Goal: Task Accomplishment & Management: Manage account settings

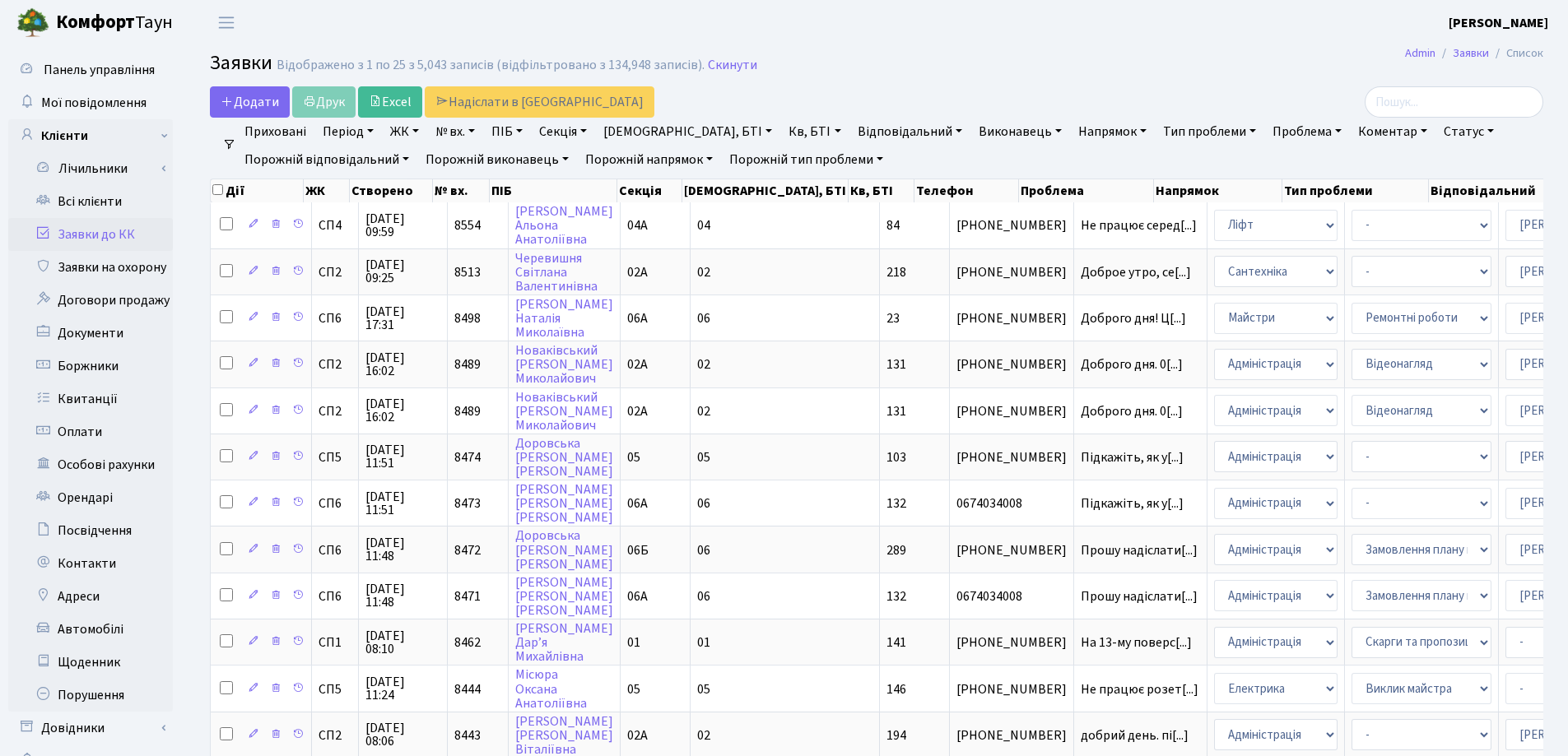
select select "25"
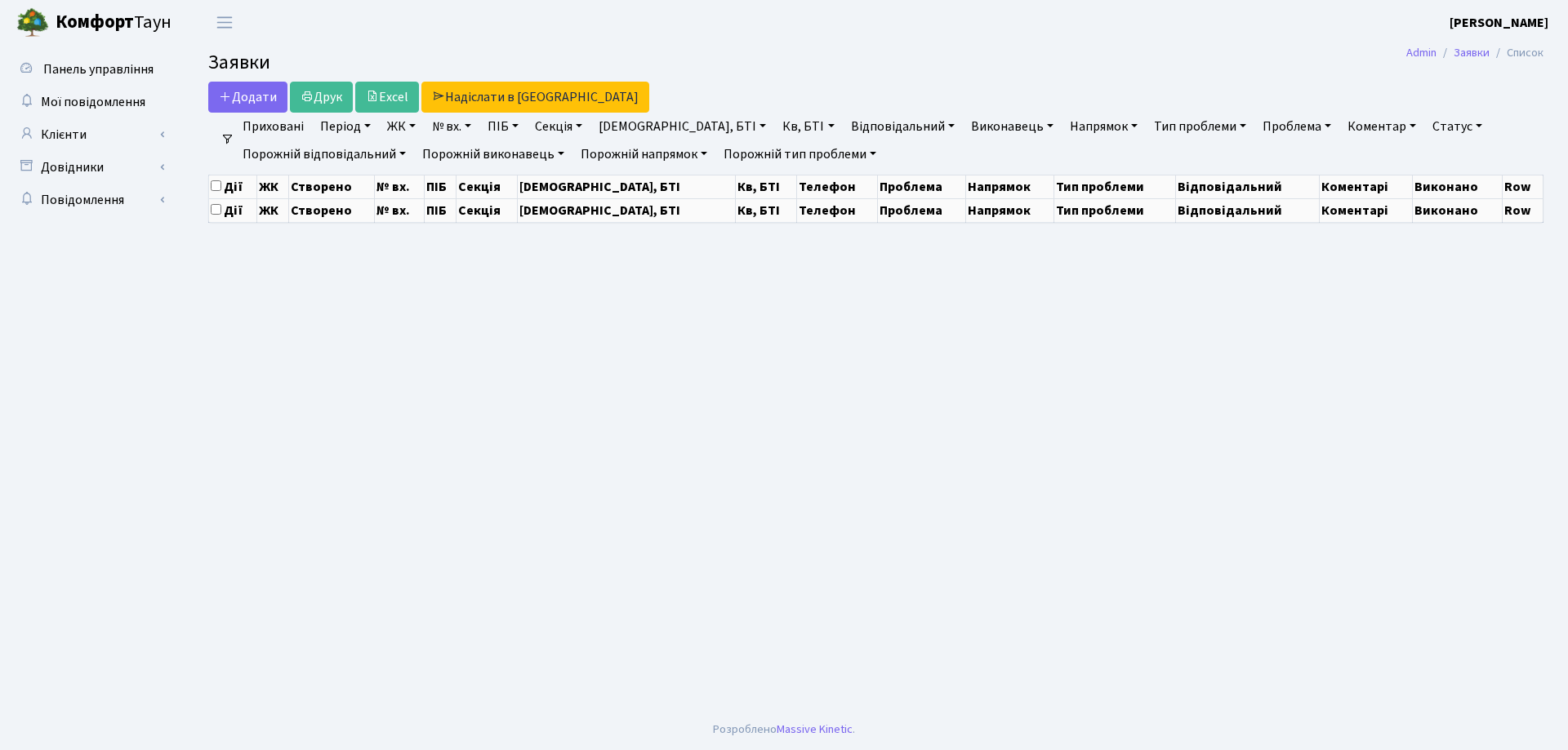
select select "25"
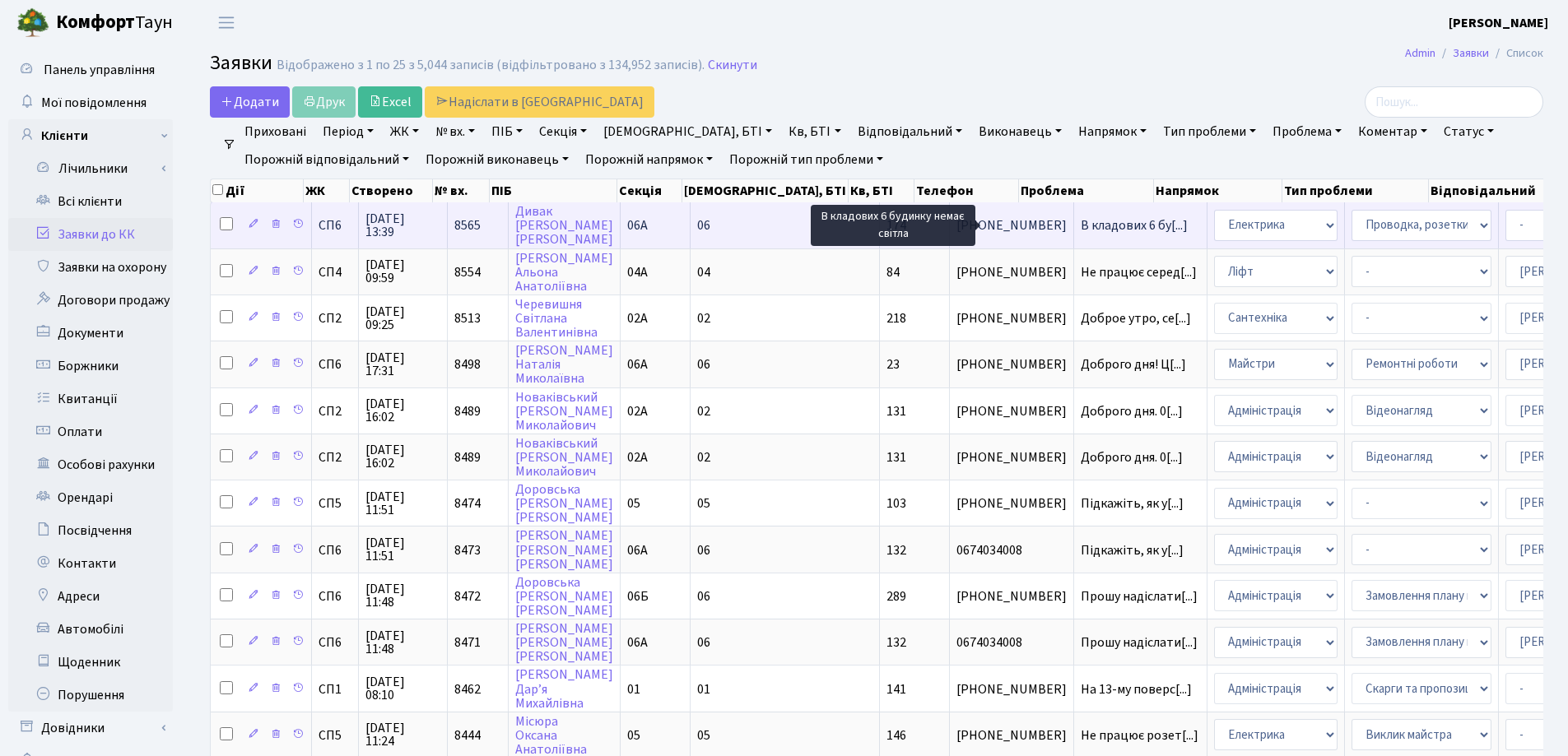
click at [1080, 227] on span "В кладових 6 бу[...]" at bounding box center [1133, 225] width 107 height 19
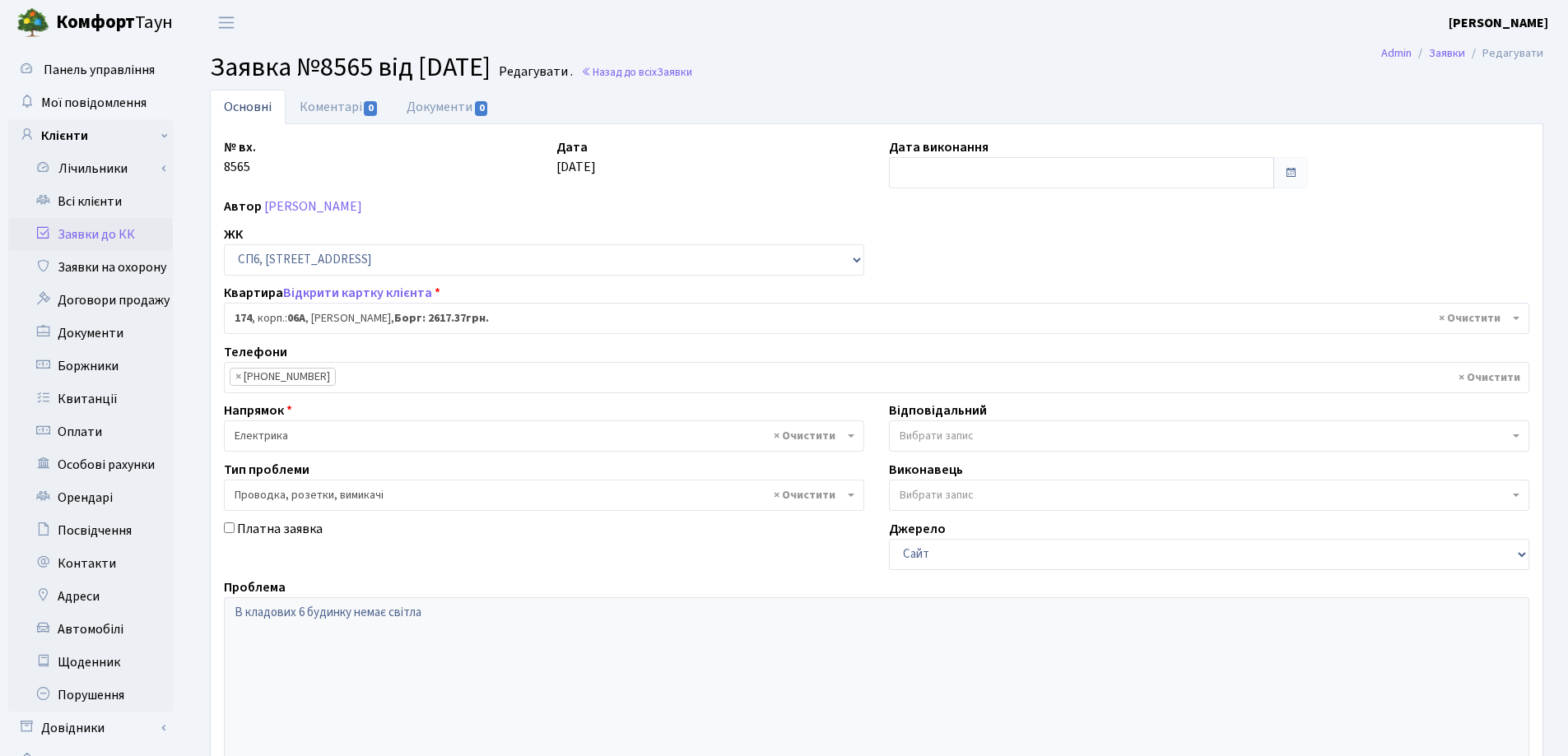
select select "21842"
select select "25"
click at [653, 72] on link "Назад до всіх Заявки" at bounding box center [636, 72] width 111 height 16
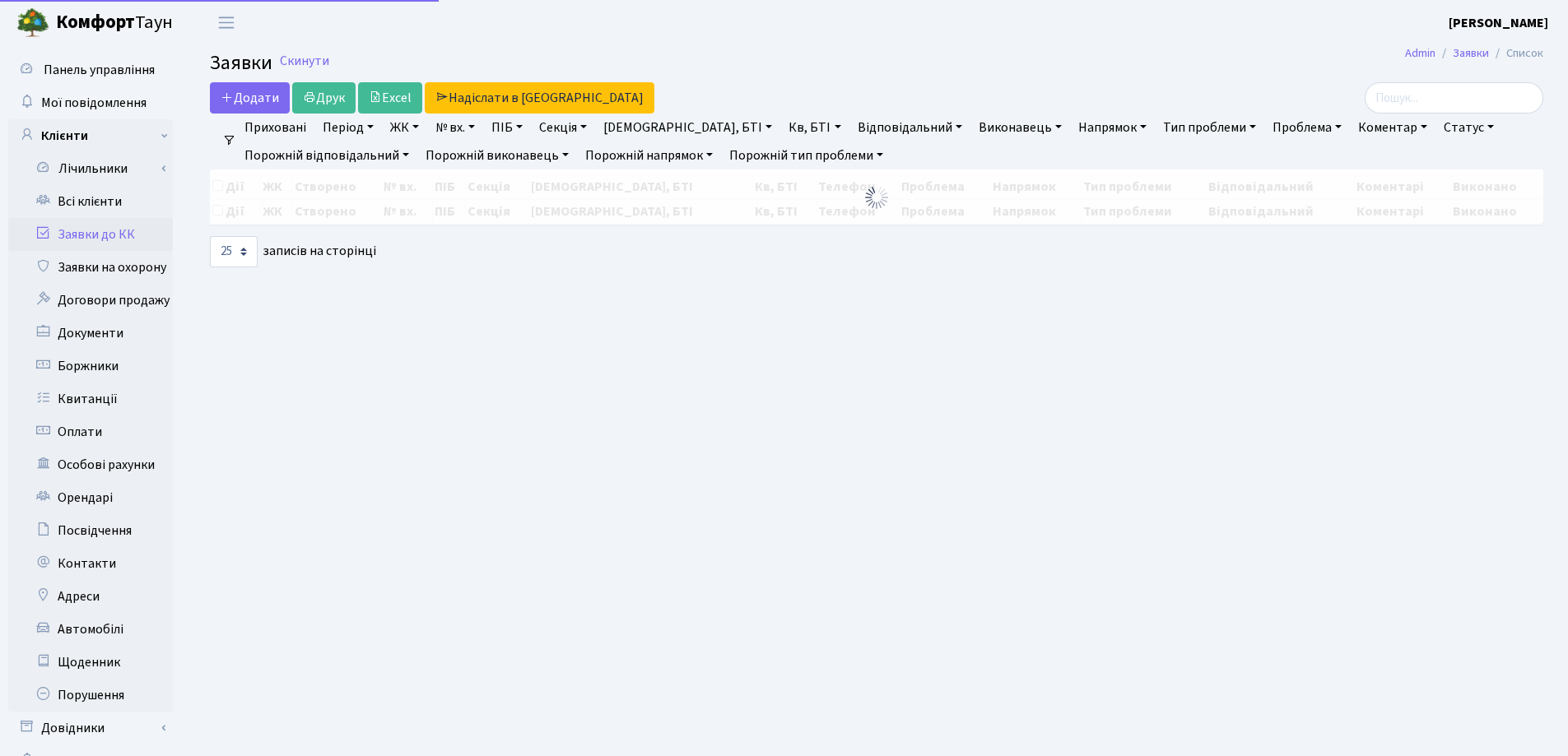
select select "25"
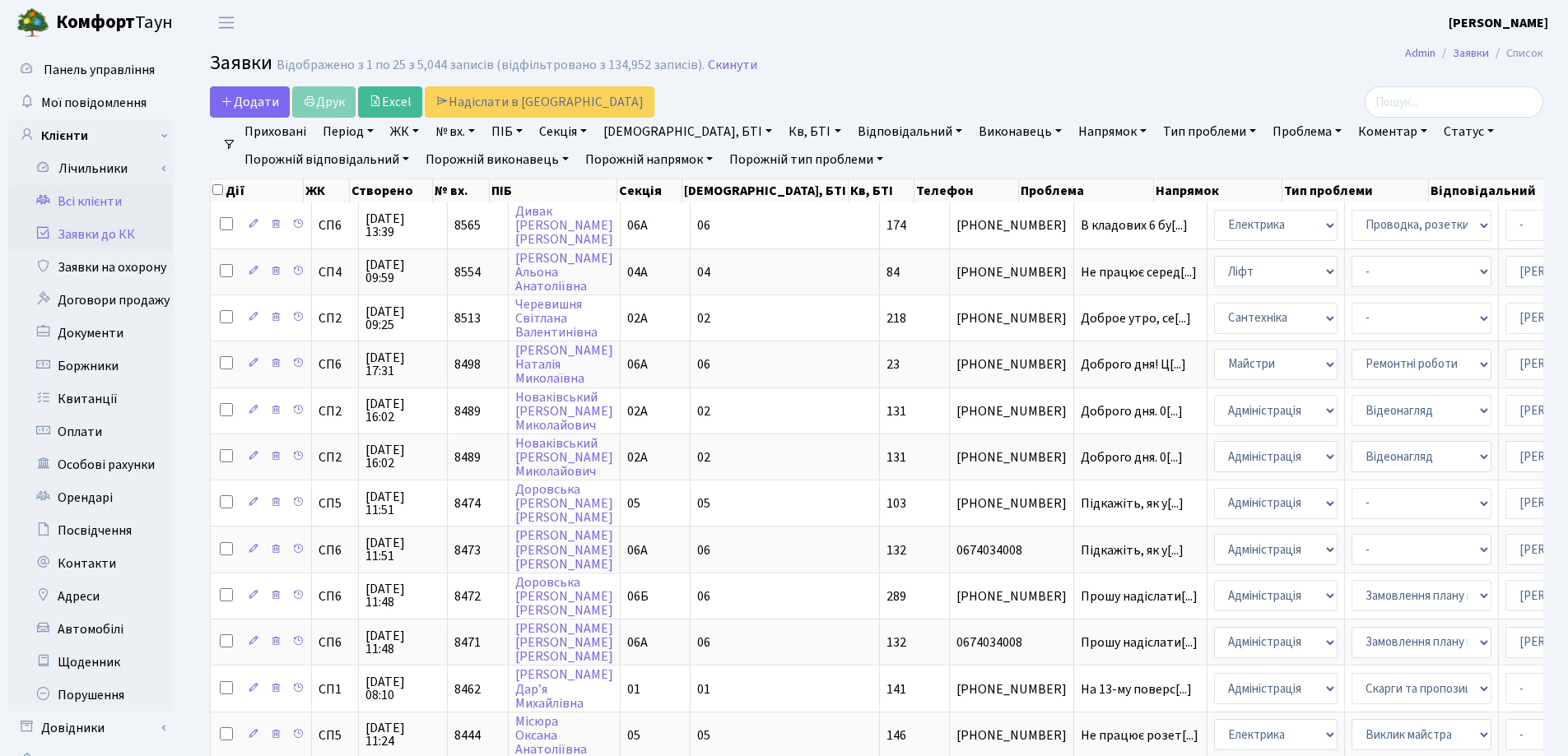
click at [96, 200] on link "Всі клієнти" at bounding box center [90, 201] width 165 height 33
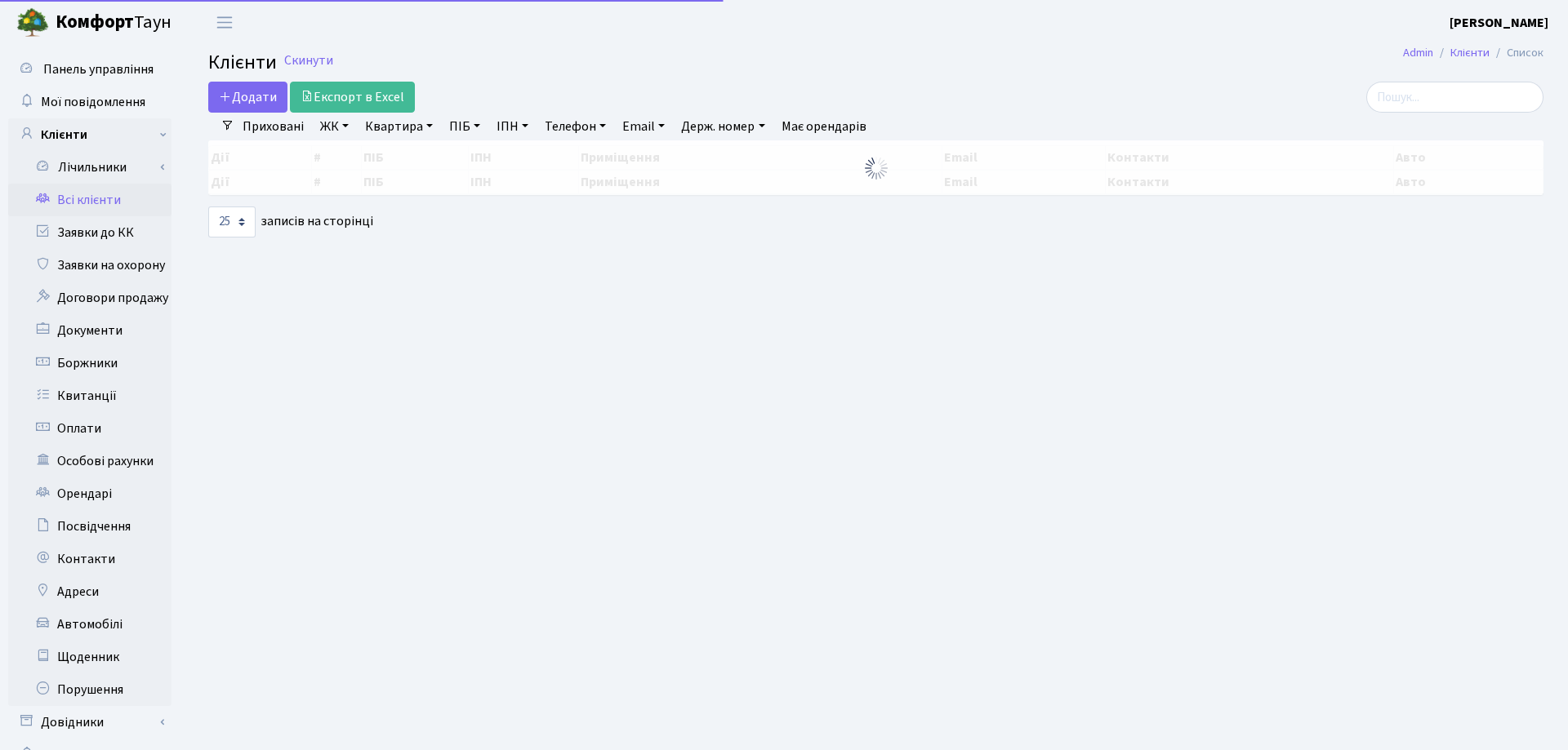
select select "25"
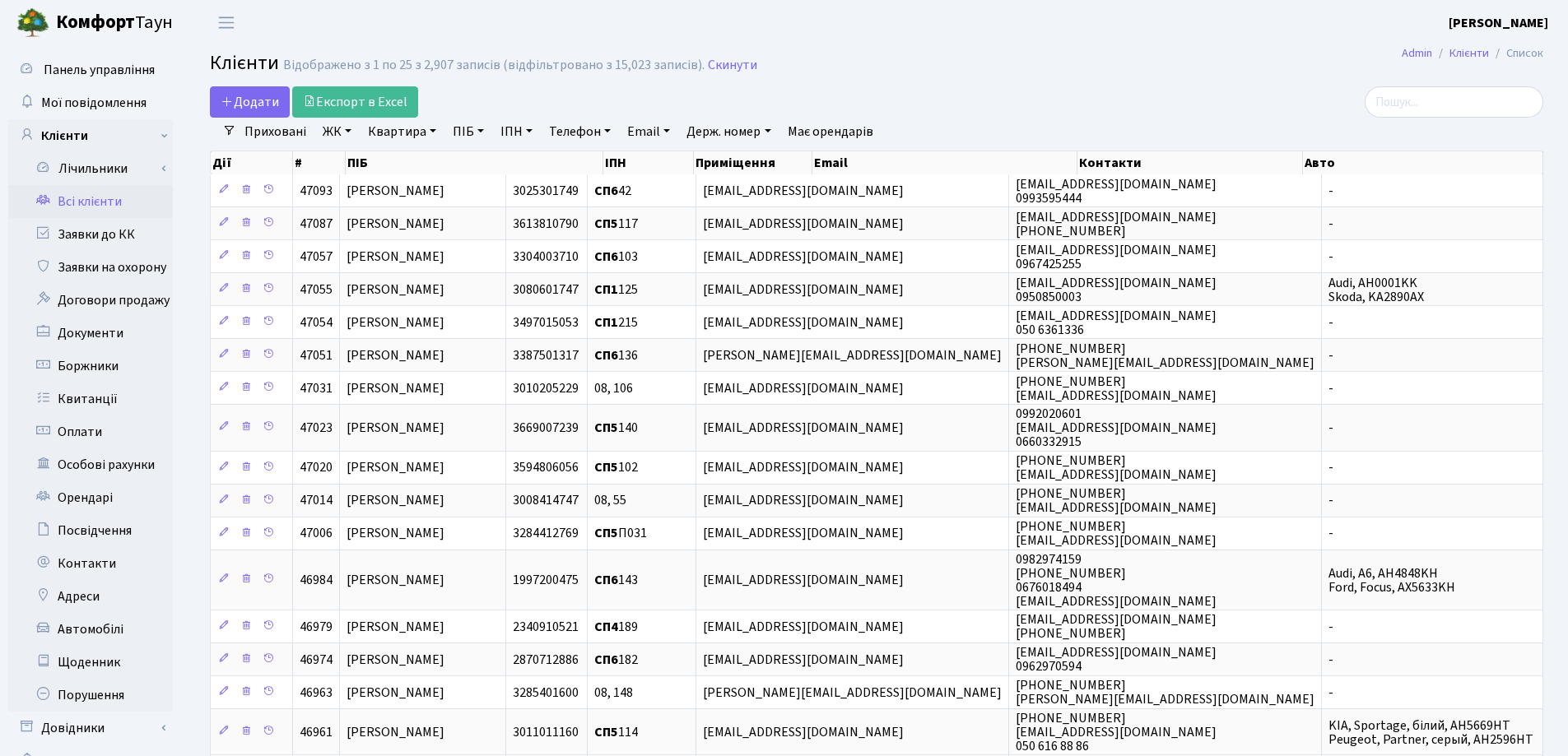
drag, startPoint x: 434, startPoint y: 131, endPoint x: 432, endPoint y: 140, distance: 9.2
click at [434, 131] on link "Квартира" at bounding box center [401, 131] width 81 height 28
type input "109"
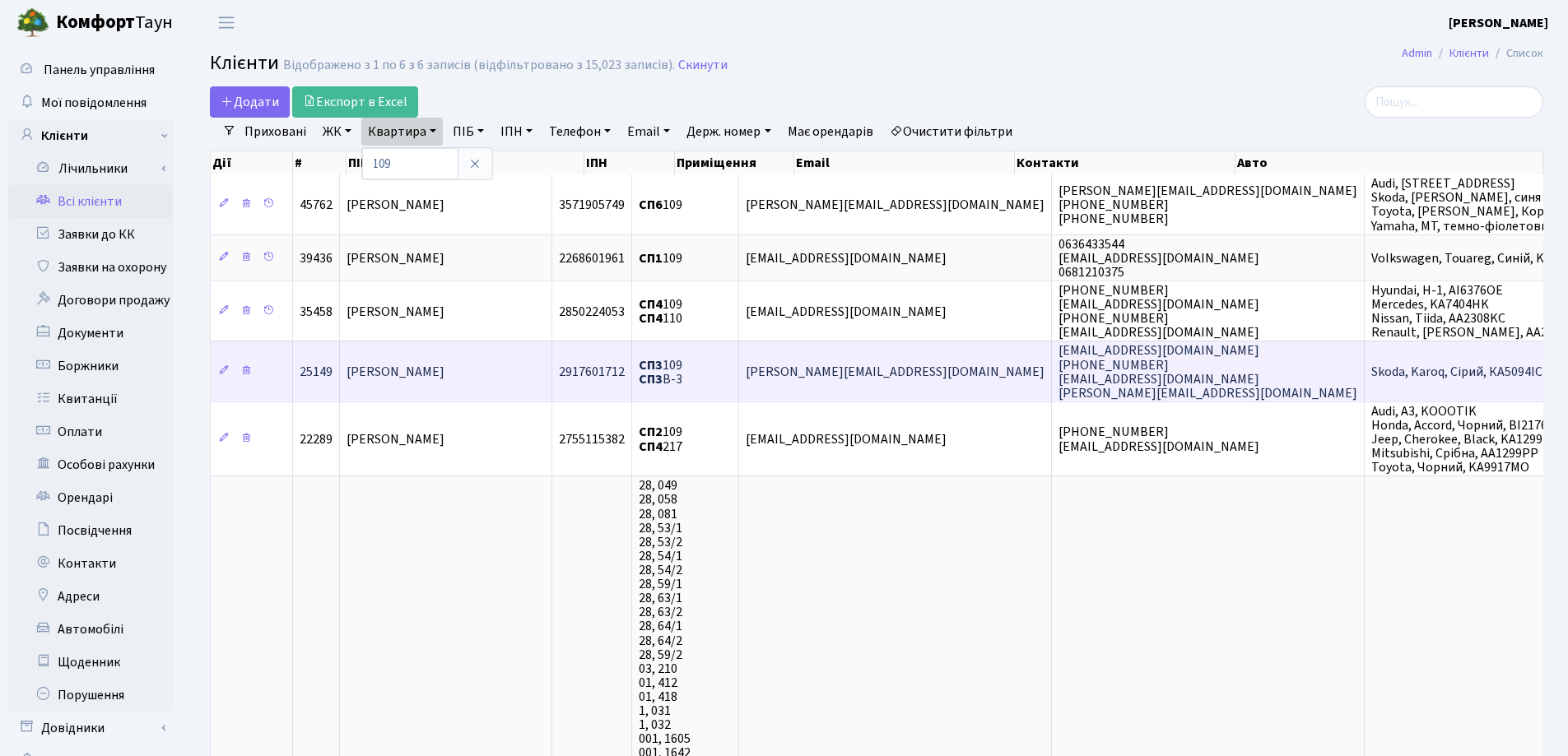
click at [445, 368] on span "Загурський Роман Станіславович" at bounding box center [395, 371] width 98 height 19
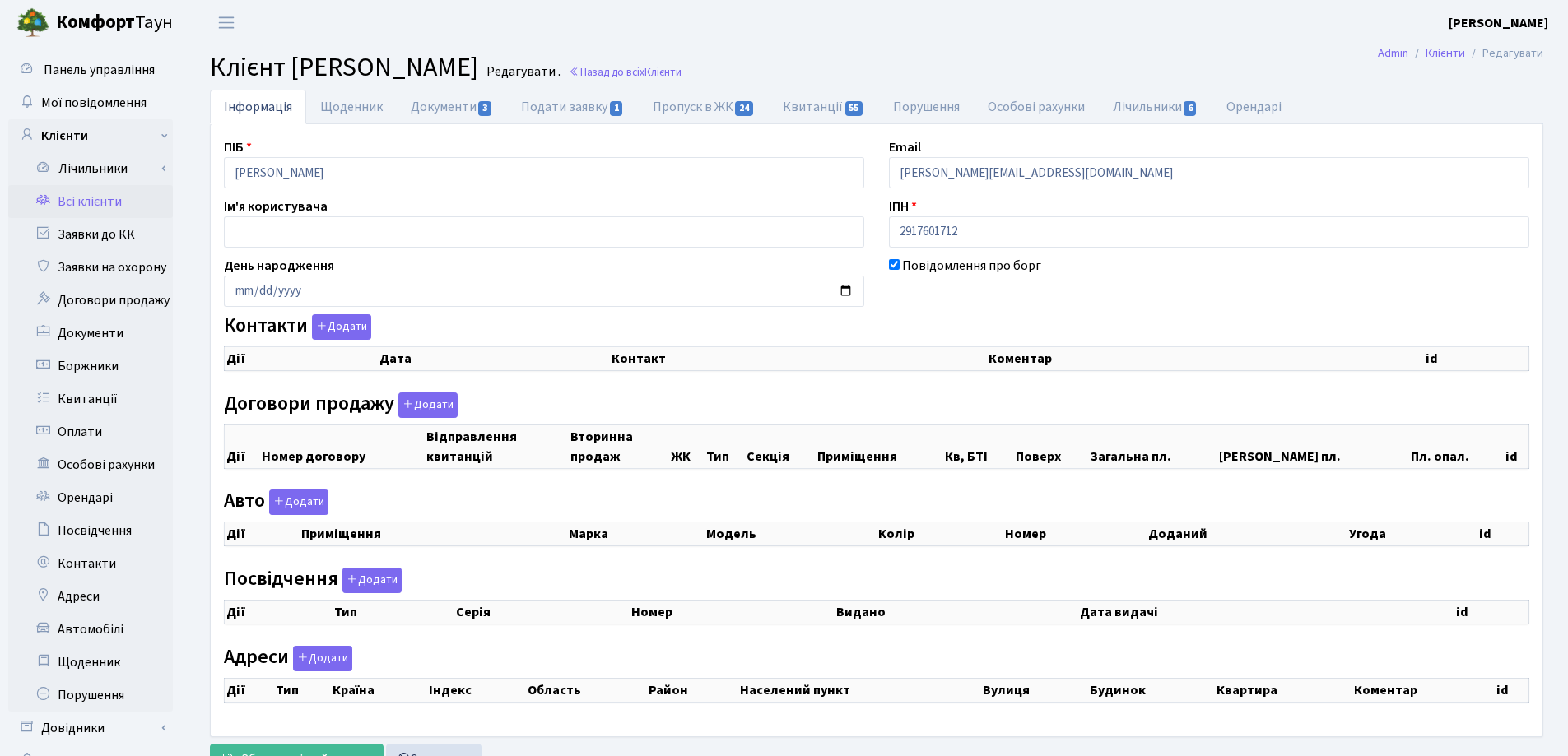
checkbox input "true"
select select "25"
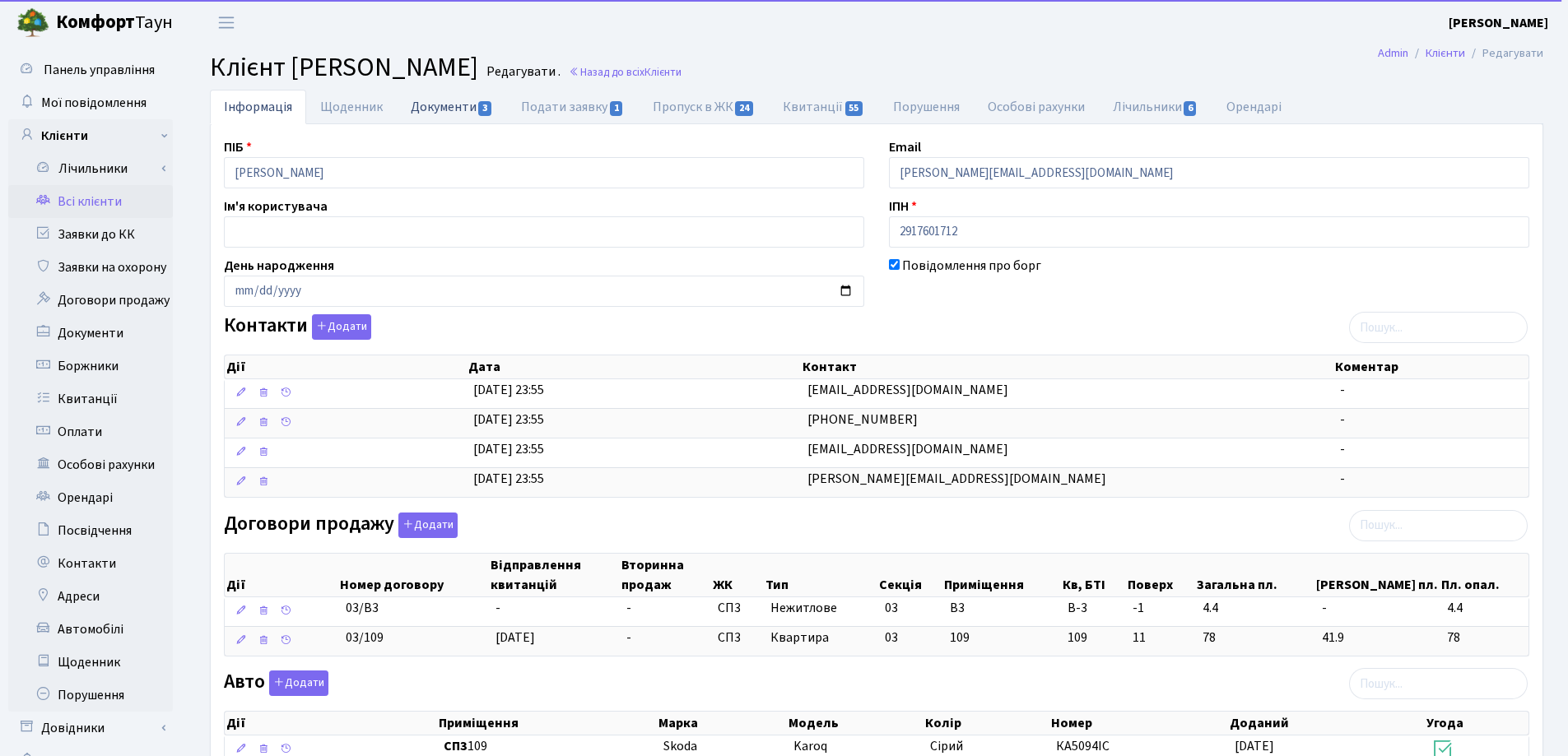
click at [416, 97] on link "Документи 3" at bounding box center [452, 107] width 110 height 34
select select "25"
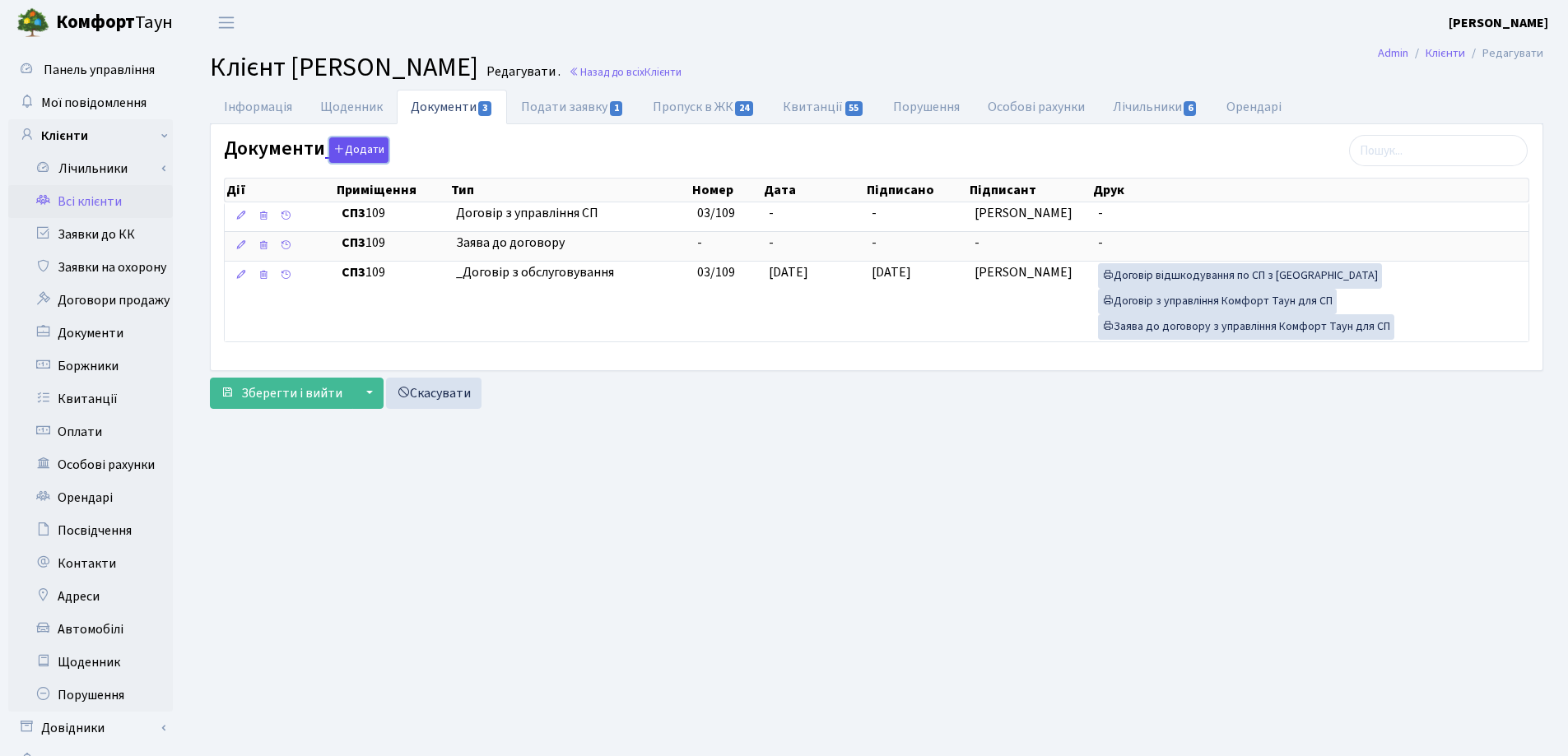
click at [345, 149] on button "Додати" at bounding box center [358, 150] width 59 height 26
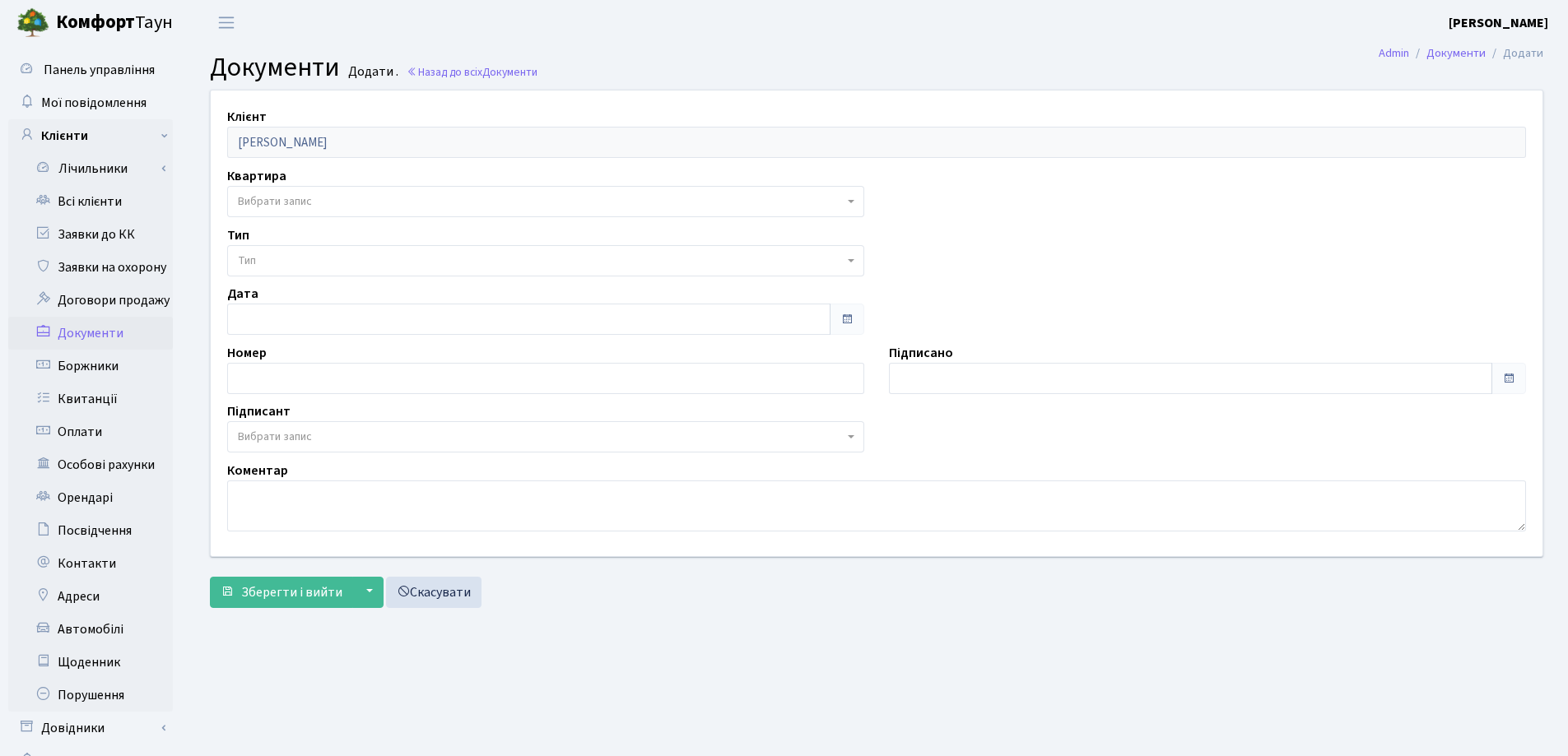
click at [311, 206] on span "Вибрати запис" at bounding box center [275, 201] width 74 height 17
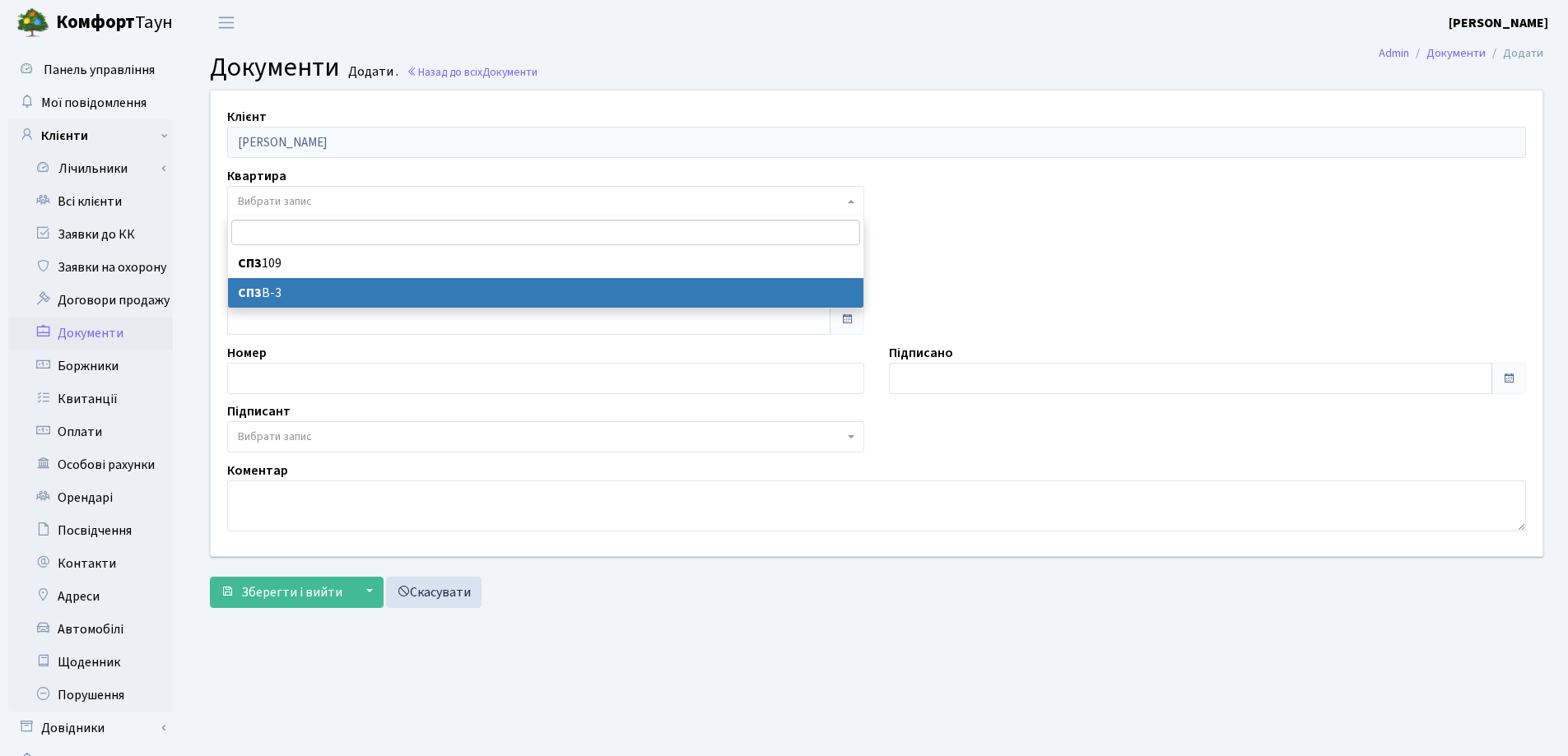
select select "178703"
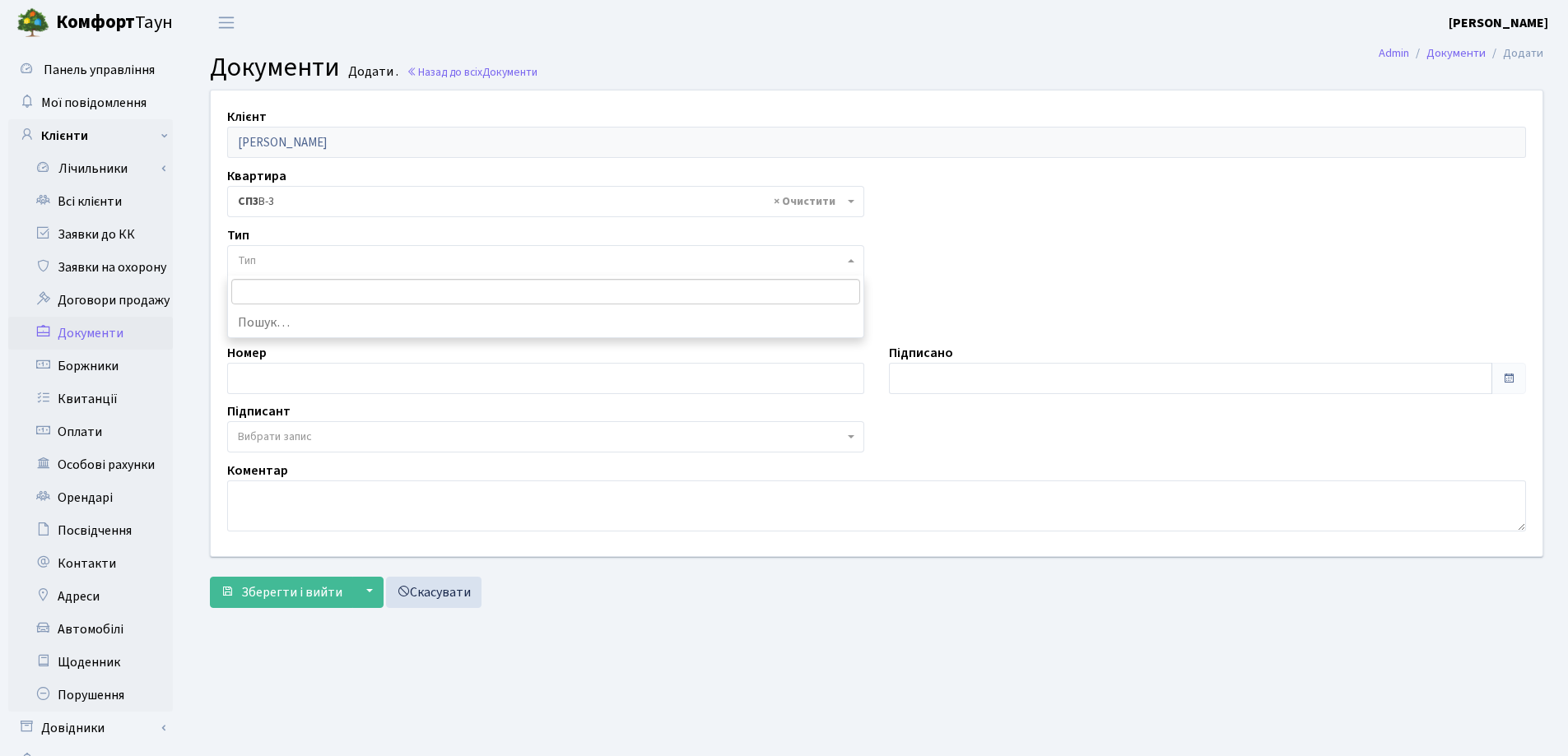
click at [319, 253] on span "Тип" at bounding box center [541, 260] width 605 height 17
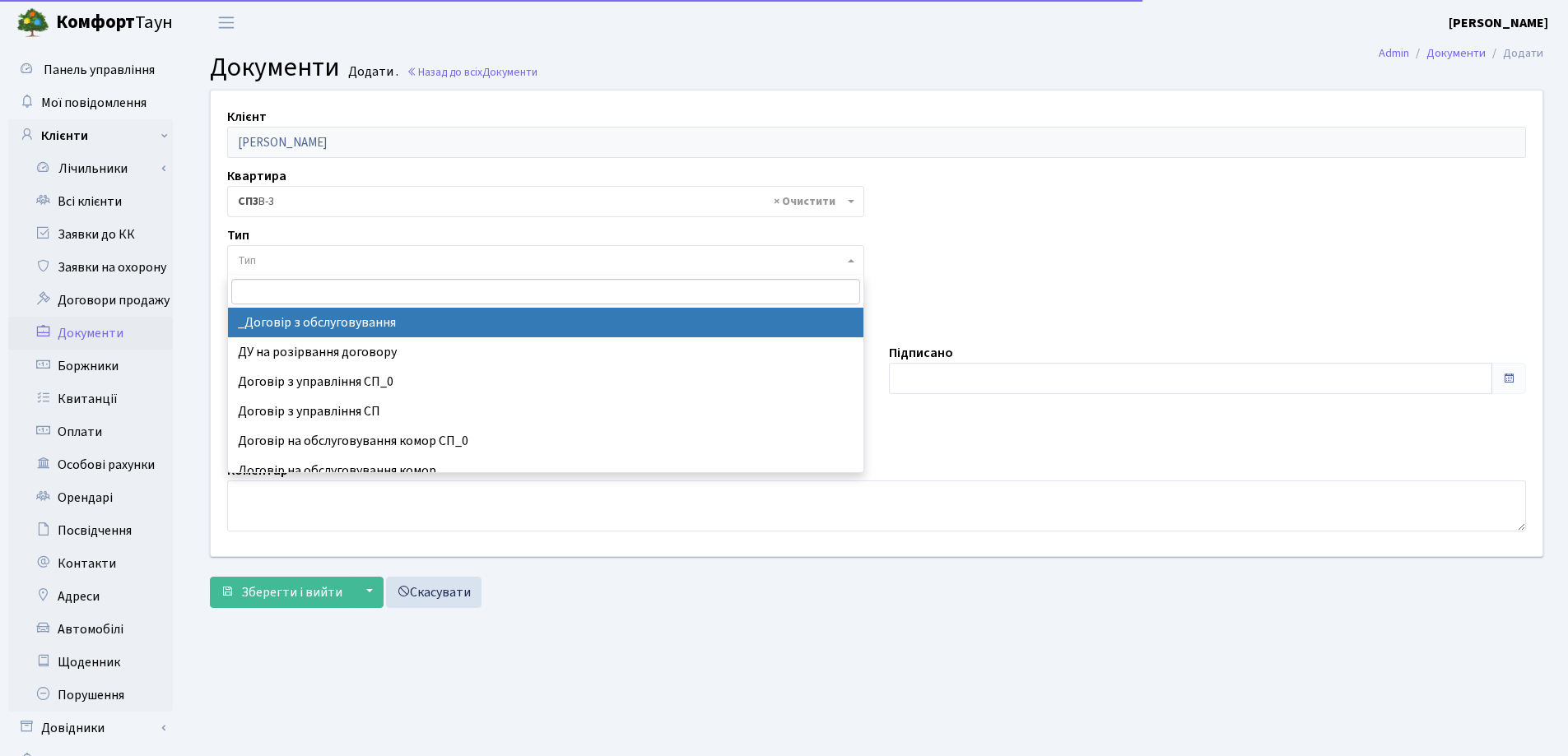
select select "289"
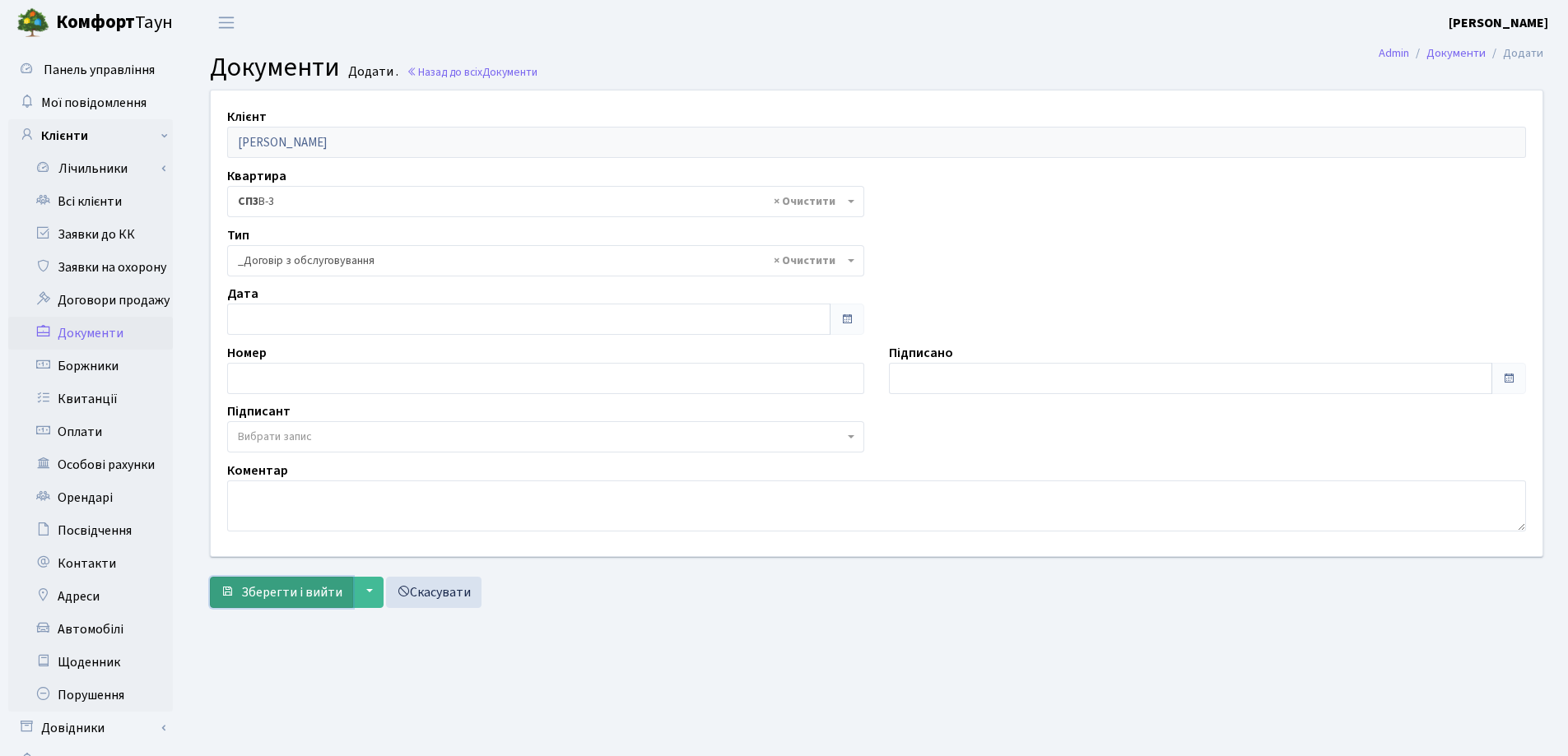
click at [296, 598] on span "Зберегти і вийти" at bounding box center [291, 592] width 101 height 19
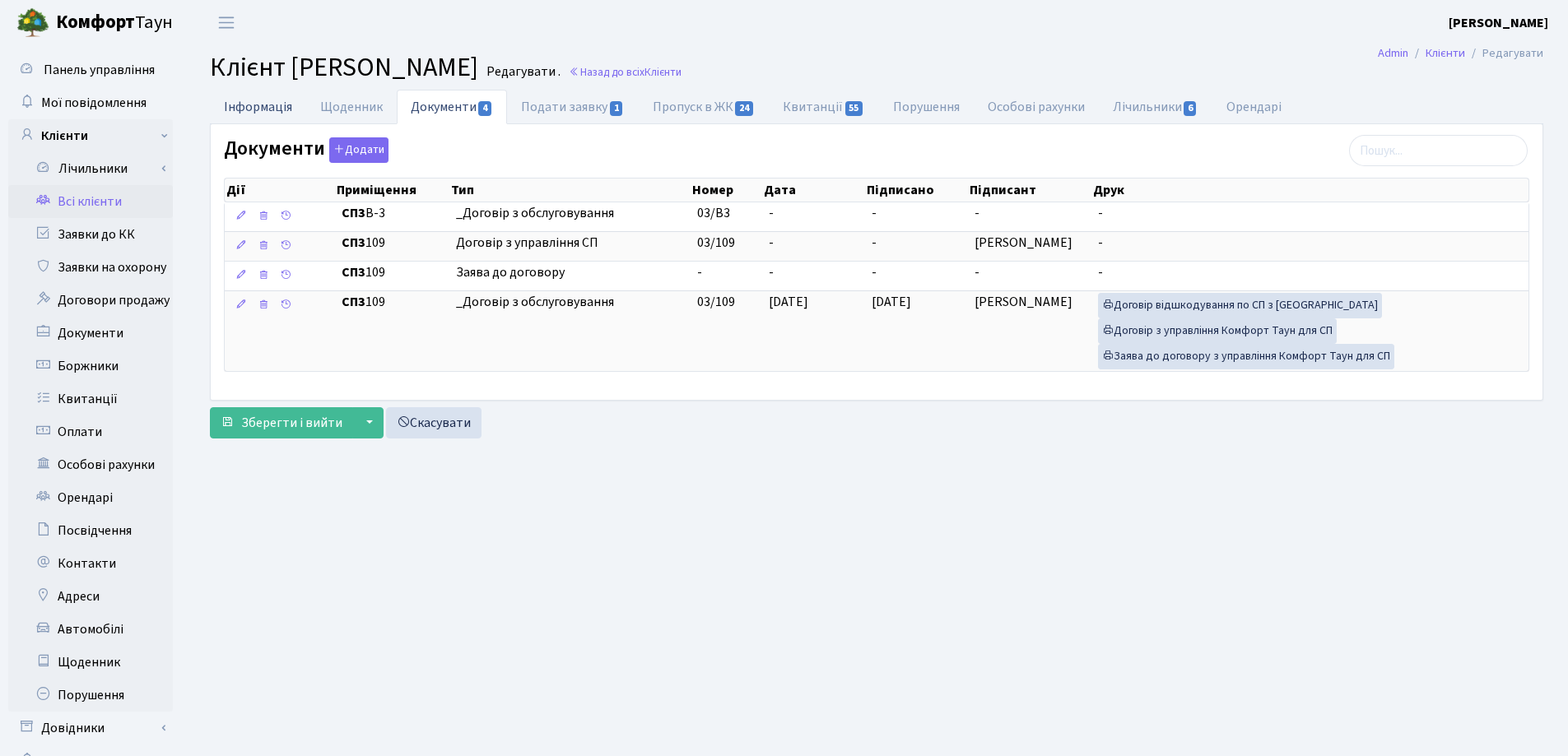
click at [238, 109] on link "Інформація" at bounding box center [258, 107] width 96 height 34
select select "25"
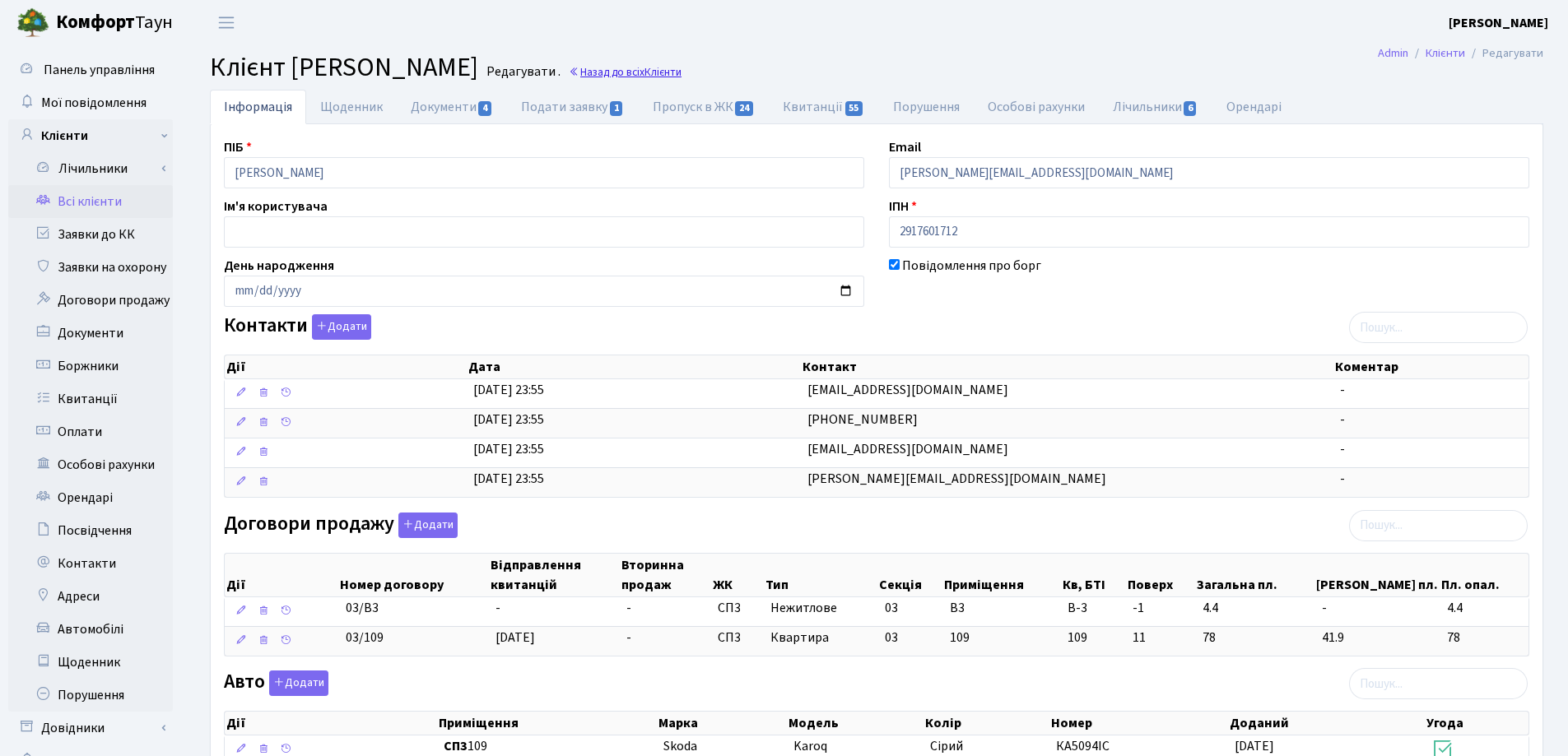
click at [681, 71] on link "Назад до всіх Клієнти" at bounding box center [625, 72] width 113 height 16
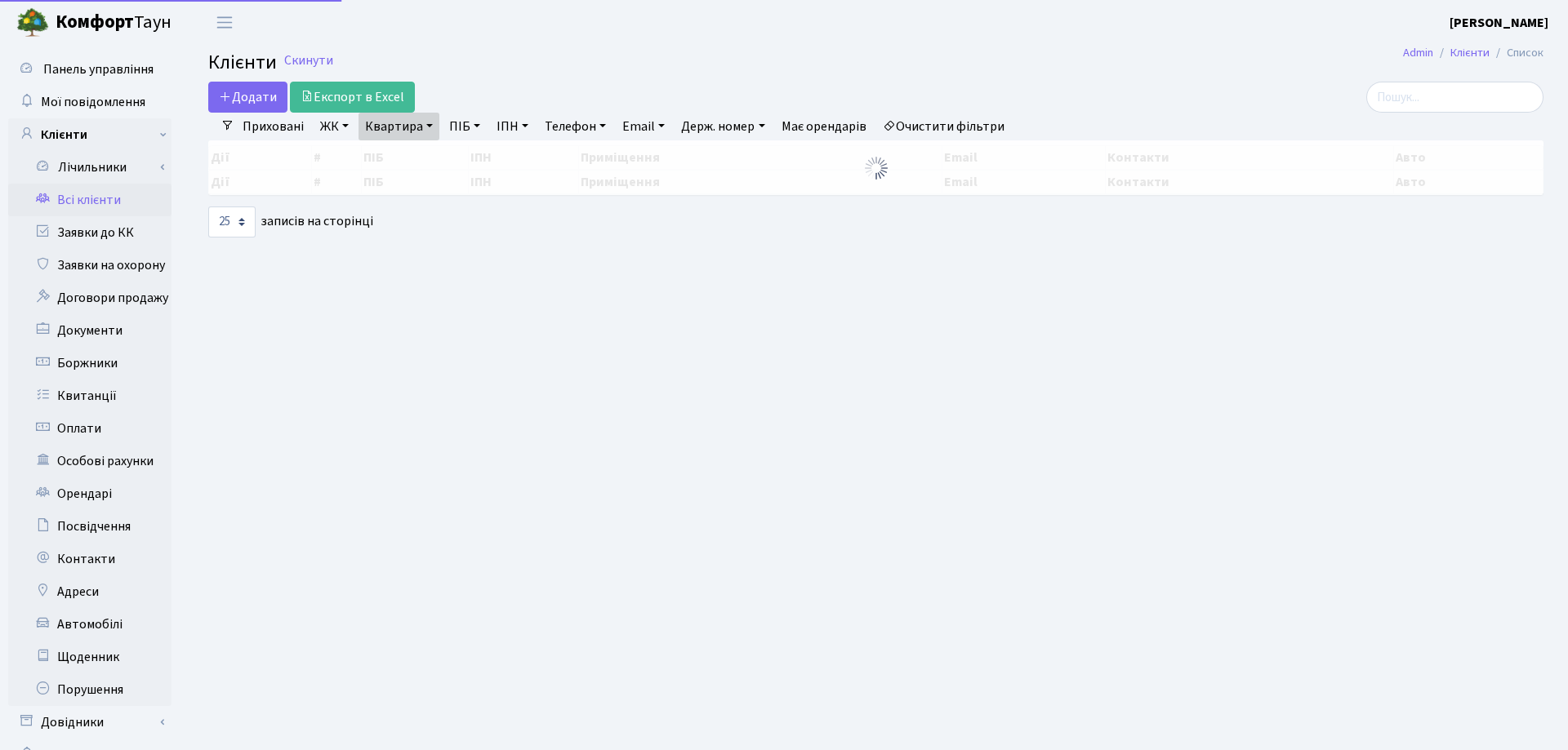
select select "25"
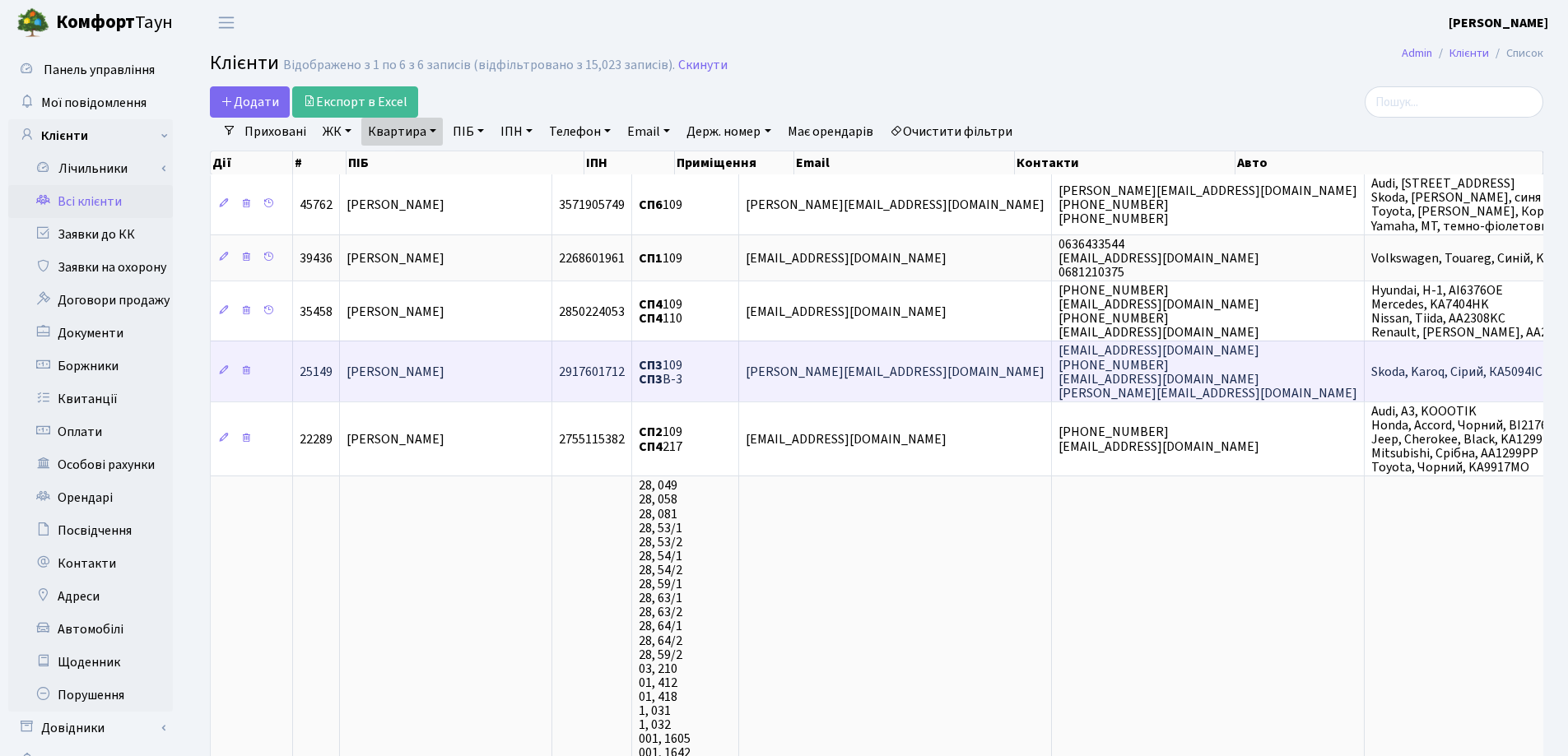
click at [410, 371] on span "[PERSON_NAME]" at bounding box center [395, 371] width 98 height 19
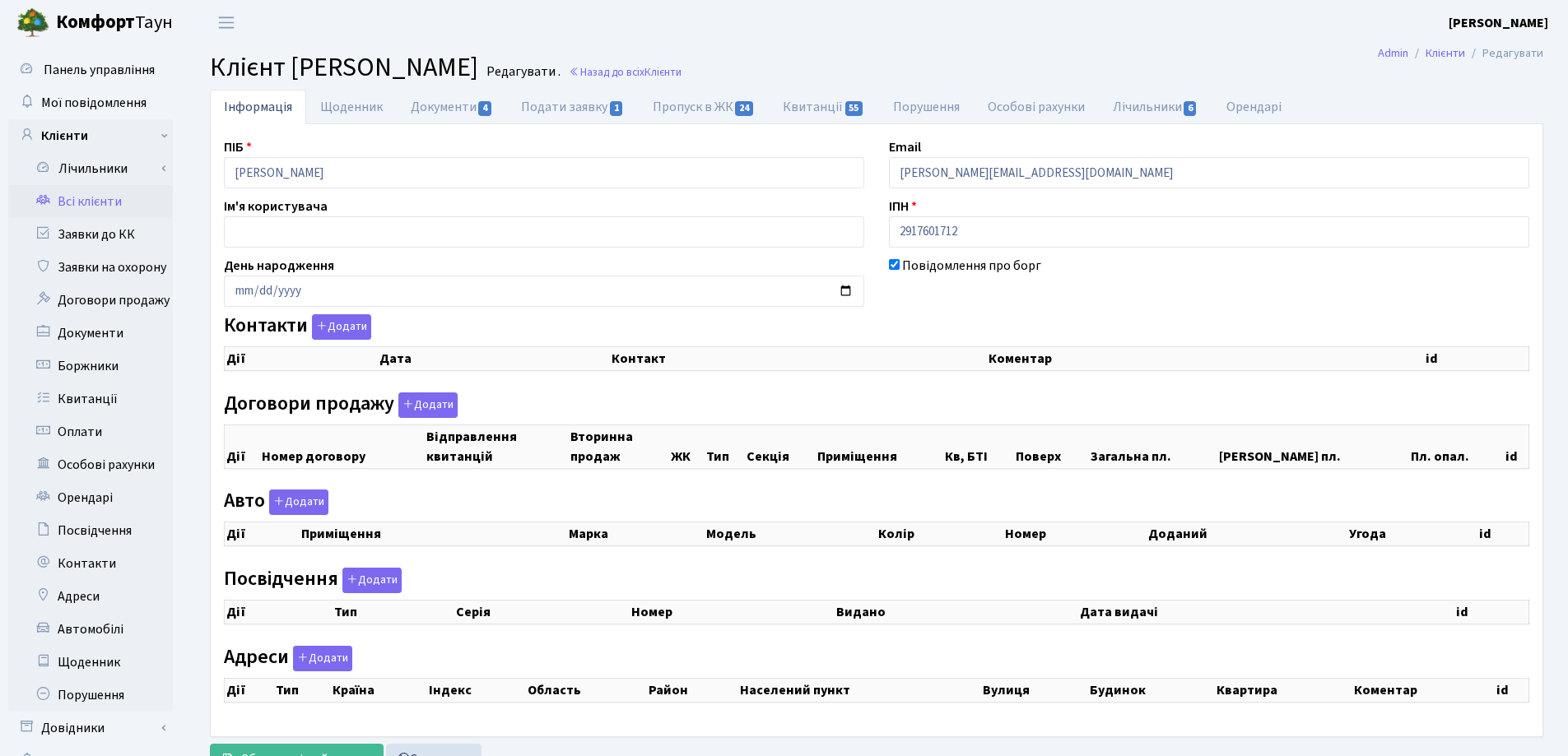
checkbox input "true"
select select "25"
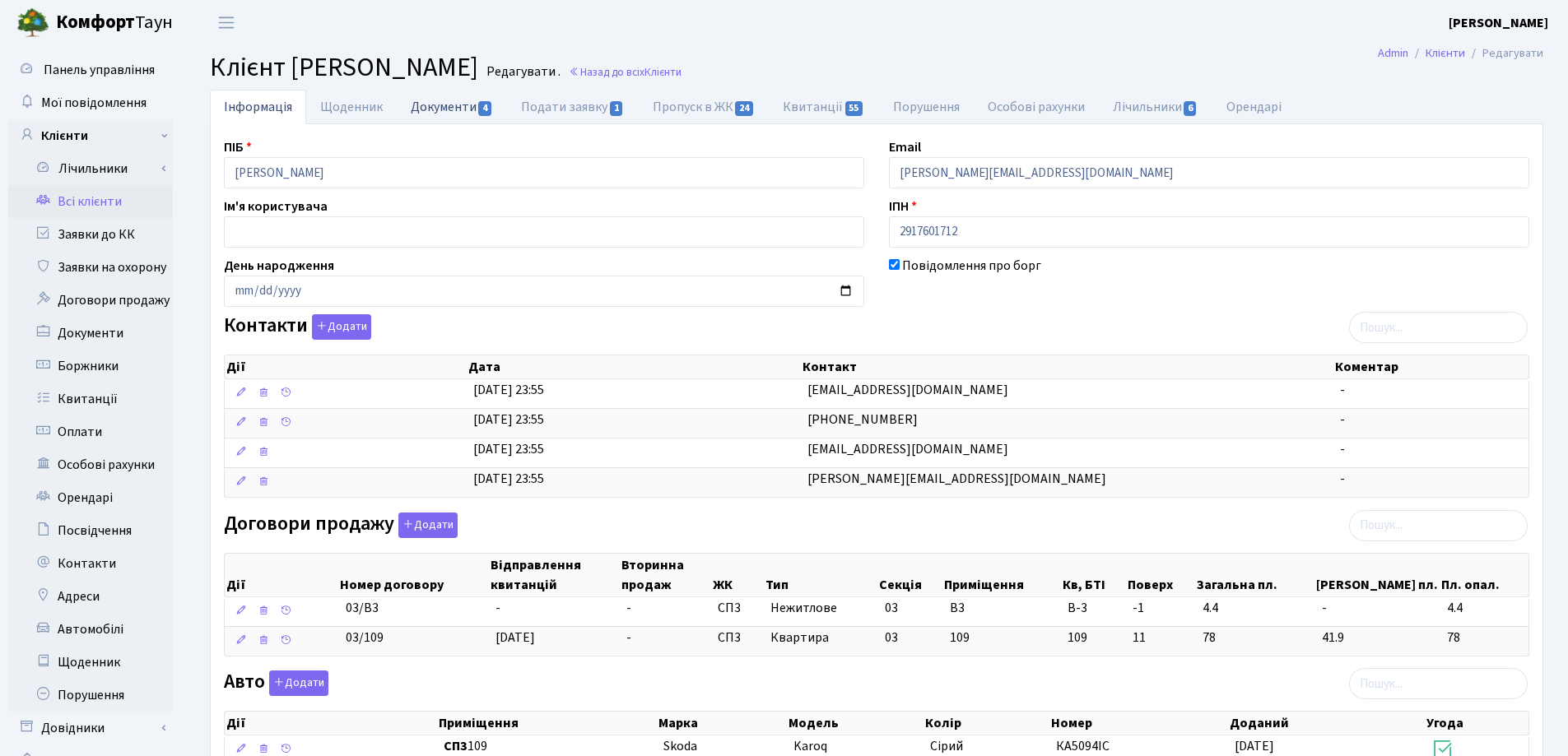
click at [436, 99] on link "Документи 4" at bounding box center [452, 107] width 110 height 34
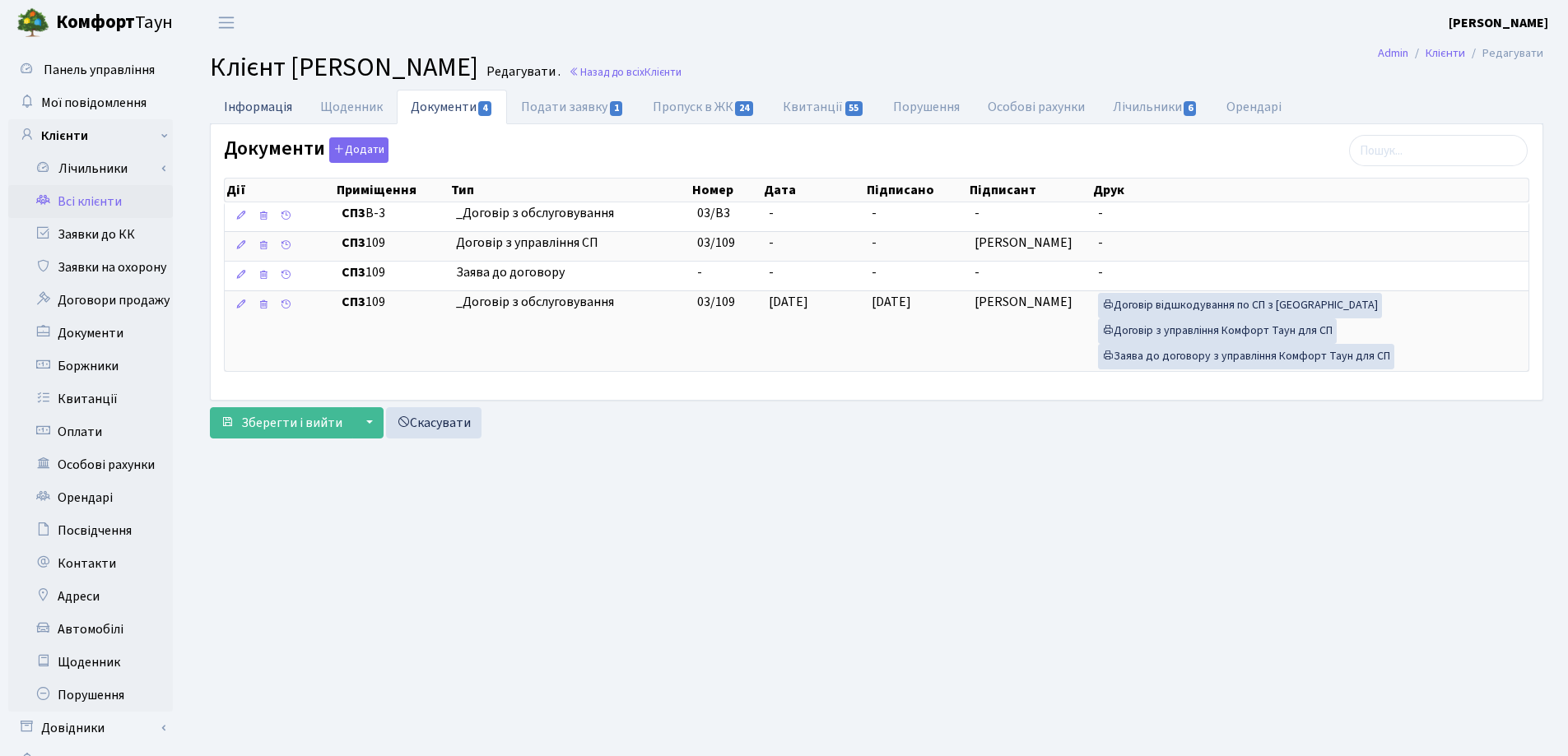
click at [248, 102] on link "Інформація" at bounding box center [258, 107] width 96 height 34
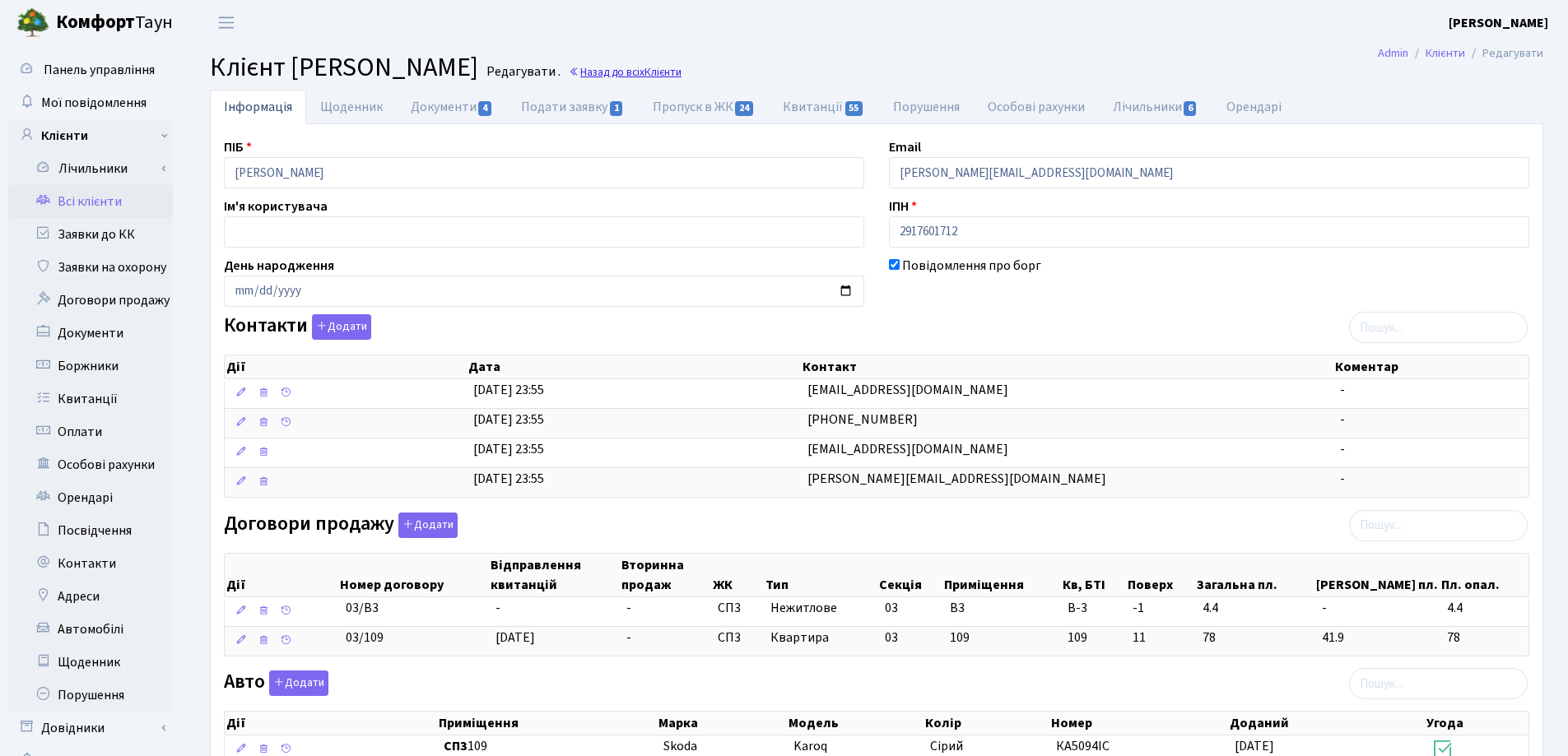
click at [681, 76] on link "Назад до всіх Клієнти" at bounding box center [625, 72] width 113 height 16
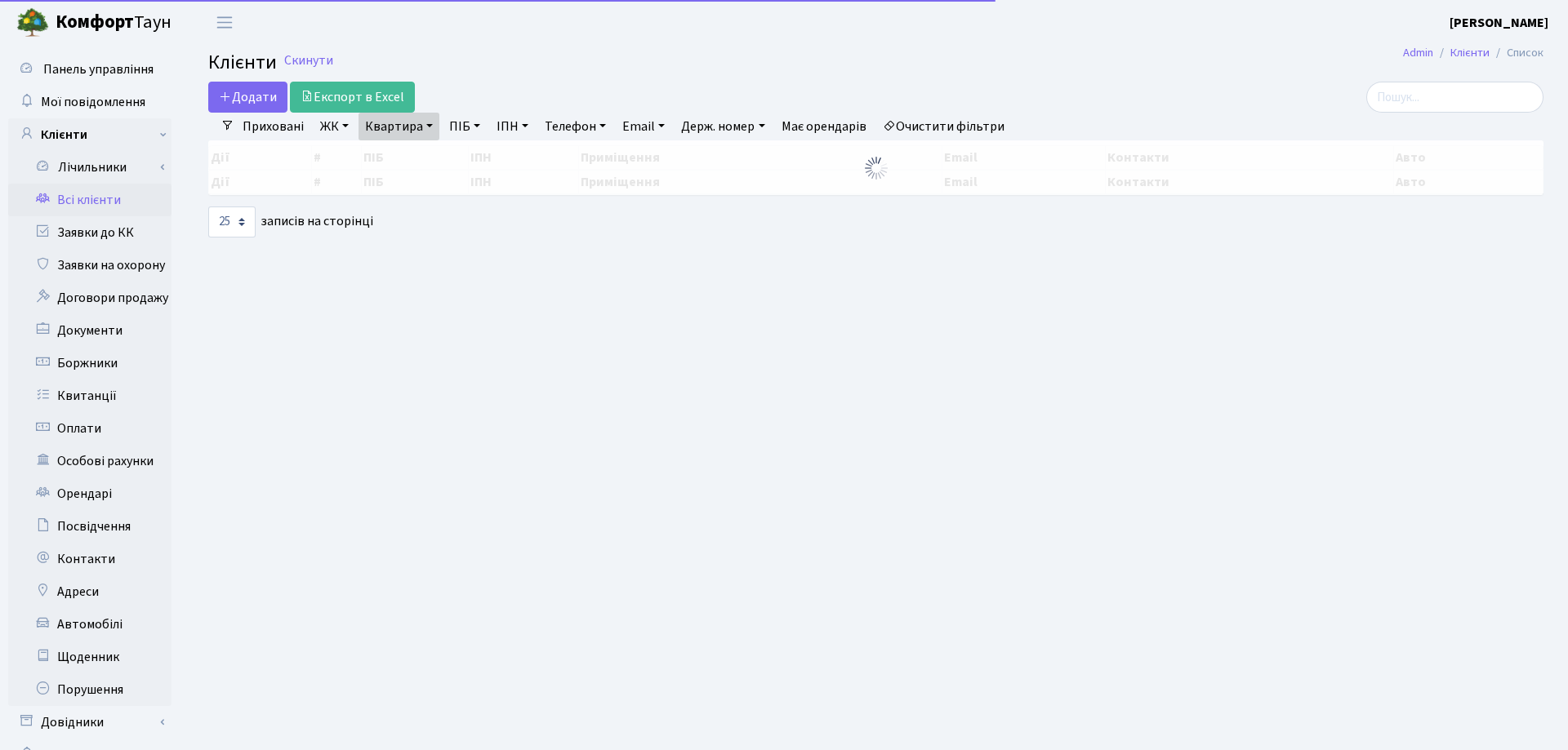
select select "25"
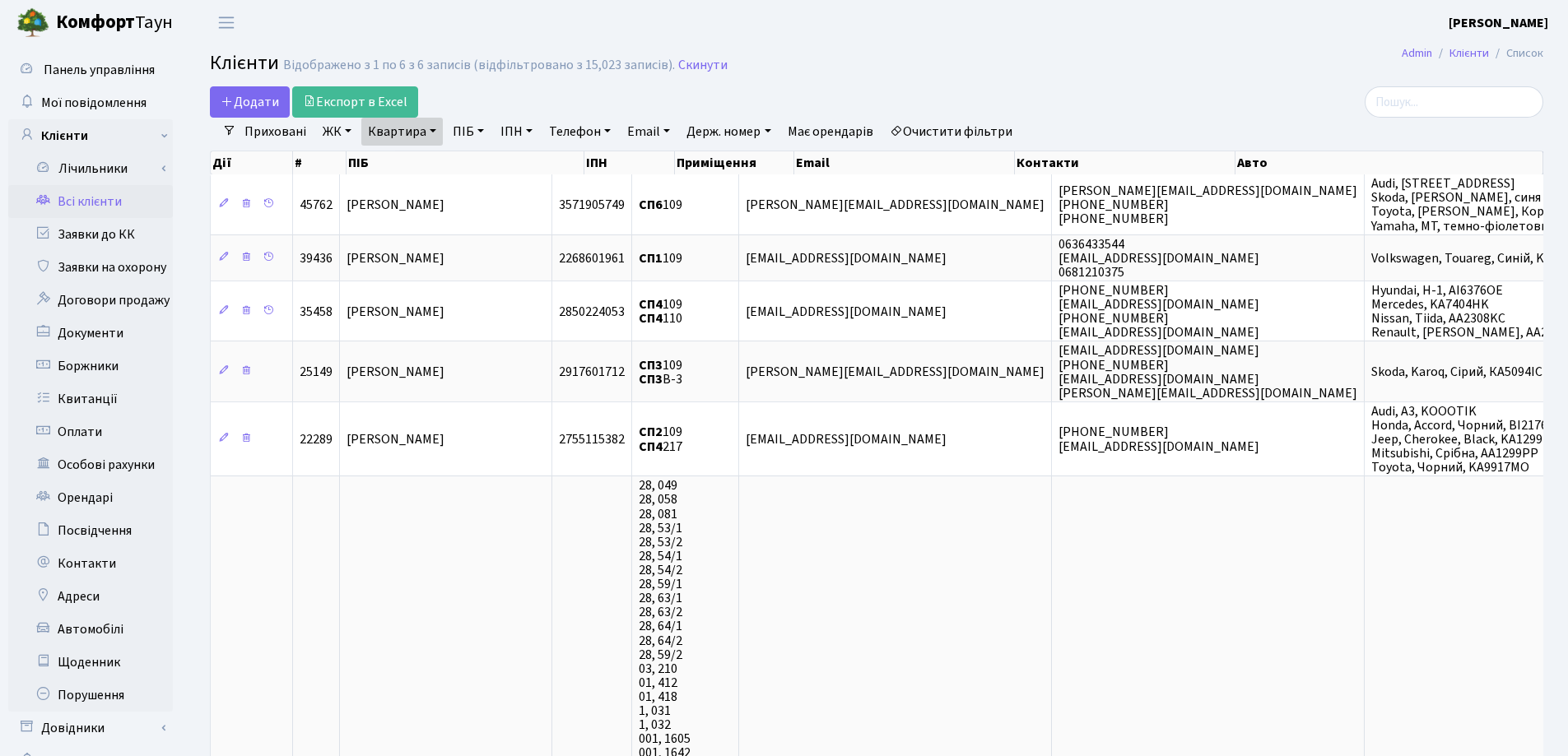
click at [436, 134] on link "Квартира" at bounding box center [401, 131] width 81 height 28
click at [470, 168] on icon at bounding box center [475, 163] width 13 height 13
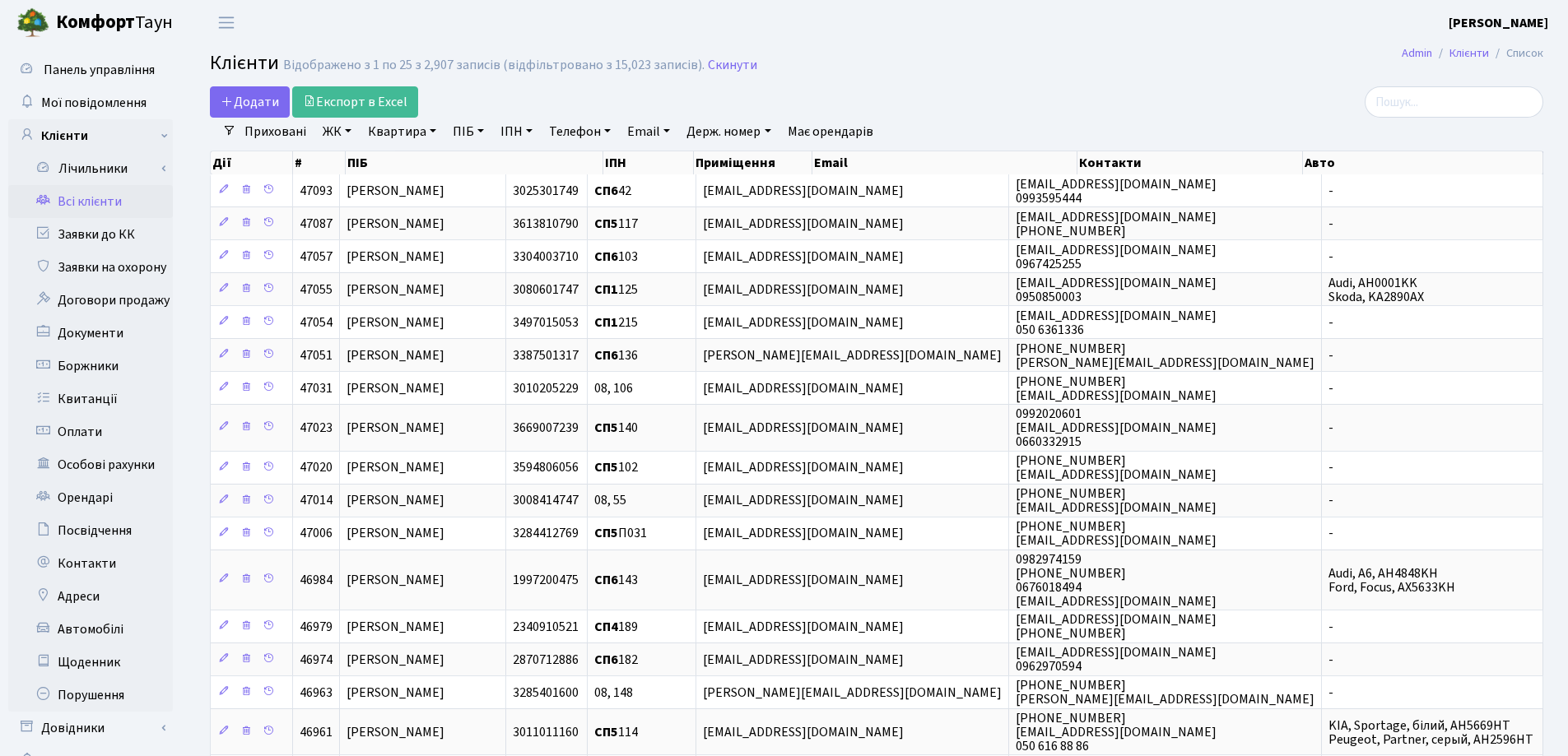
click at [431, 133] on link "Квартира" at bounding box center [401, 131] width 81 height 28
click at [431, 170] on input "text" at bounding box center [409, 163] width 96 height 31
type input "66"
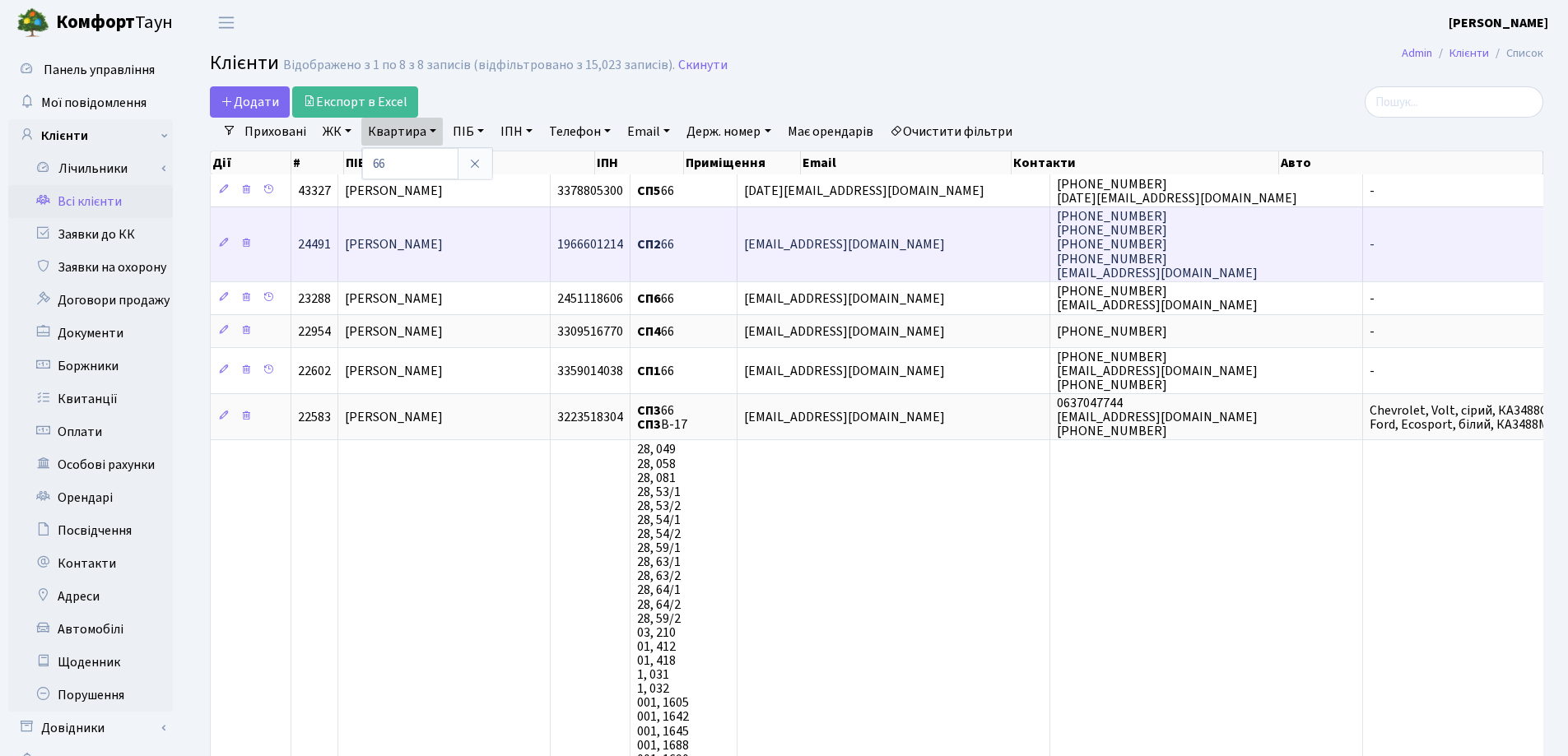
click at [522, 258] on td "Півнев Леонід Геннадійович" at bounding box center [444, 243] width 213 height 75
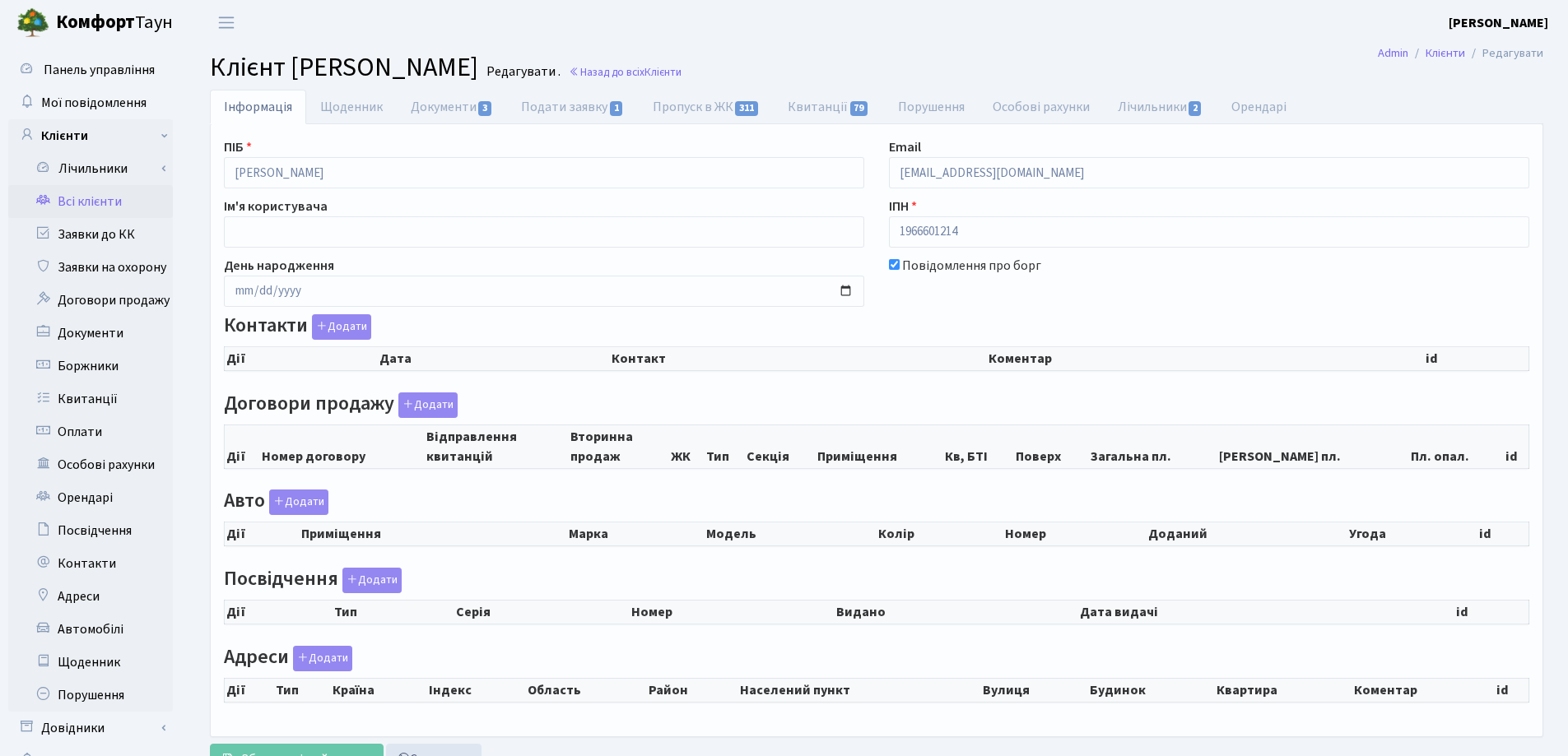
checkbox input "true"
select select "25"
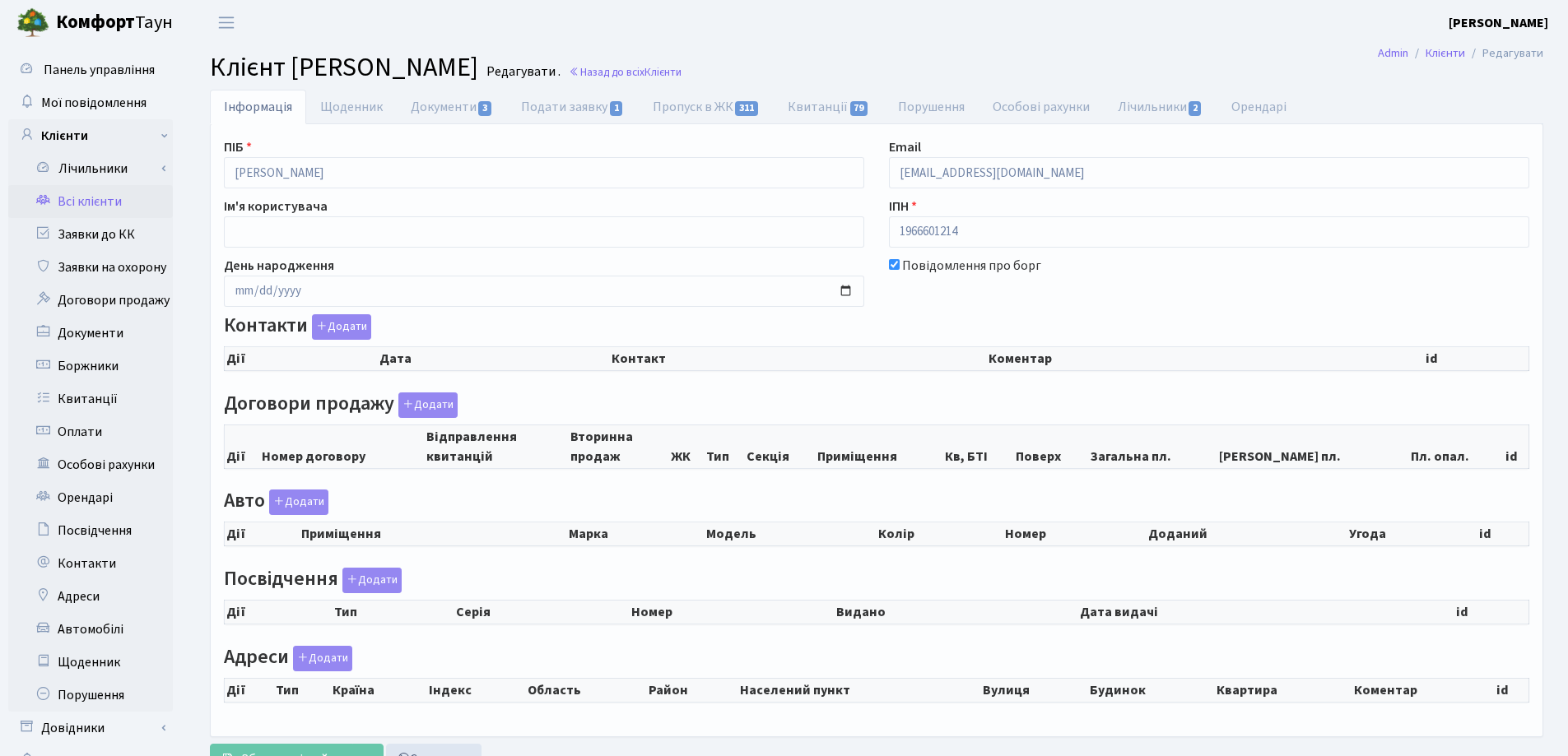
select select "25"
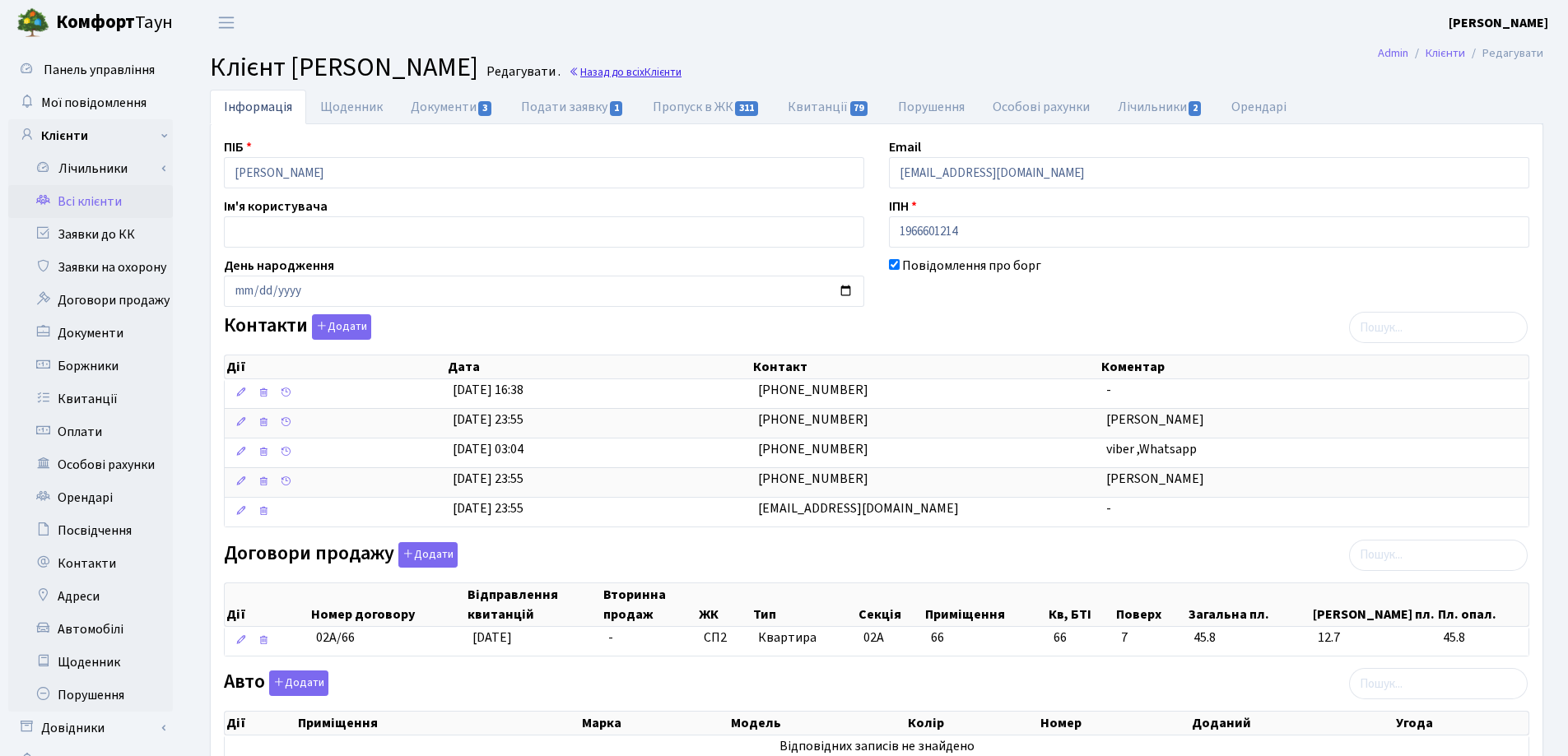
click at [681, 70] on link "Назад до всіх Клієнти" at bounding box center [625, 72] width 113 height 16
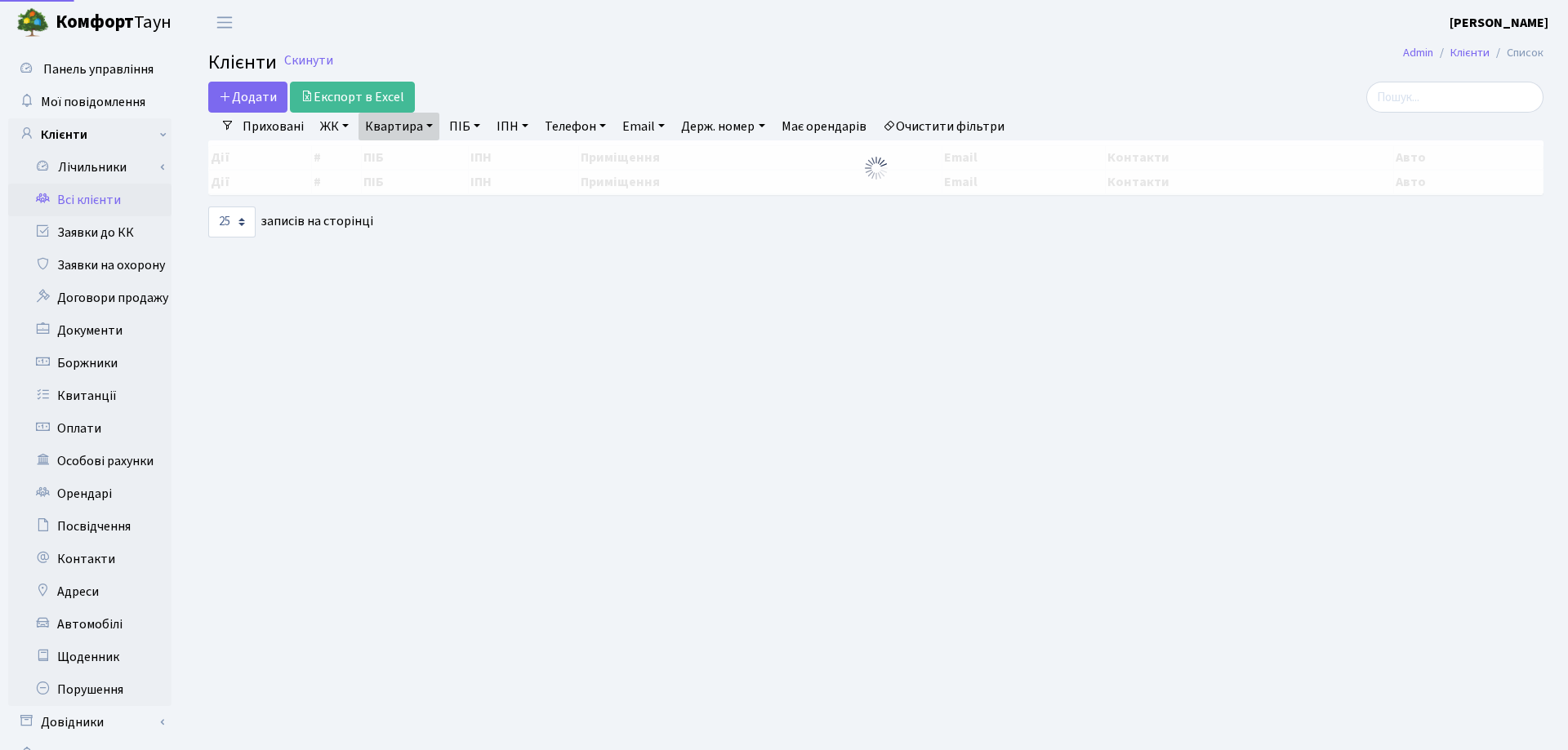
select select "25"
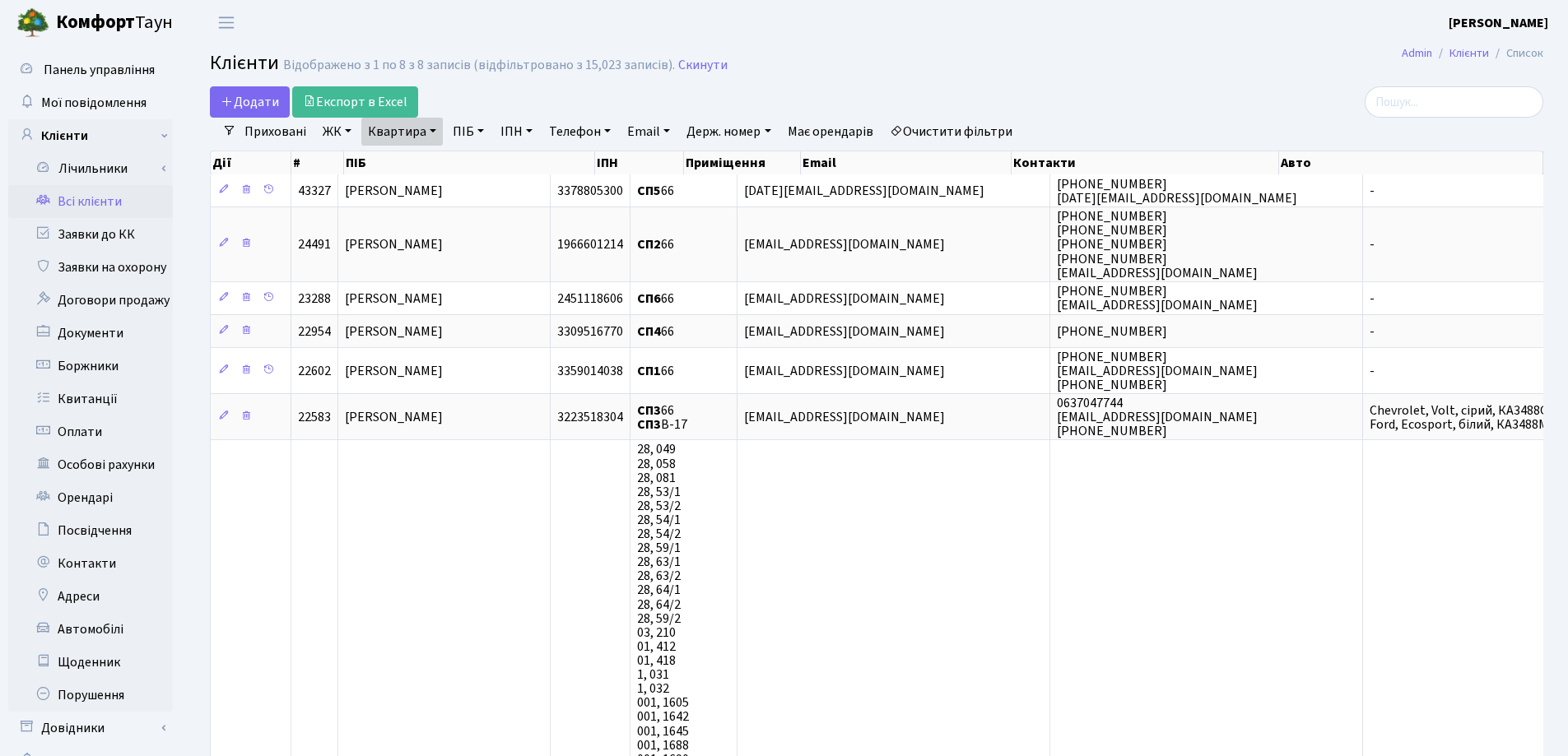
click at [432, 127] on link "Квартира" at bounding box center [401, 131] width 81 height 28
click at [437, 161] on input "66" at bounding box center [409, 163] width 96 height 31
type input "6"
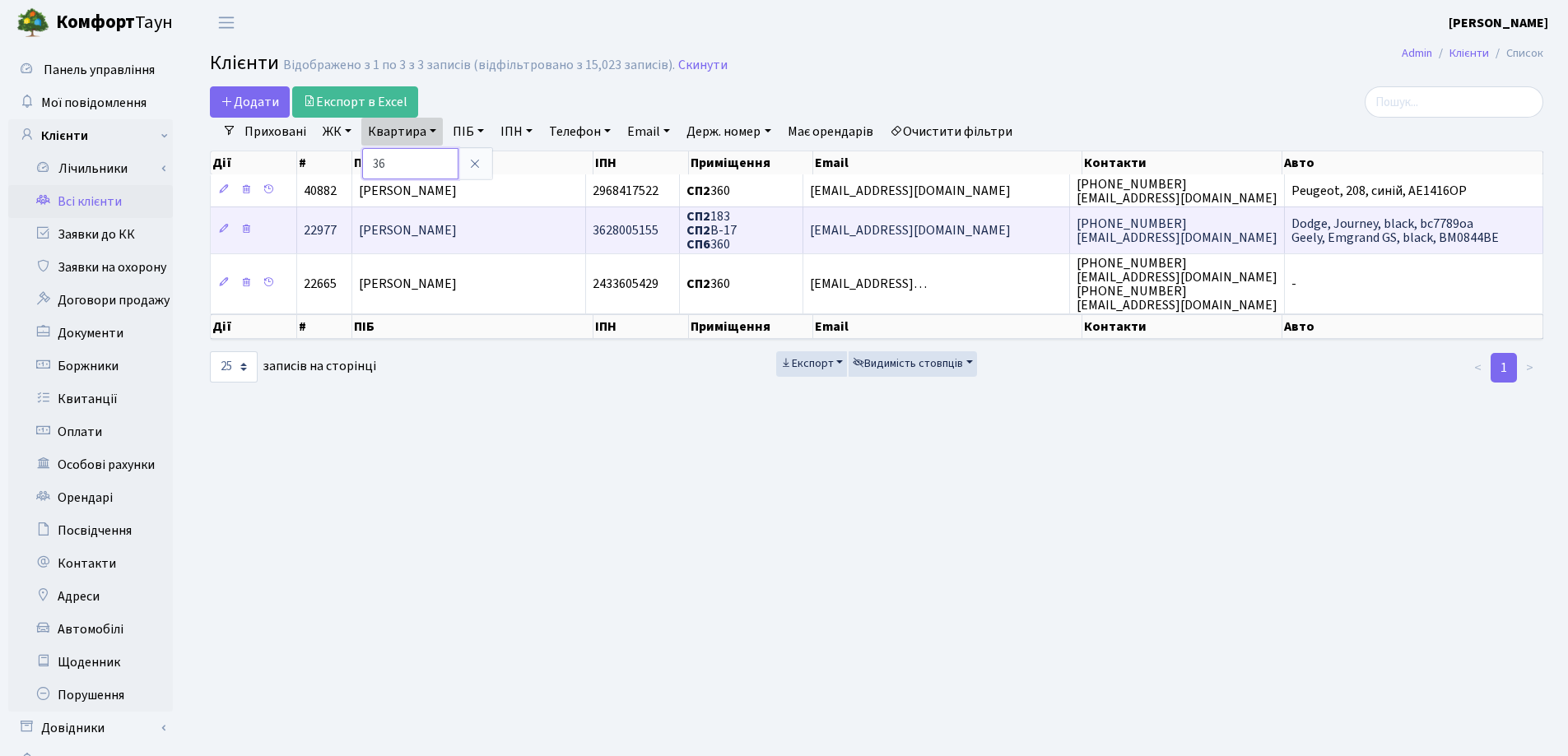
type input "3"
type input "98"
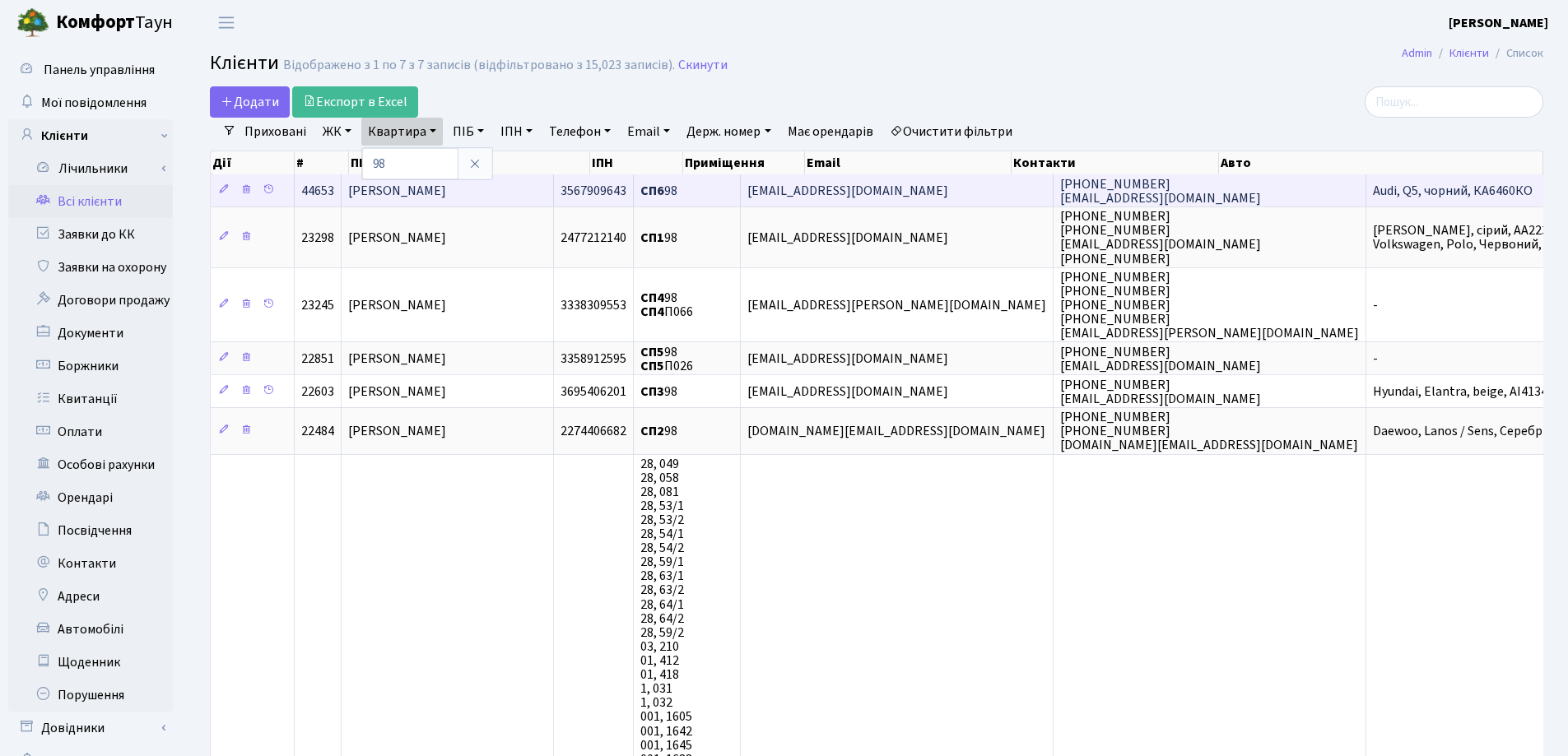
click at [530, 186] on td "[PERSON_NAME]" at bounding box center [447, 191] width 213 height 32
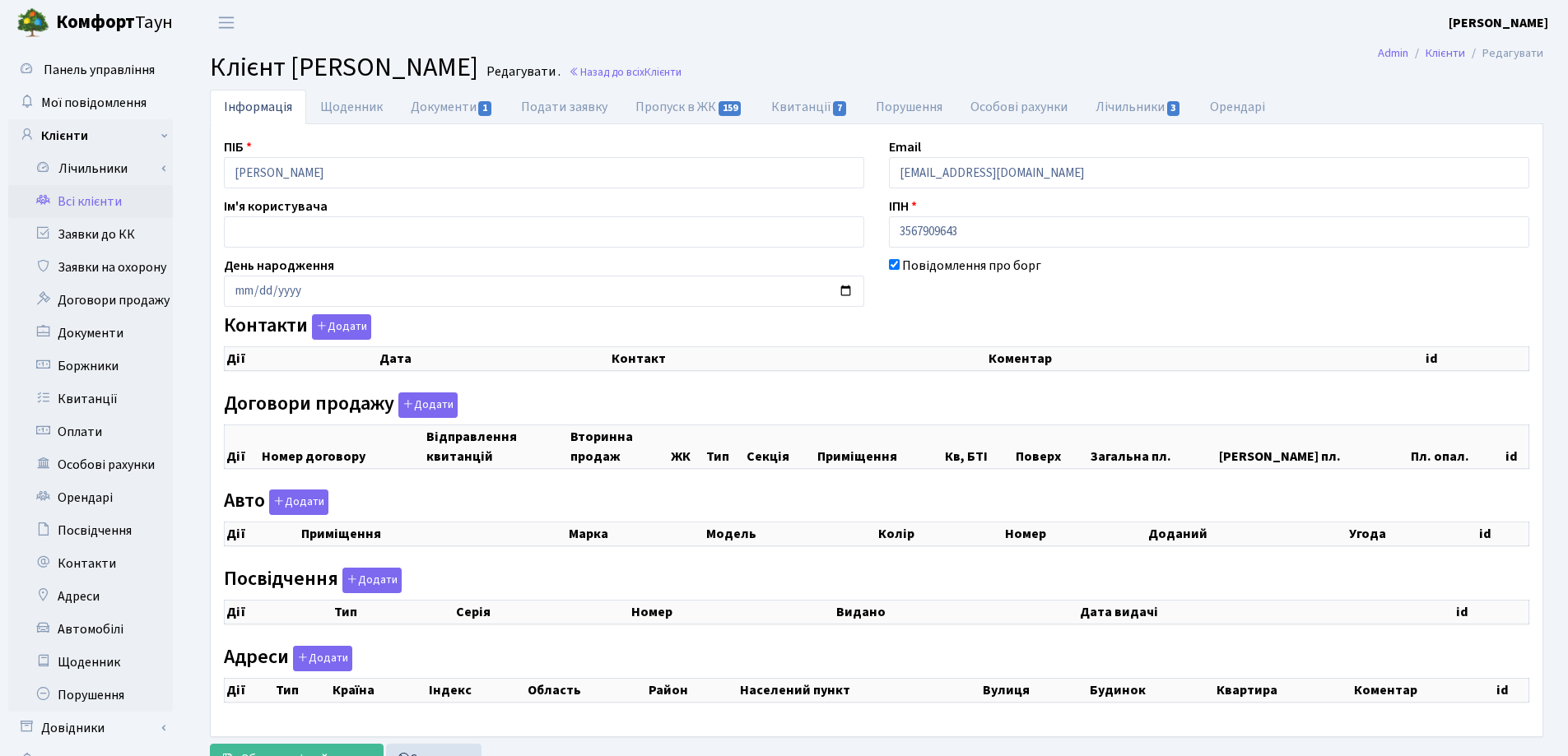
checkbox input "true"
select select "25"
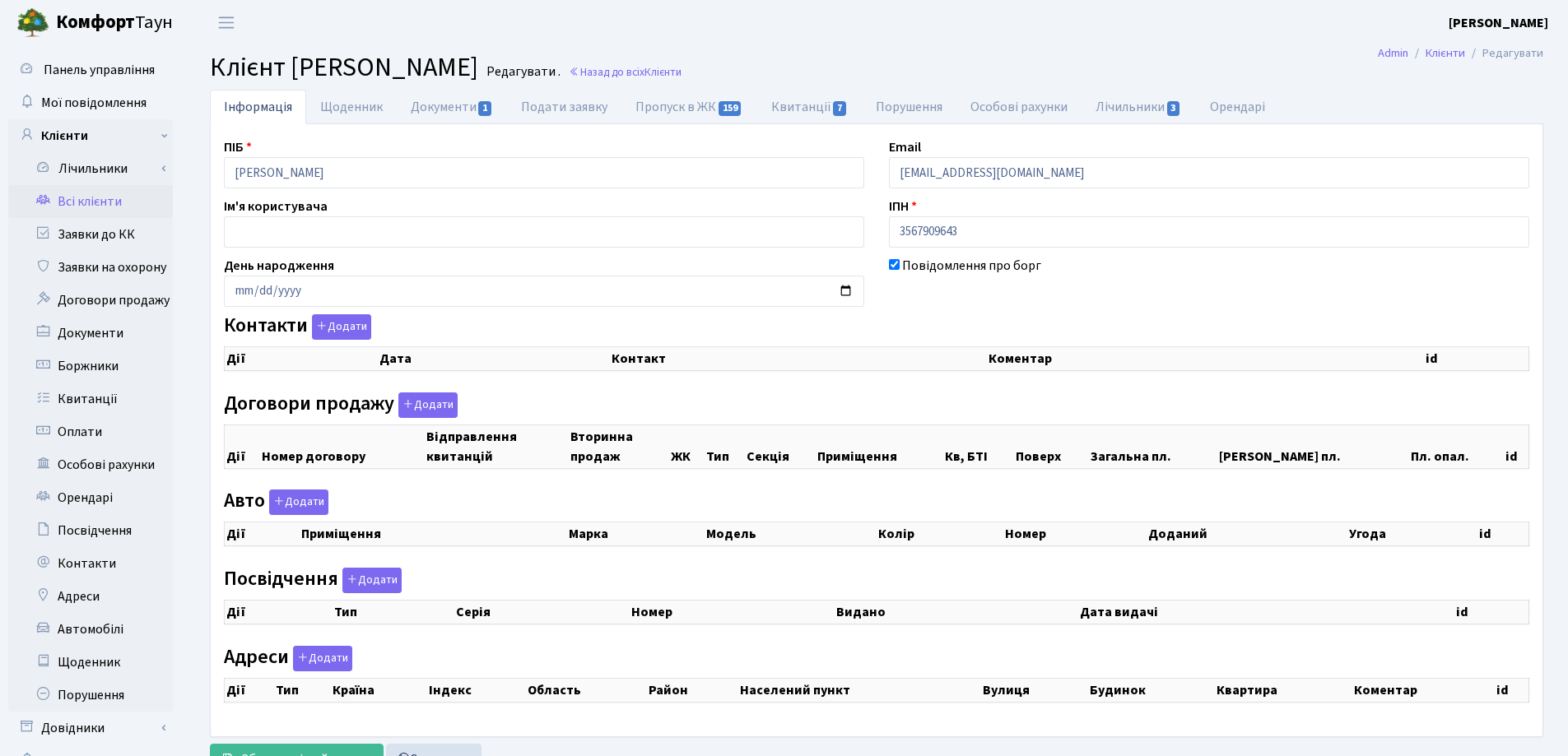
select select "25"
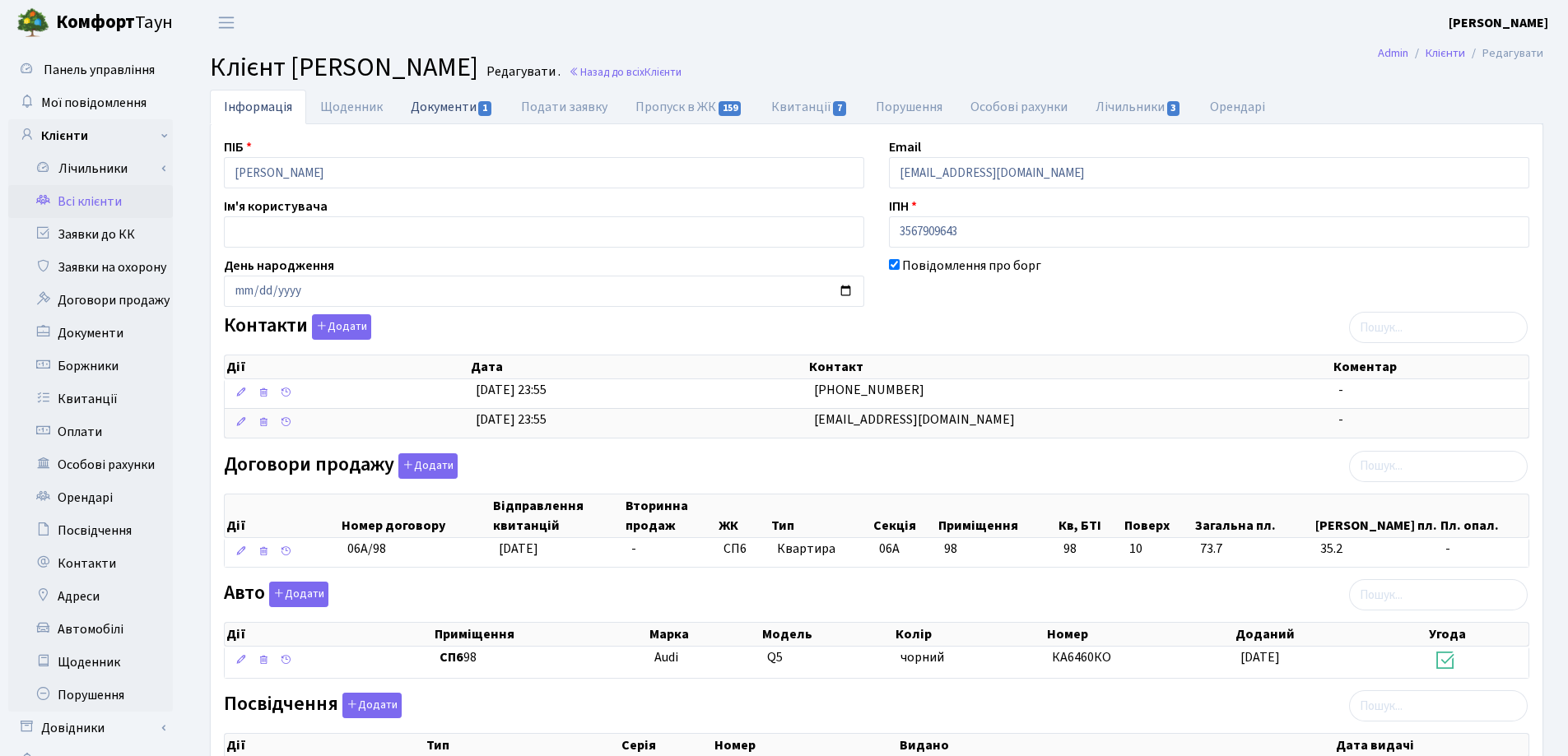
click at [427, 103] on link "Документи 1" at bounding box center [452, 107] width 110 height 34
select select "25"
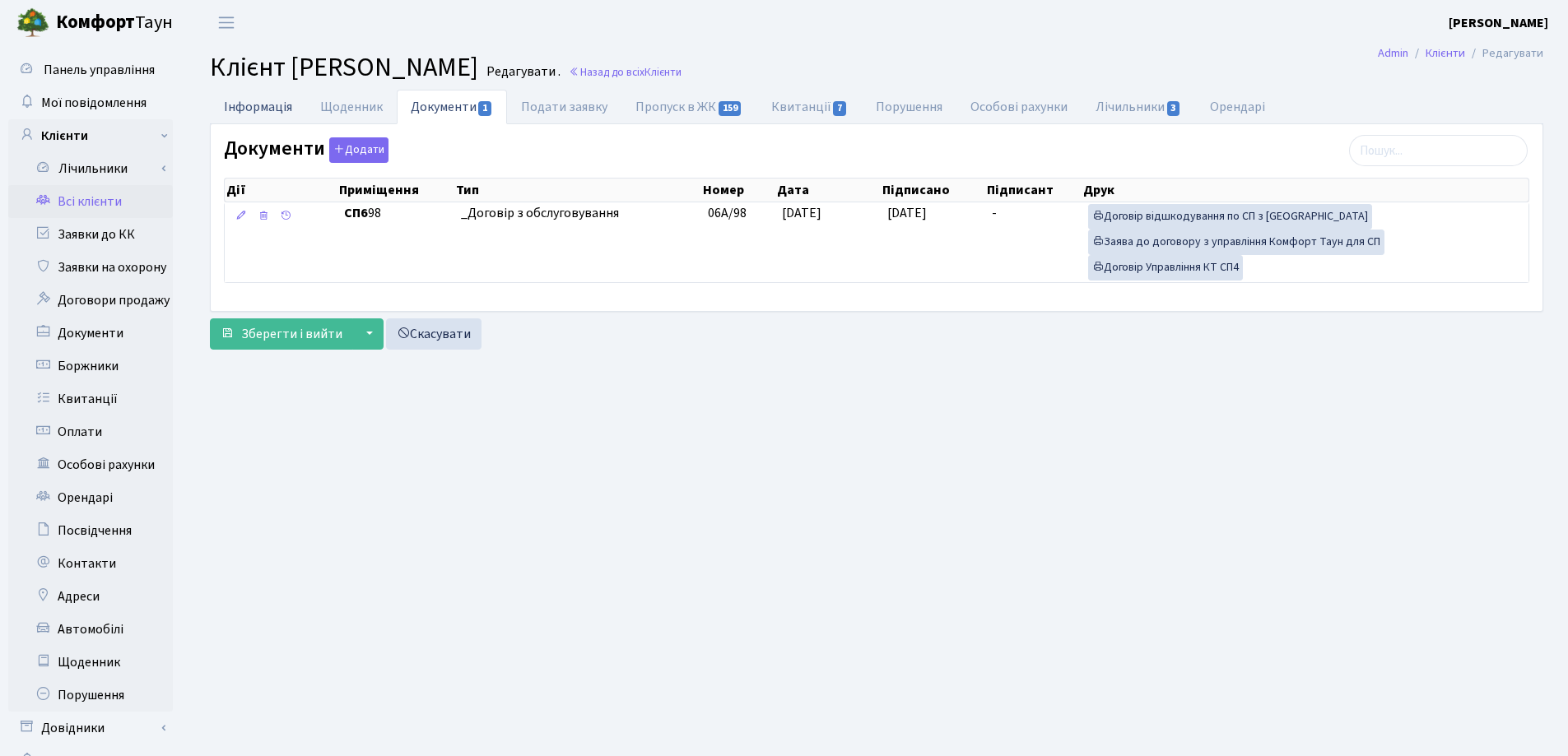
click at [255, 104] on link "Інформація" at bounding box center [258, 107] width 96 height 34
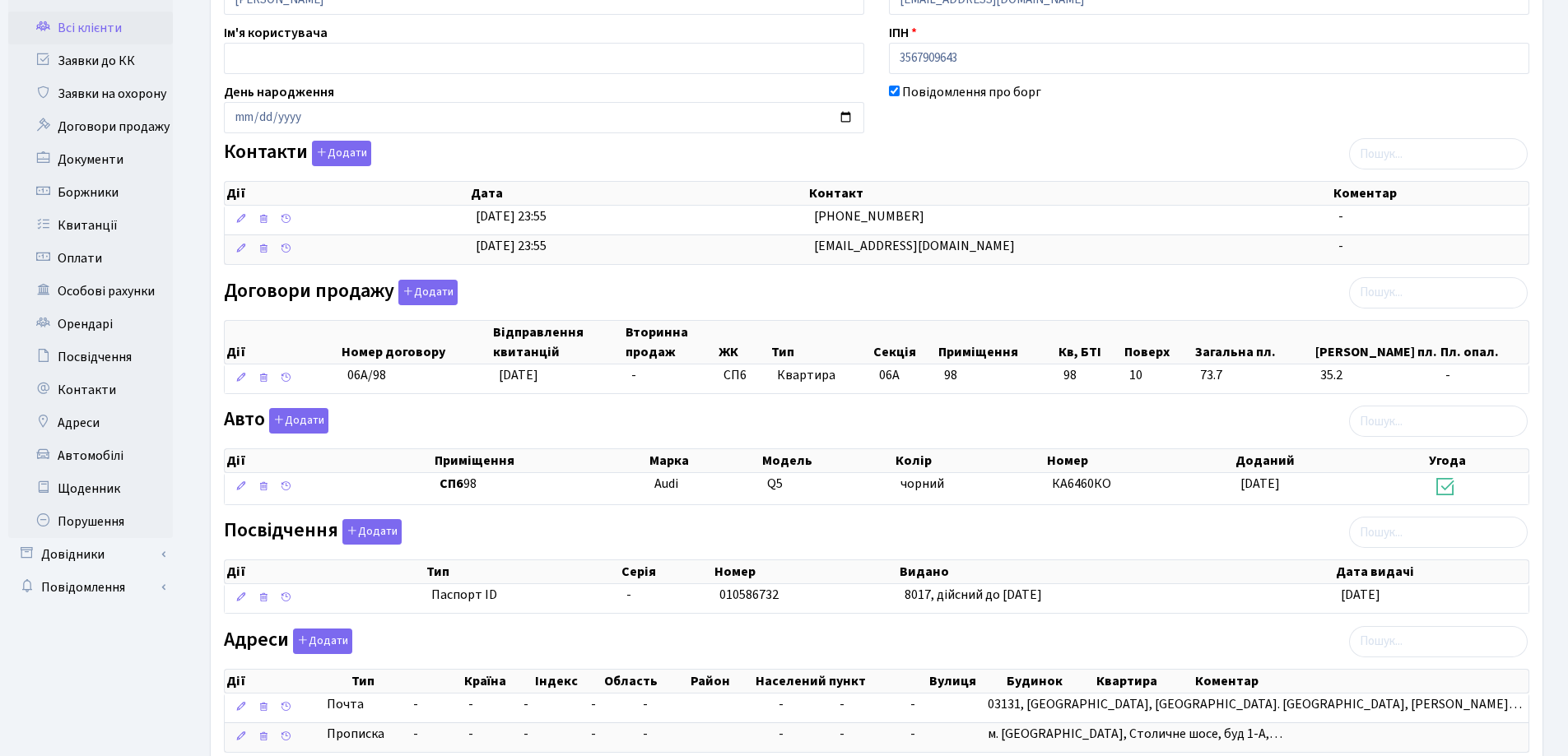
scroll to position [286, 0]
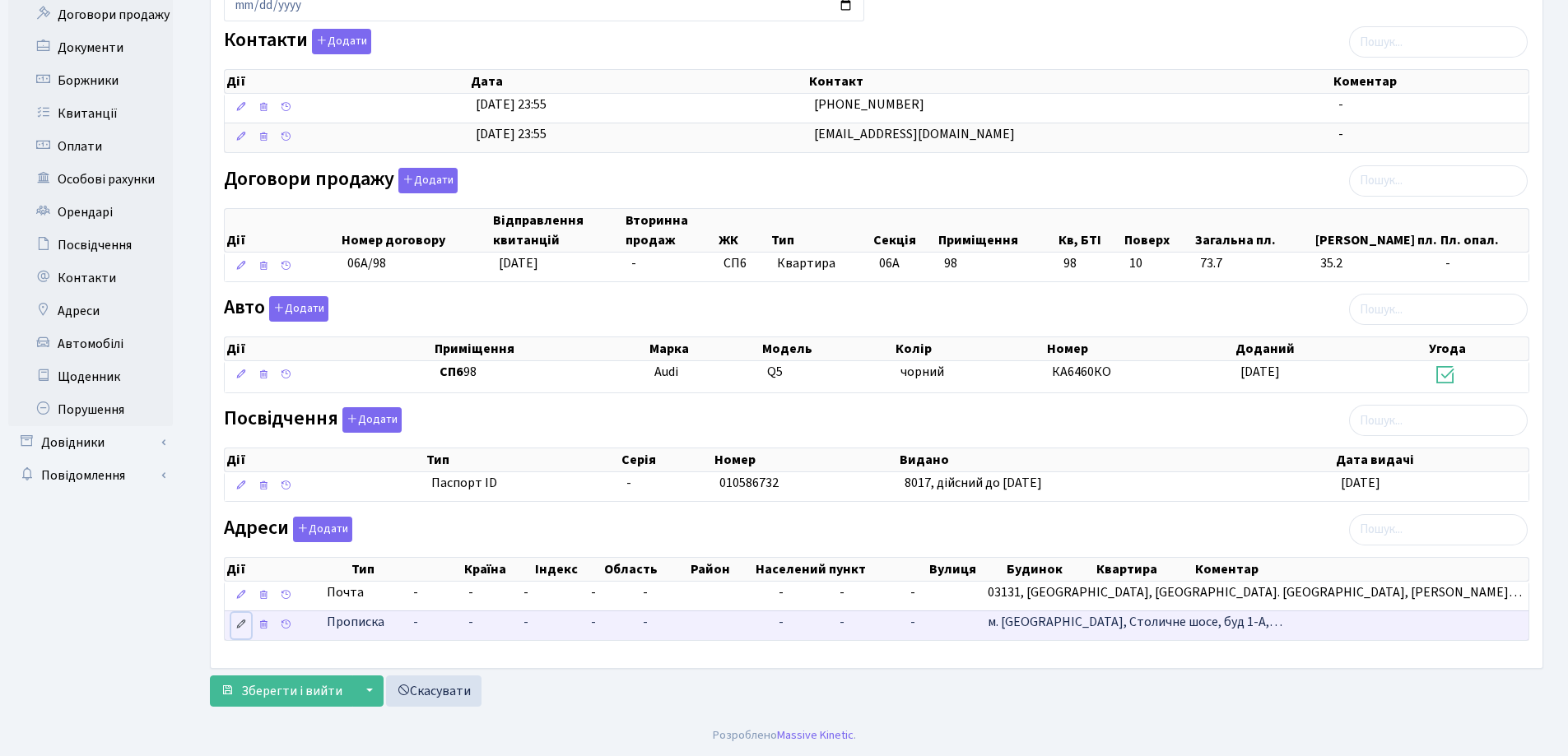
click at [236, 625] on icon at bounding box center [241, 624] width 11 height 11
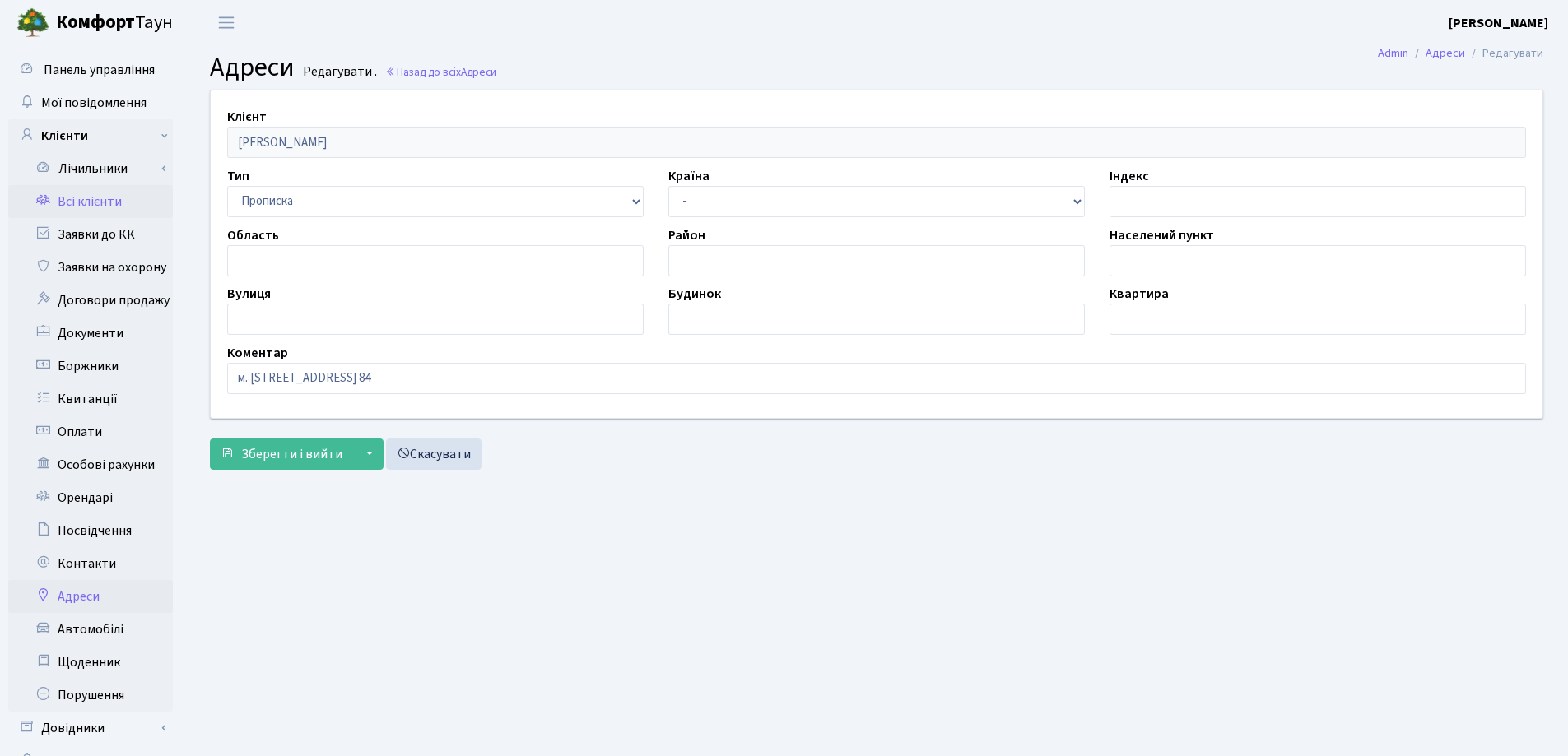
click at [103, 199] on link "Всі клієнти" at bounding box center [90, 201] width 165 height 33
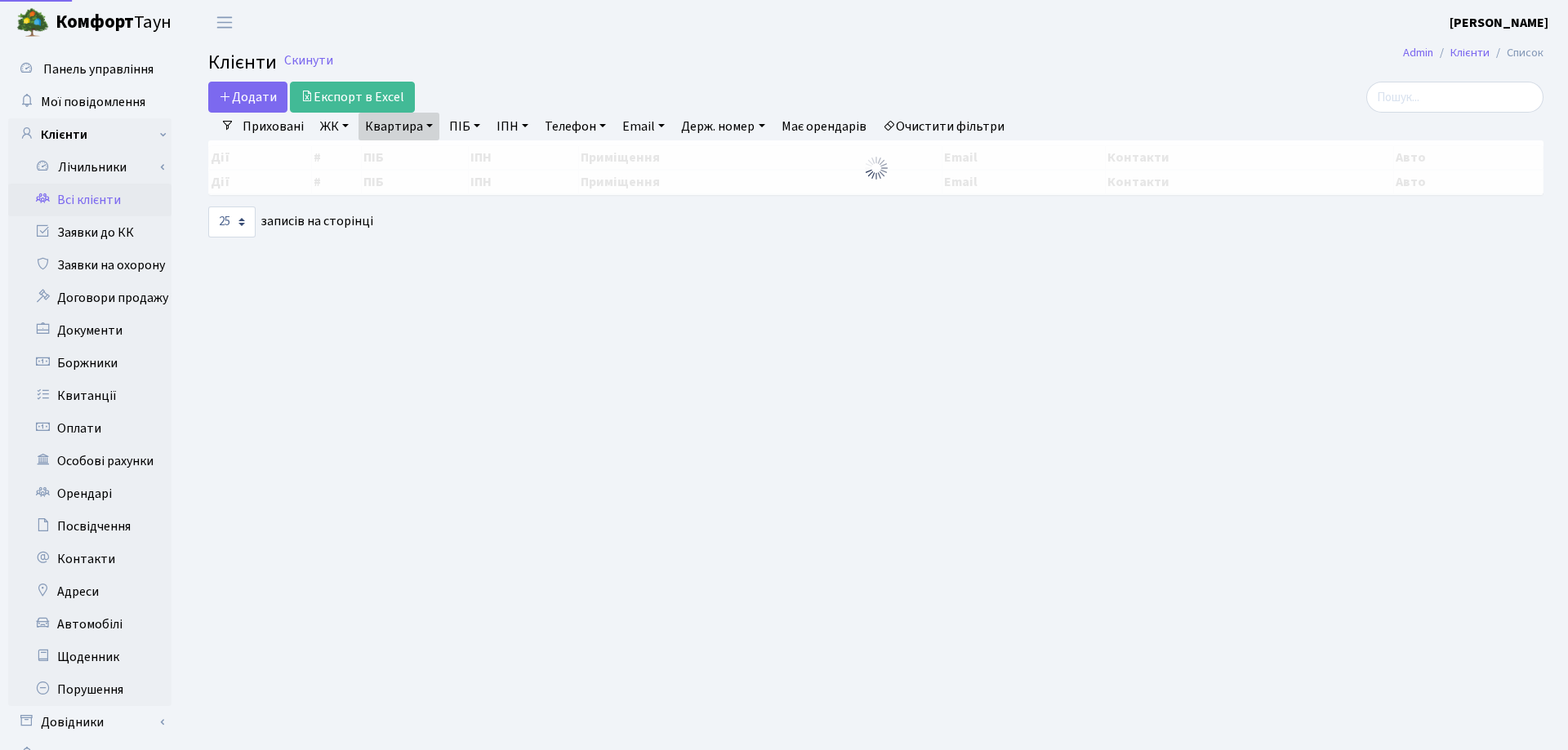
select select "25"
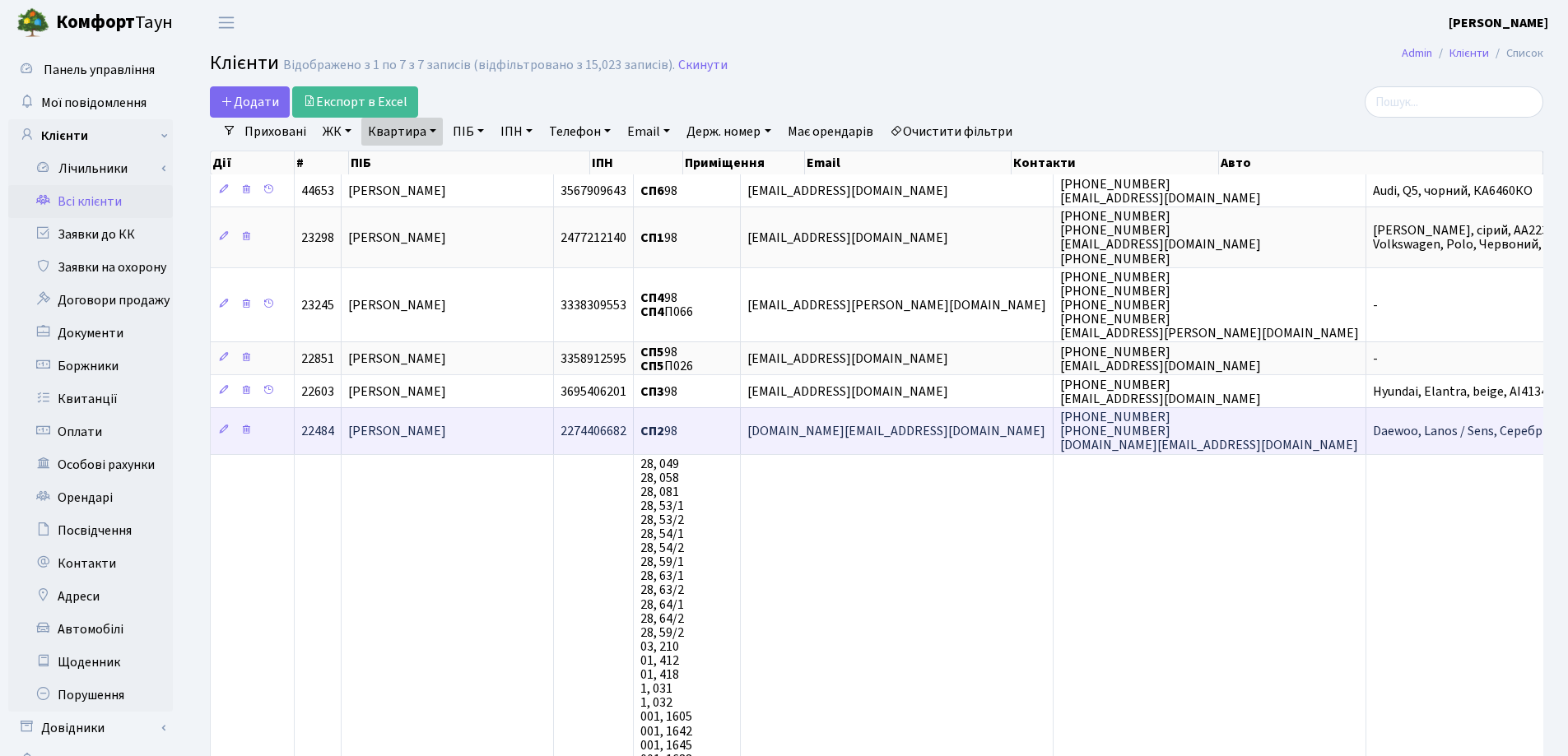
click at [506, 440] on td "Ситник Ольга Іванівна" at bounding box center [447, 430] width 213 height 46
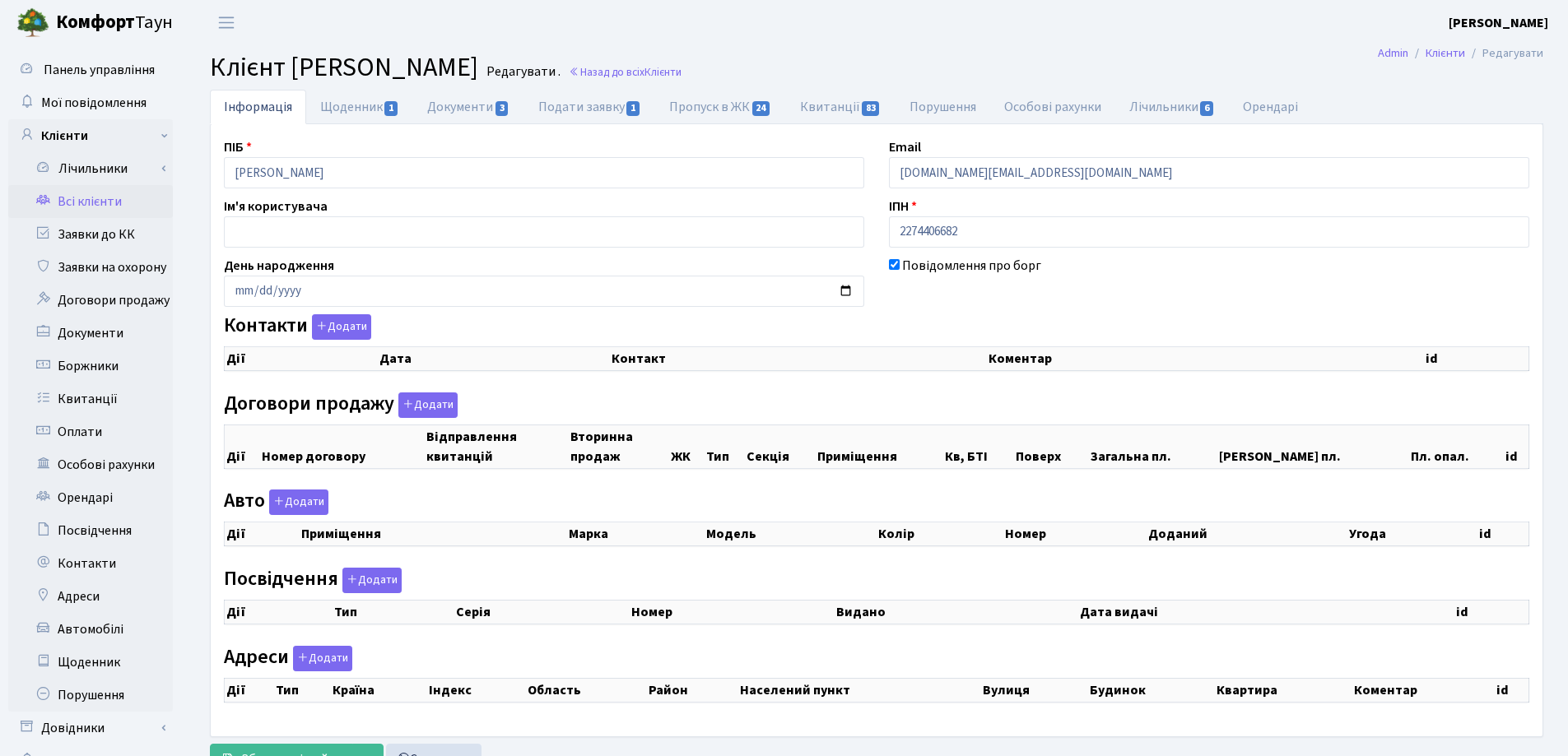
select select "25"
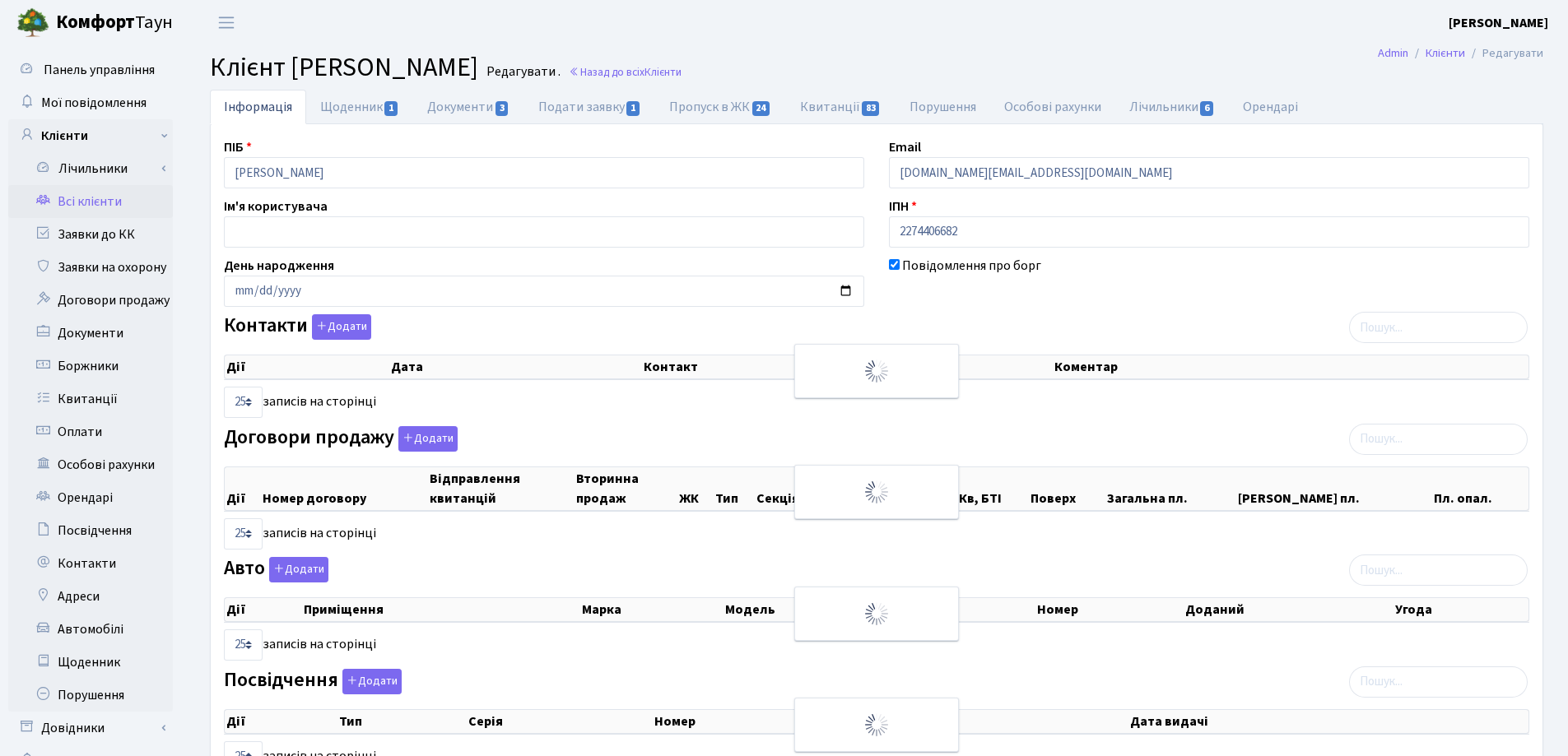
checkbox input "true"
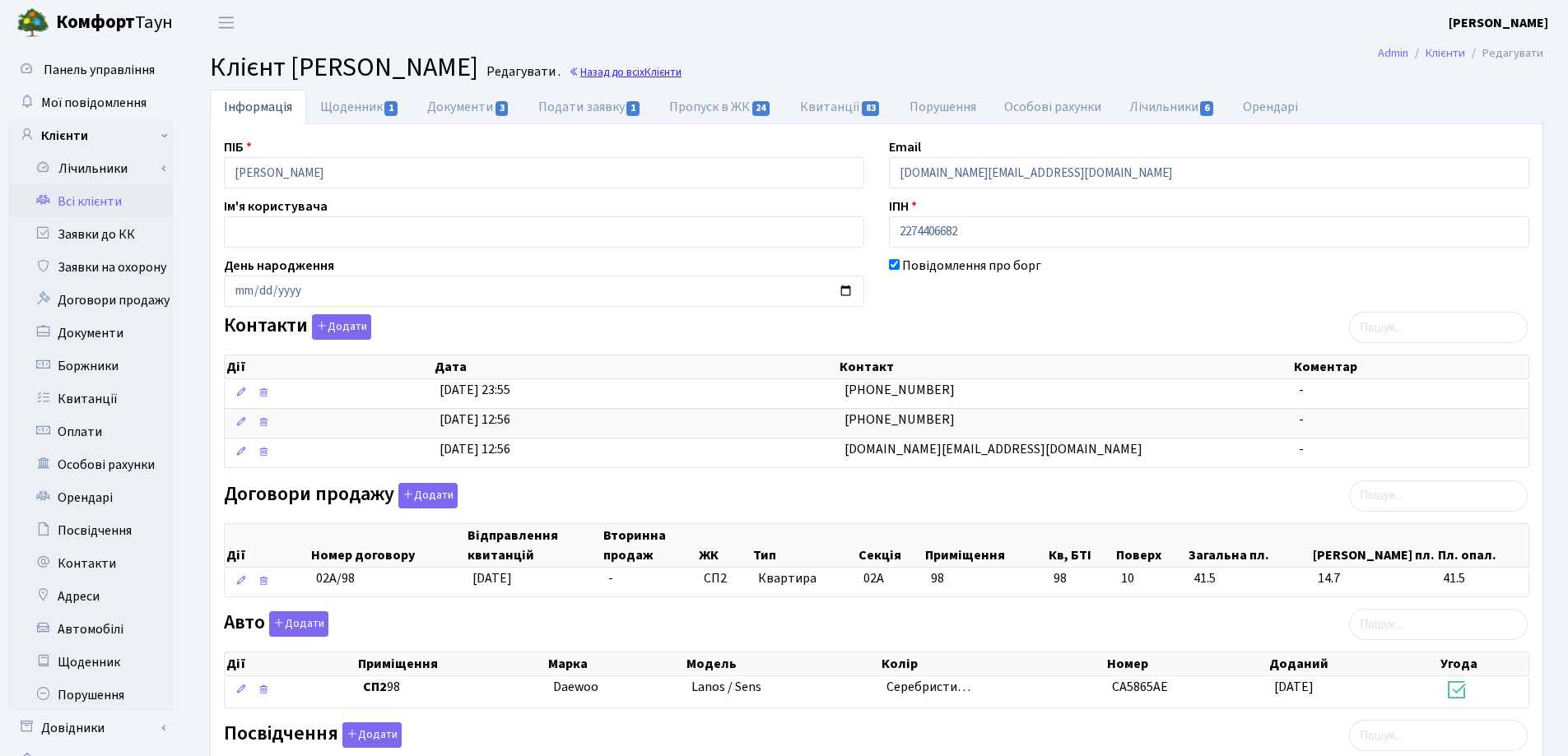
click at [681, 73] on link "Назад до всіх Клієнти" at bounding box center [625, 72] width 113 height 16
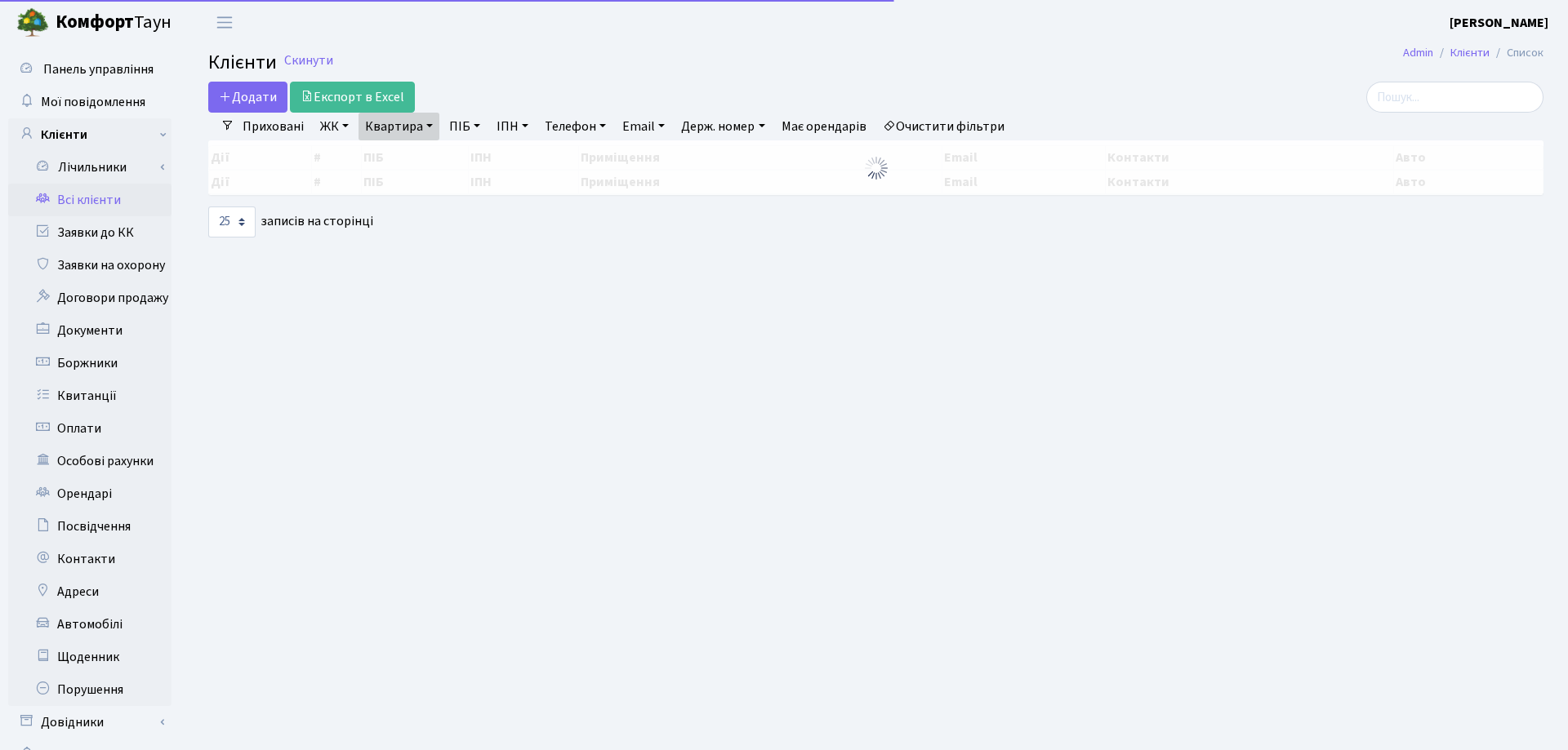
select select "25"
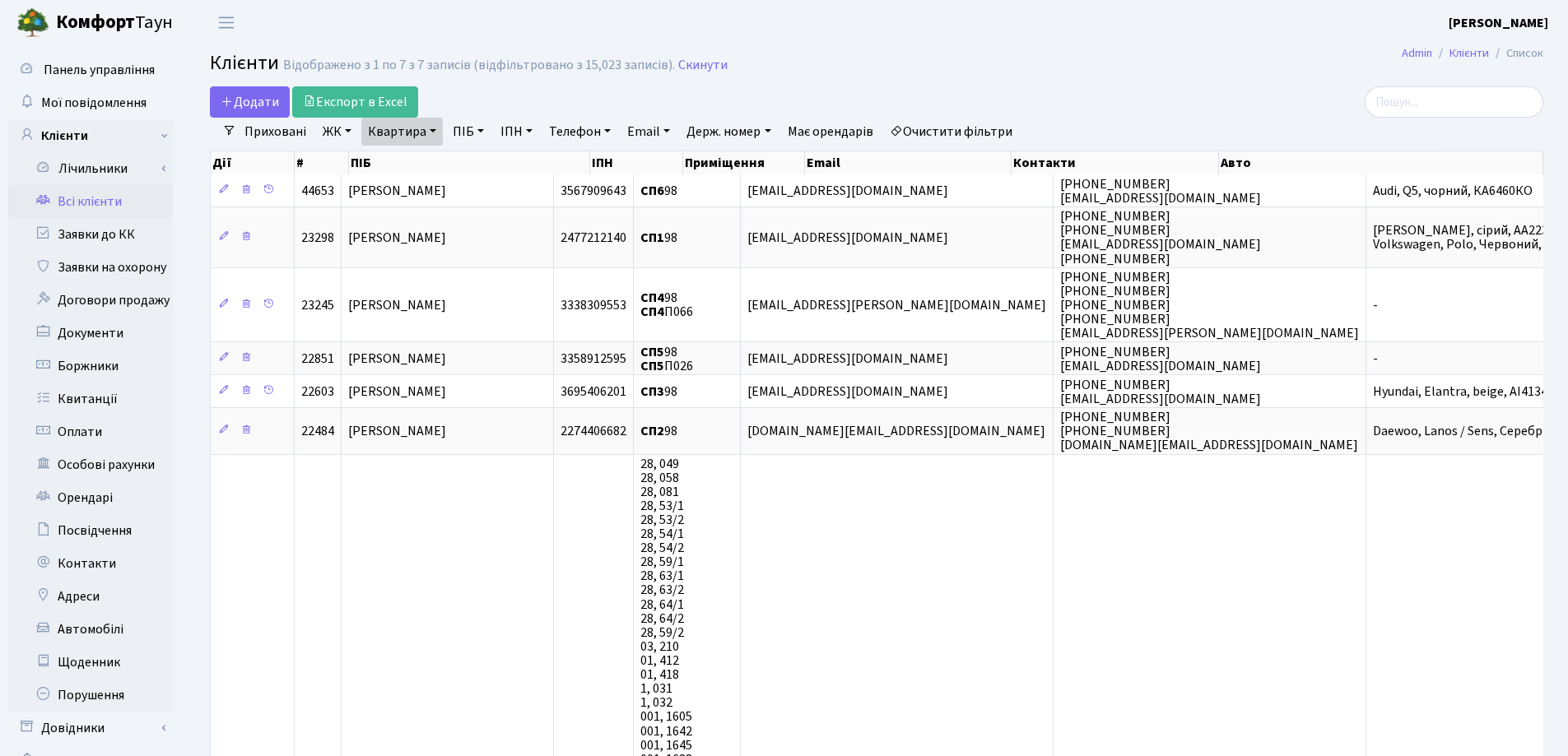
click at [432, 132] on link "Квартира" at bounding box center [401, 131] width 81 height 28
click at [431, 158] on input "98" at bounding box center [409, 163] width 96 height 31
type input "9"
type input "84"
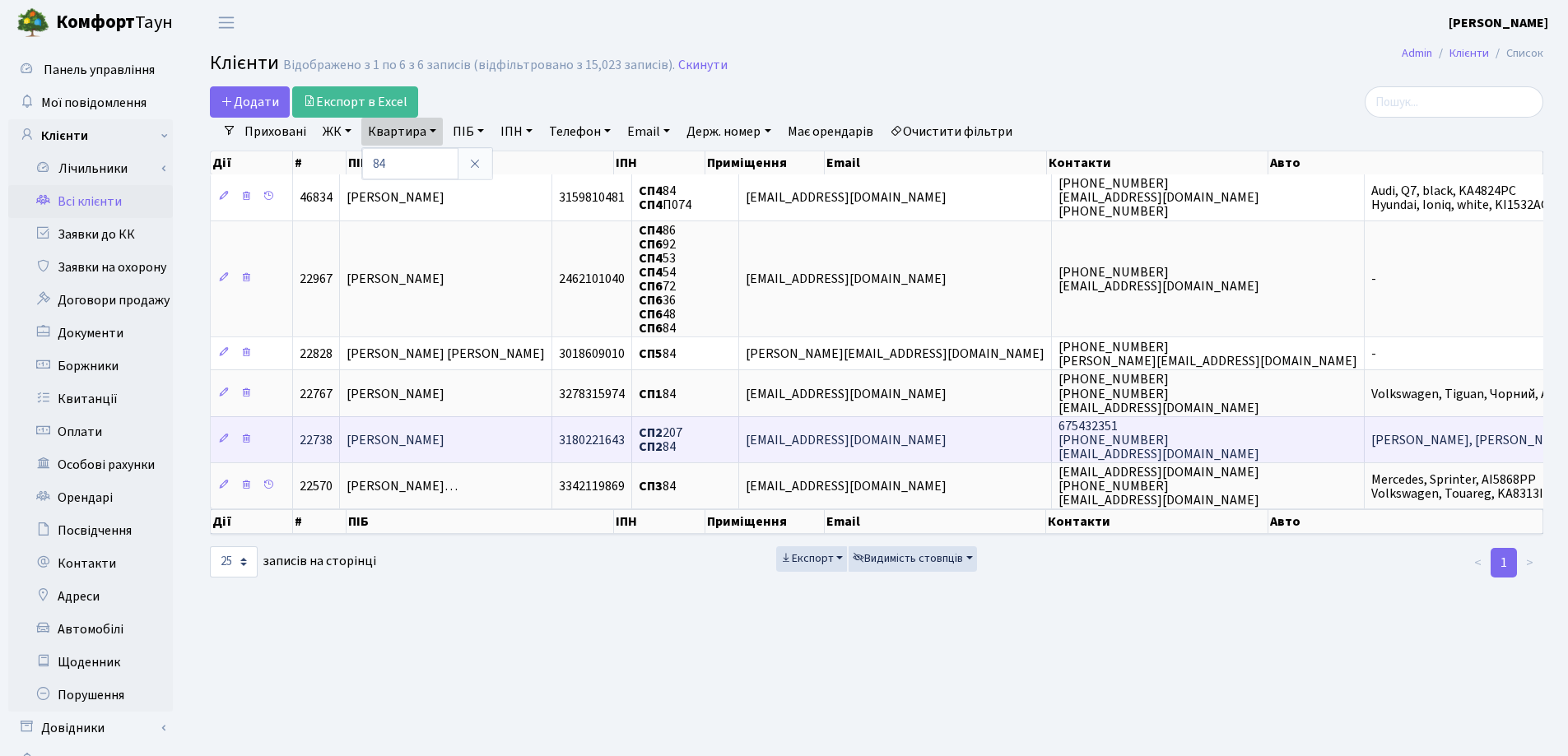
click at [506, 450] on td "[PERSON_NAME]" at bounding box center [446, 439] width 213 height 46
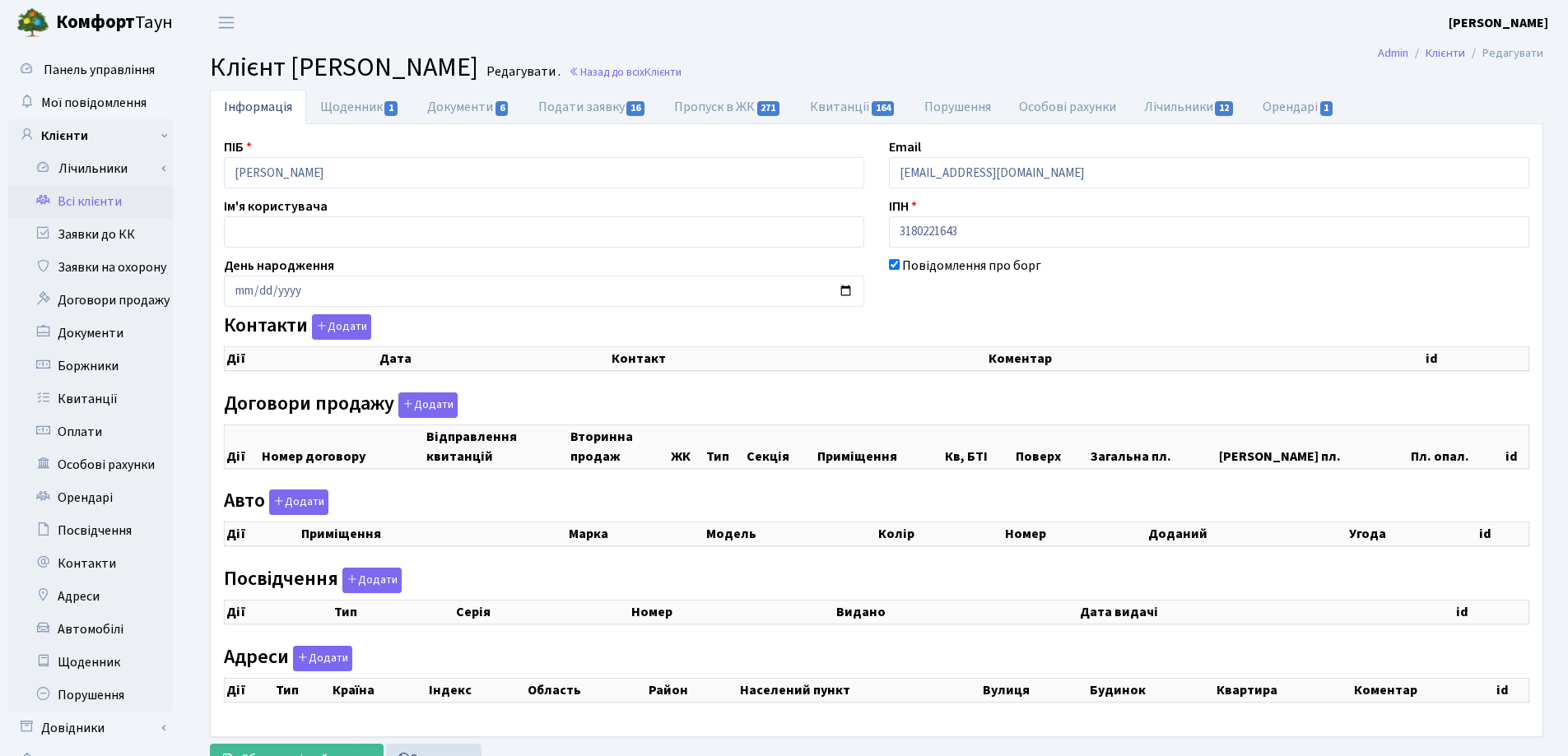
checkbox input "true"
select select "25"
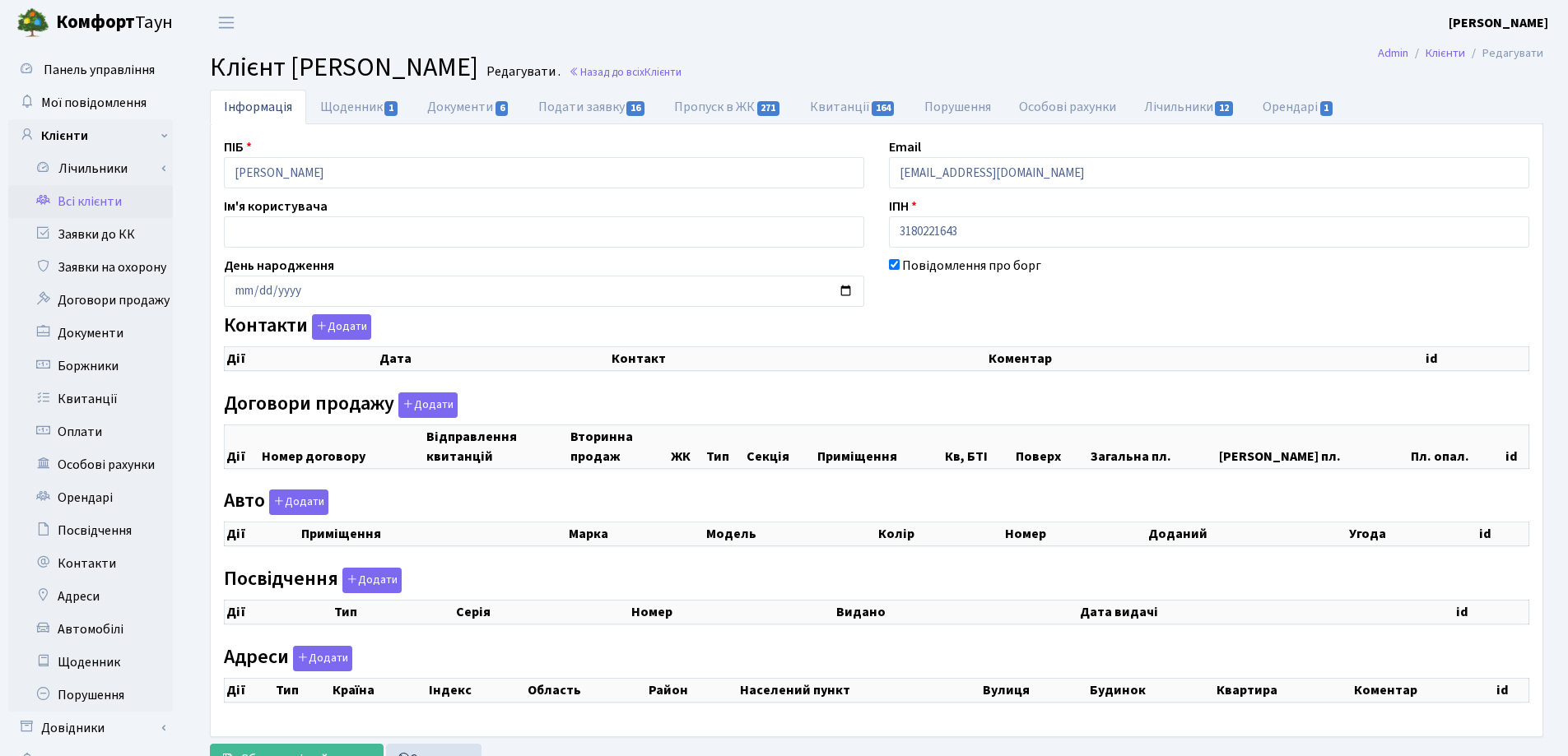
select select "25"
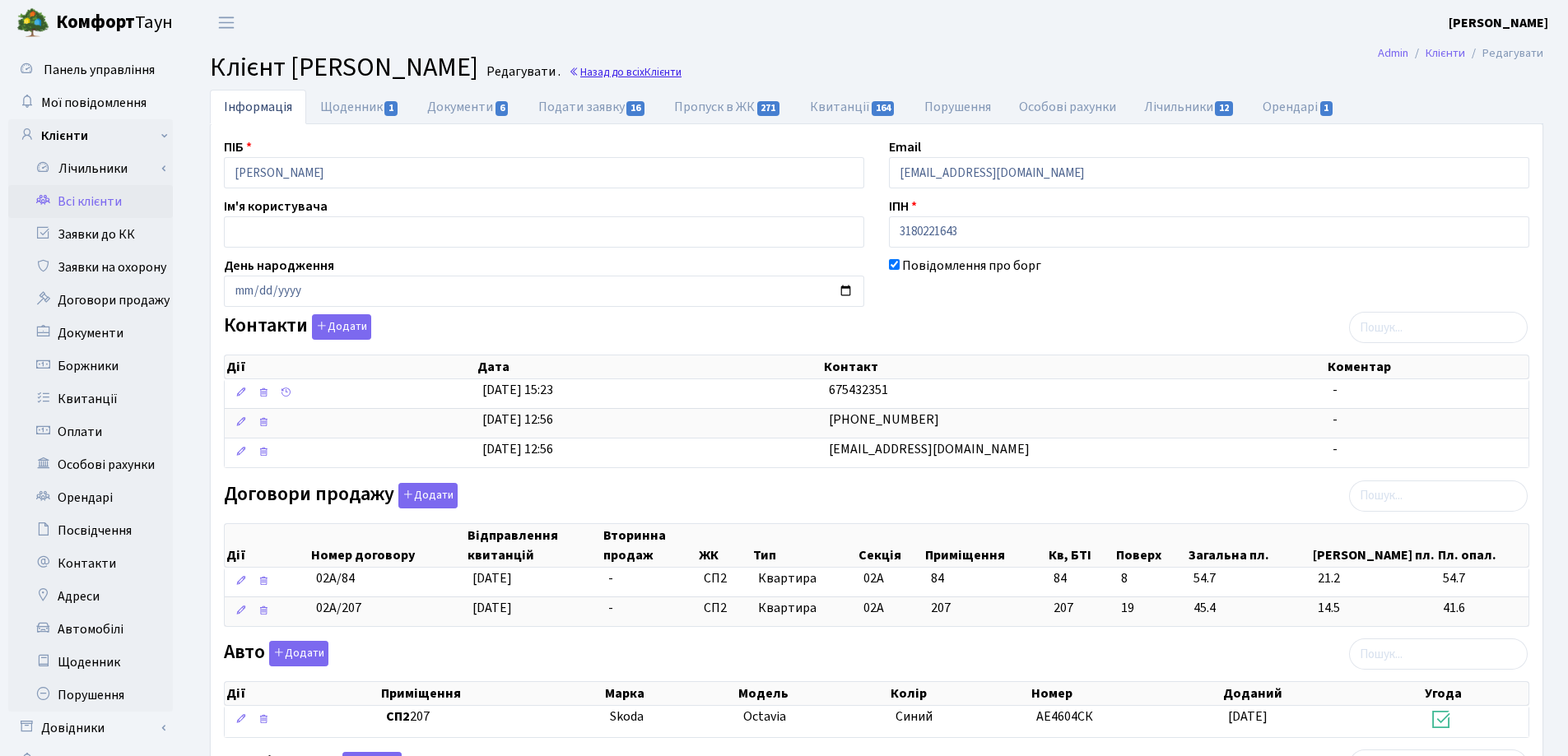
click at [681, 73] on link "Назад до всіх Клієнти" at bounding box center [625, 72] width 113 height 16
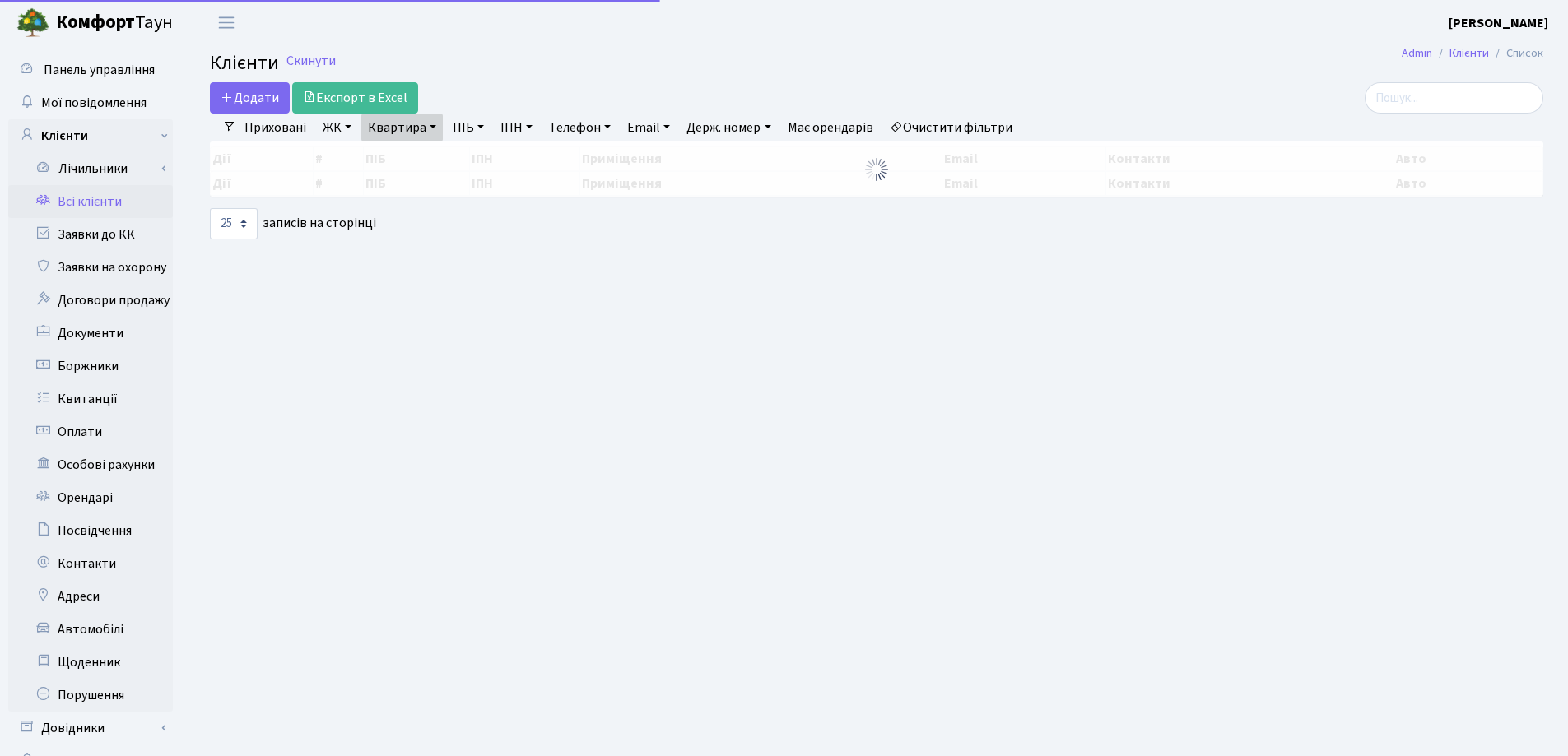
select select "25"
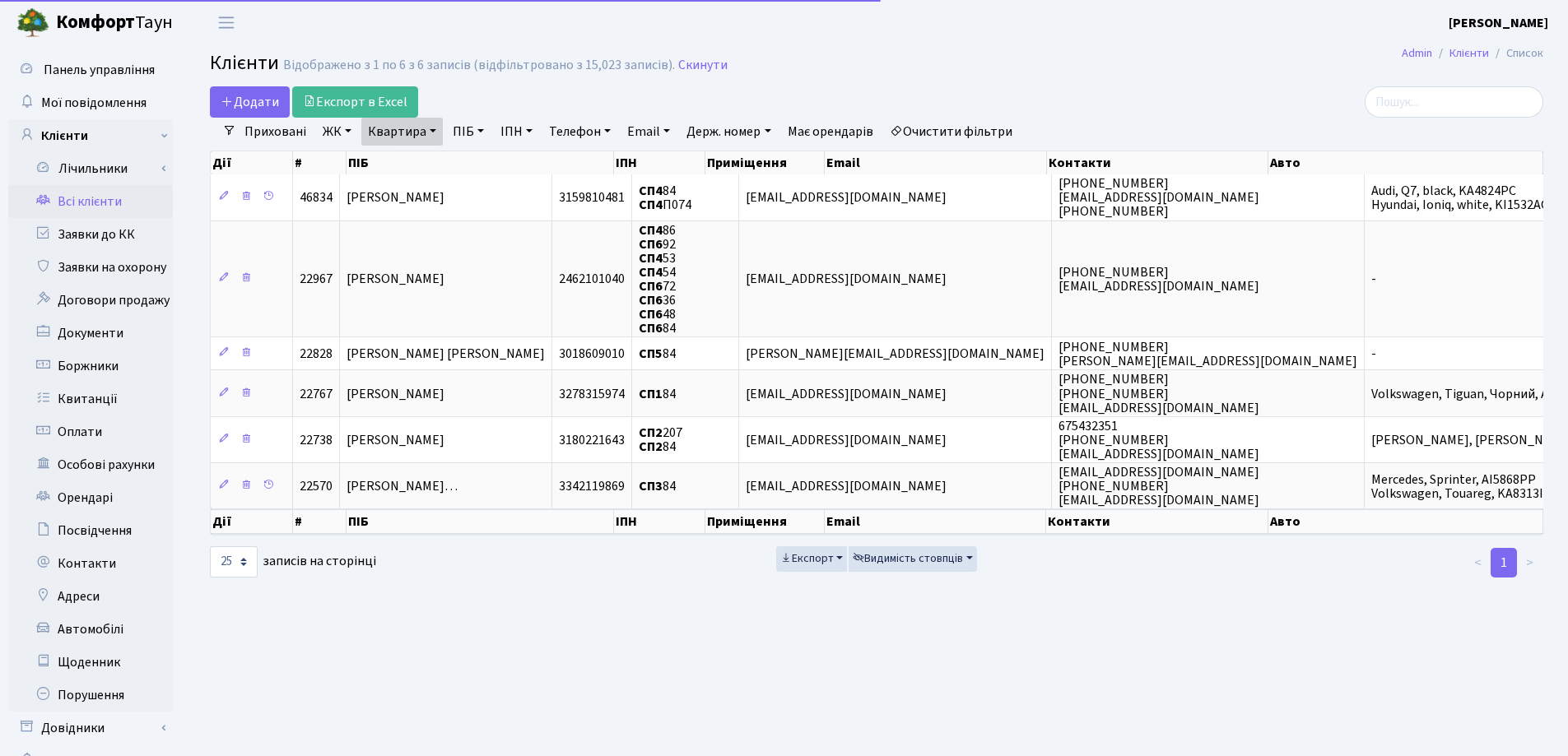
click at [432, 131] on link "Квартира" at bounding box center [401, 131] width 81 height 28
click at [473, 161] on icon at bounding box center [475, 163] width 13 height 13
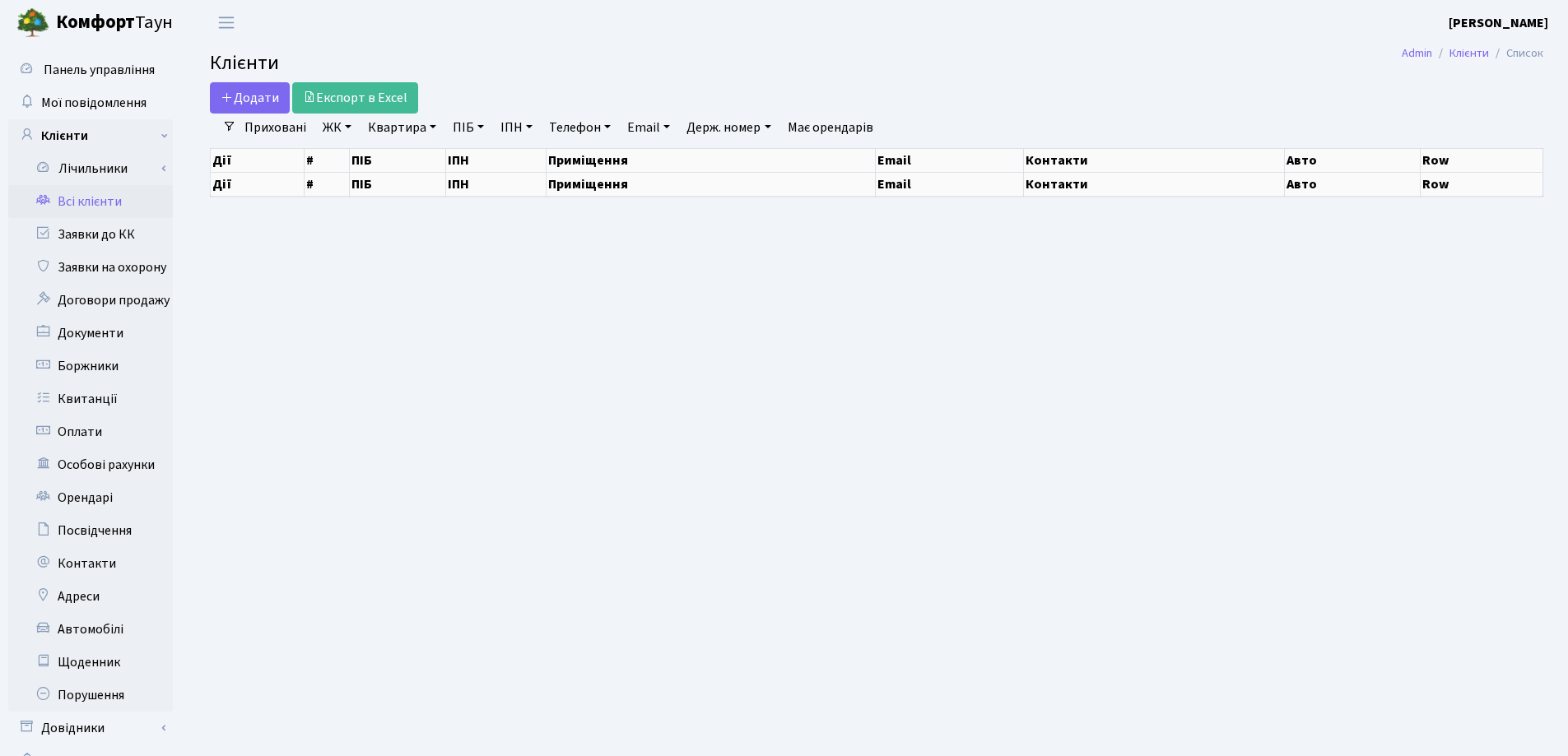
select select "25"
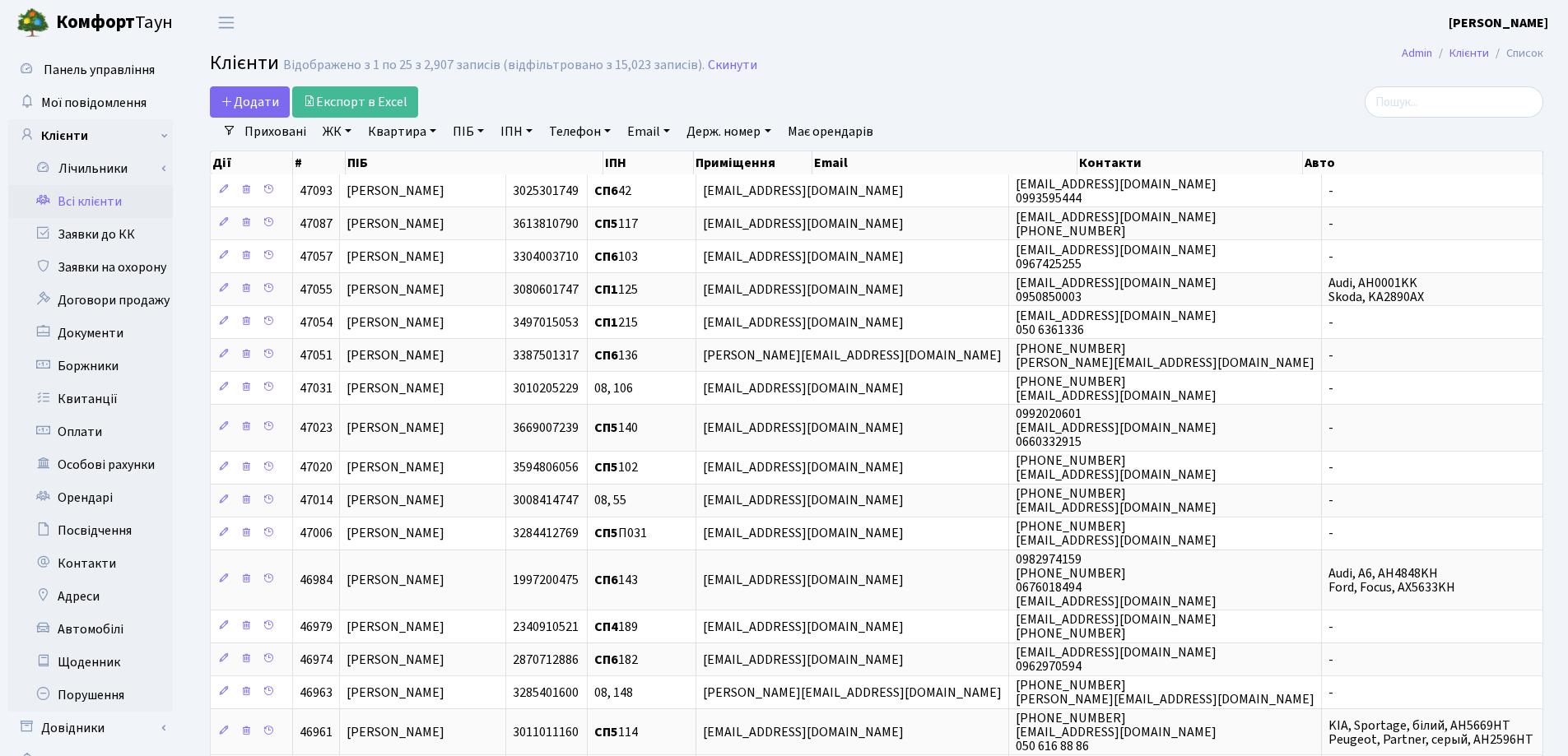
click at [435, 129] on link "Квартира" at bounding box center [401, 131] width 81 height 28
type input "294"
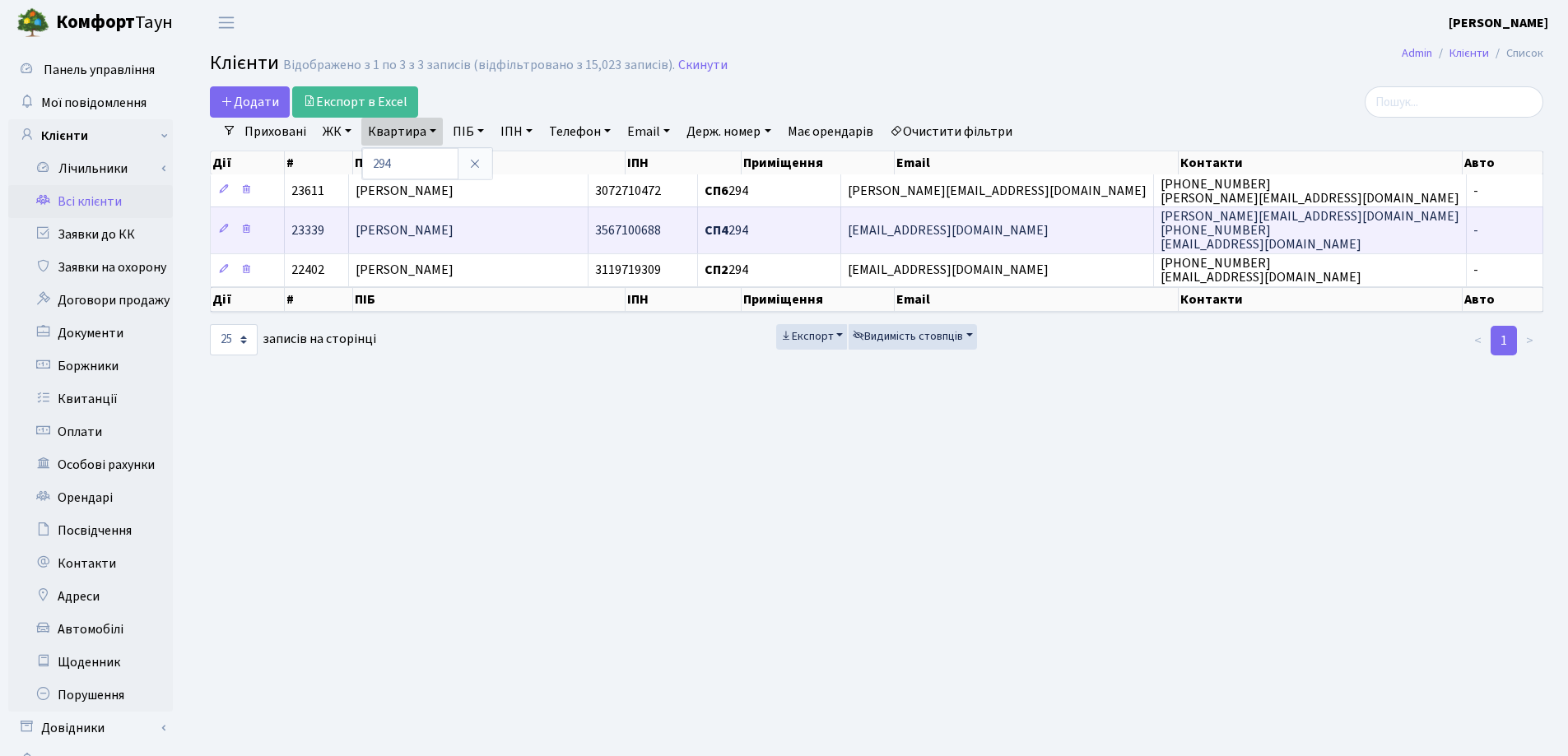
click at [557, 225] on td "Бойчук Катерина Миколаївна" at bounding box center [468, 229] width 239 height 46
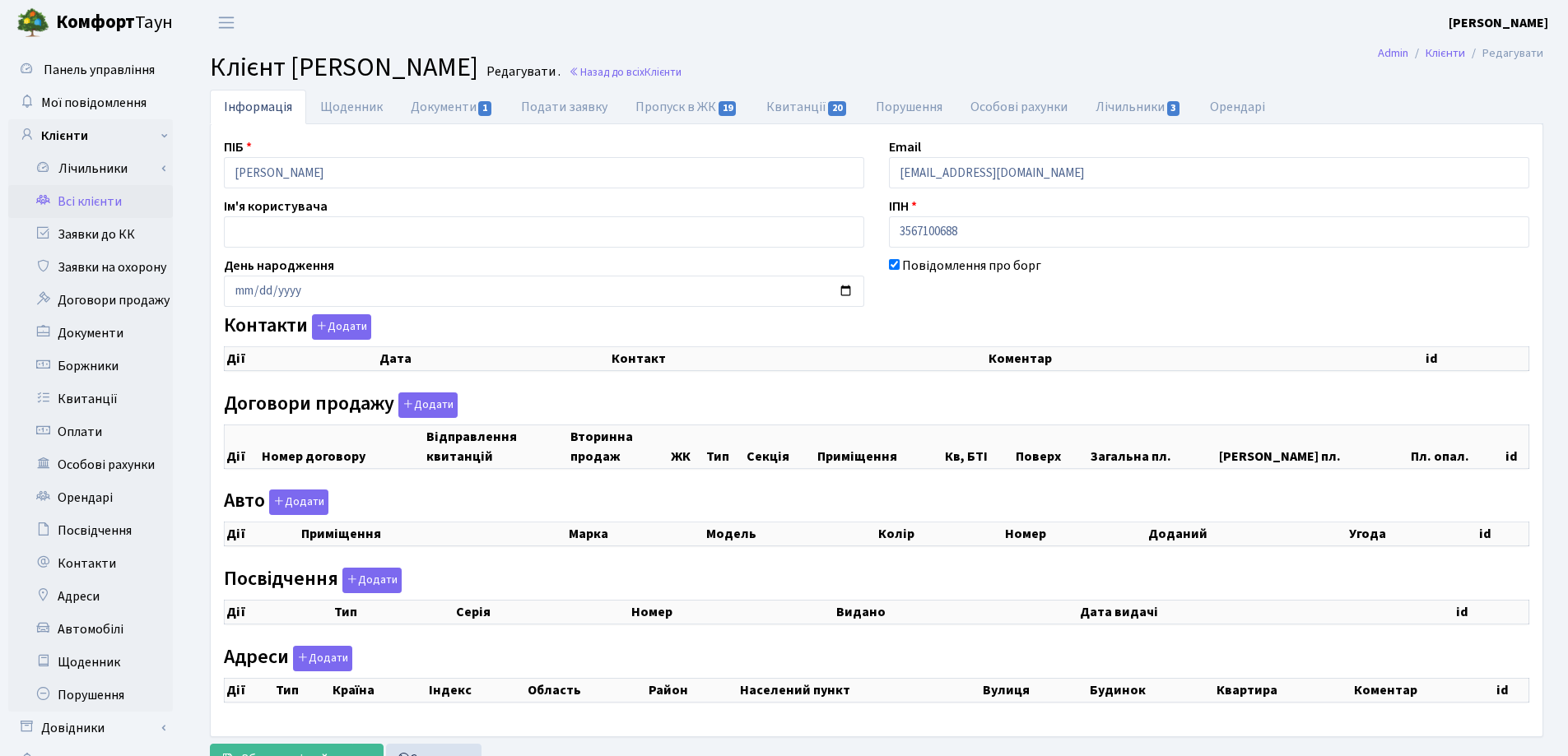
checkbox input "true"
select select "25"
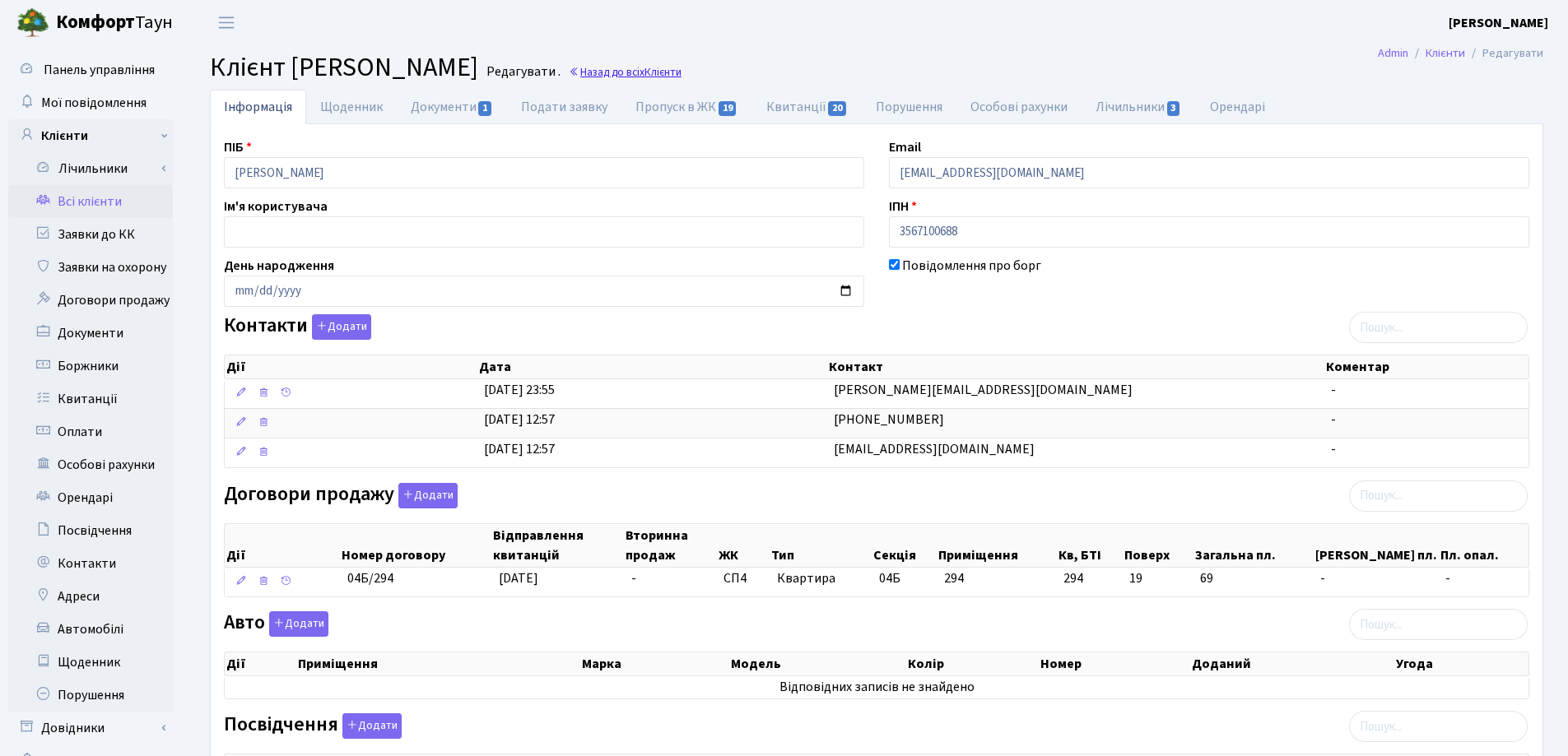
click at [681, 66] on link "Назад до всіх Клієнти" at bounding box center [625, 72] width 113 height 16
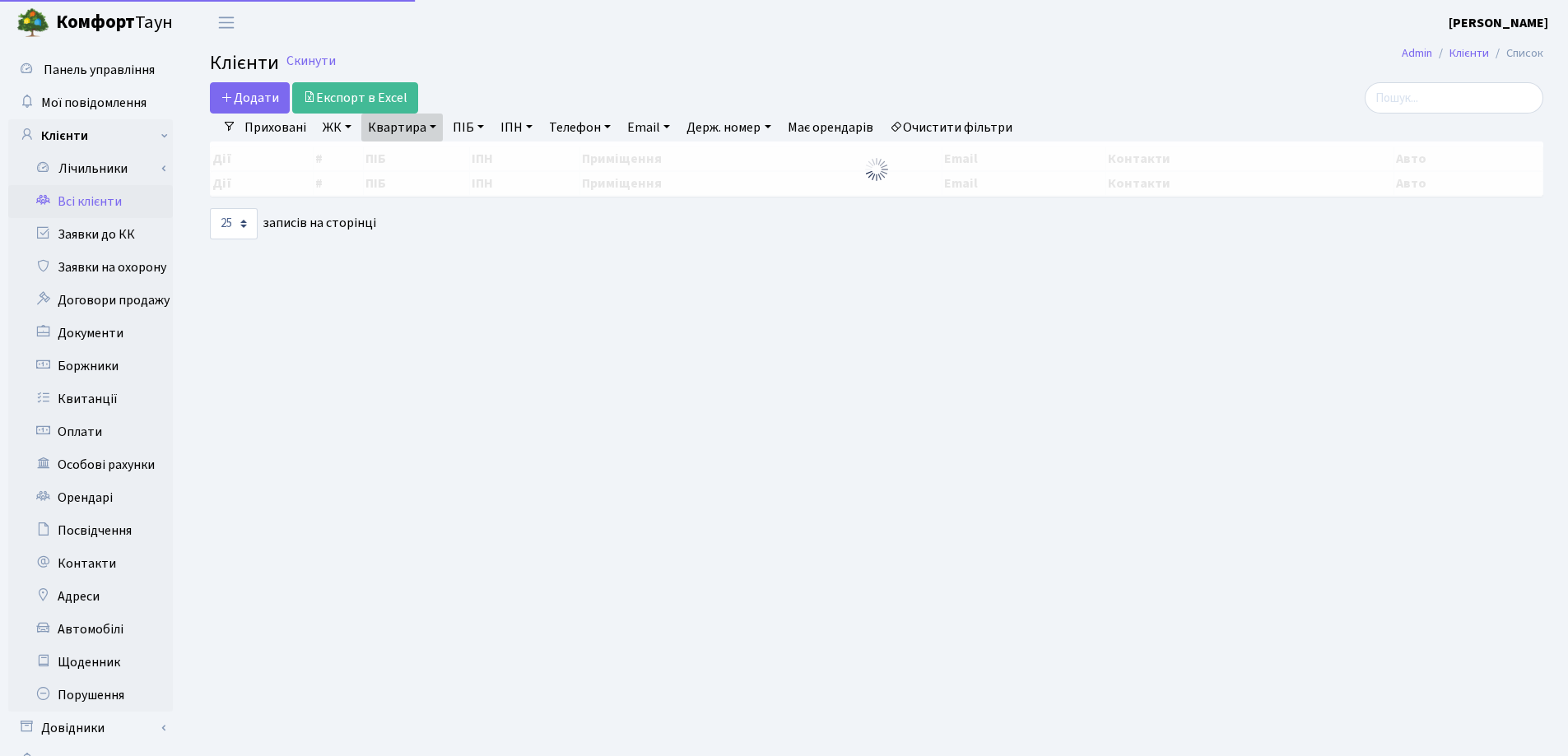
select select "25"
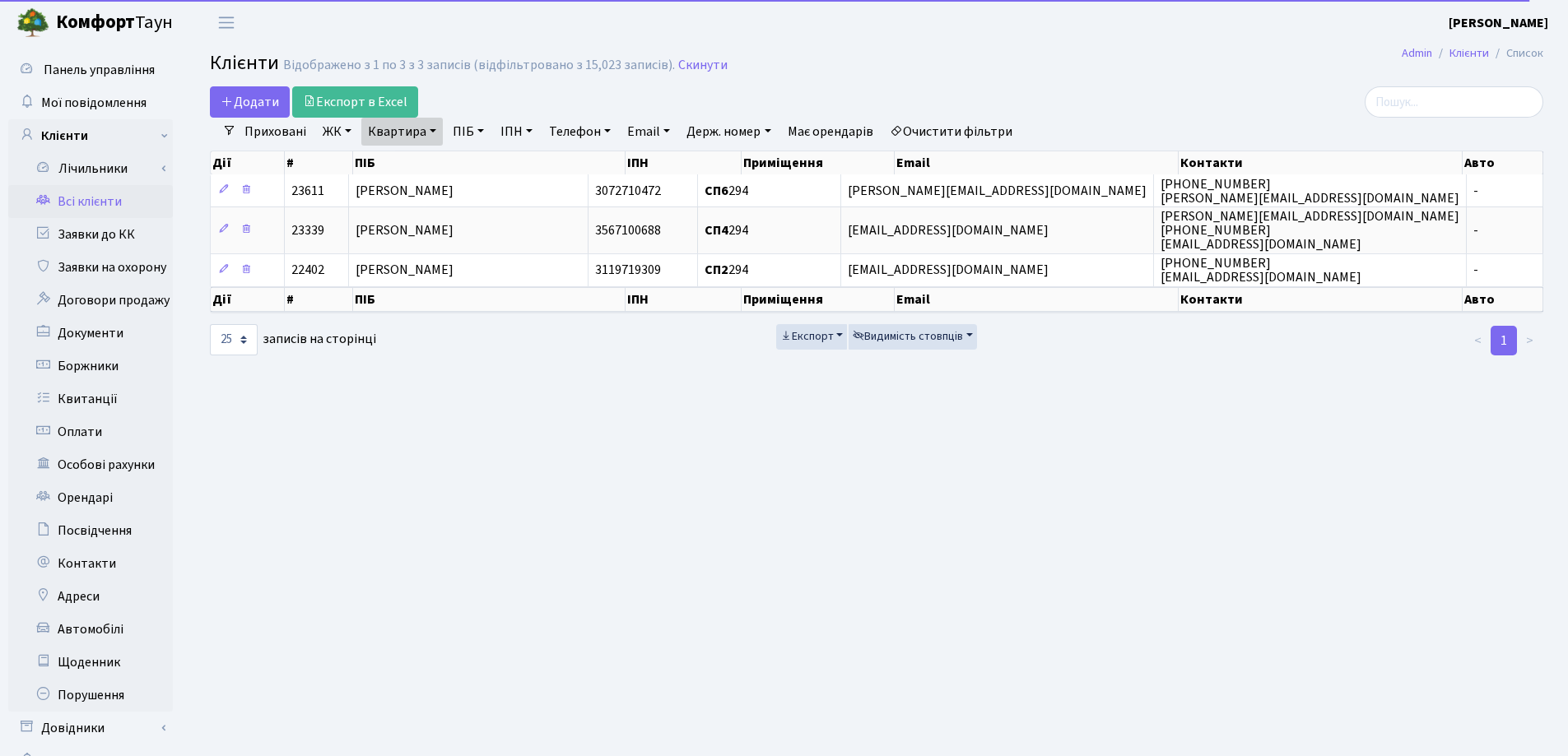
click at [435, 128] on link "Квартира" at bounding box center [401, 131] width 81 height 28
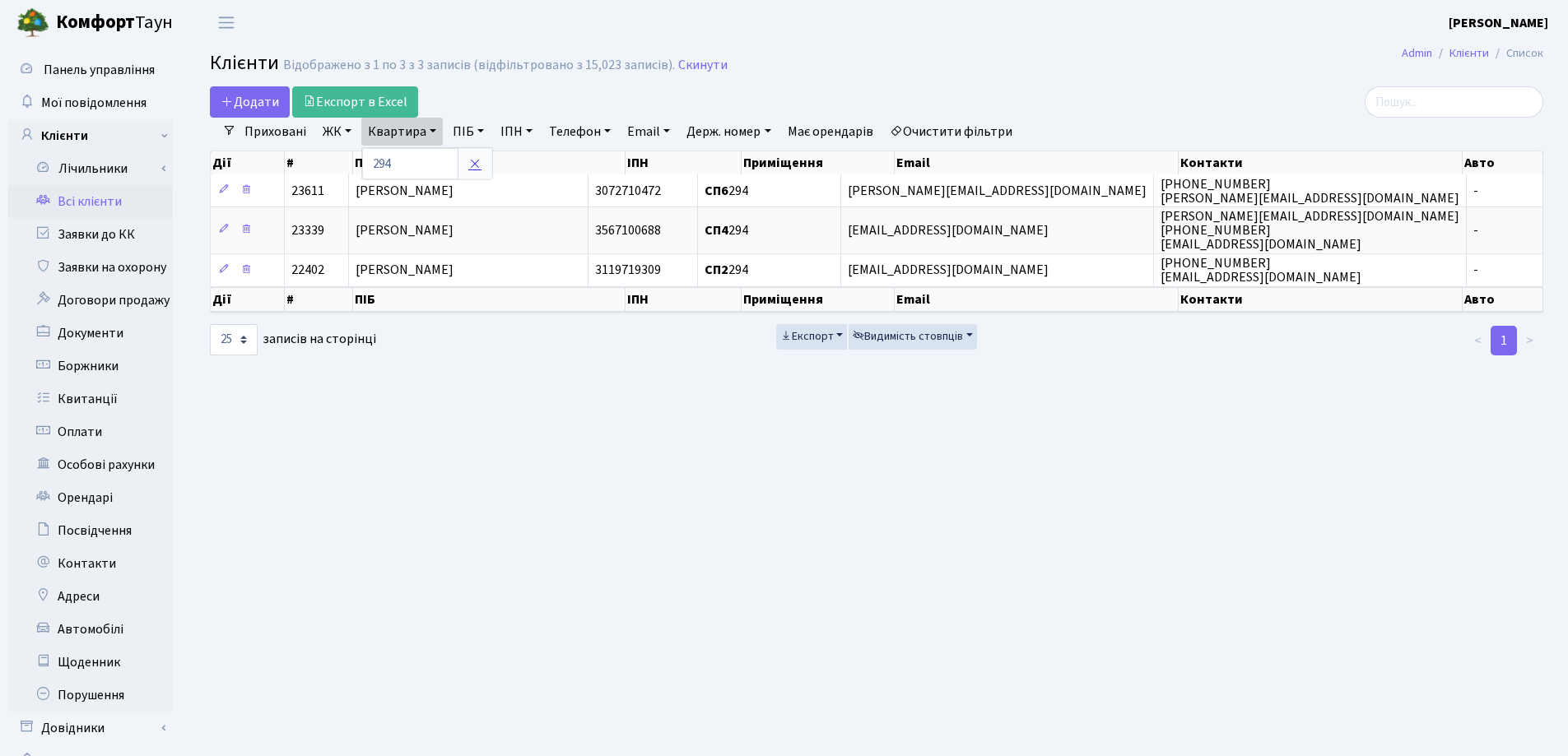
click at [474, 165] on icon at bounding box center [475, 163] width 13 height 13
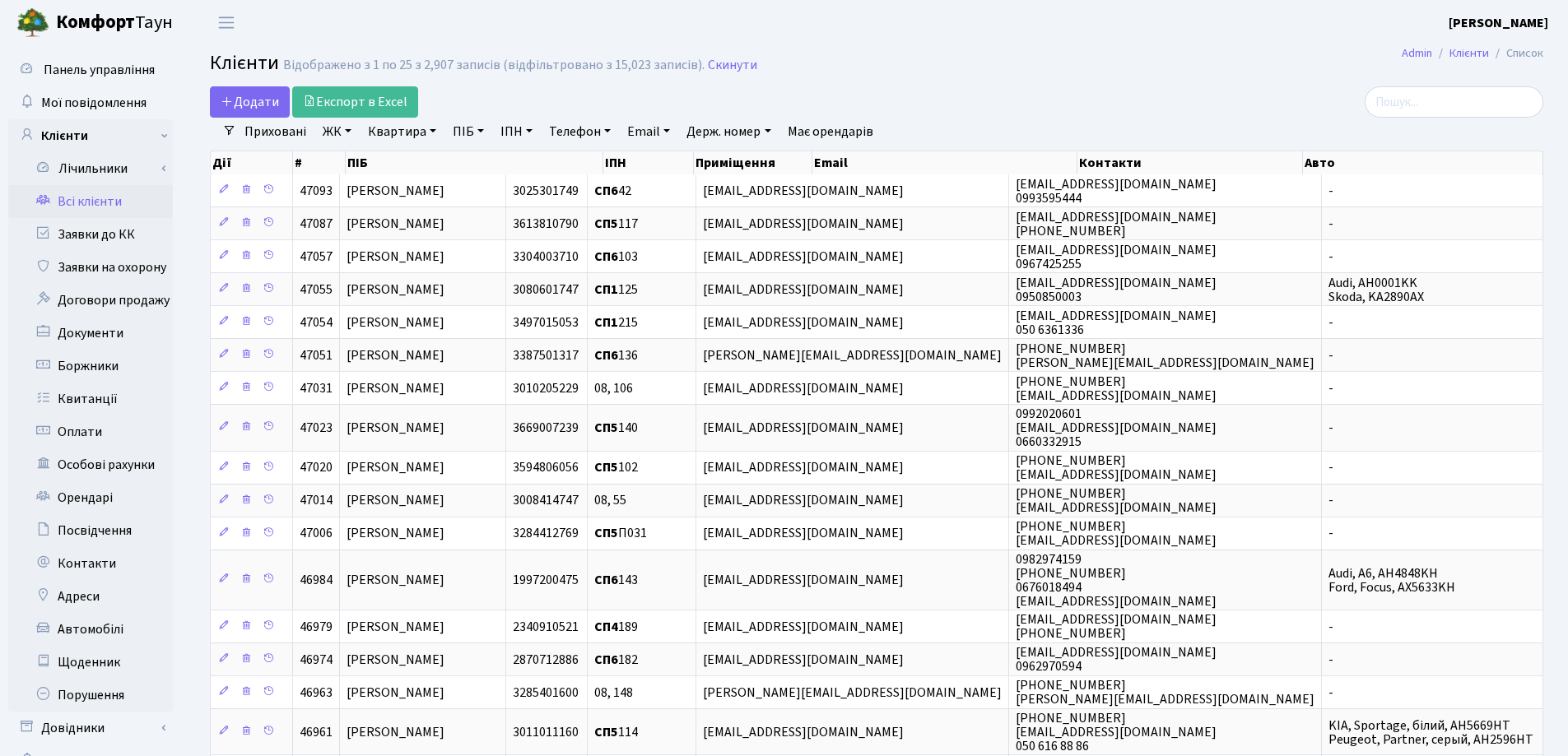
click at [434, 131] on link "Квартира" at bounding box center [401, 131] width 81 height 28
click at [435, 158] on input "text" at bounding box center [409, 163] width 96 height 31
type input "109"
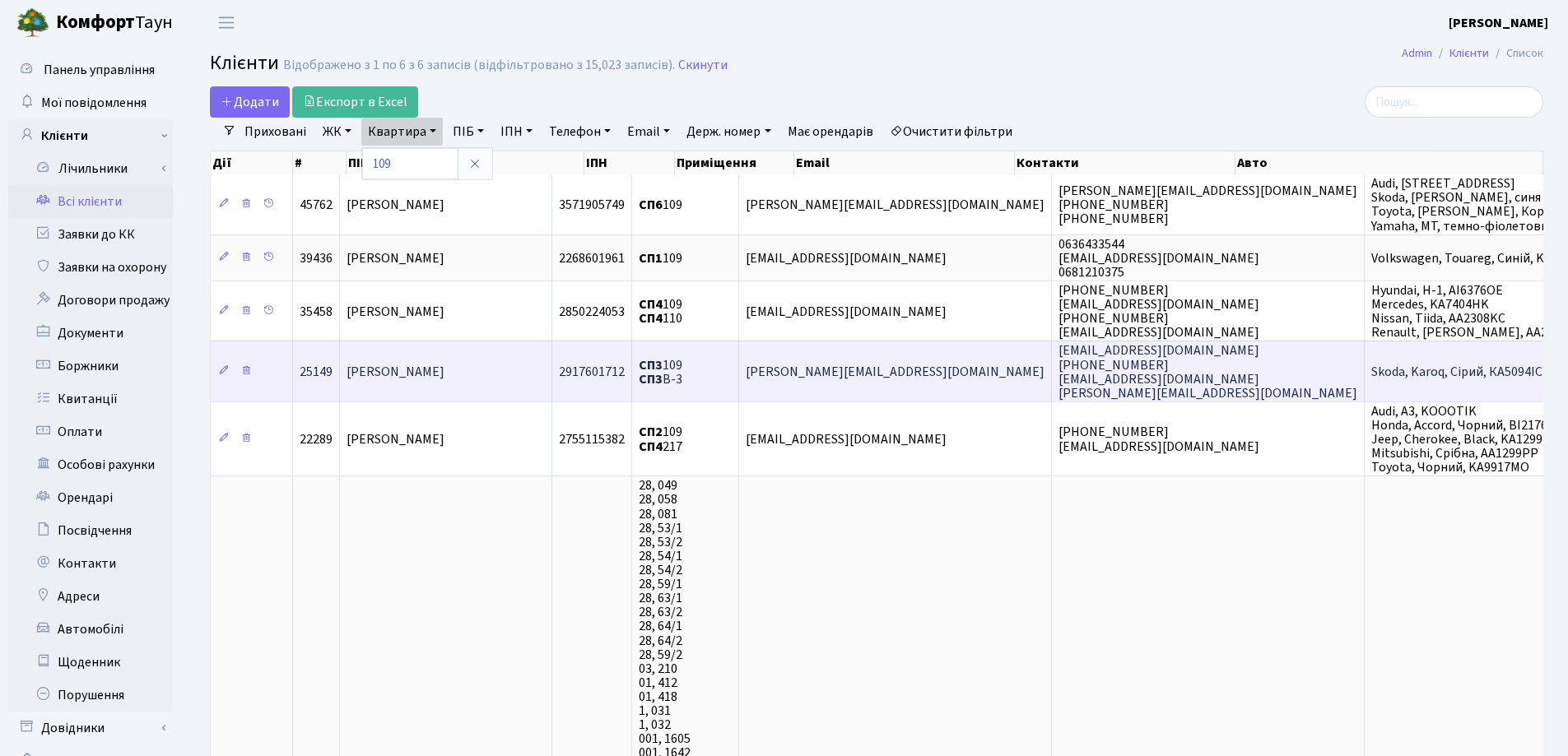
click at [445, 367] on span "[PERSON_NAME]" at bounding box center [395, 371] width 98 height 19
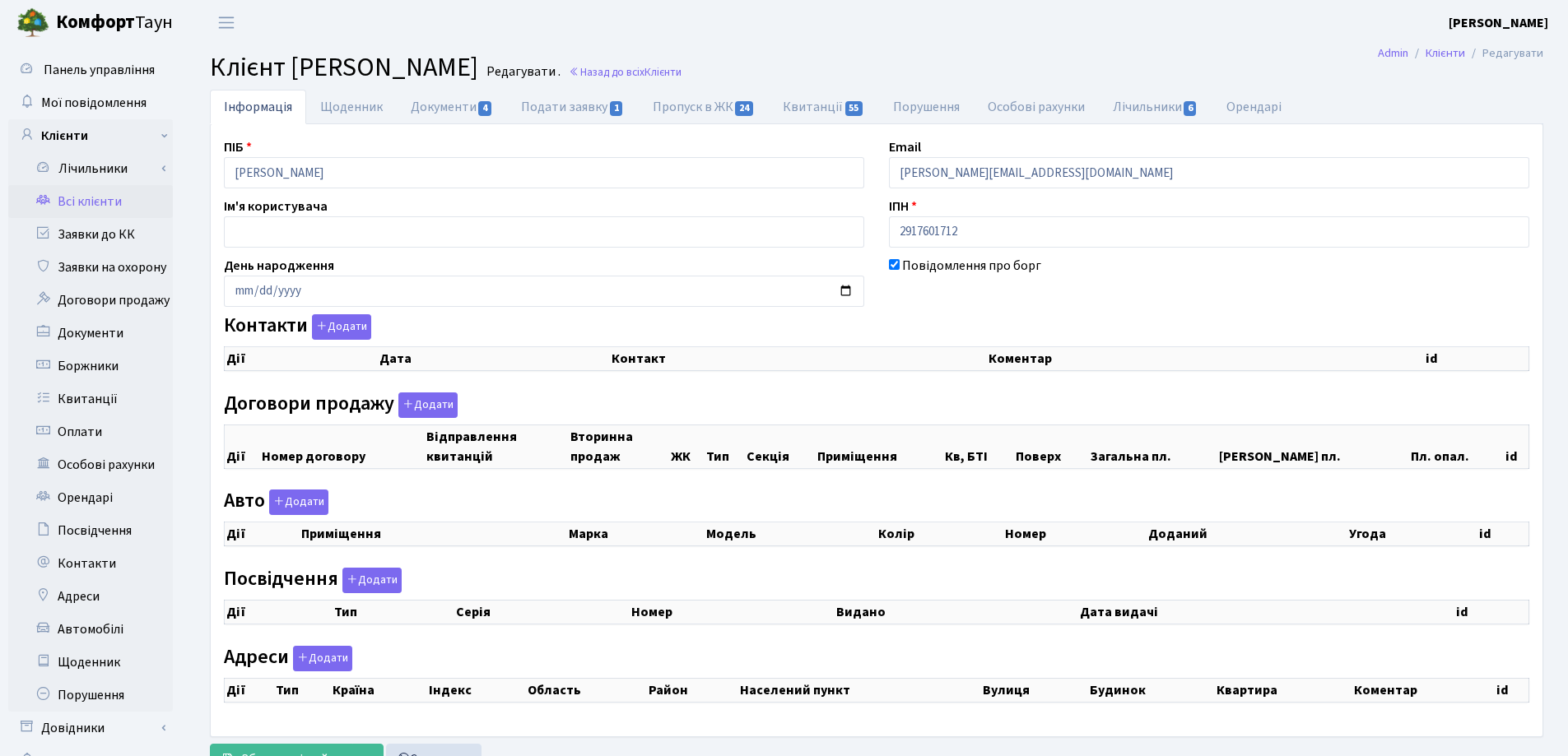
checkbox input "true"
select select "25"
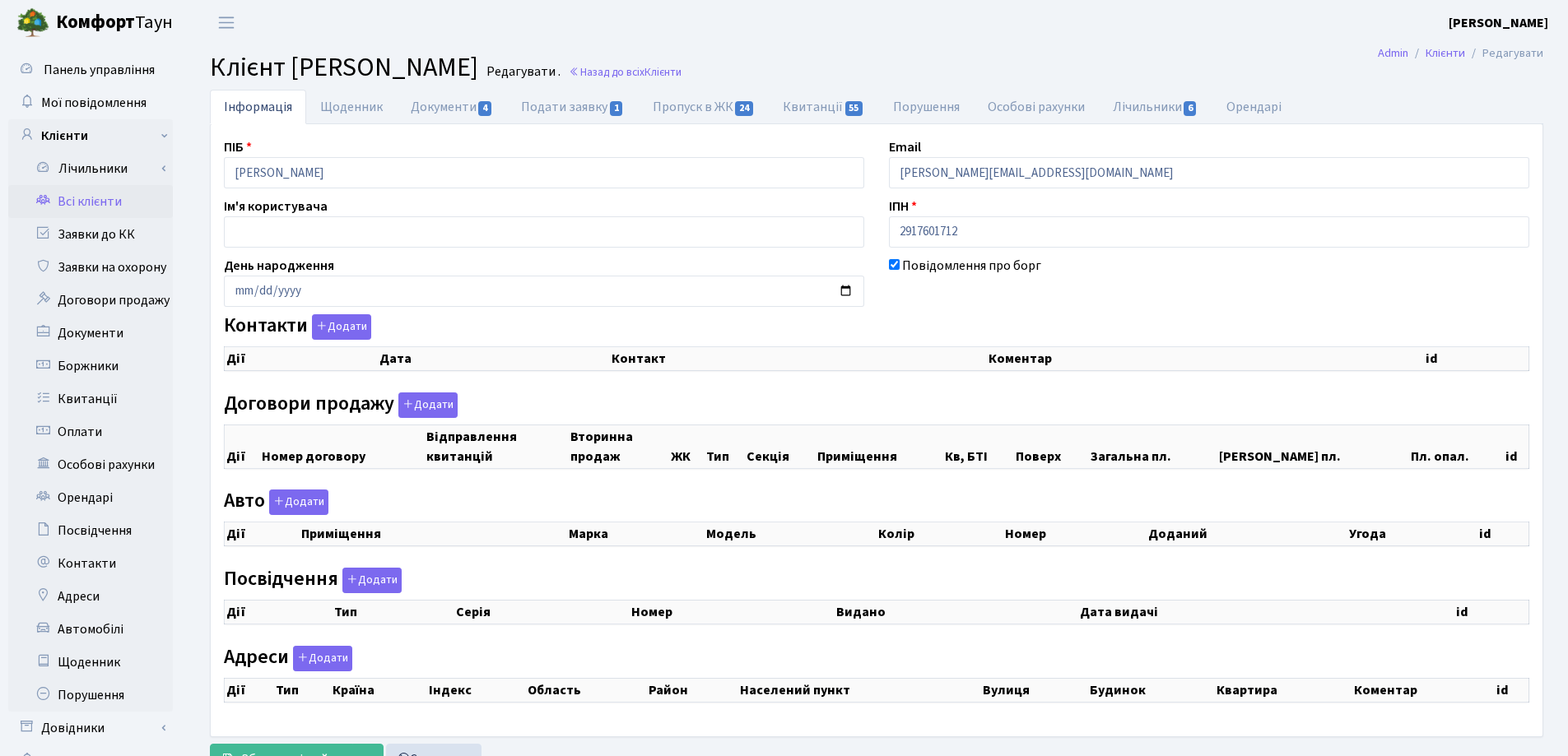
select select "25"
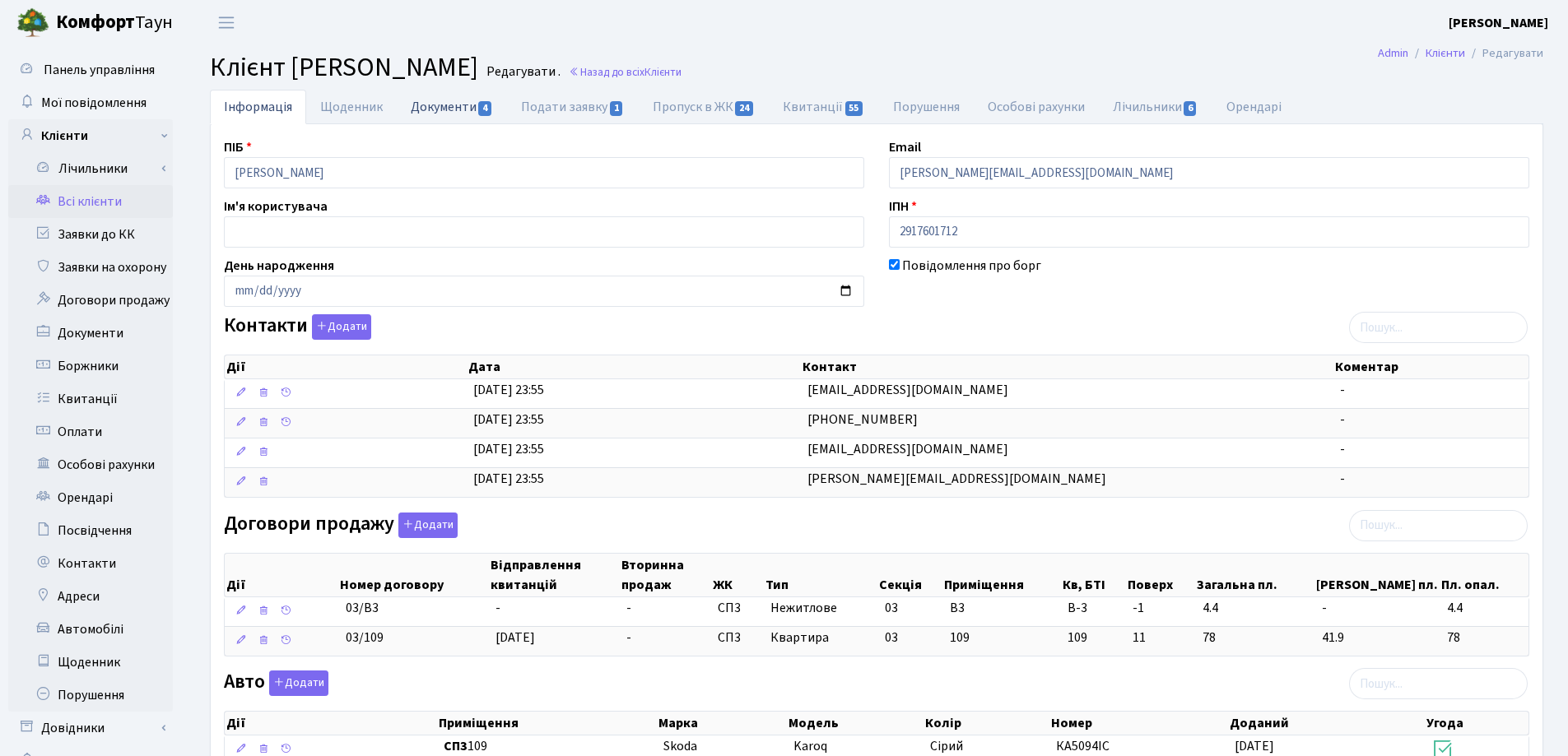
click at [432, 109] on link "Документи 4" at bounding box center [452, 107] width 110 height 34
select select "25"
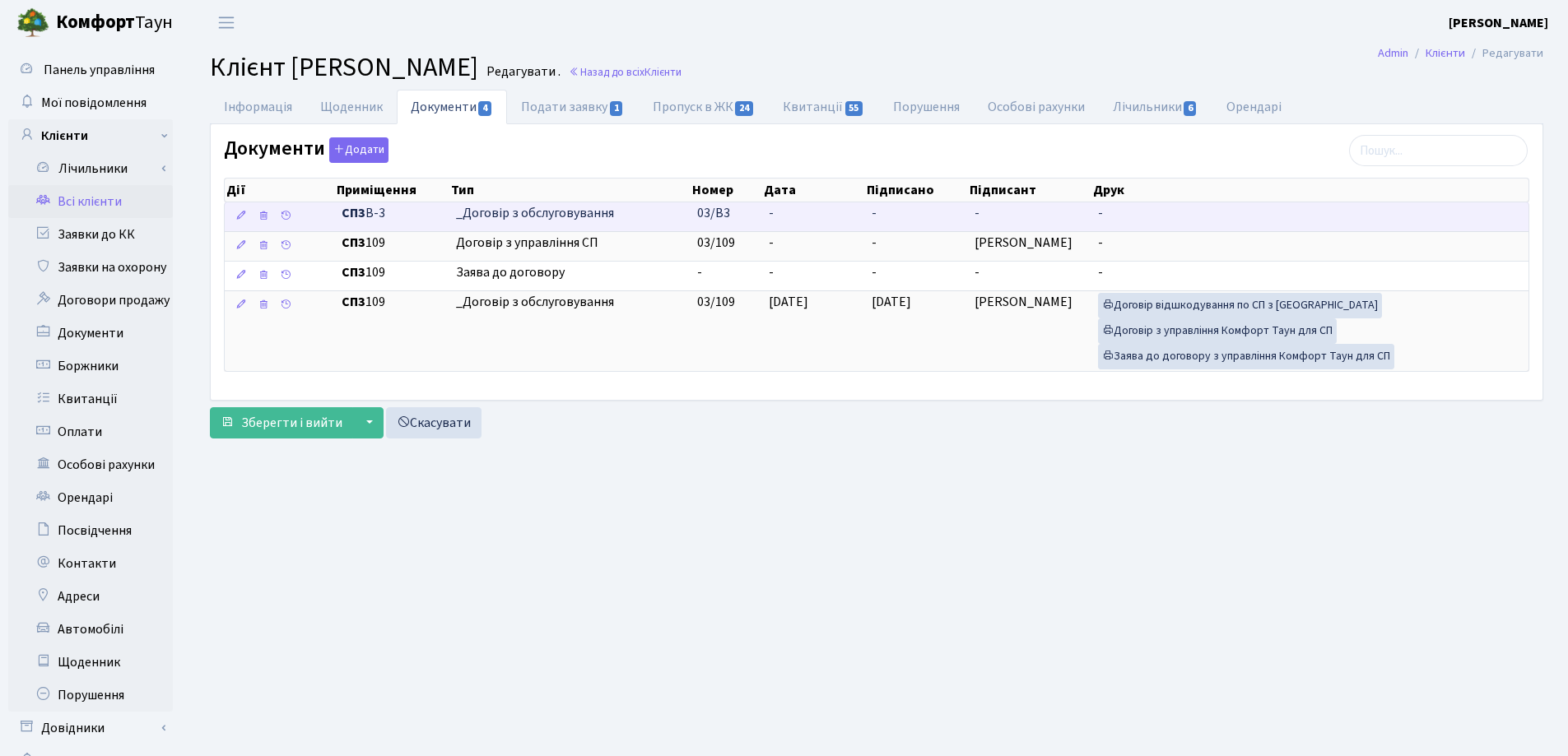
click at [981, 222] on td "-" at bounding box center [1030, 216] width 124 height 29
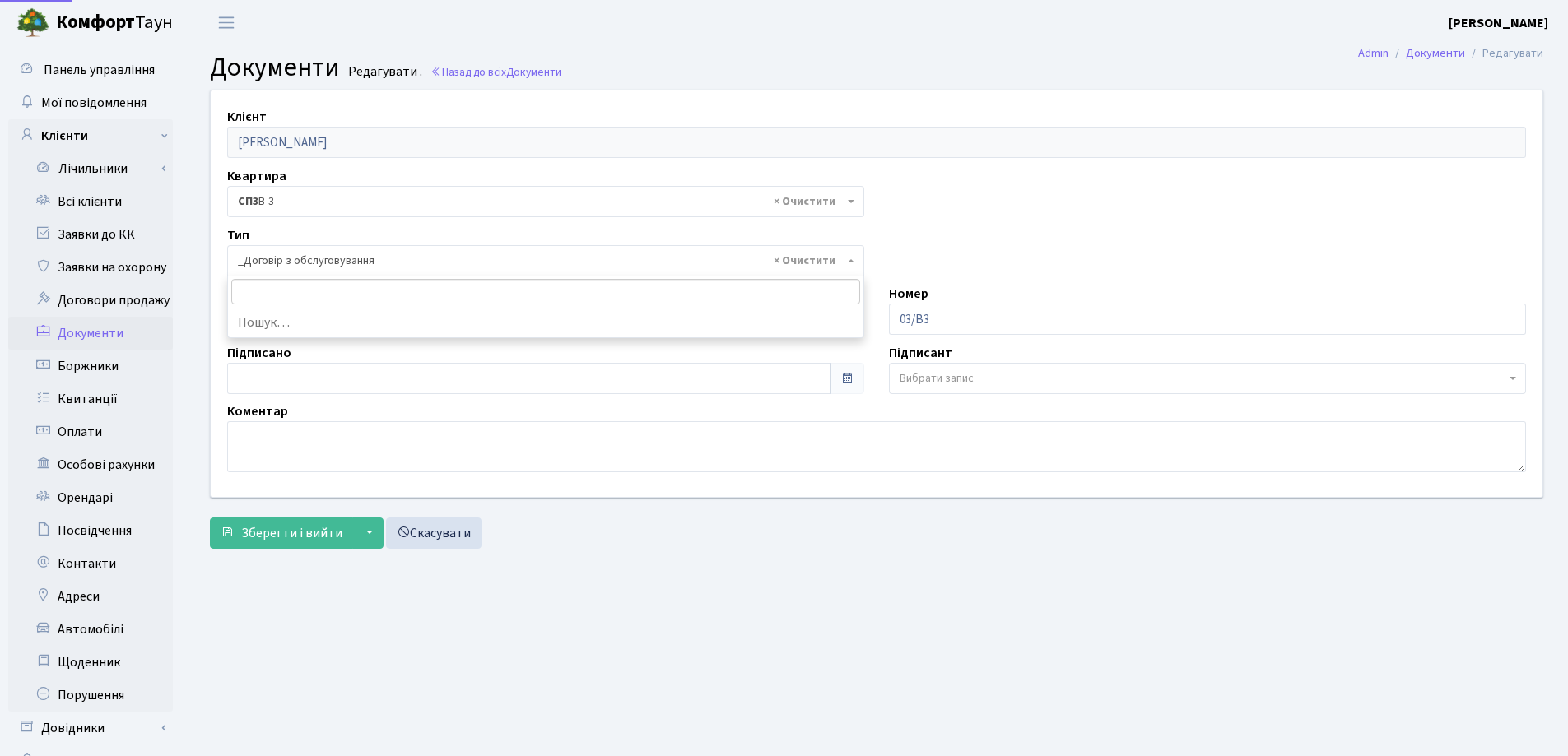
click at [383, 261] on span "× _Договір з обслуговування" at bounding box center [541, 260] width 605 height 17
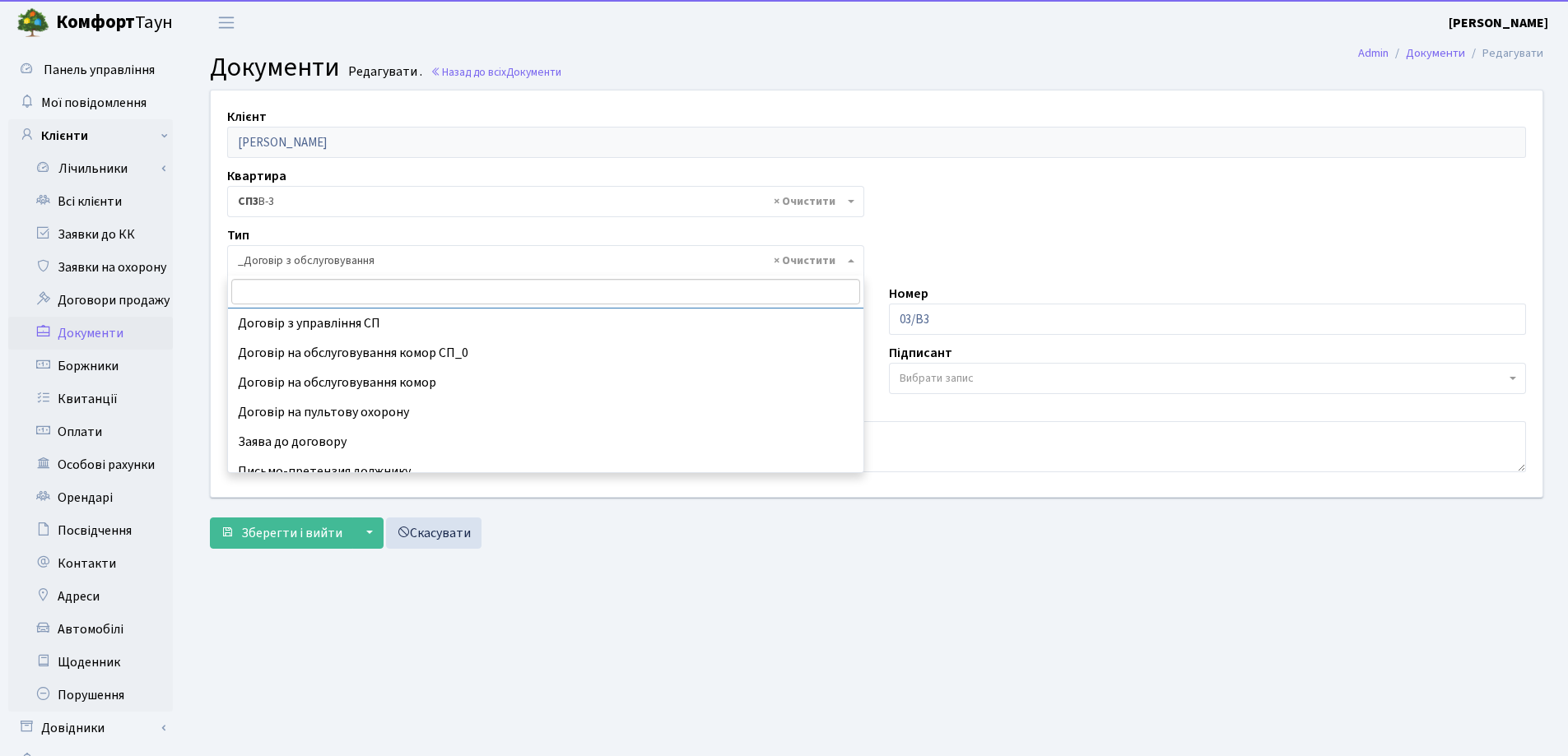
scroll to position [102, 0]
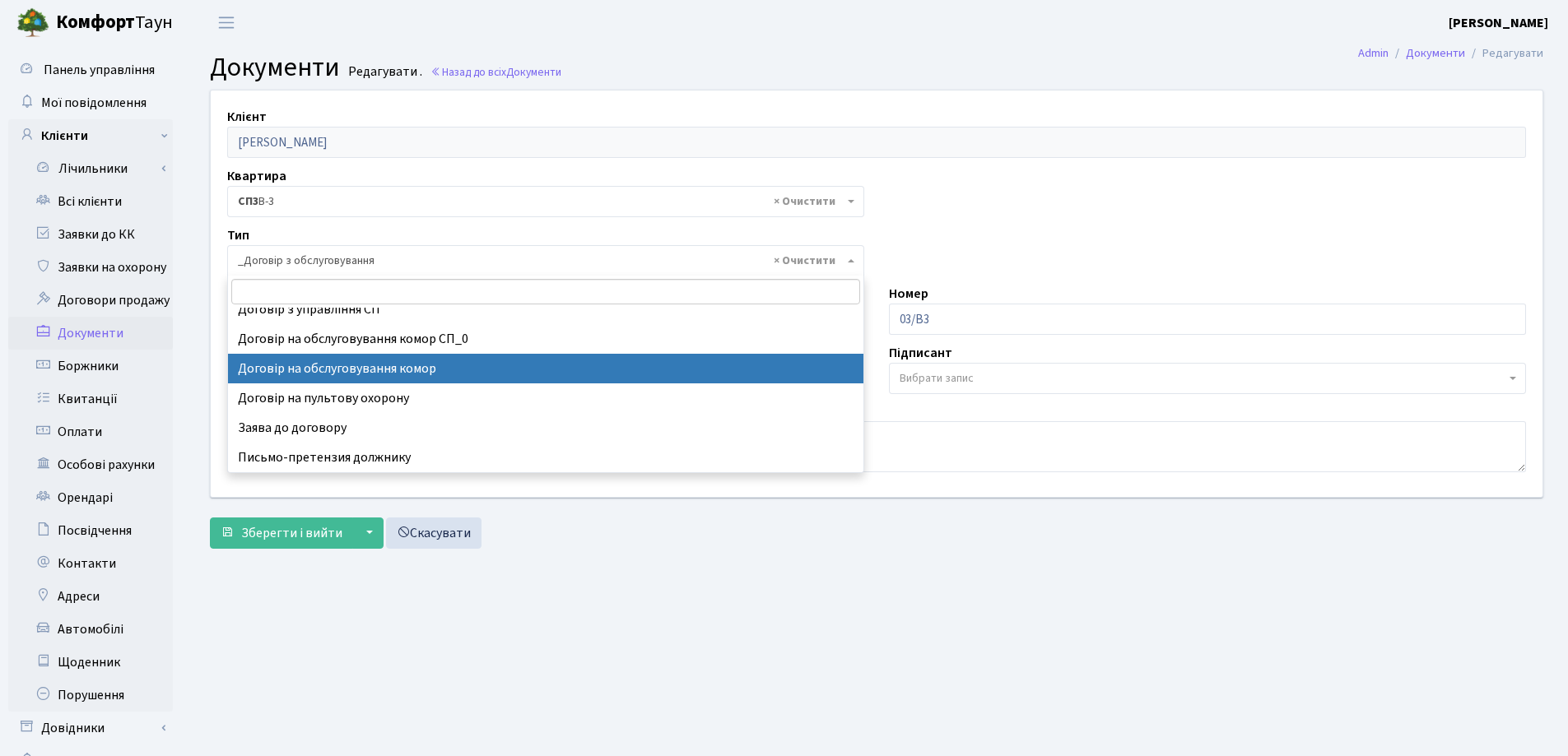
select select "309"
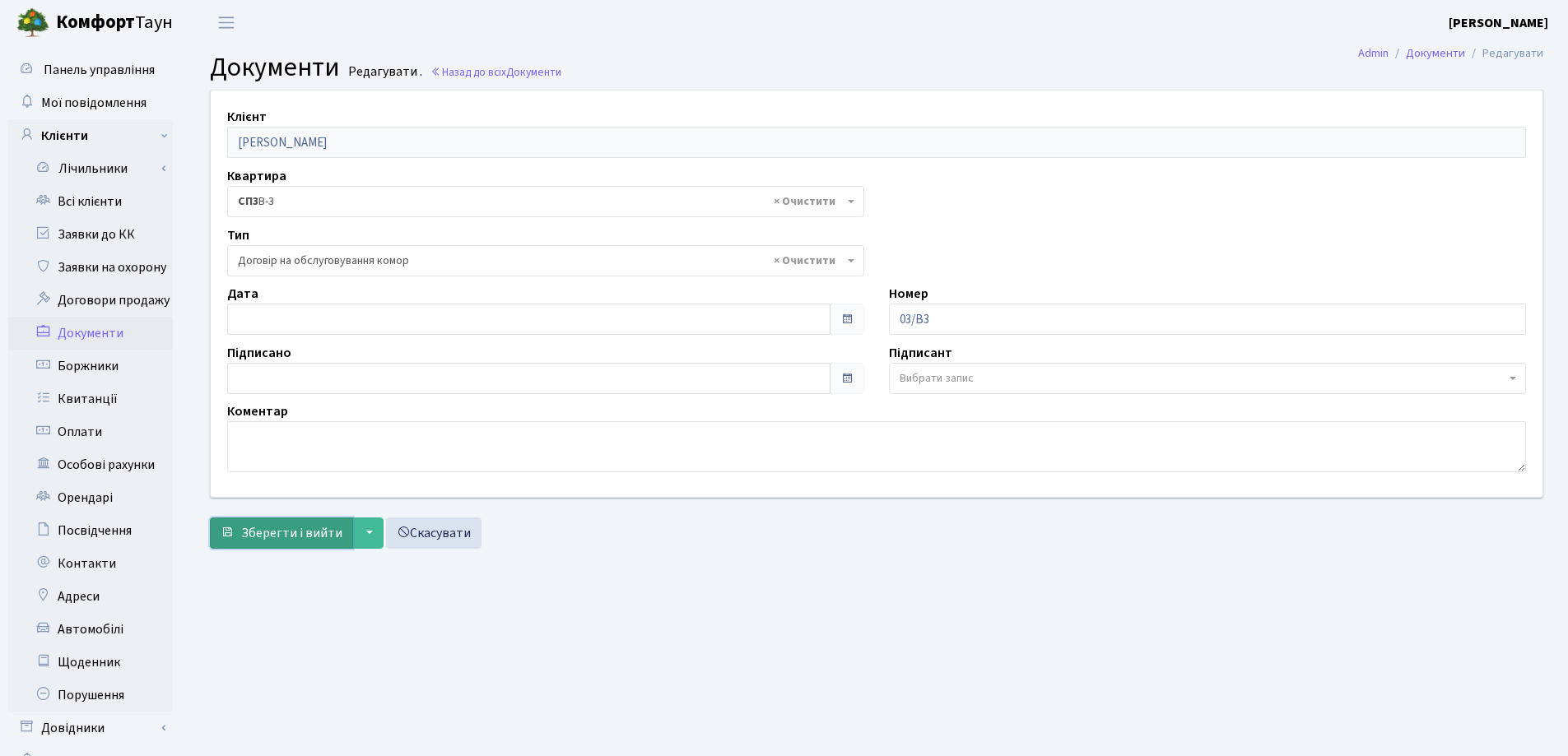
click at [260, 528] on span "Зберегти і вийти" at bounding box center [291, 533] width 101 height 19
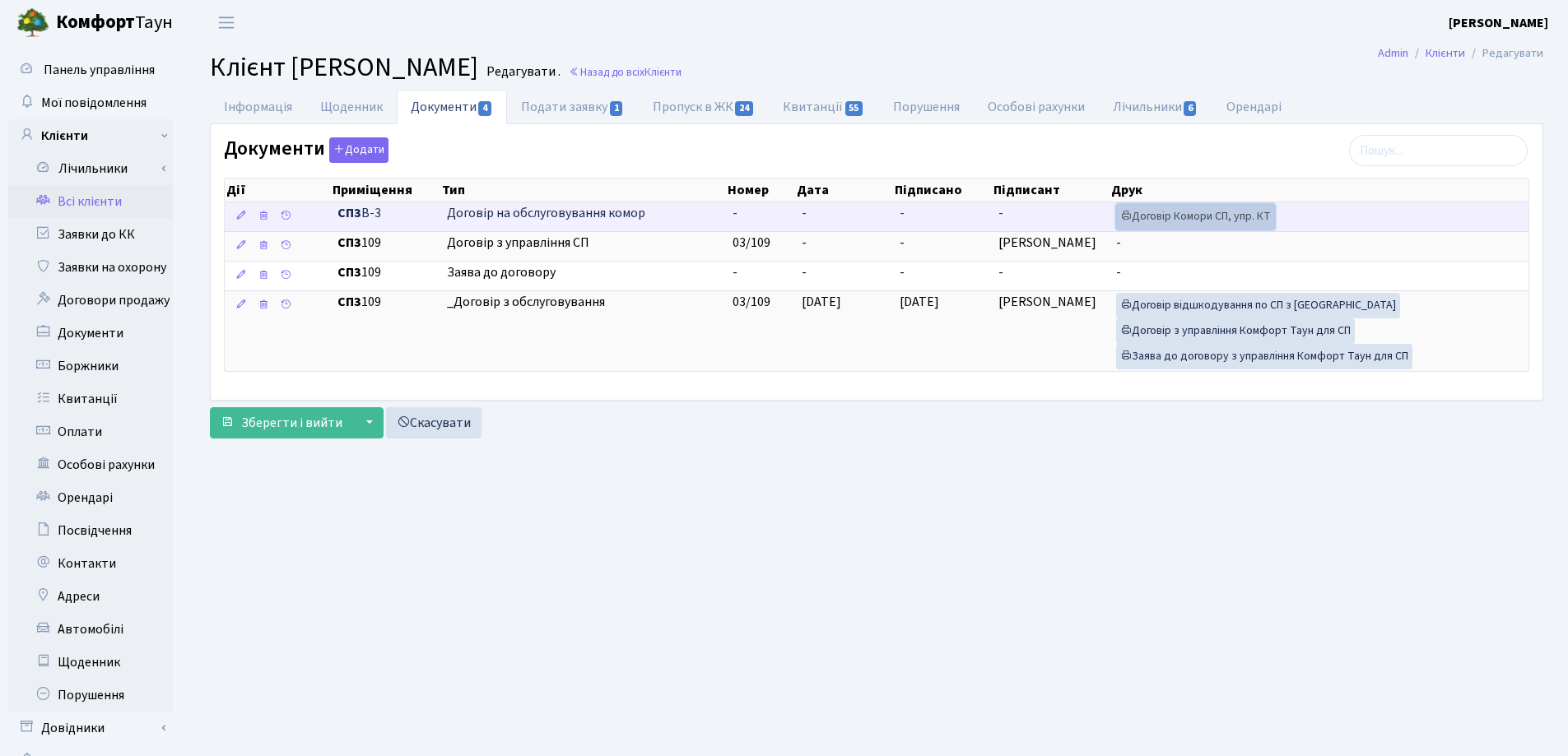
click at [1204, 209] on link "Договір Комори СП, упр. КТ" at bounding box center [1196, 216] width 159 height 26
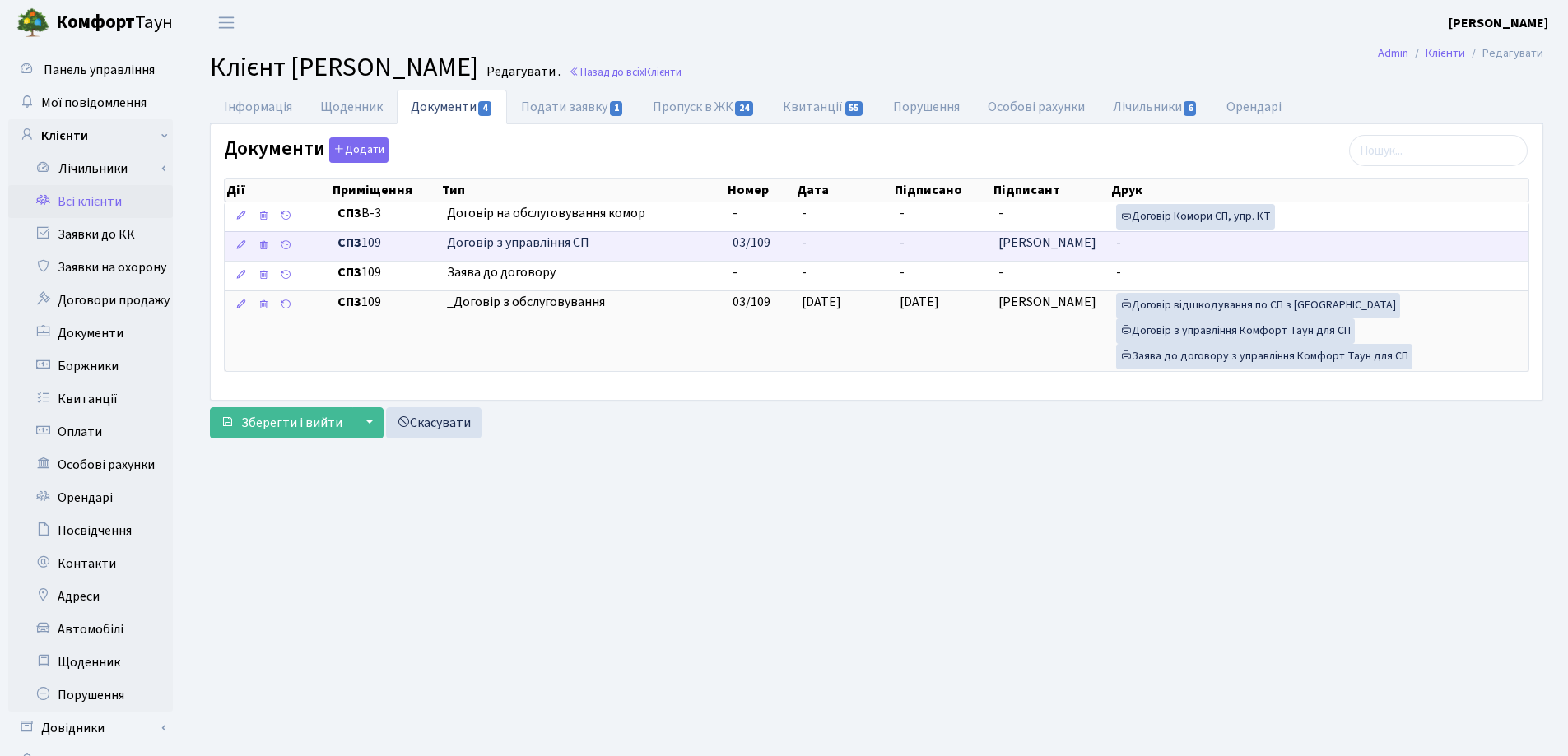
click at [829, 243] on td "-" at bounding box center [844, 246] width 99 height 30
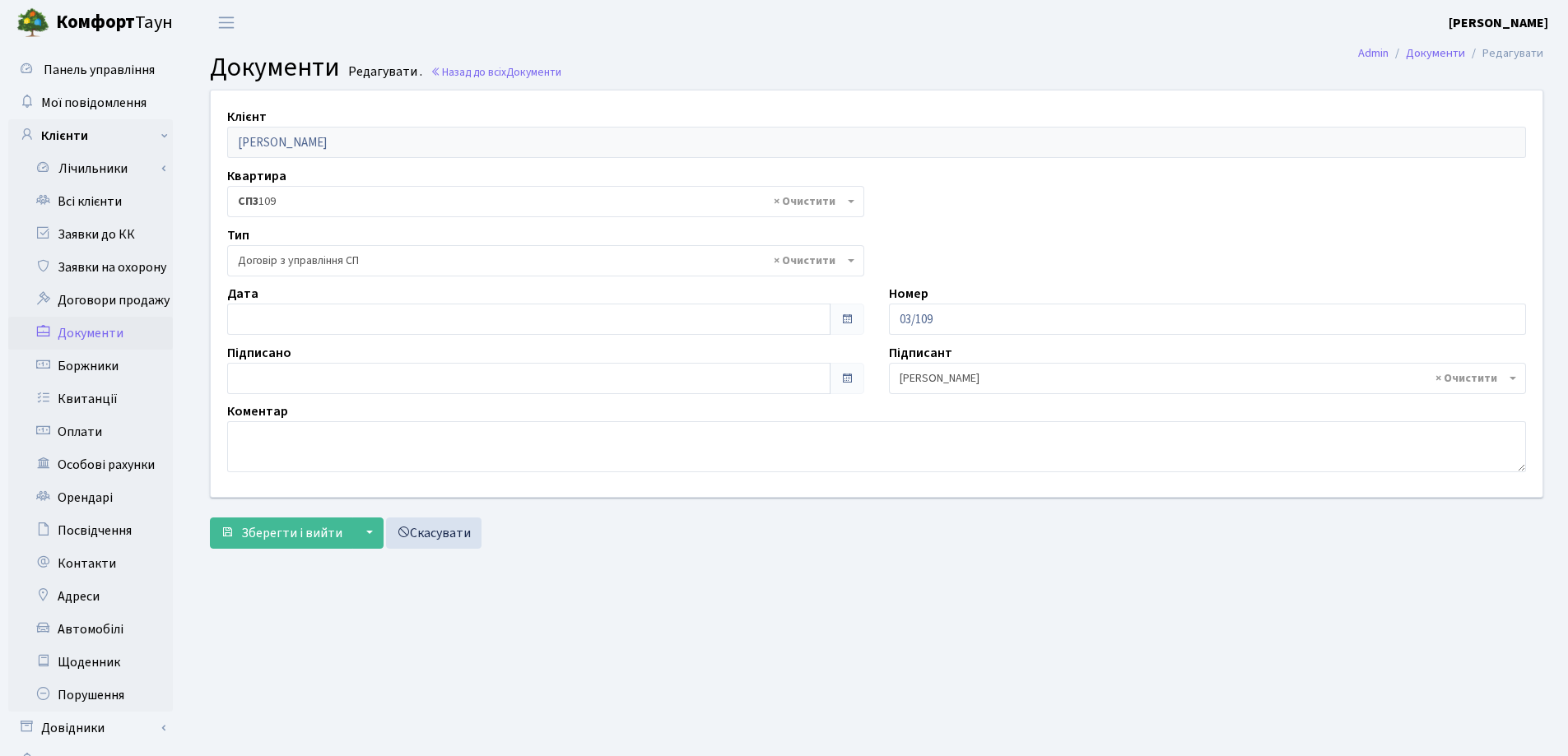
select select "316"
type input "[DATE]"
click at [420, 330] on input "[DATE]" at bounding box center [529, 318] width 604 height 31
type input "[DATE]"
click at [402, 371] on input "[DATE]" at bounding box center [529, 378] width 604 height 31
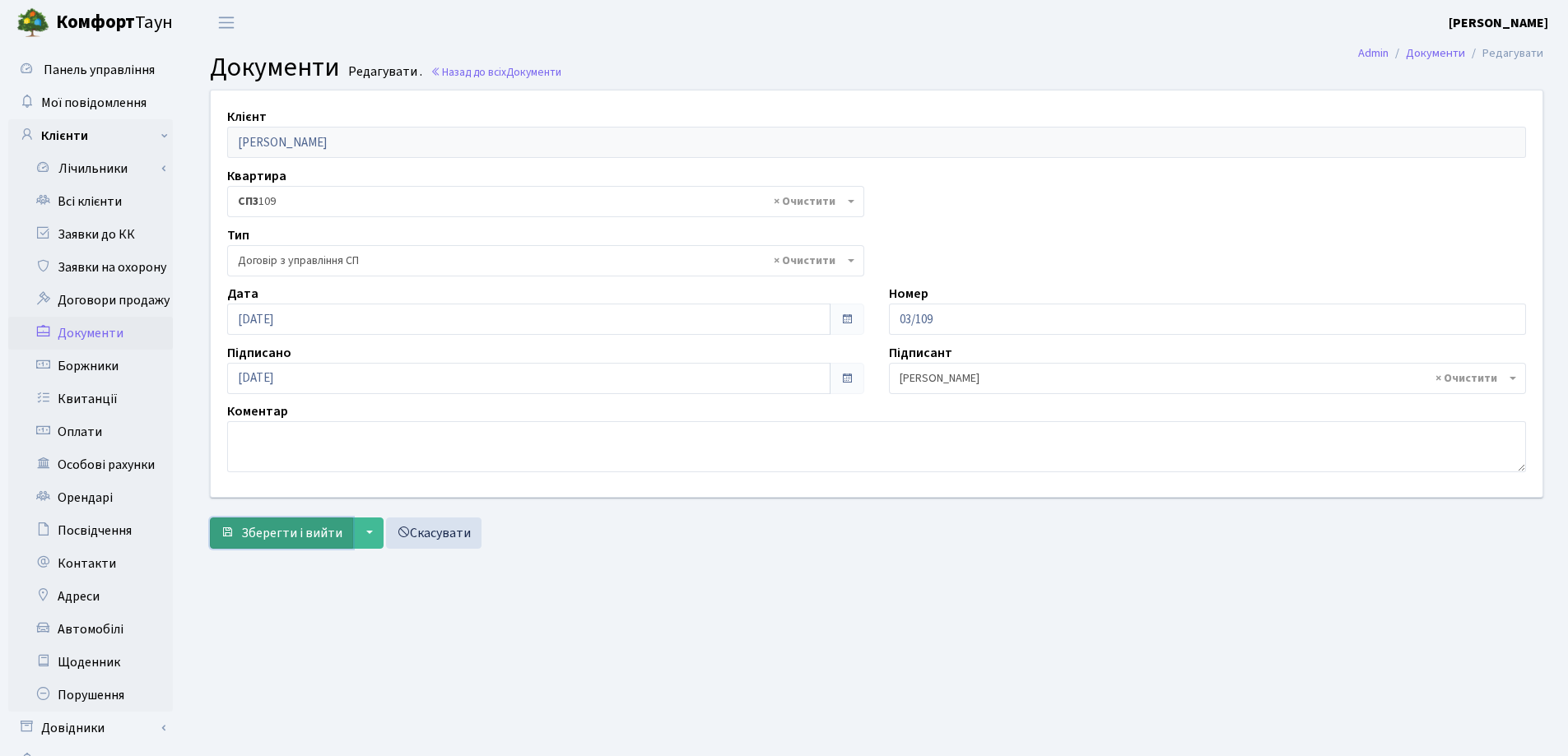
click at [289, 520] on button "Зберегти і вийти" at bounding box center [281, 533] width 143 height 31
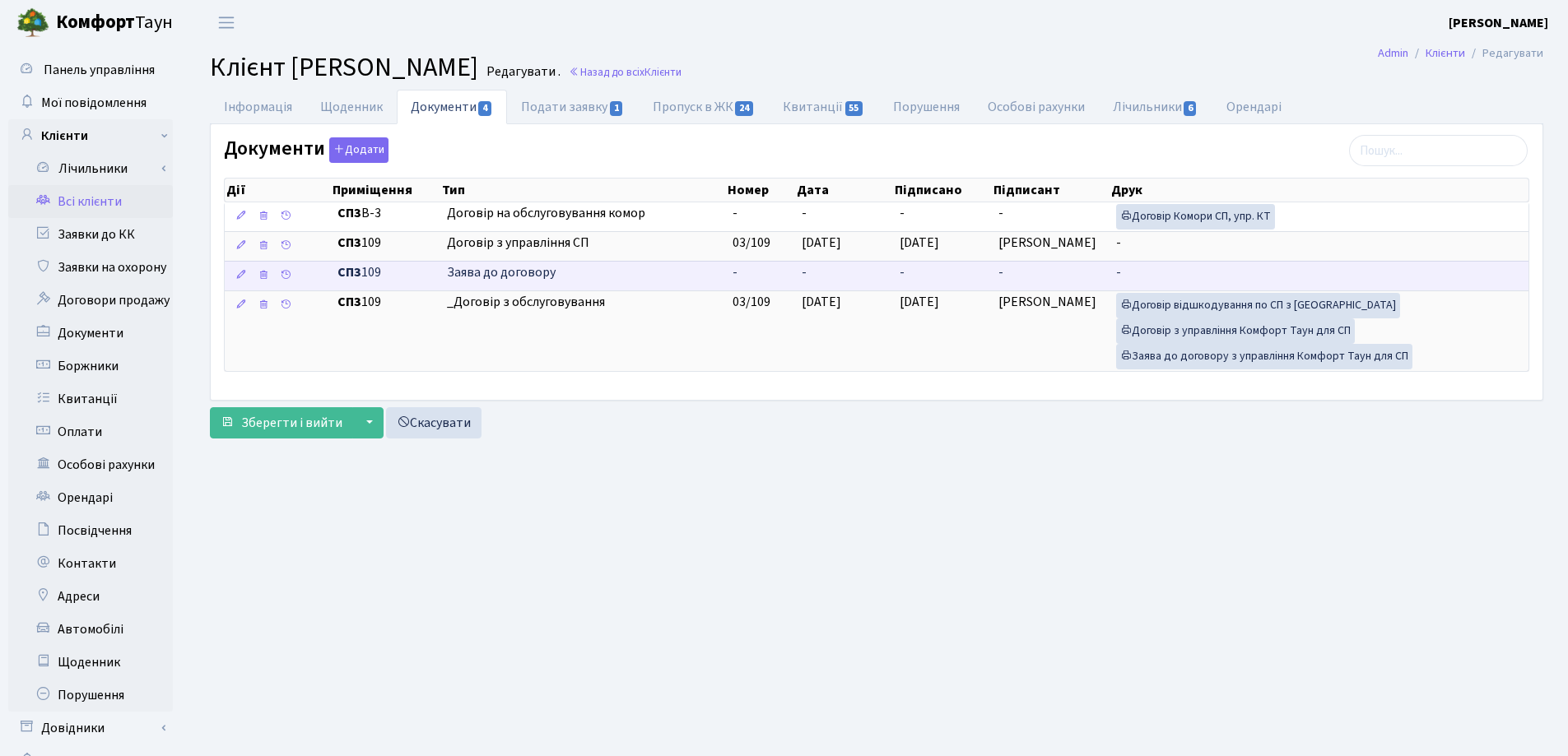
click at [827, 274] on td "-" at bounding box center [844, 276] width 99 height 30
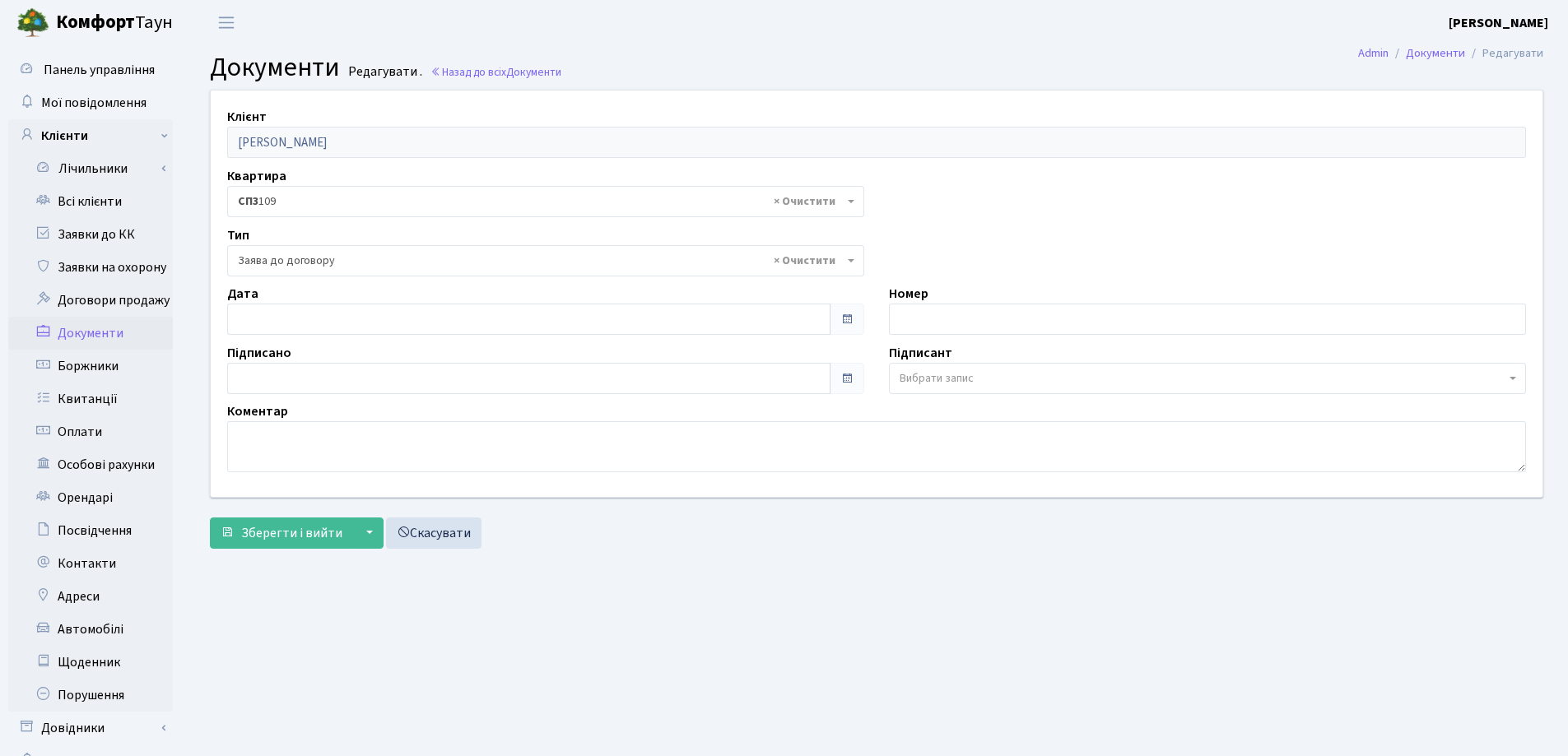
select select "319"
type input "[DATE]"
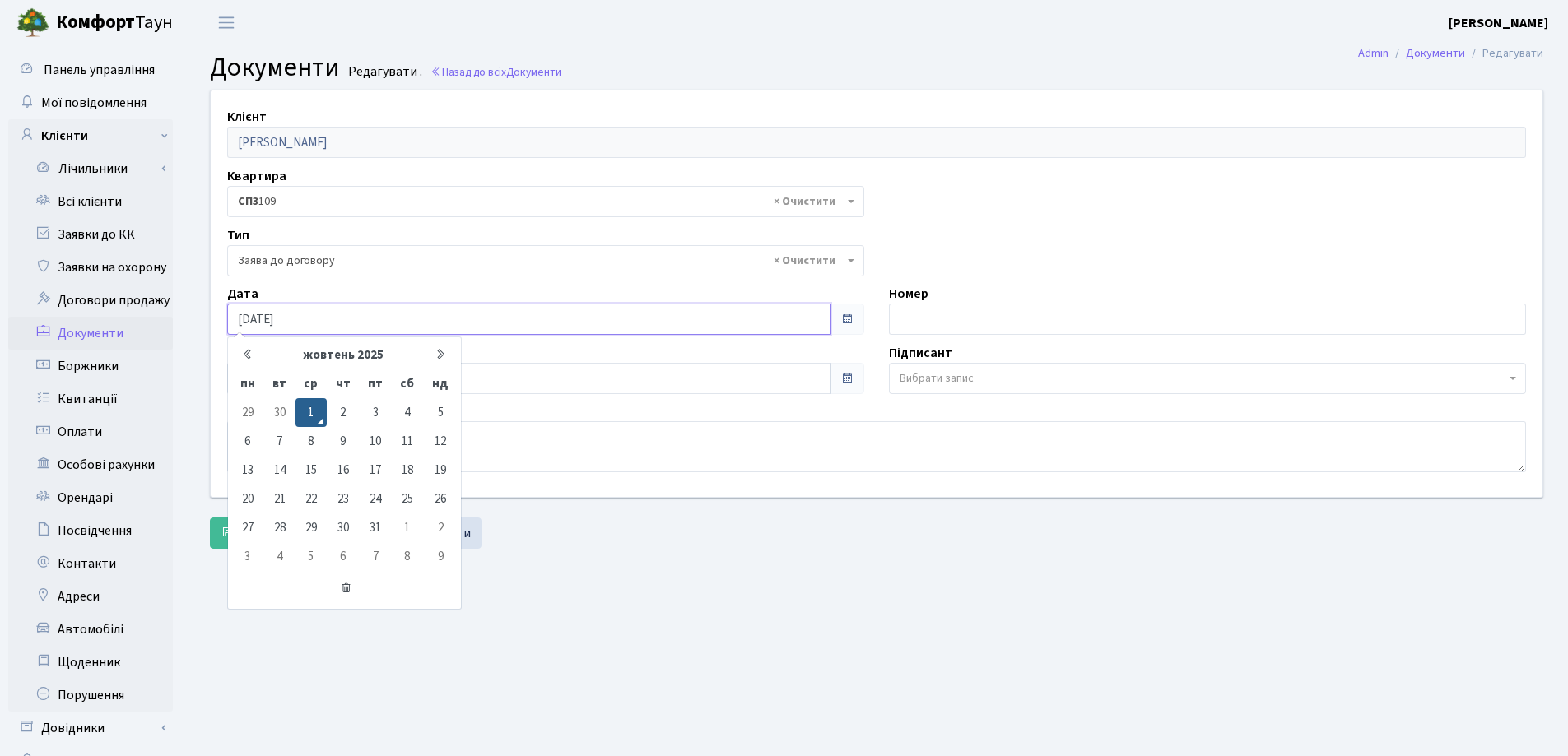
click at [353, 320] on input "[DATE]" at bounding box center [529, 318] width 604 height 31
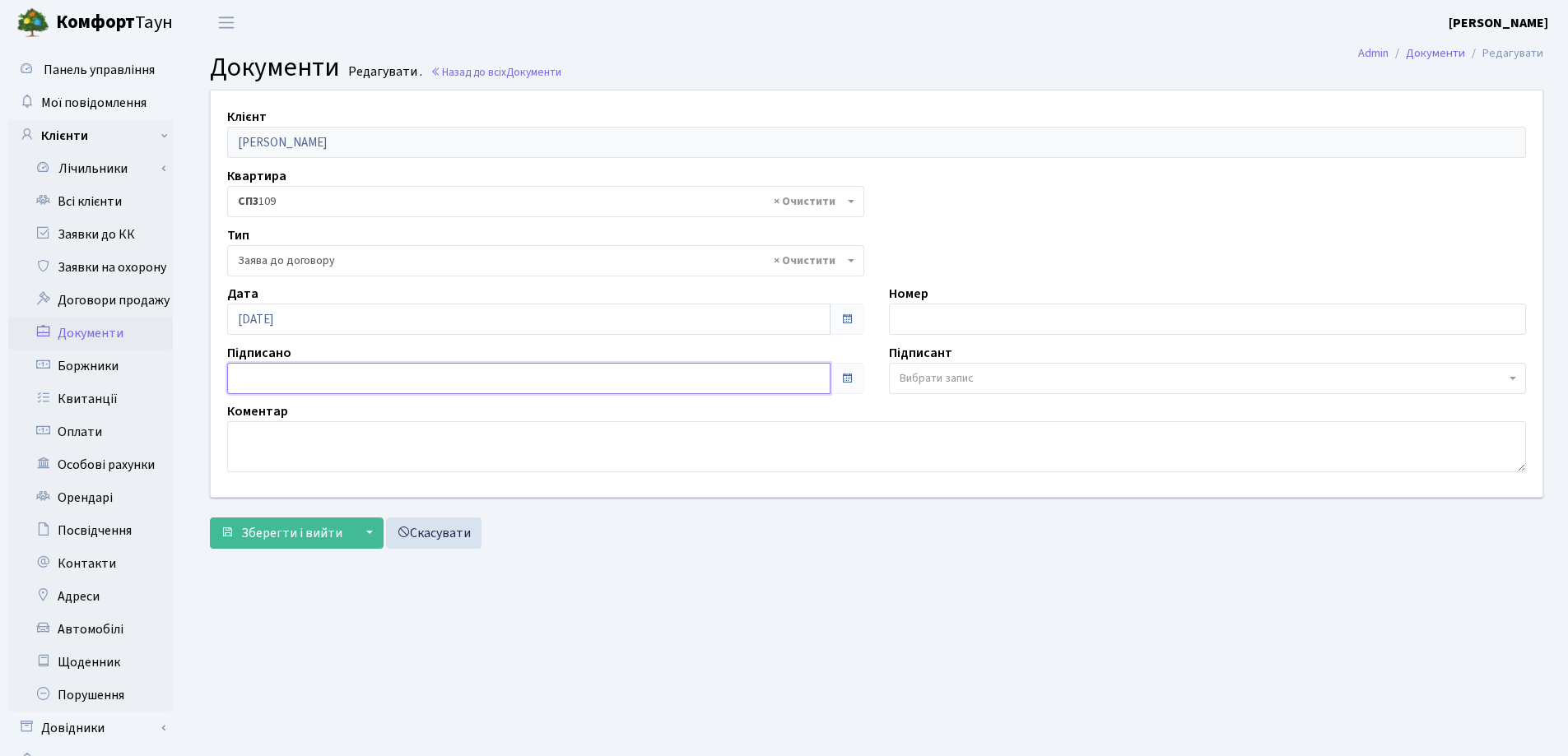
type input "[DATE]"
click at [349, 377] on input "[DATE]" at bounding box center [529, 378] width 604 height 31
click at [315, 526] on span "Зберегти і вийти" at bounding box center [291, 533] width 101 height 19
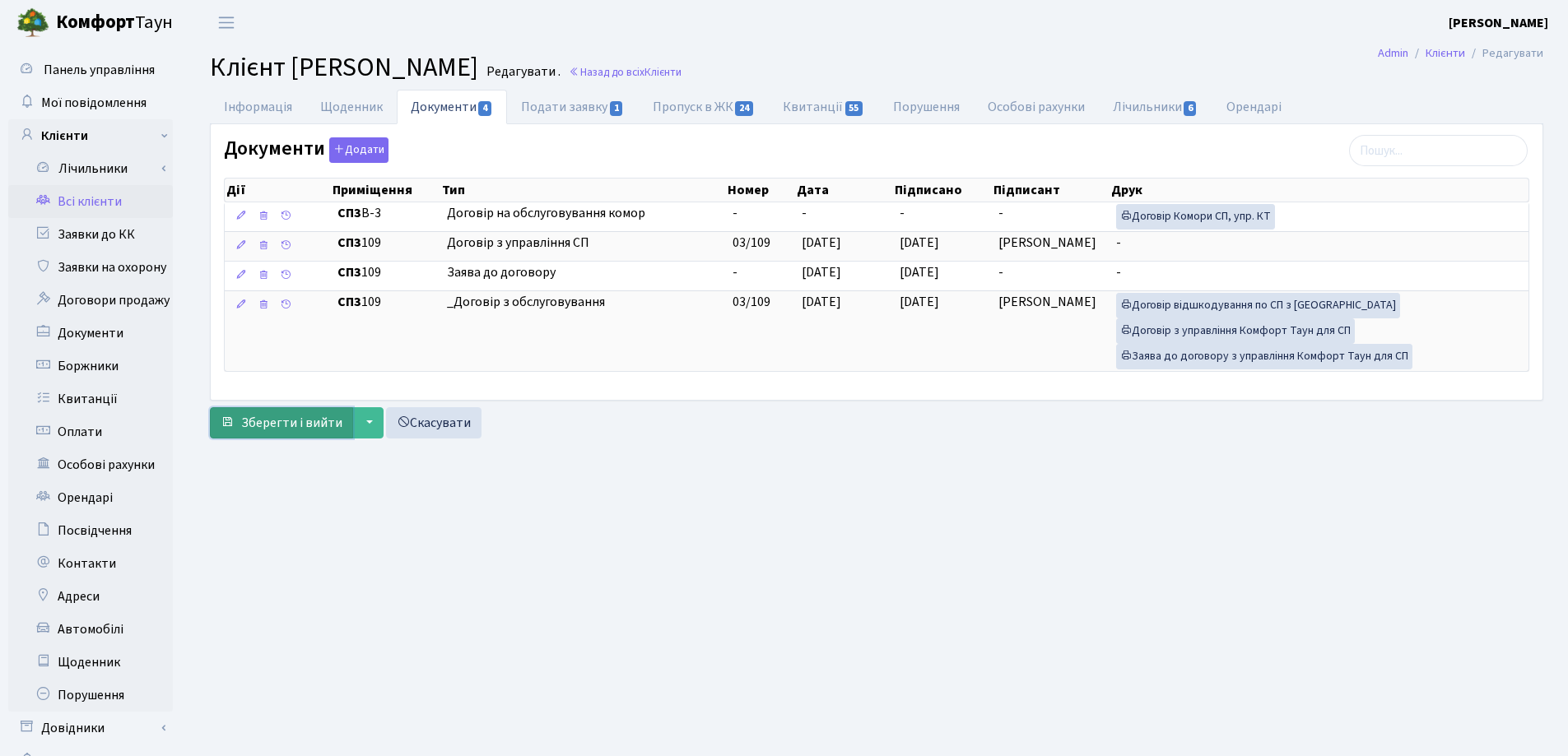
click at [256, 422] on span "Зберегти і вийти" at bounding box center [291, 423] width 101 height 19
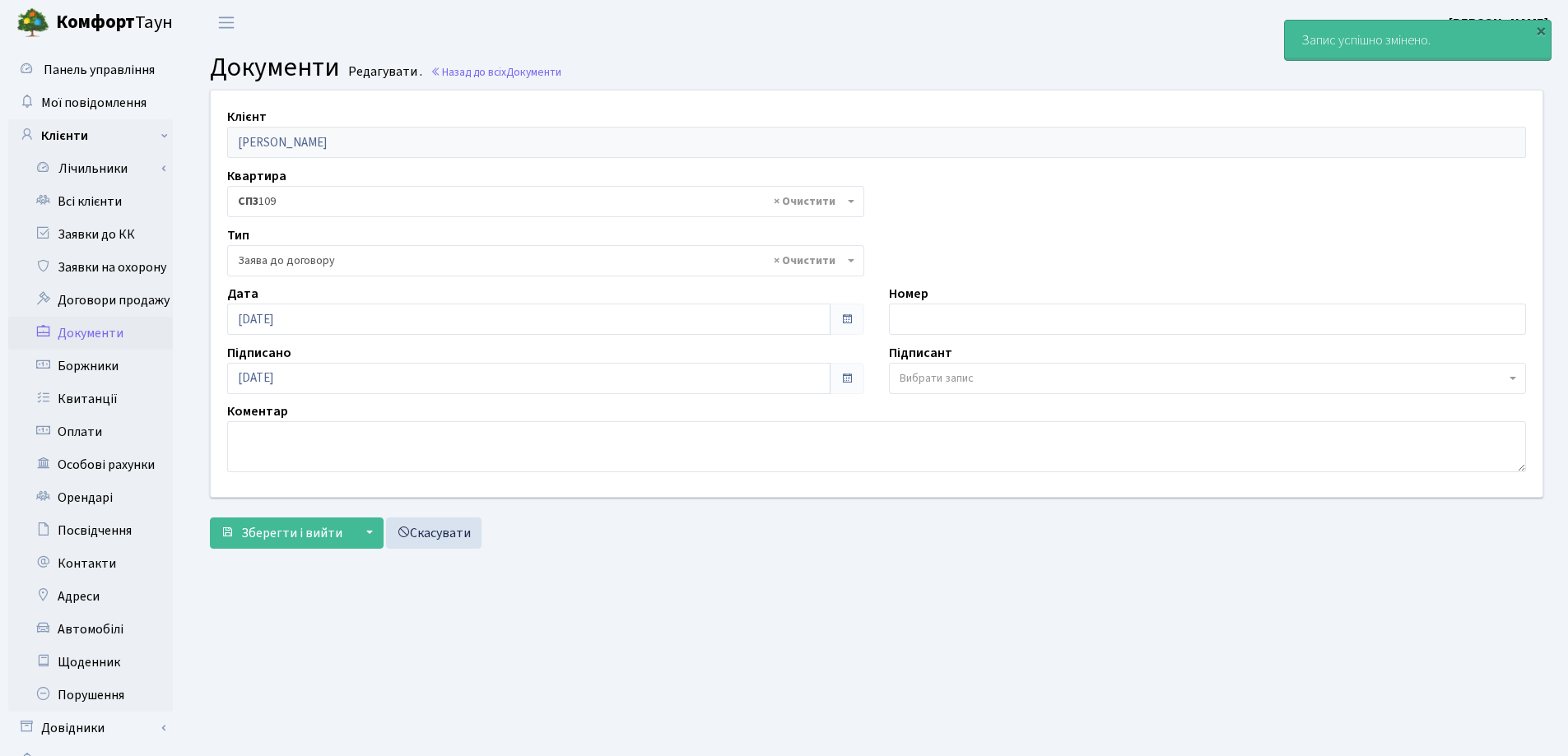
select select "319"
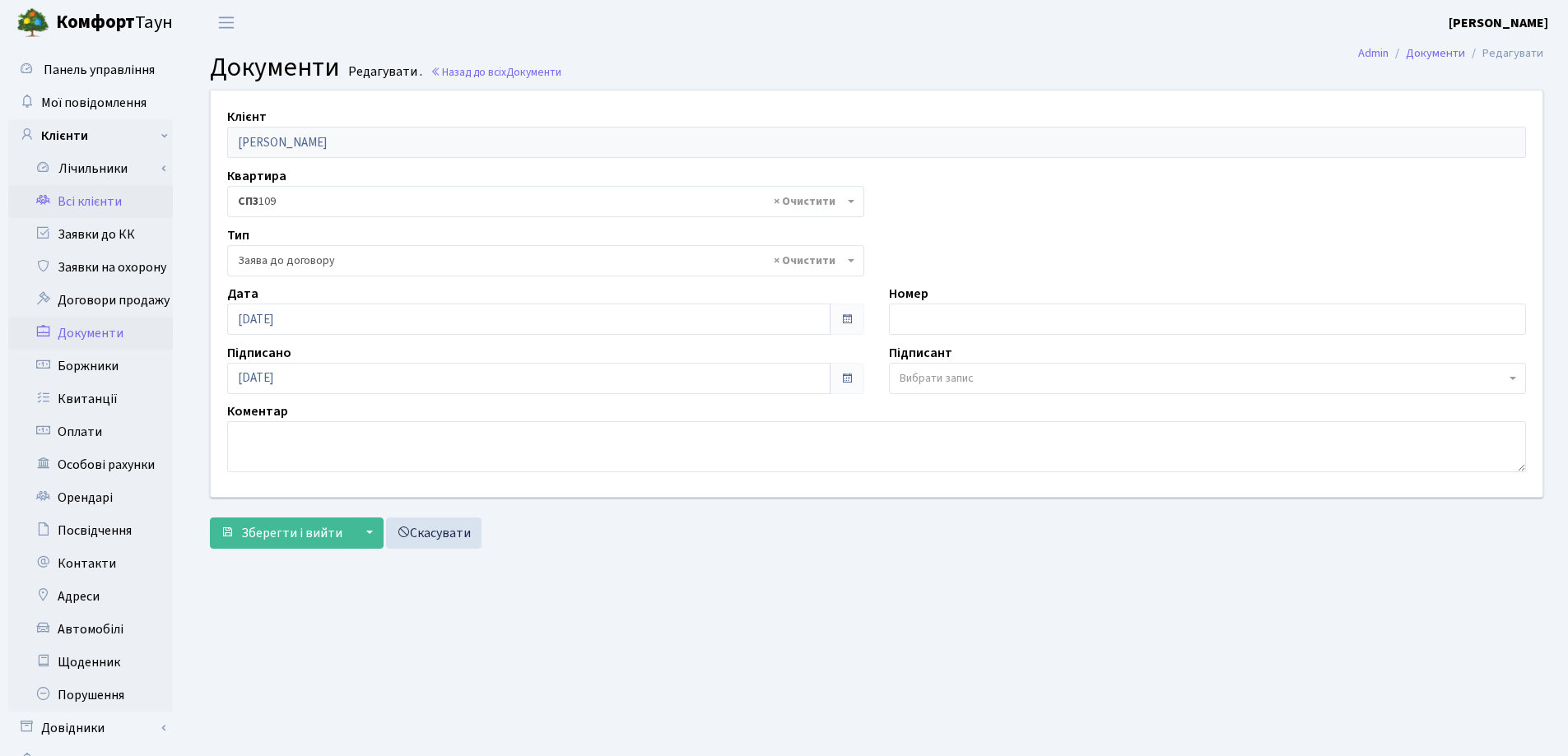
click at [86, 202] on link "Всі клієнти" at bounding box center [90, 201] width 165 height 33
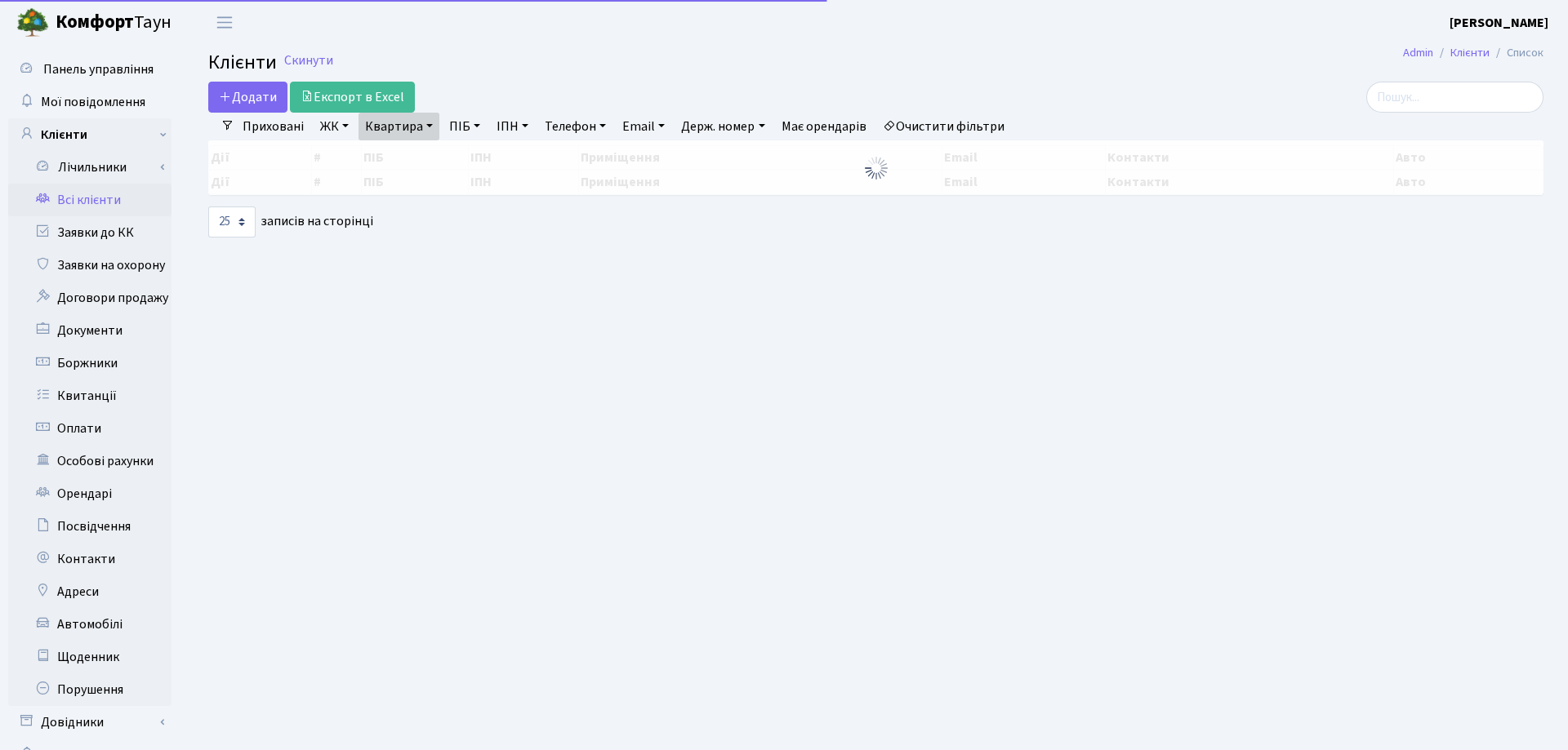
select select "25"
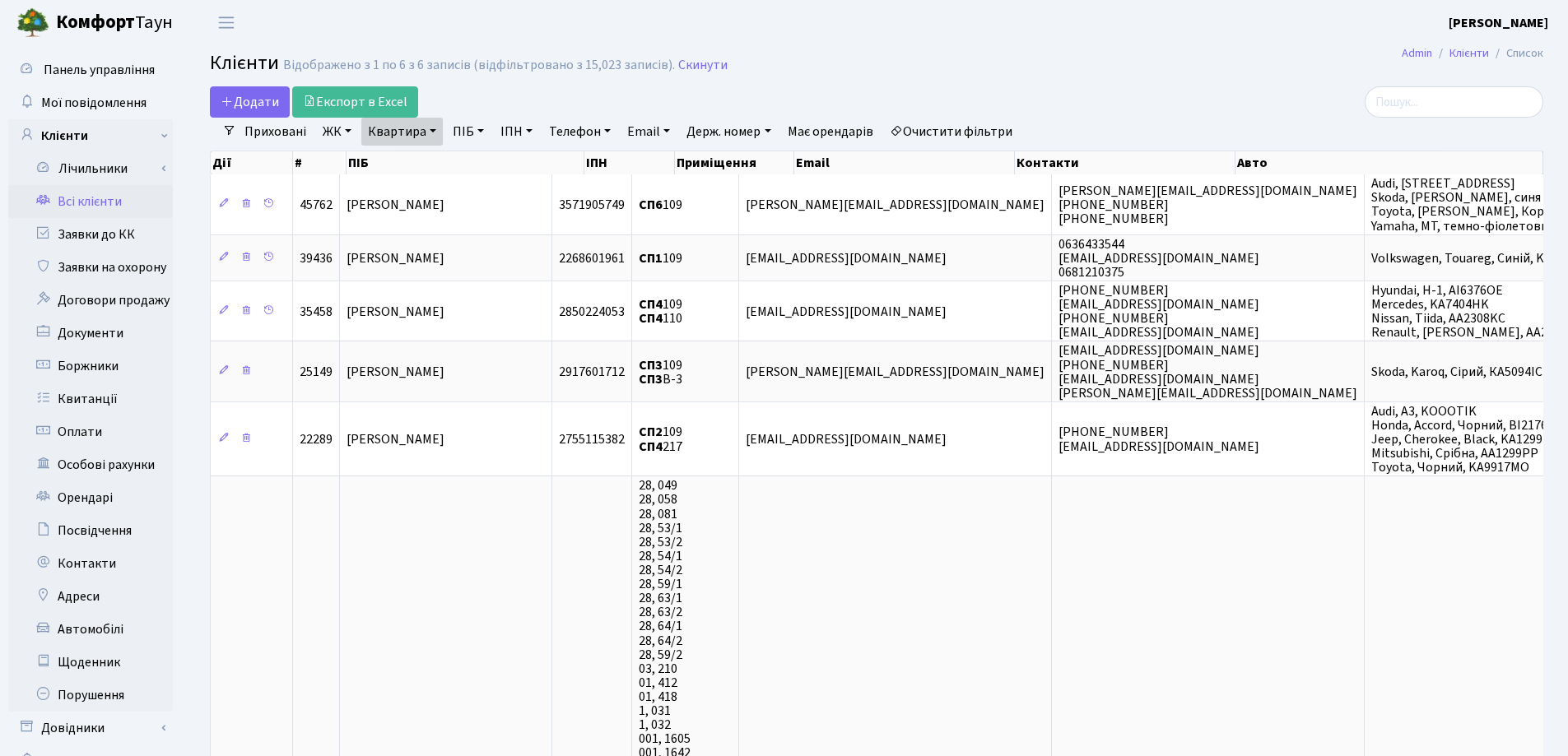
click at [428, 130] on link "Квартира" at bounding box center [401, 131] width 81 height 28
click at [479, 165] on icon at bounding box center [475, 163] width 13 height 13
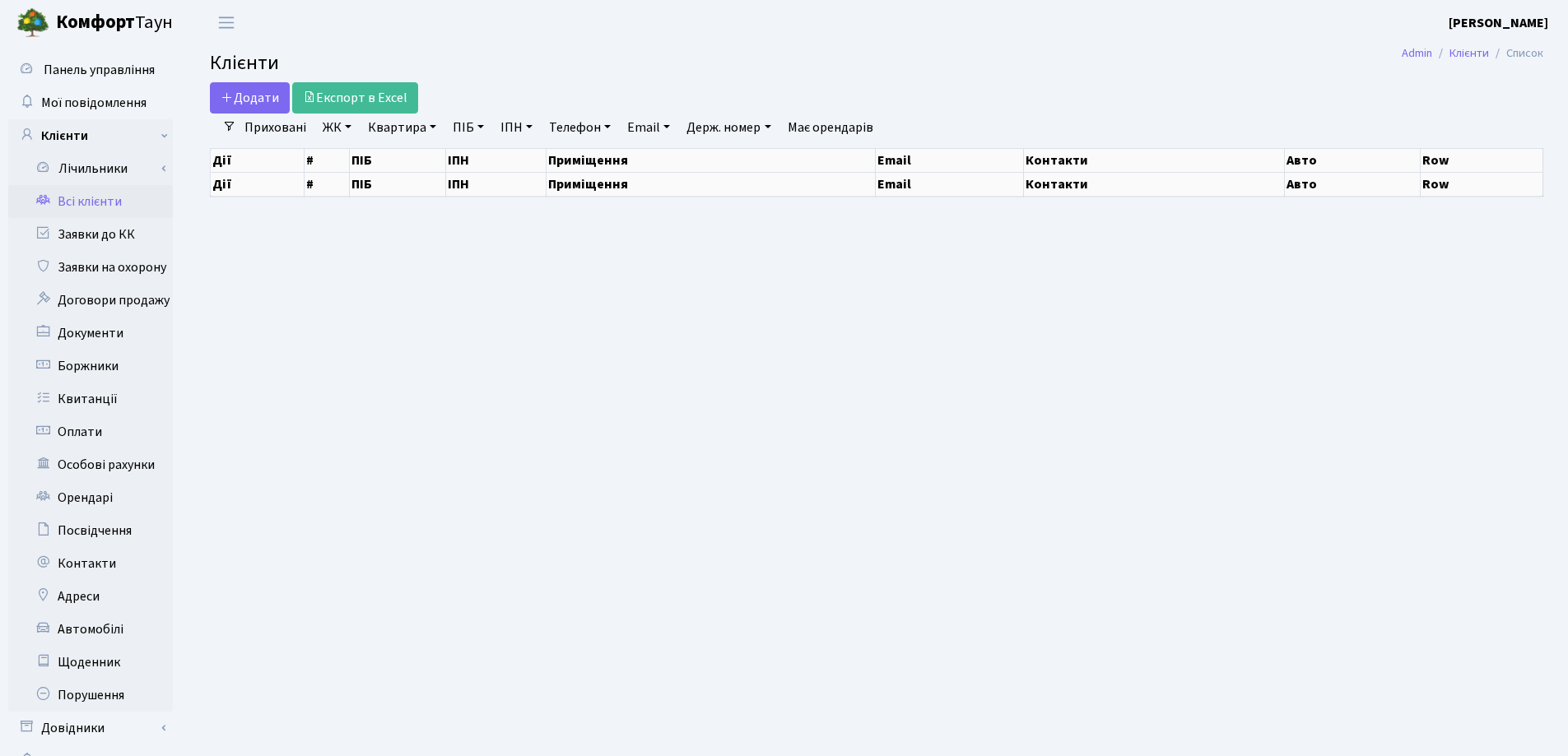
select select "25"
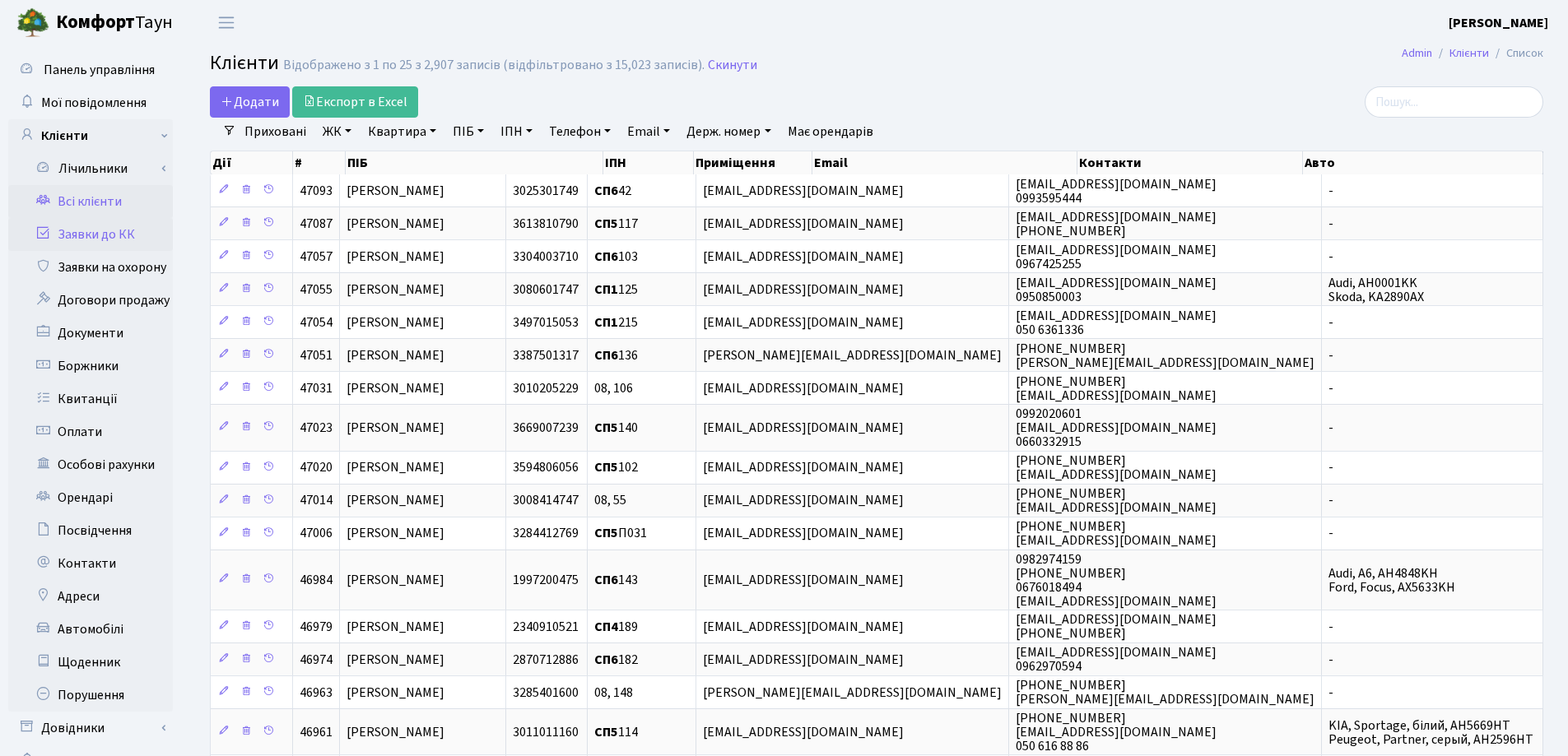
click at [103, 240] on link "Заявки до КК" at bounding box center [90, 234] width 165 height 33
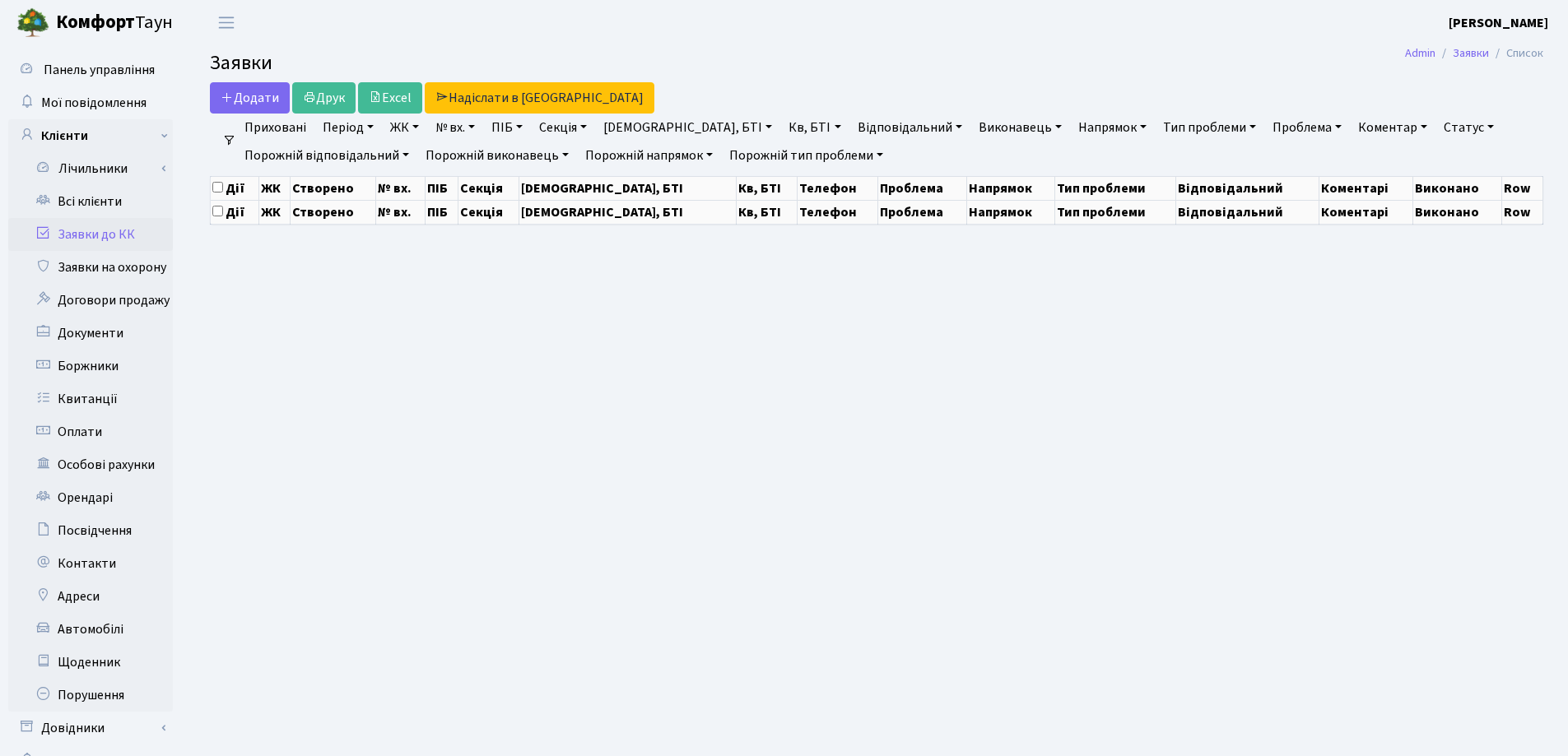
select select "25"
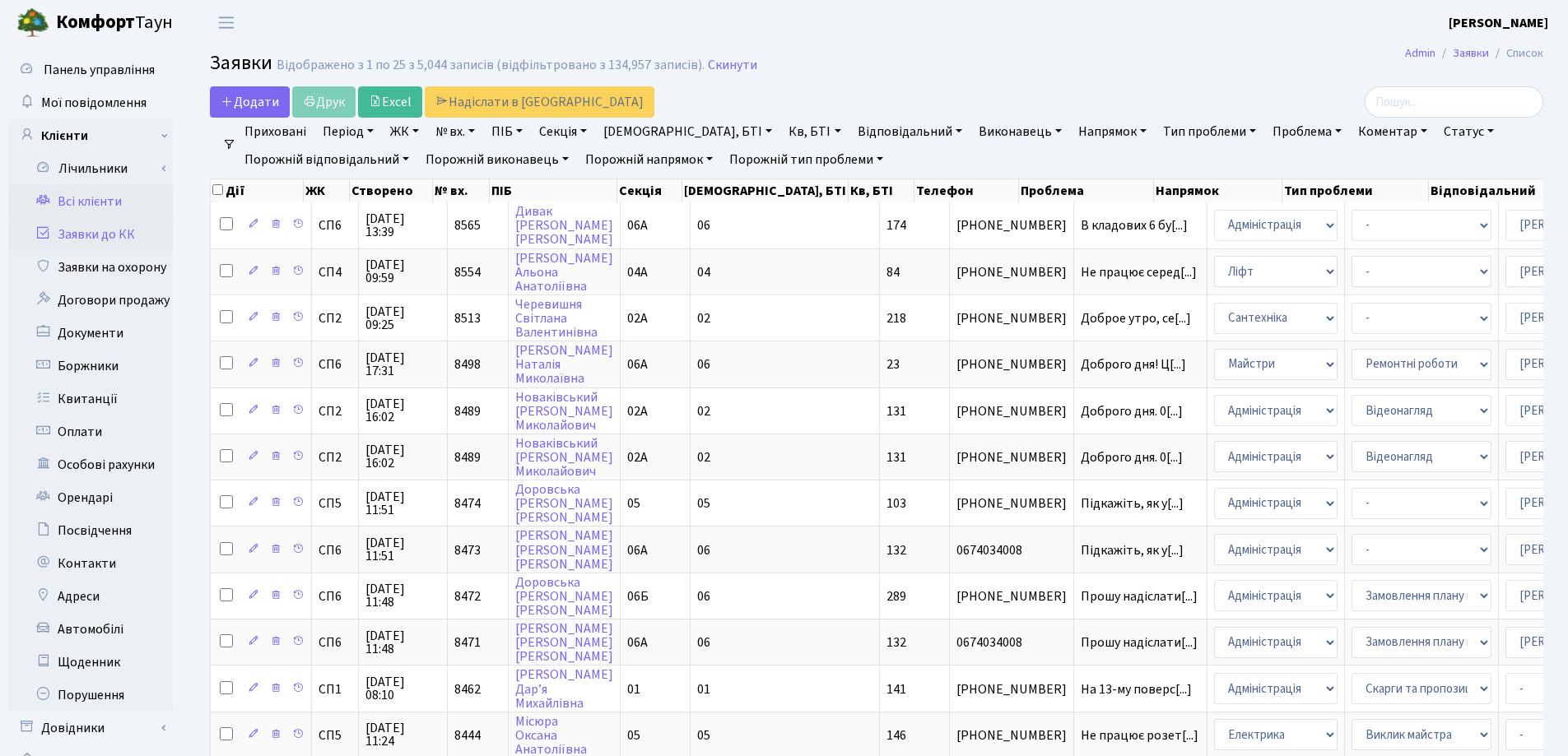
click at [98, 201] on link "Всі клієнти" at bounding box center [90, 201] width 165 height 33
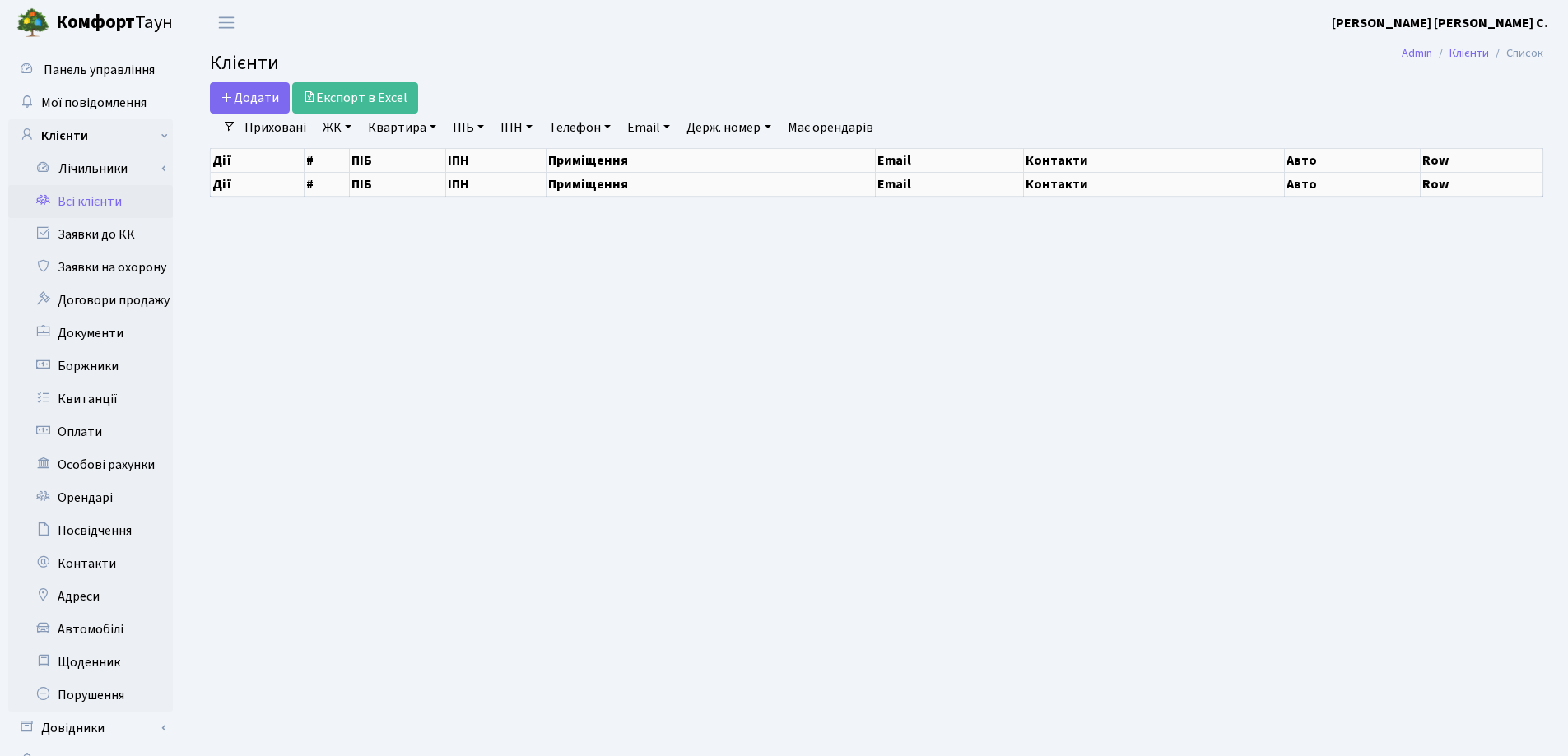
select select "25"
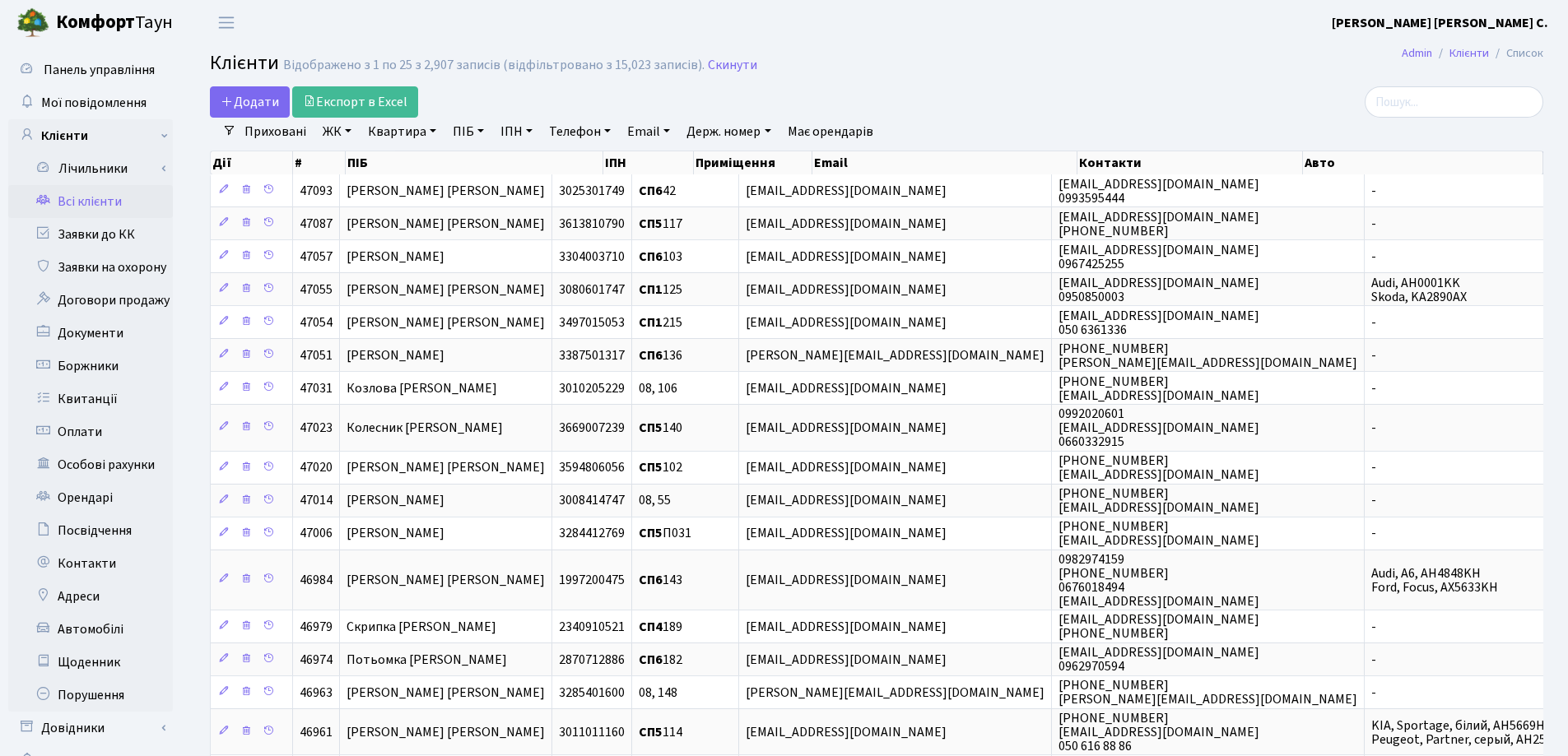
click at [430, 129] on link "Квартира" at bounding box center [401, 131] width 81 height 28
type input "66"
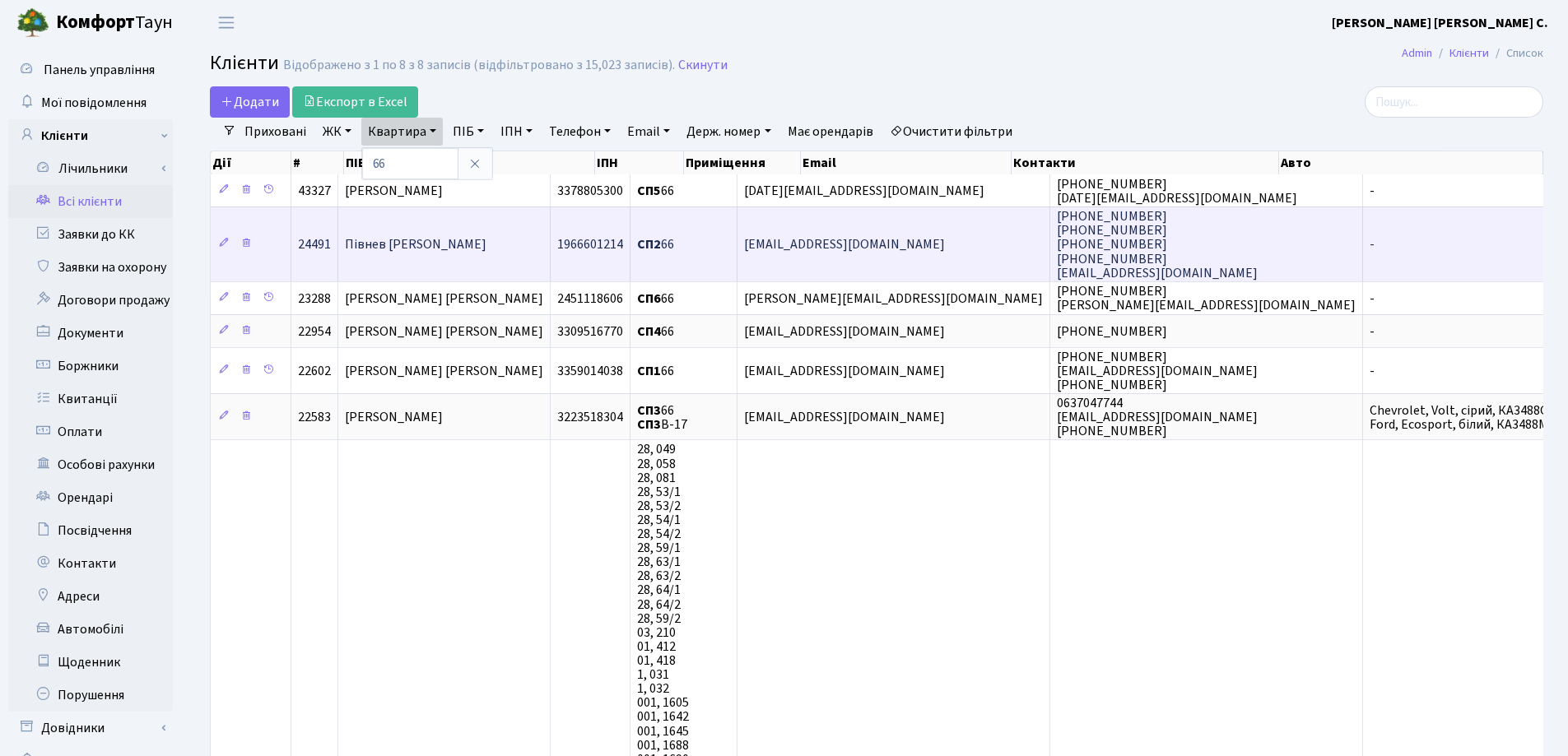
click at [442, 234] on td "Півнев [PERSON_NAME]" at bounding box center [444, 243] width 213 height 75
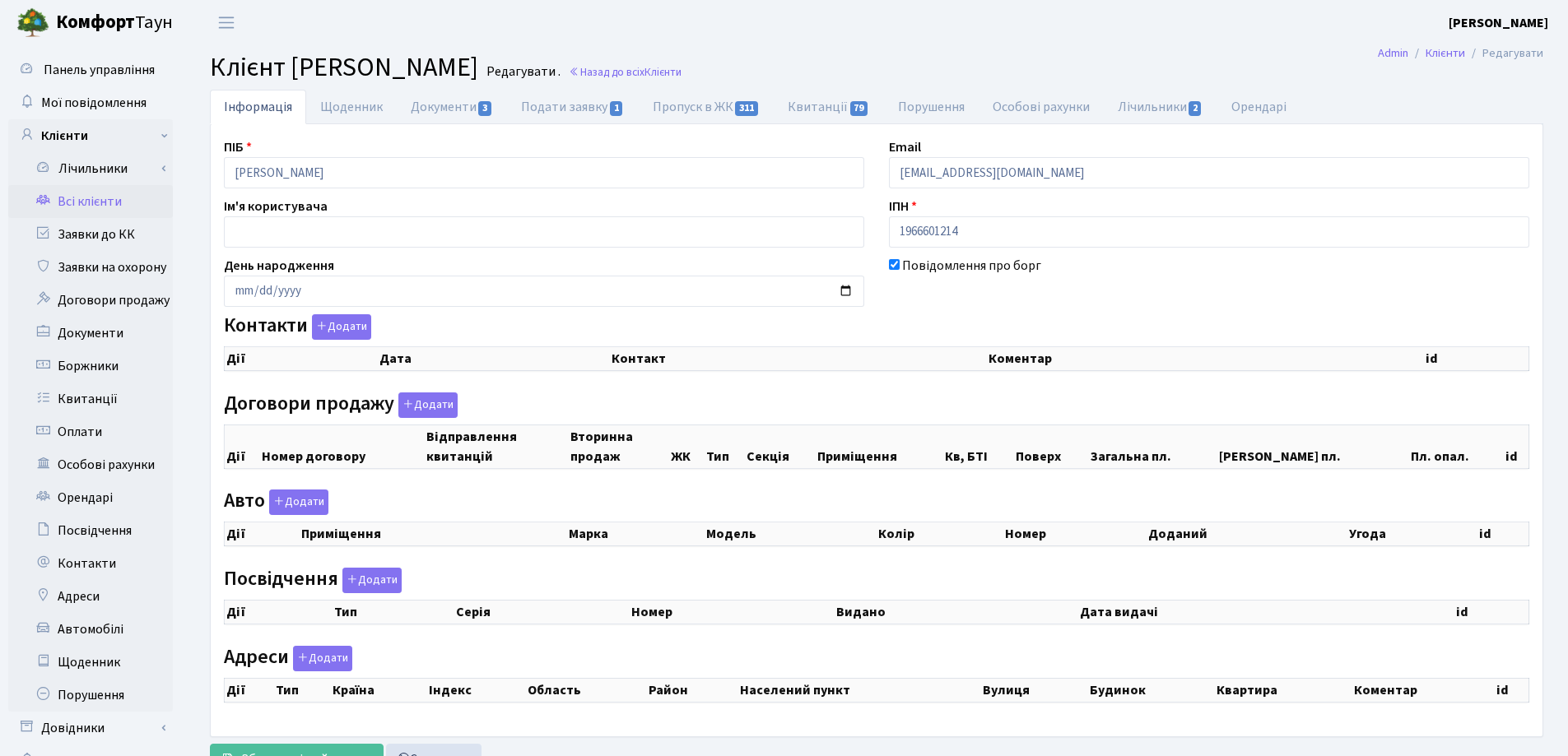
checkbox input "true"
select select "25"
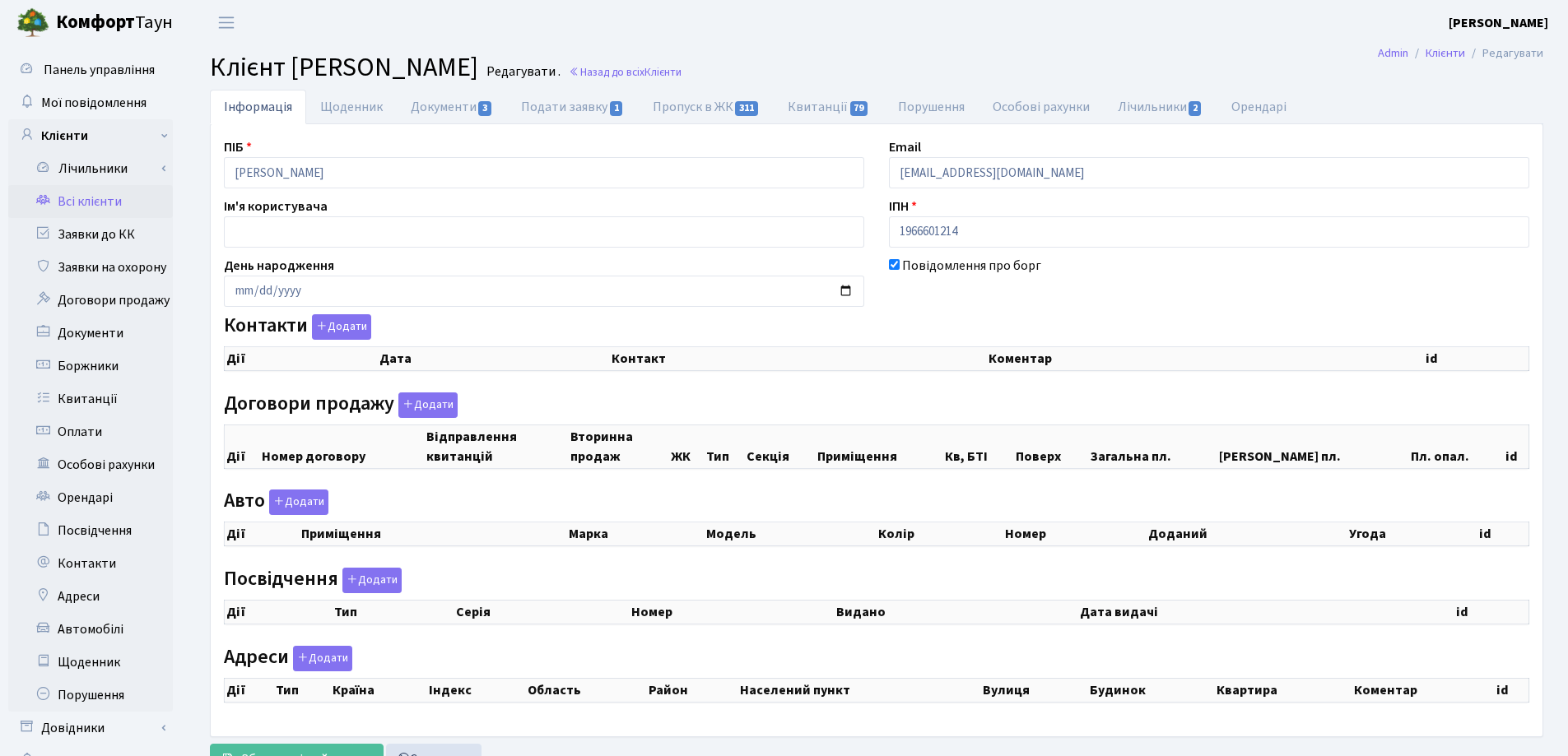
select select "25"
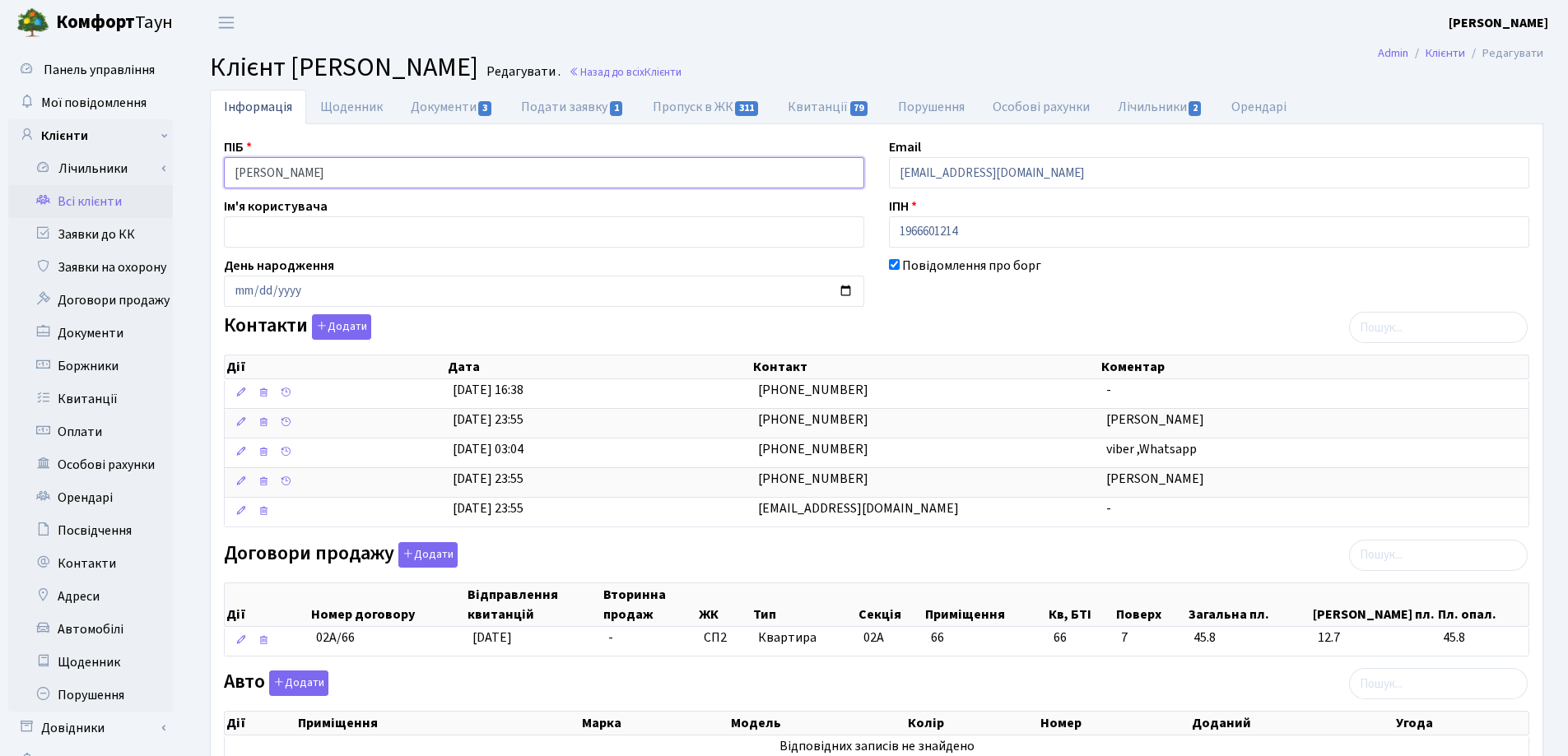
drag, startPoint x: 442, startPoint y: 167, endPoint x: 186, endPoint y: 183, distance: 256.5
click at [186, 183] on div "Інформація Щоденник Документи 3 Подати заявку 1 Пропуск в ЖК 311 Квитанції 79 П…" at bounding box center [876, 615] width 1383 height 1050
drag, startPoint x: 695, startPoint y: 20, endPoint x: 740, endPoint y: 54, distance: 56.4
click at [698, 24] on header "Комфорт Таун Лоскутова В. С. Мій обліковий запис Вийти" at bounding box center [784, 22] width 1568 height 45
click at [681, 72] on link "Назад до всіх Клієнти" at bounding box center [625, 72] width 113 height 16
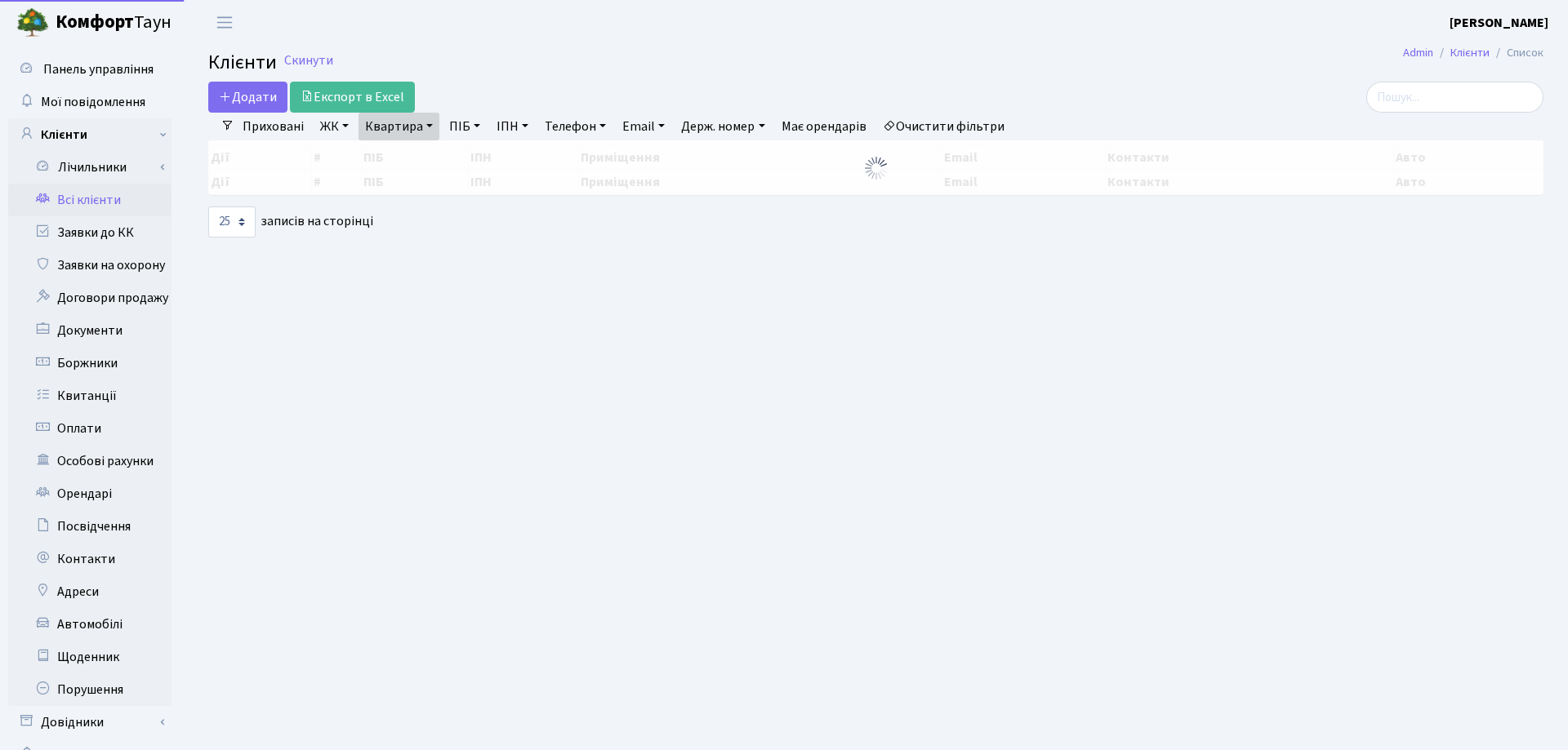
select select "25"
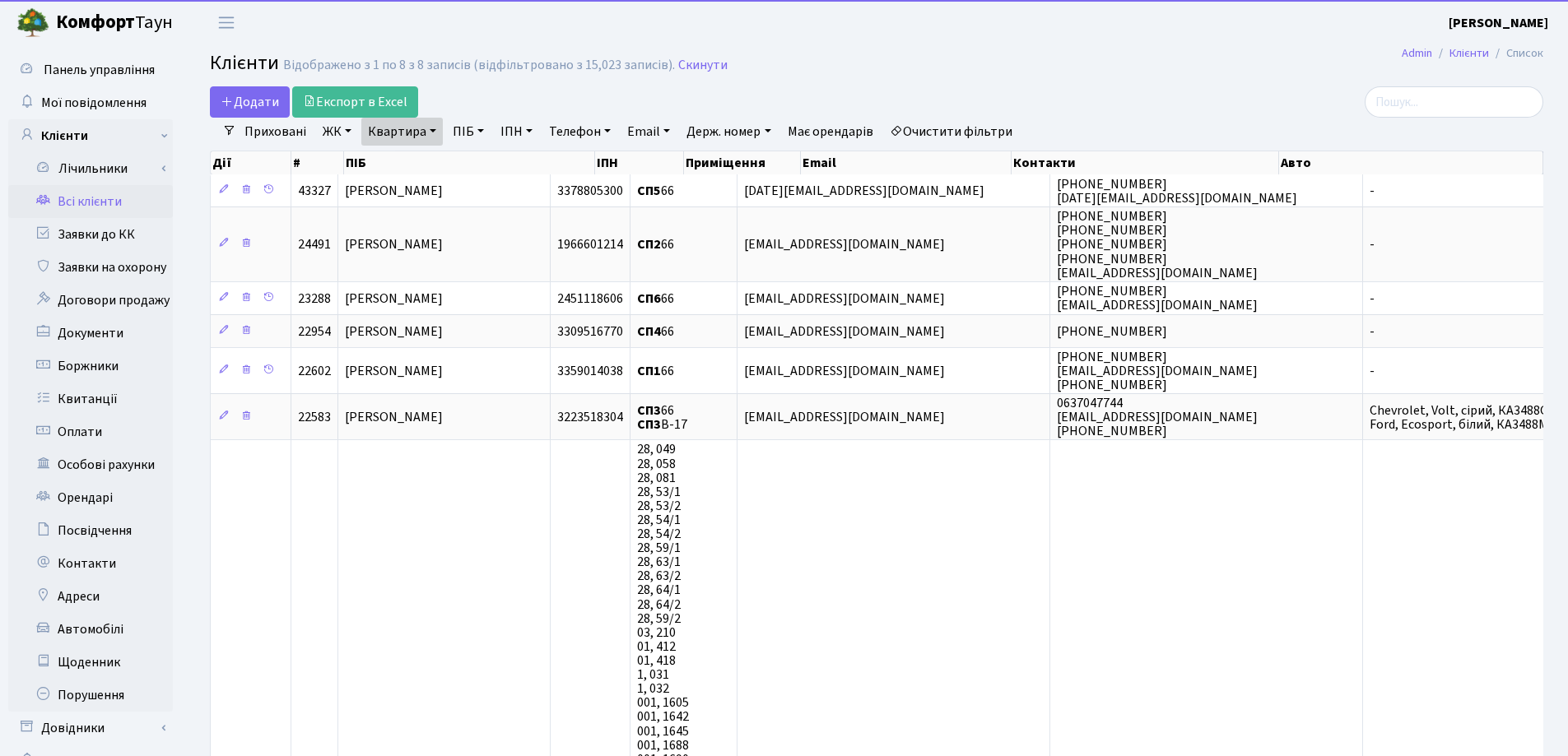
click at [434, 130] on link "Квартира" at bounding box center [401, 131] width 81 height 28
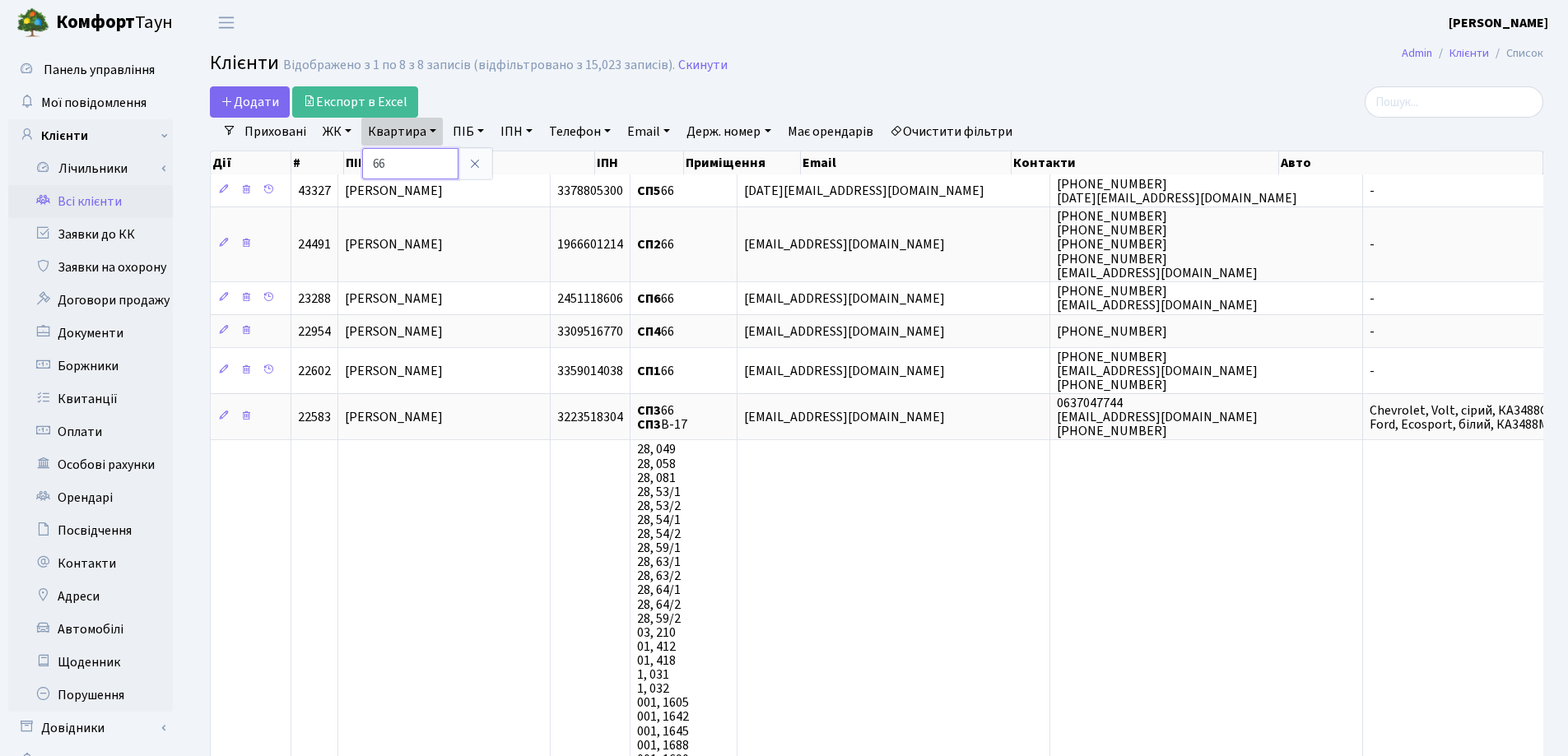
click at [445, 167] on input "66" at bounding box center [409, 163] width 96 height 31
type input "6"
type input "293"
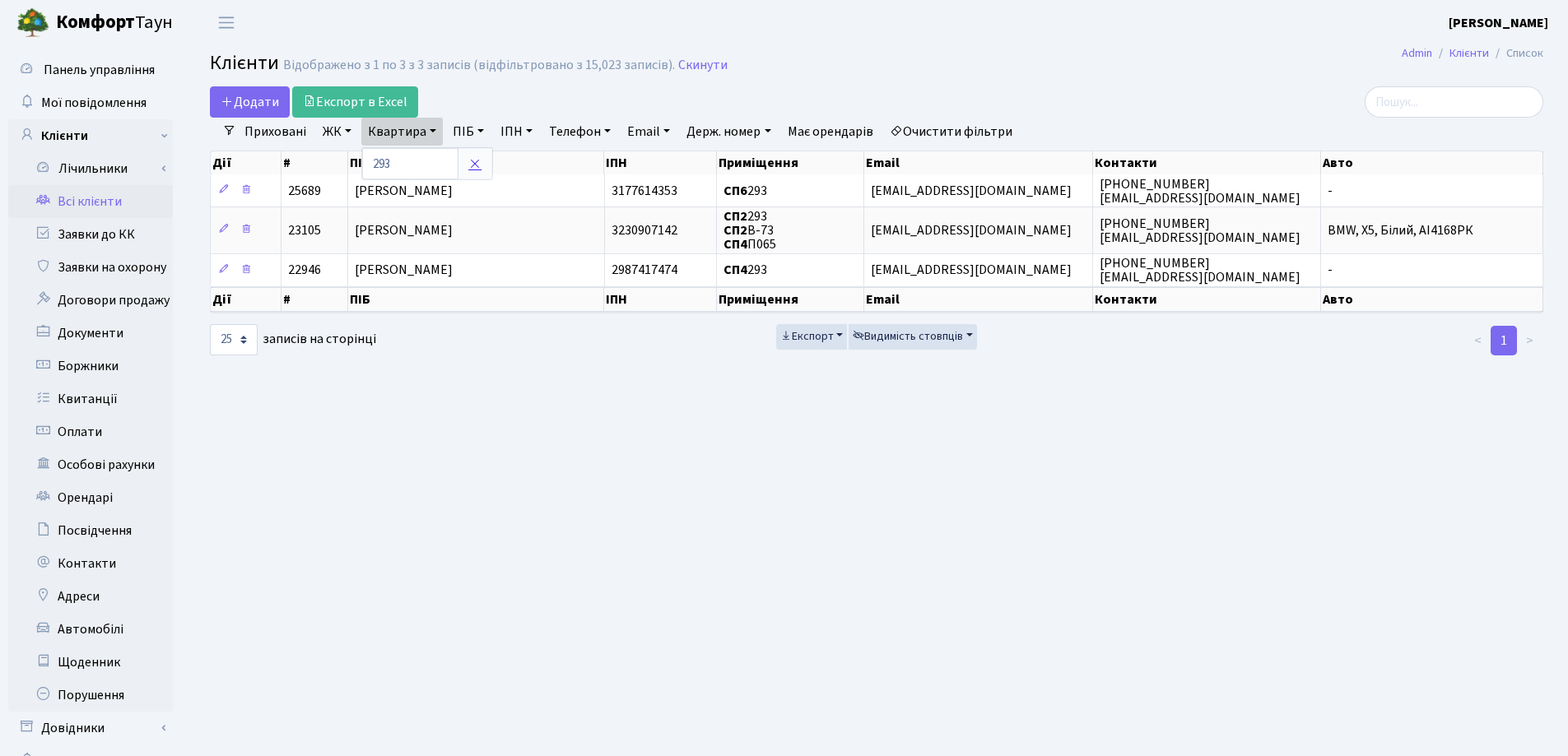
click at [474, 167] on icon at bounding box center [475, 163] width 13 height 13
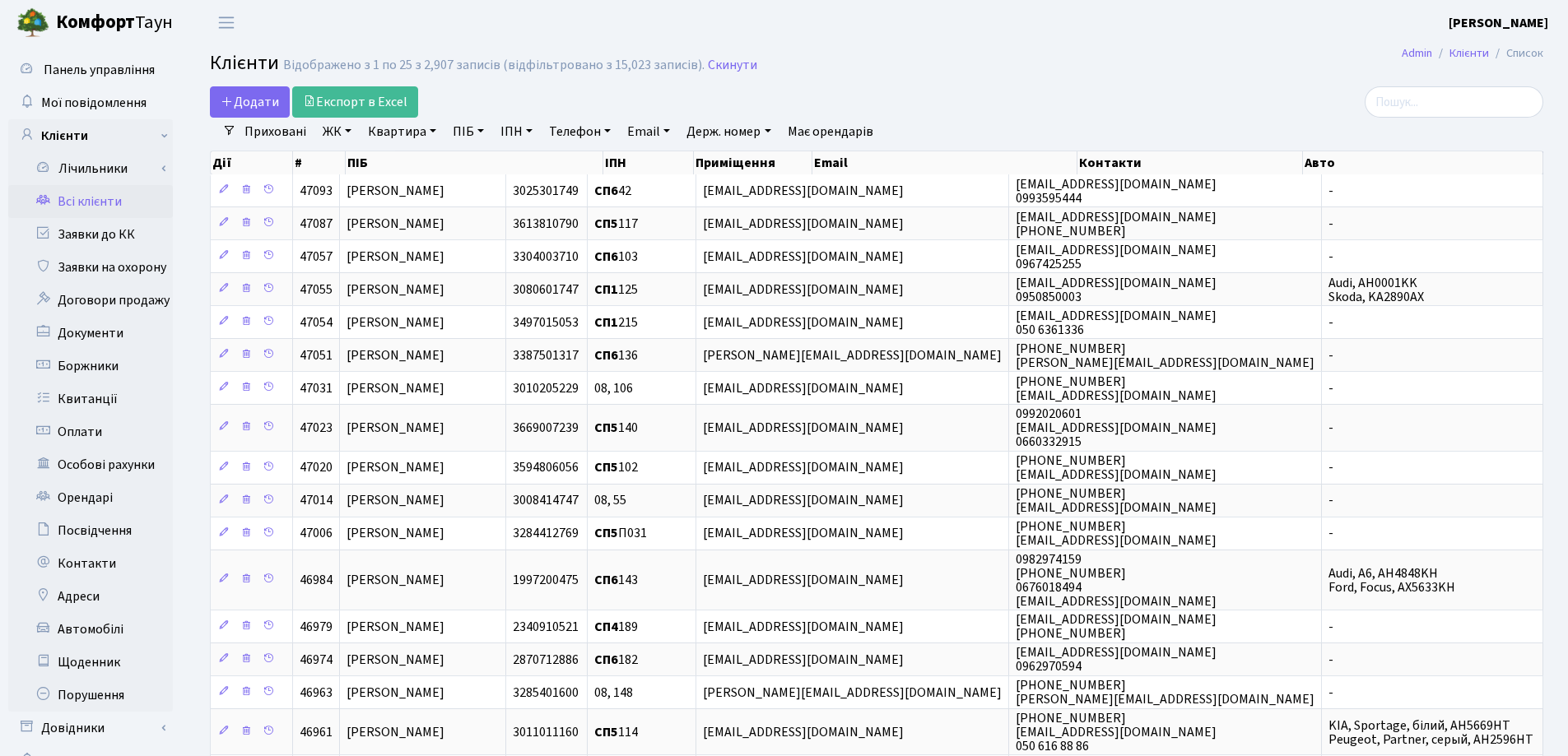
click at [428, 130] on link "Квартира" at bounding box center [401, 131] width 81 height 28
click at [441, 161] on input "text" at bounding box center [409, 163] width 96 height 31
type input "Б"
click at [1444, 107] on input "search" at bounding box center [1453, 101] width 178 height 31
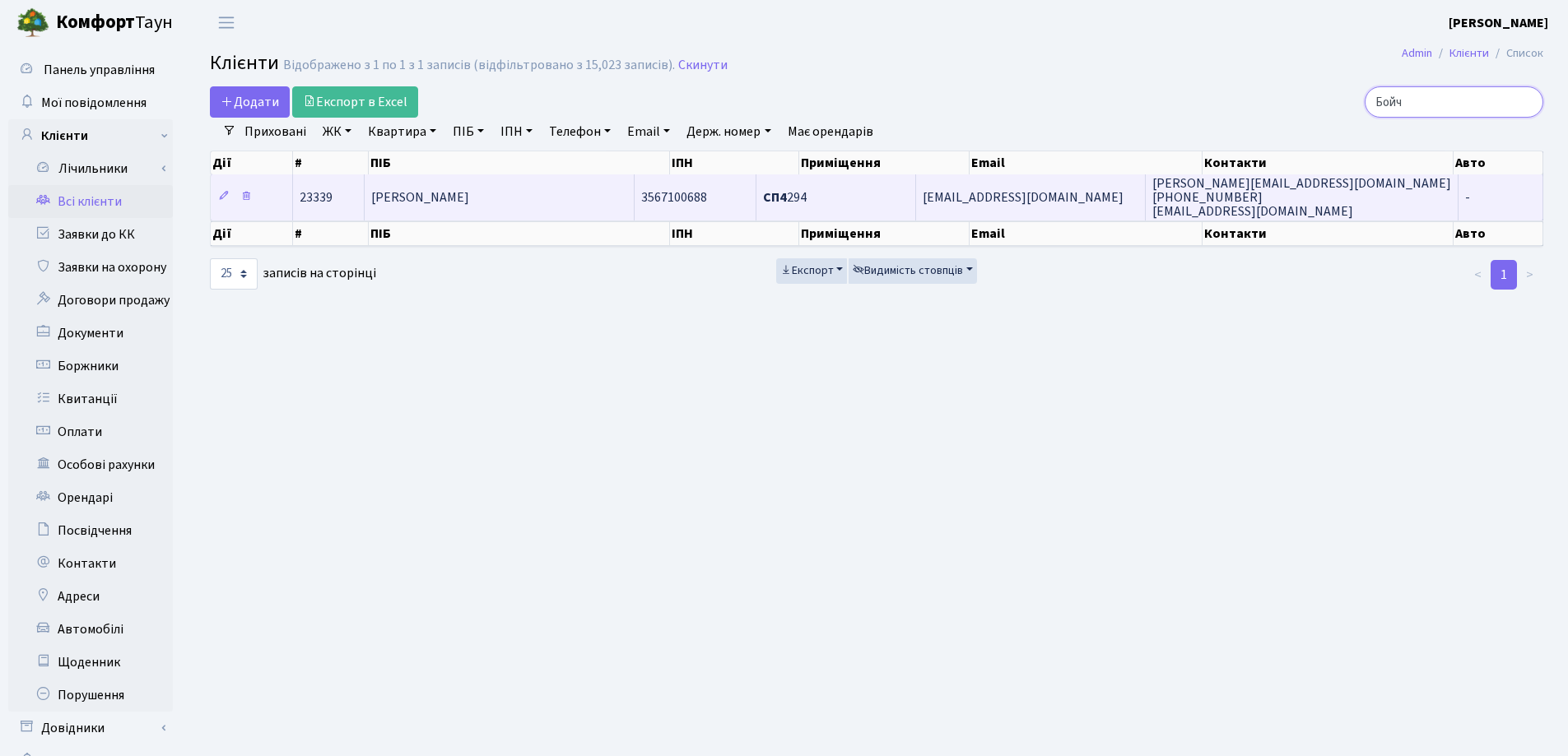
type input "Бойч"
click at [569, 198] on td "Бойчук Катерина Миколаївна" at bounding box center [499, 197] width 270 height 45
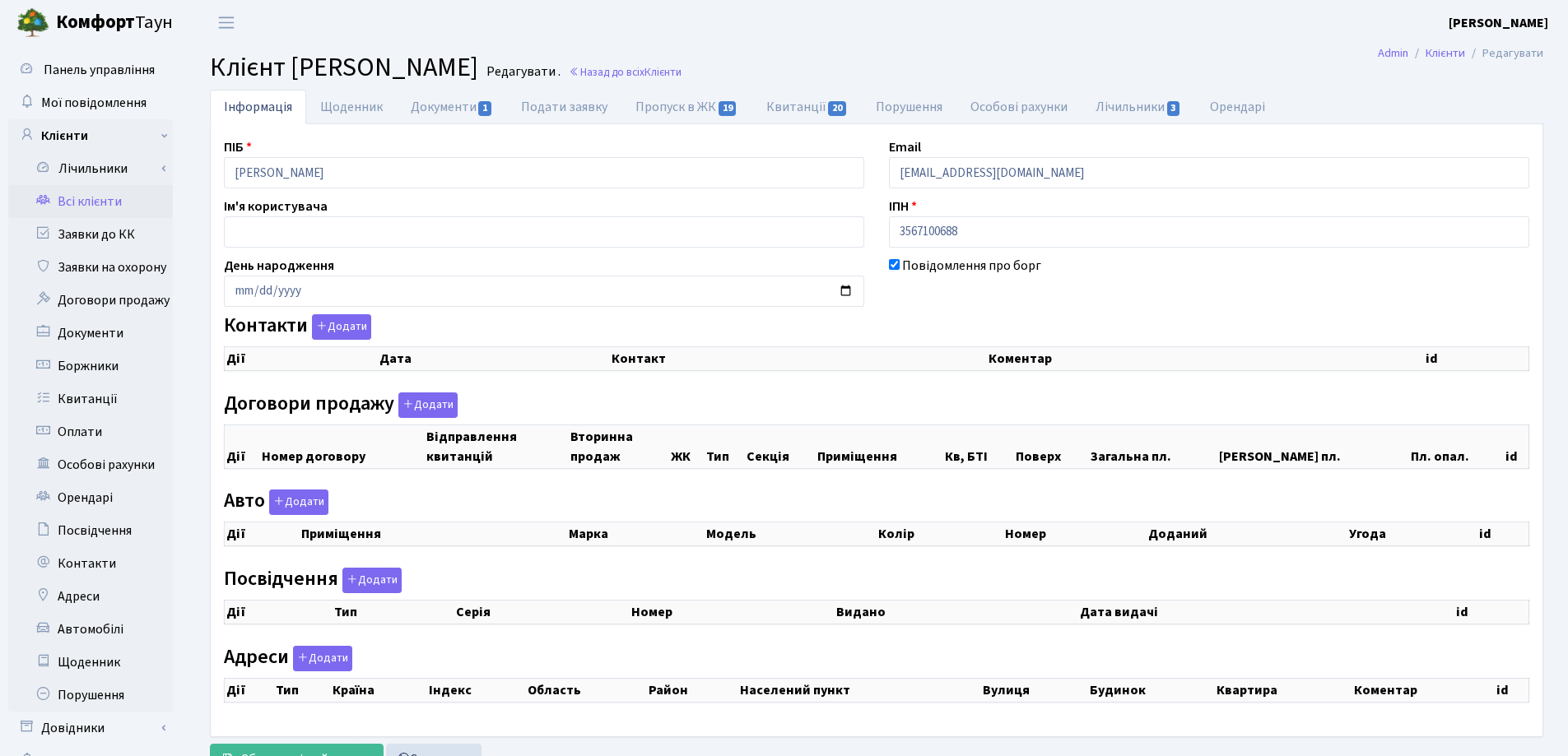
checkbox input "true"
select select "25"
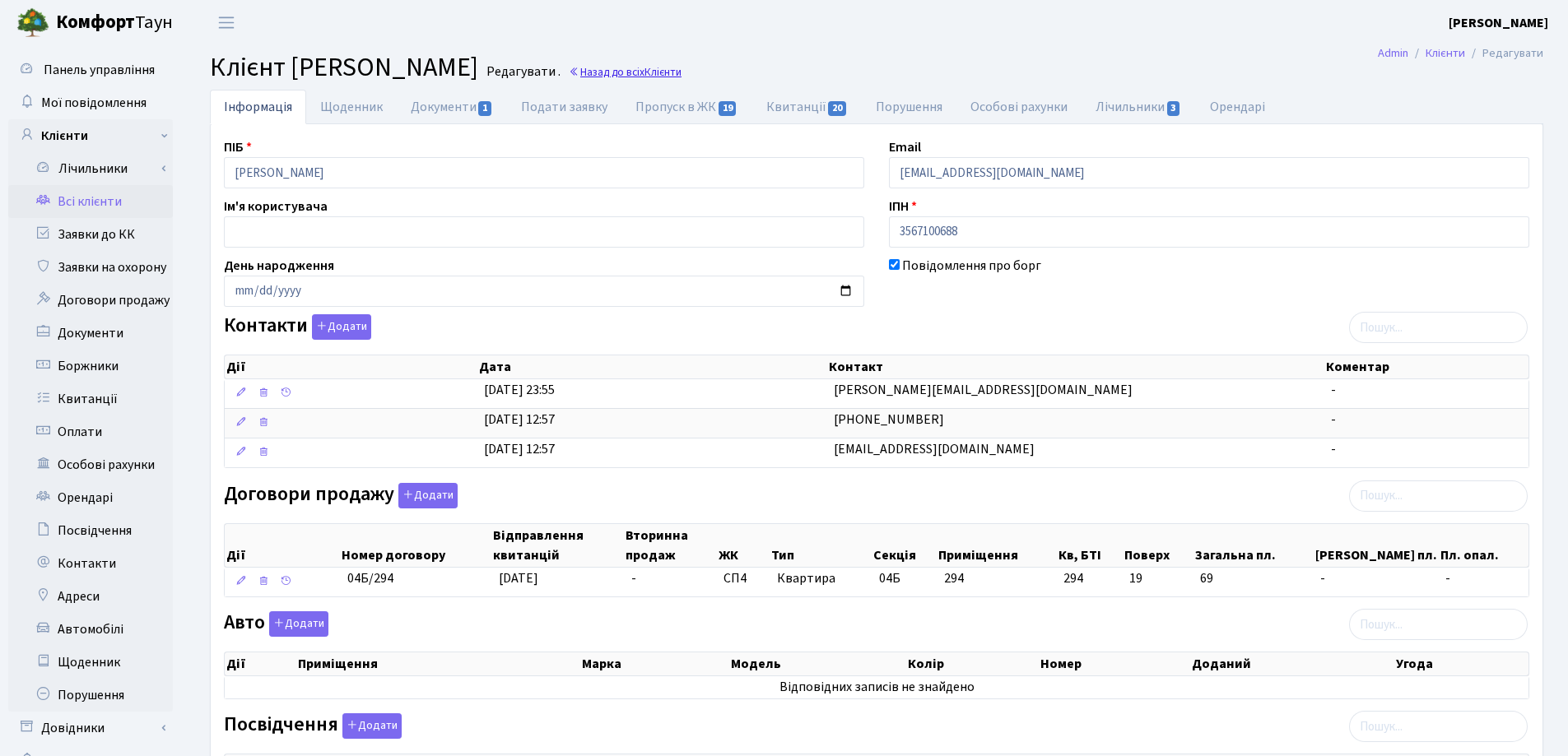
click at [681, 71] on link "Назад до всіх Клієнти" at bounding box center [625, 72] width 113 height 16
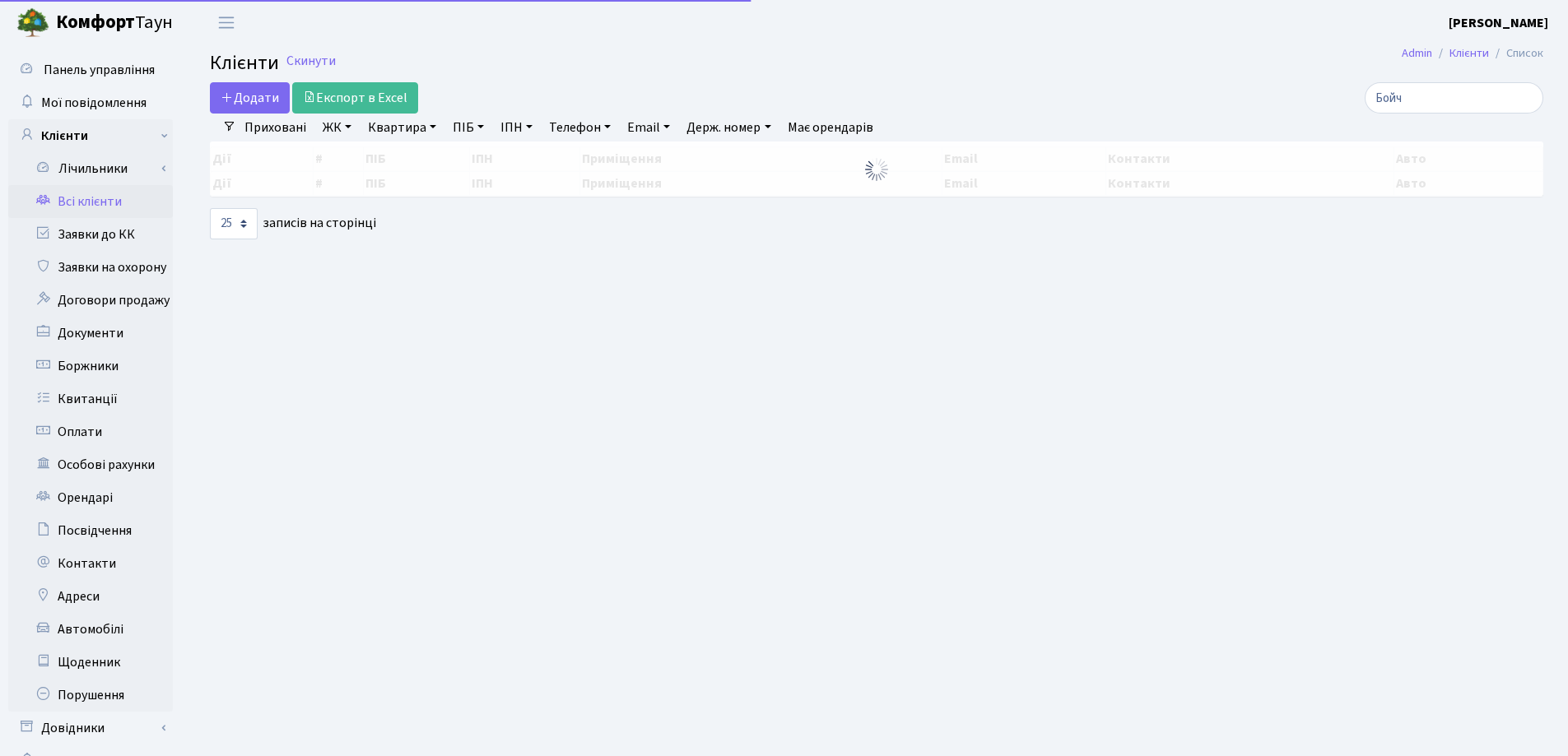
select select "25"
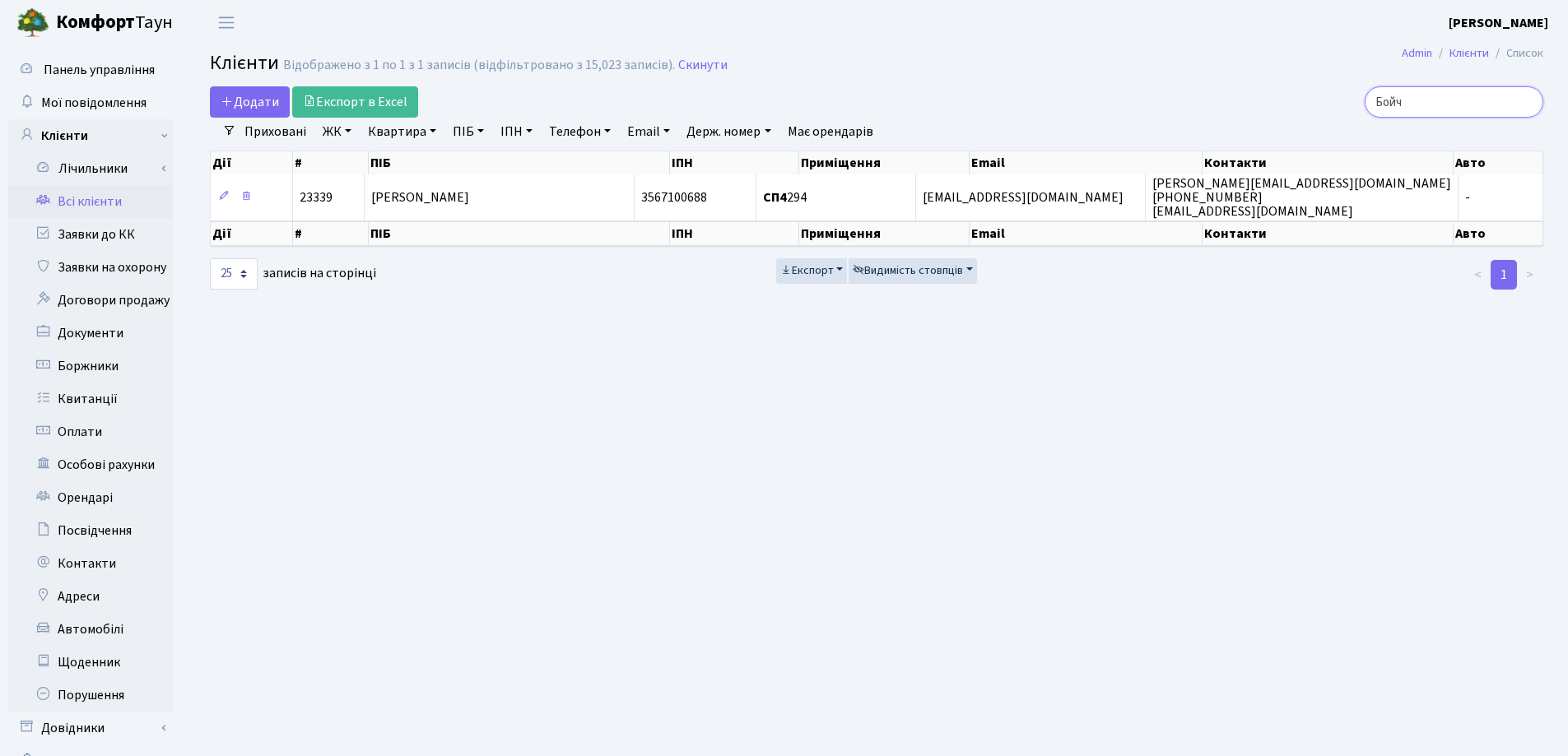
click at [1526, 103] on input "Бойч" at bounding box center [1453, 101] width 178 height 31
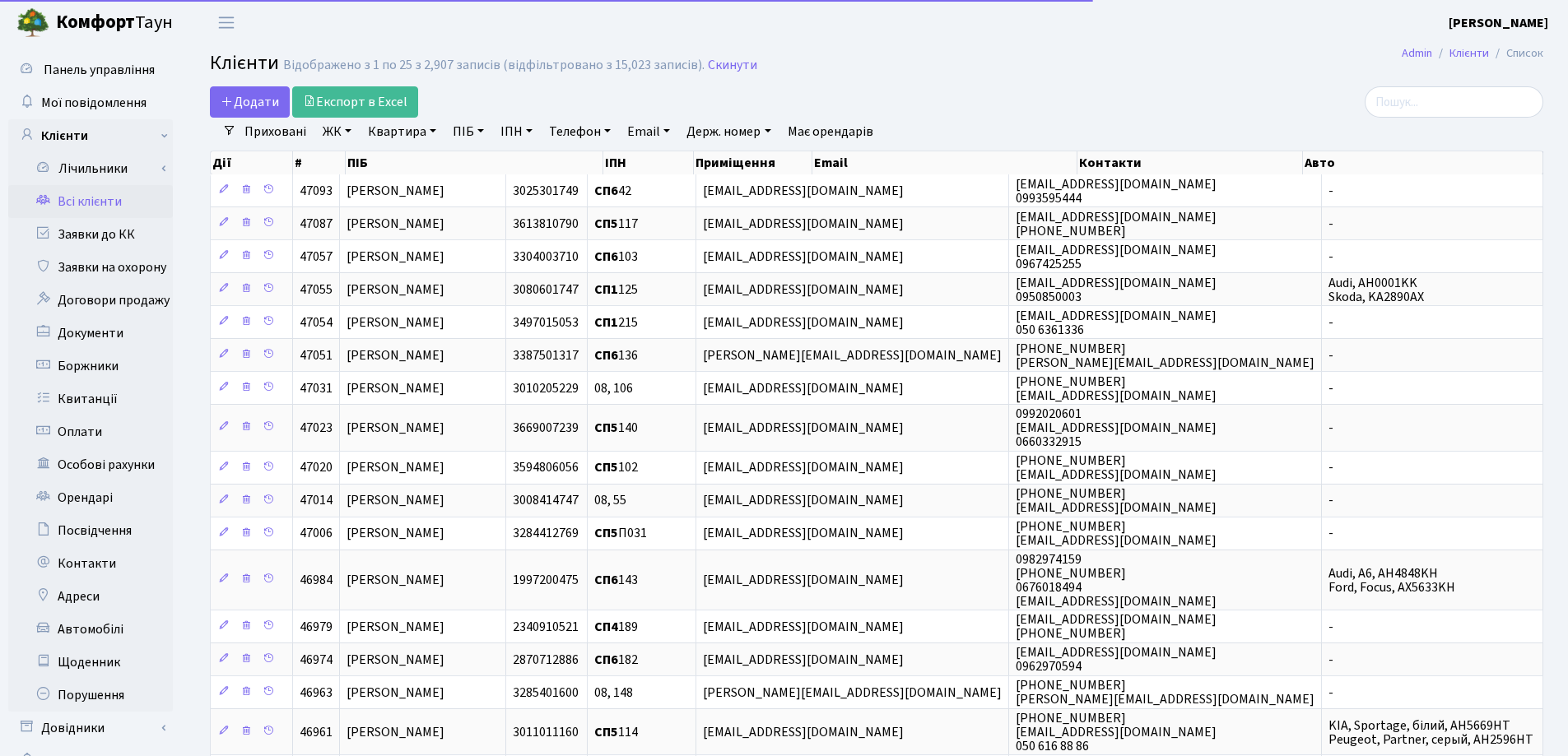
drag, startPoint x: 431, startPoint y: 128, endPoint x: 431, endPoint y: 140, distance: 12.0
click at [431, 128] on link "Квартира" at bounding box center [401, 131] width 81 height 28
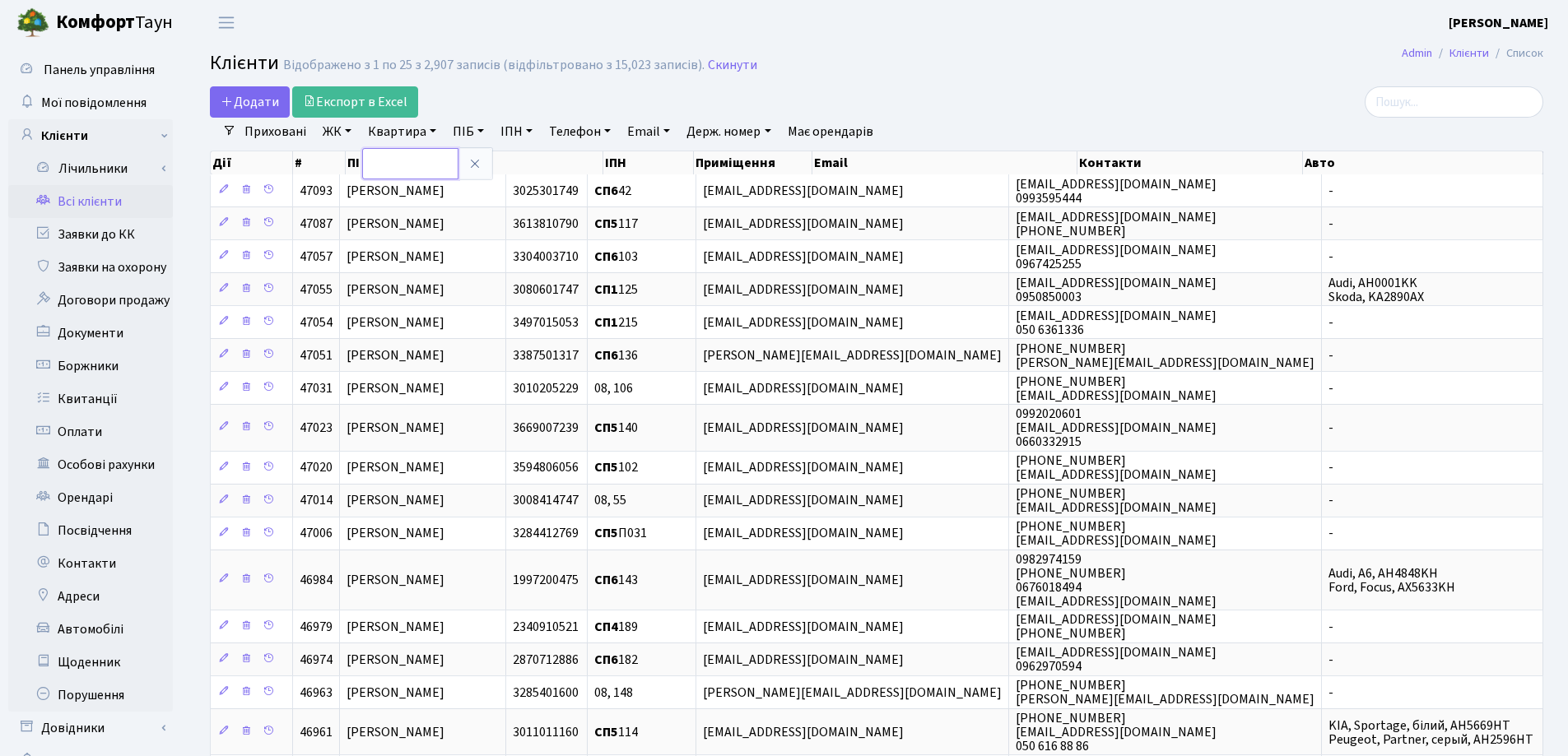
click at [431, 158] on input "text" at bounding box center [409, 163] width 96 height 31
type input "293"
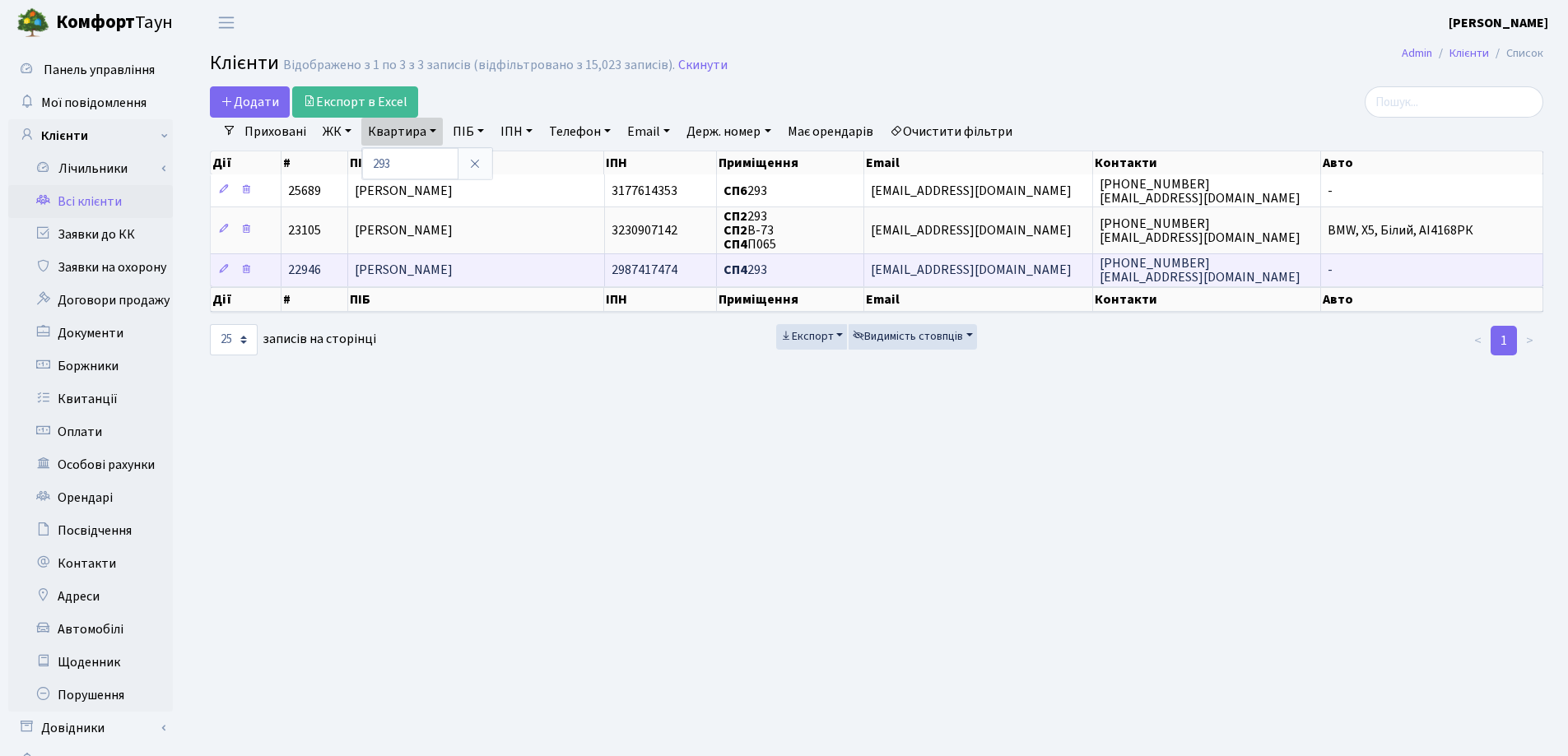
click at [538, 267] on td "[PERSON_NAME]" at bounding box center [476, 269] width 257 height 33
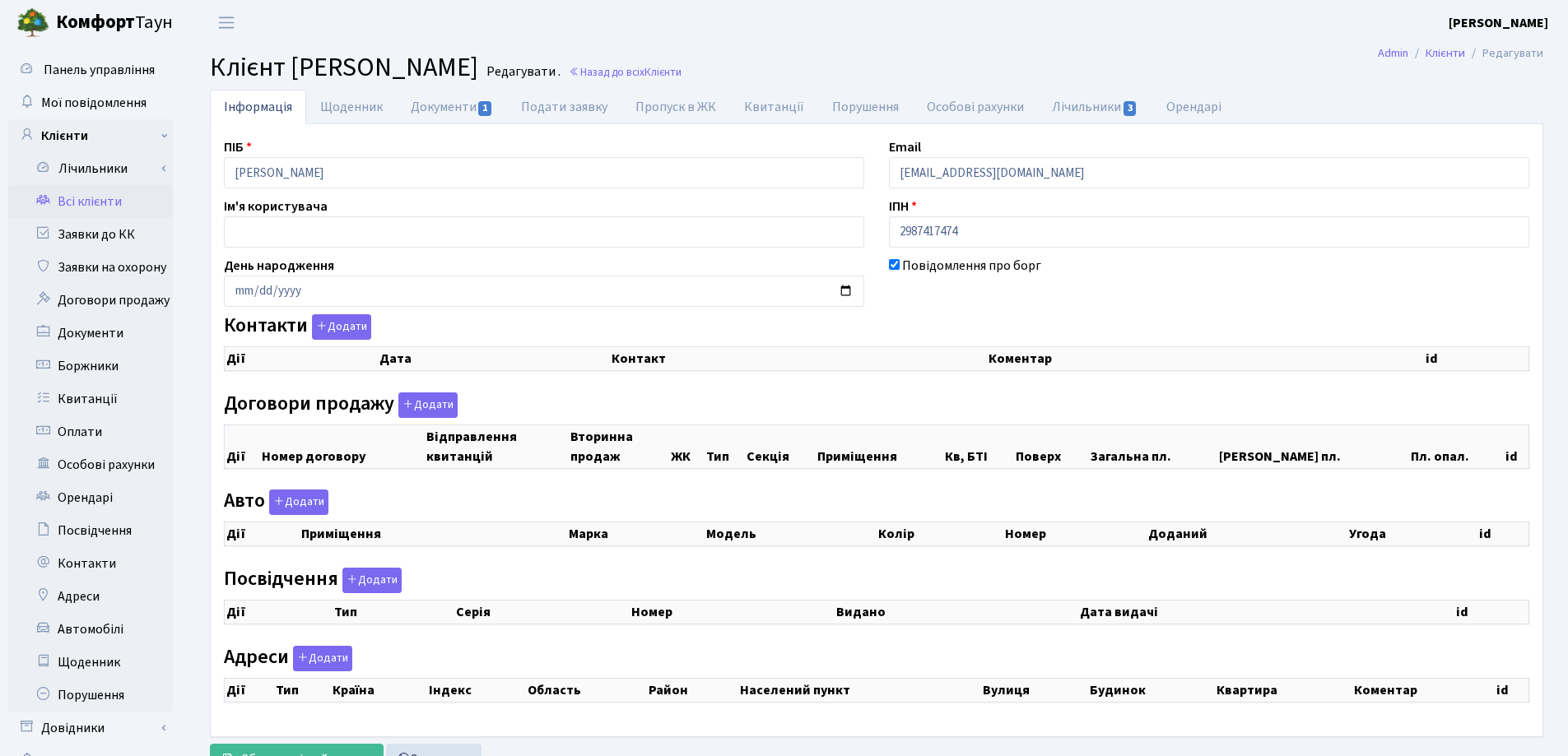
checkbox input "true"
select select "25"
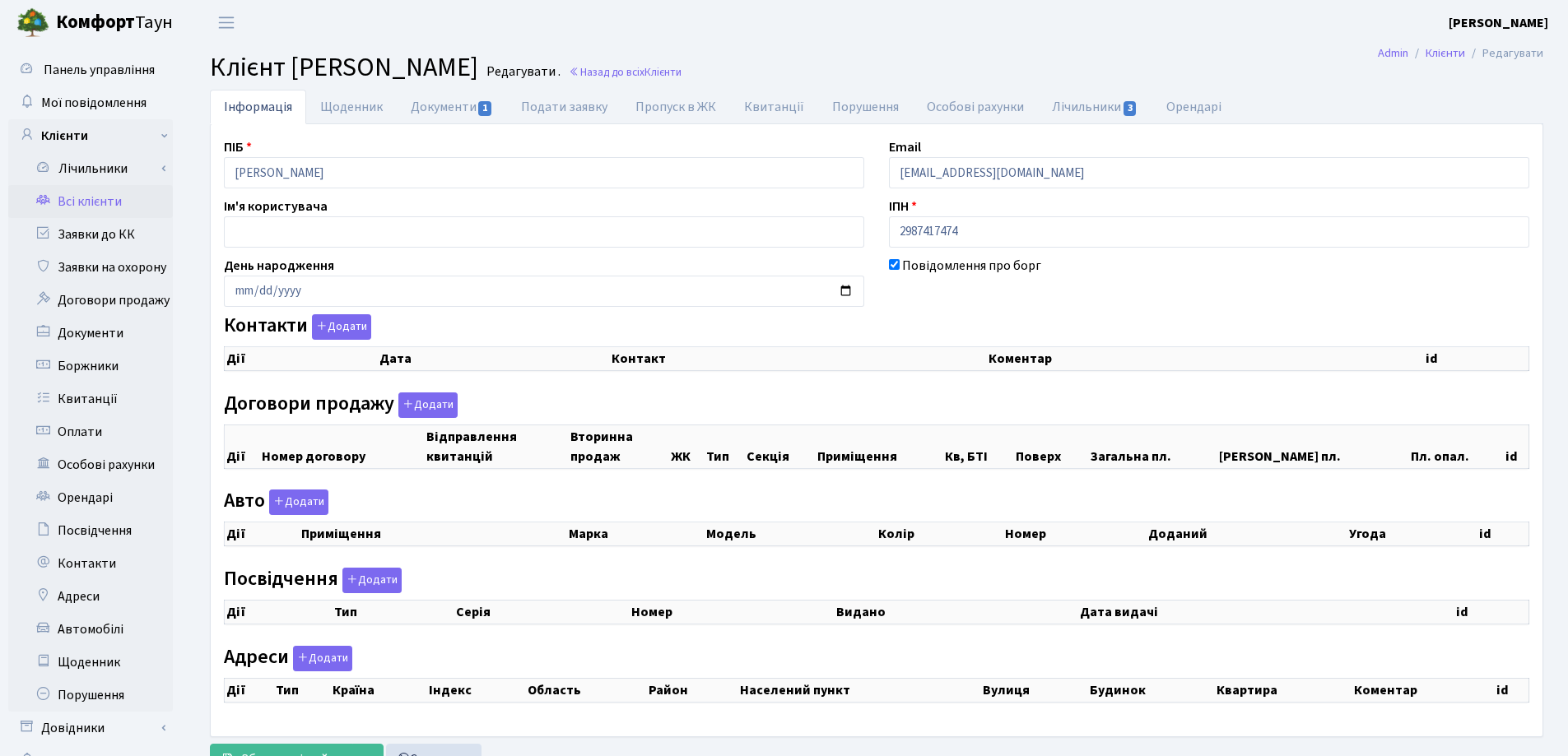
select select "25"
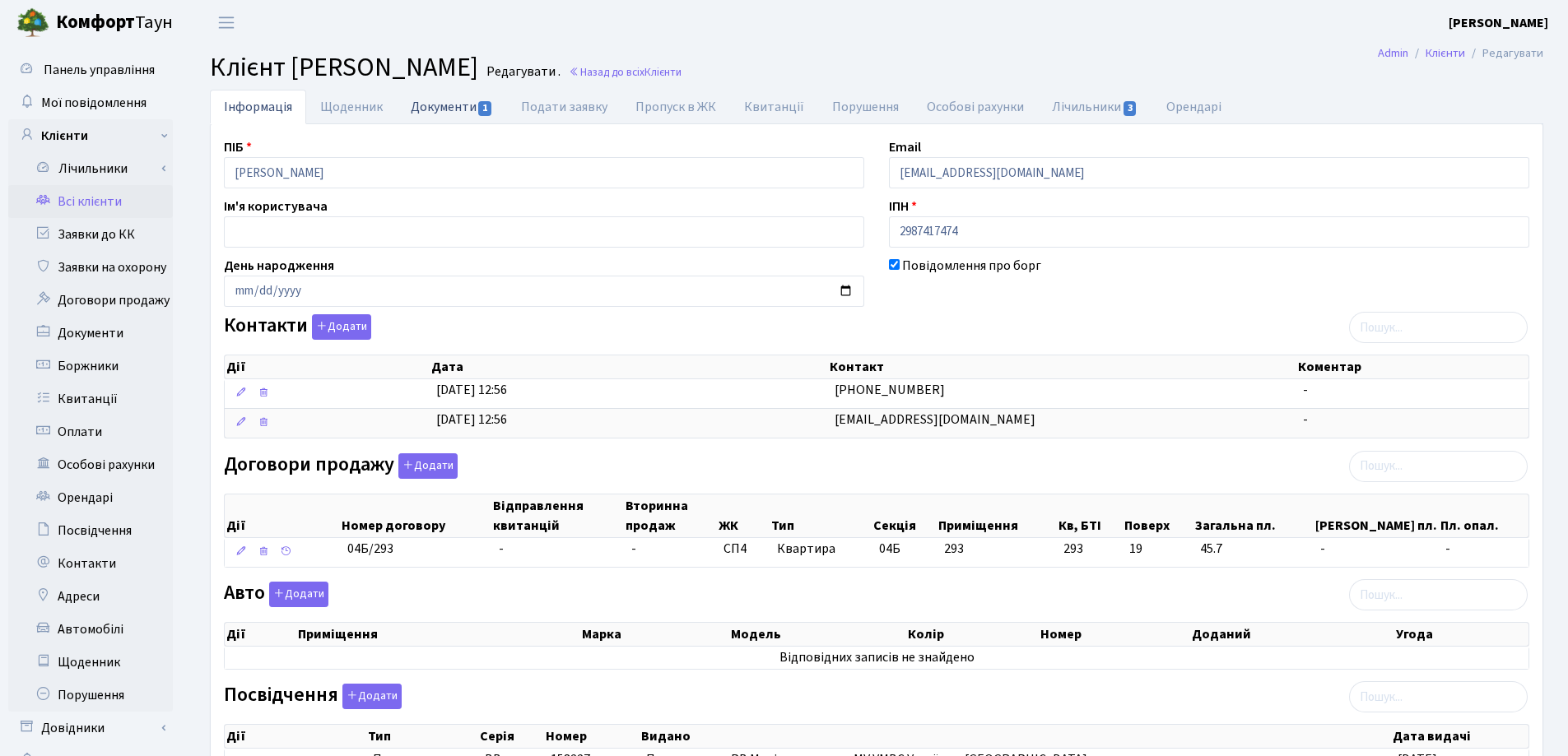
click at [442, 104] on link "Документи 1" at bounding box center [452, 107] width 110 height 34
select select "25"
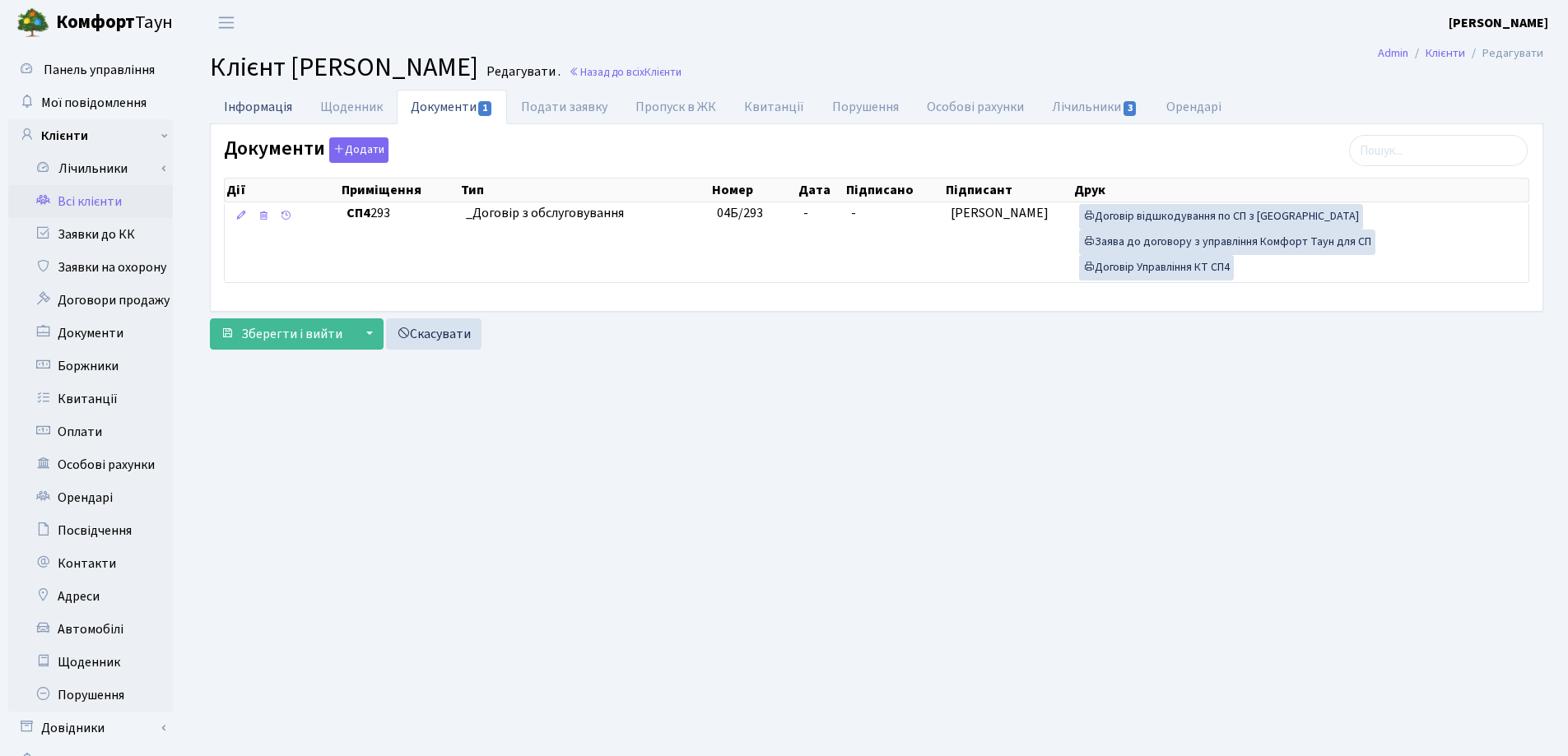
click at [272, 109] on link "Інформація" at bounding box center [258, 107] width 96 height 34
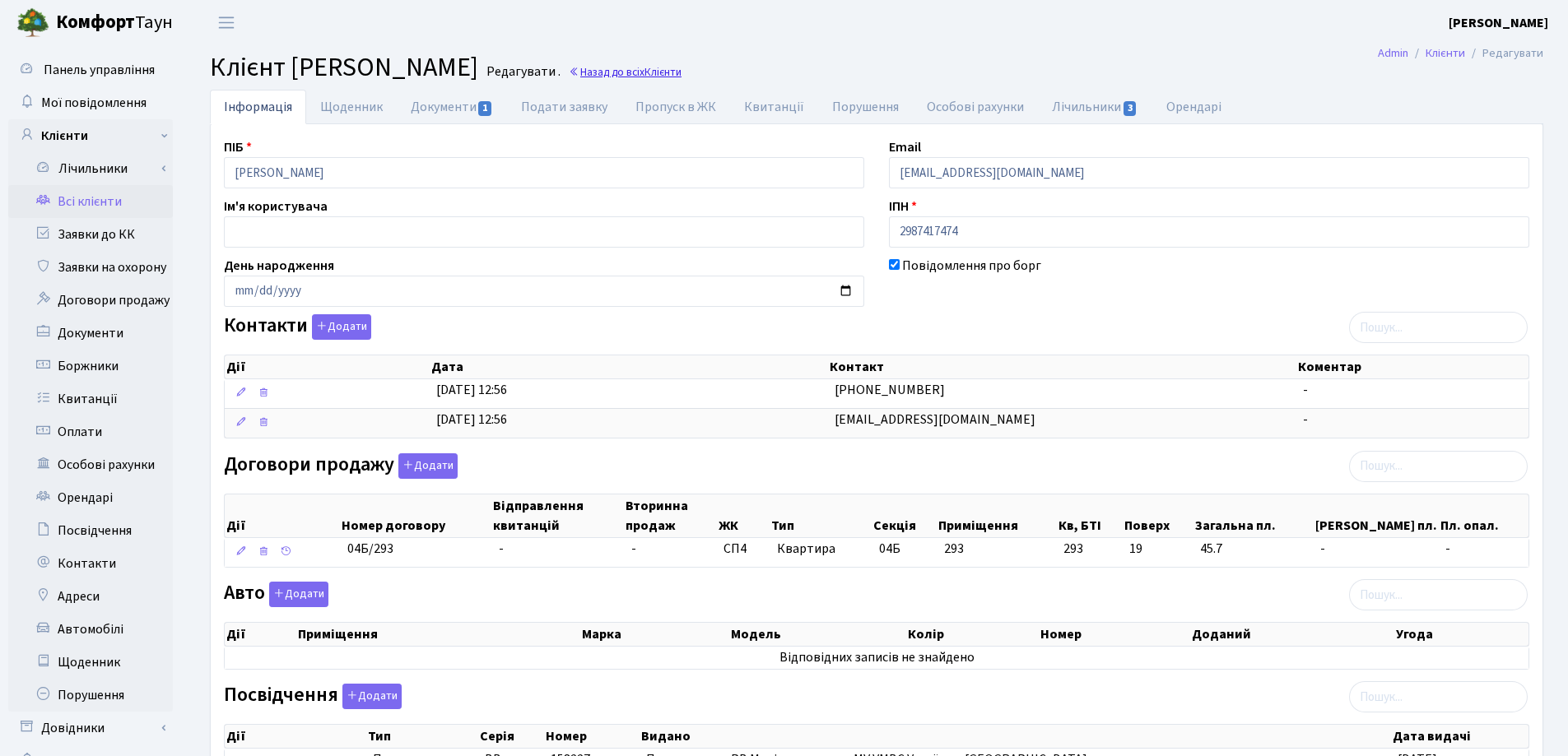
click at [681, 71] on link "Назад до всіх Клієнти" at bounding box center [625, 72] width 113 height 16
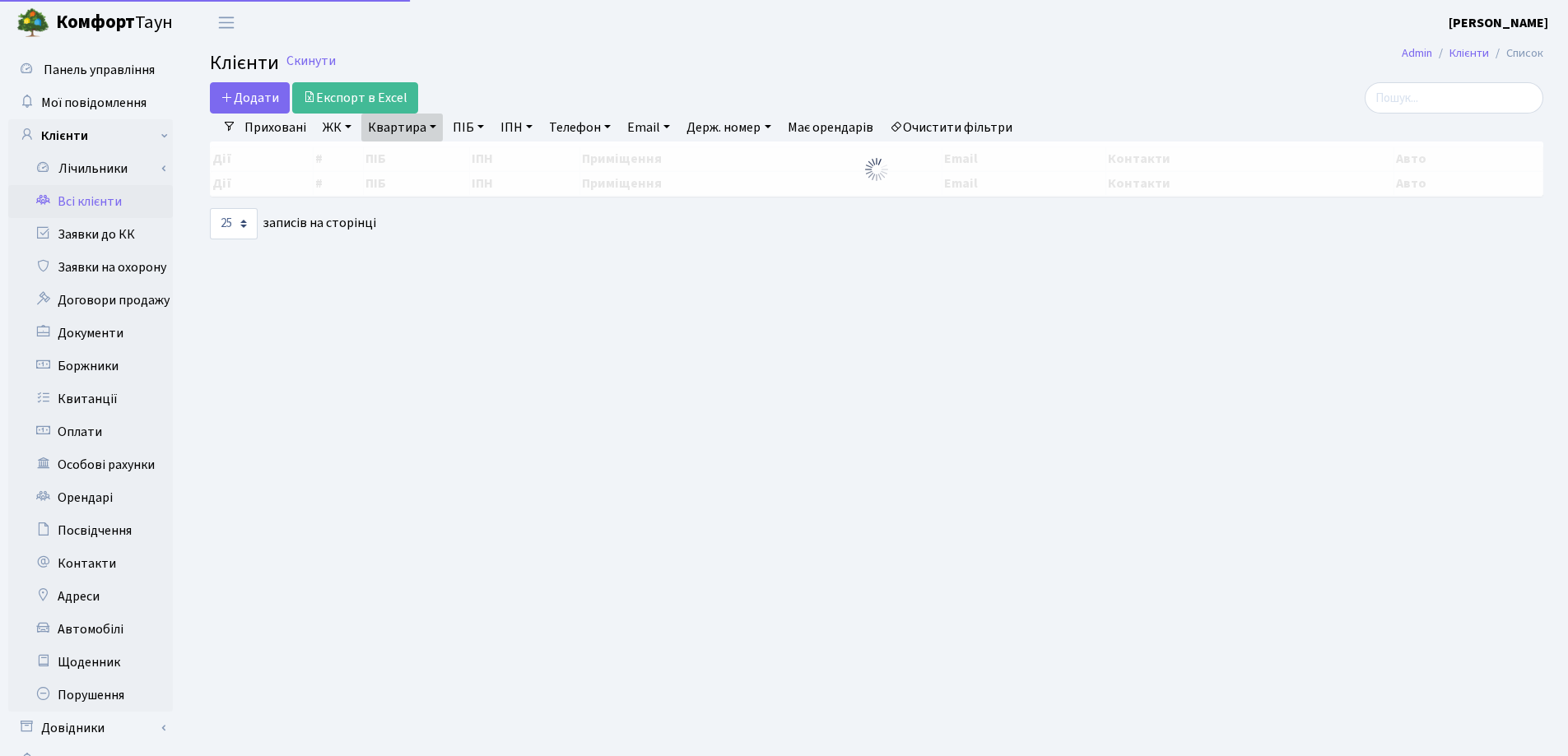
select select "25"
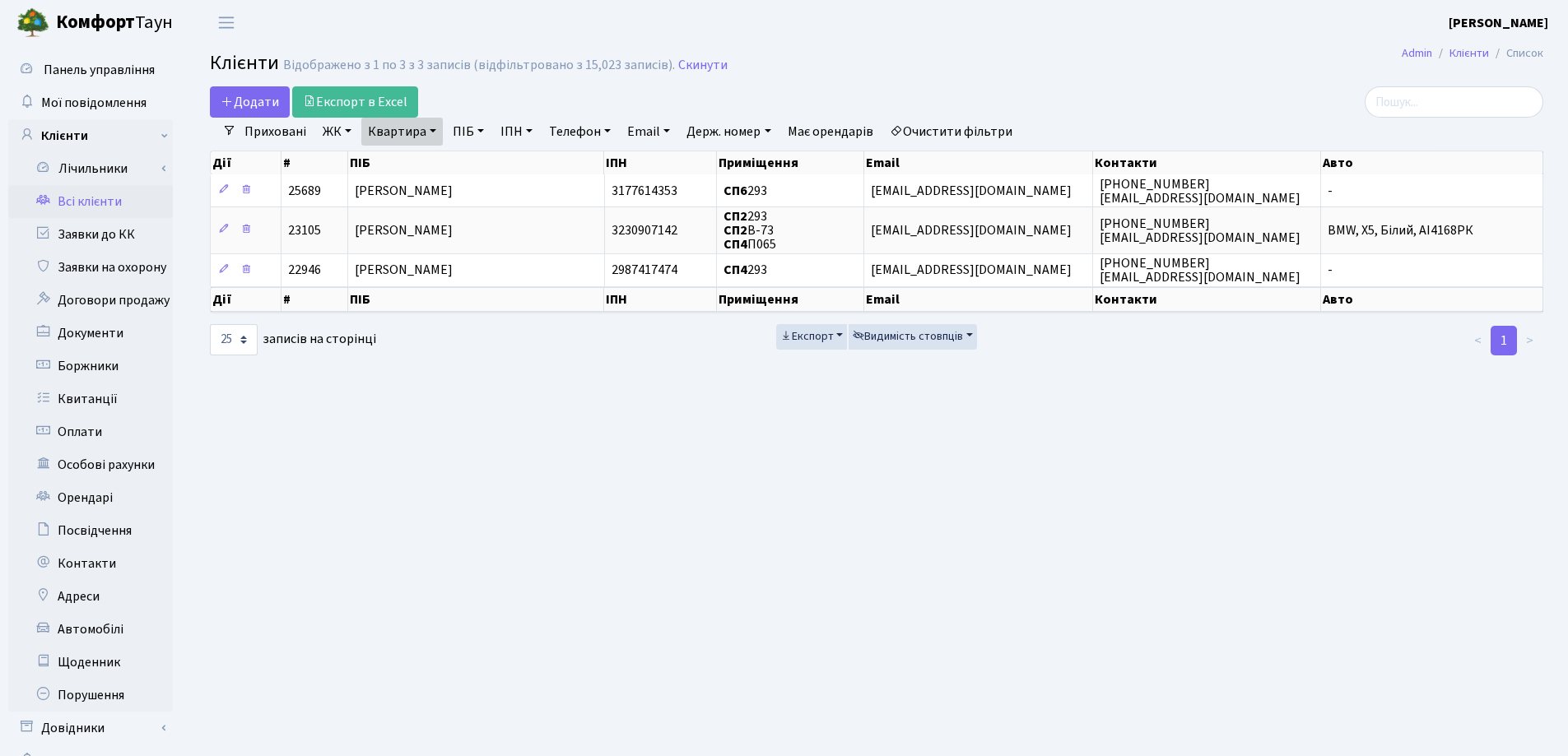
click at [436, 128] on link "Квартира" at bounding box center [401, 131] width 81 height 28
click at [430, 152] on input "293" at bounding box center [409, 163] width 96 height 31
type input "294"
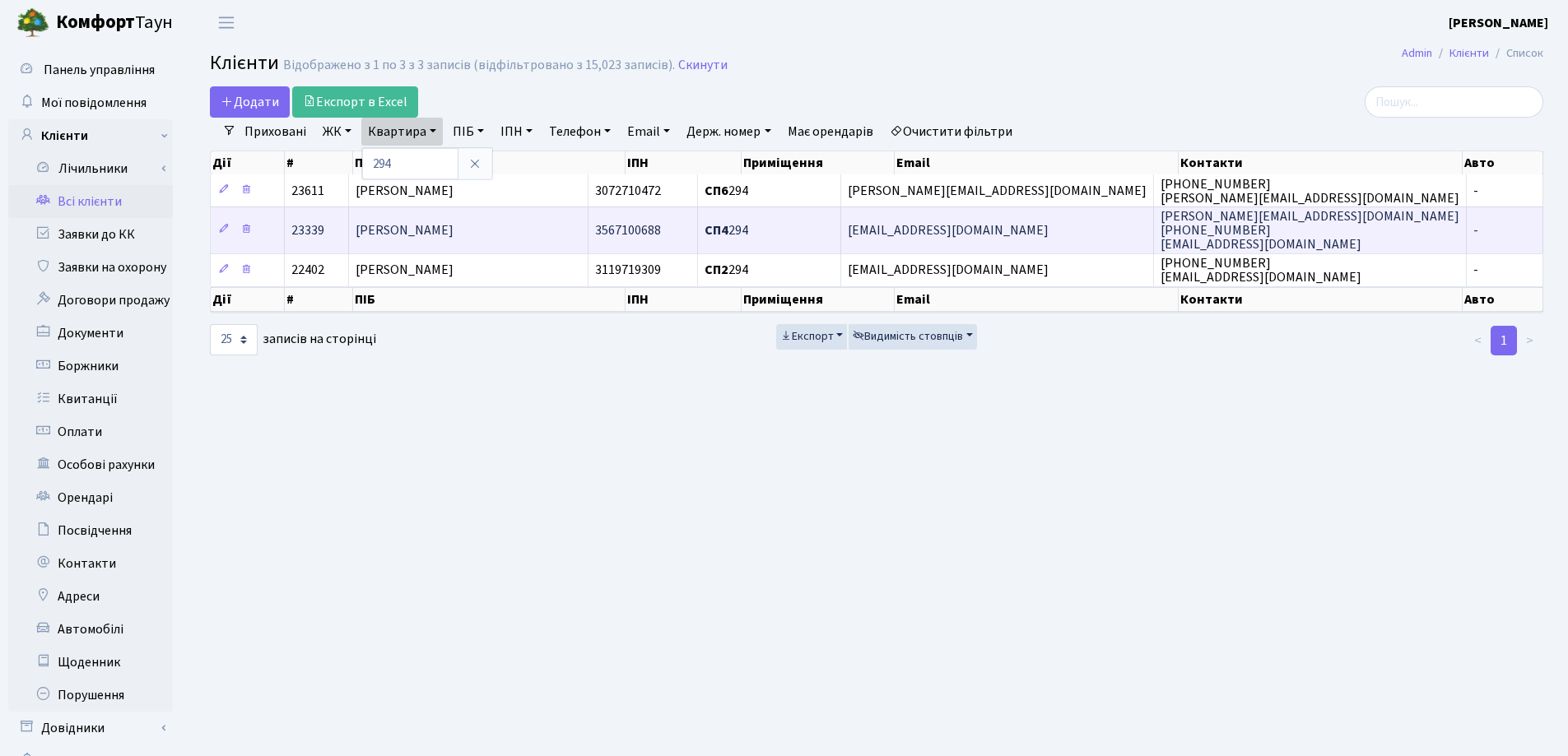
click at [589, 233] on td "[PERSON_NAME]" at bounding box center [468, 229] width 239 height 46
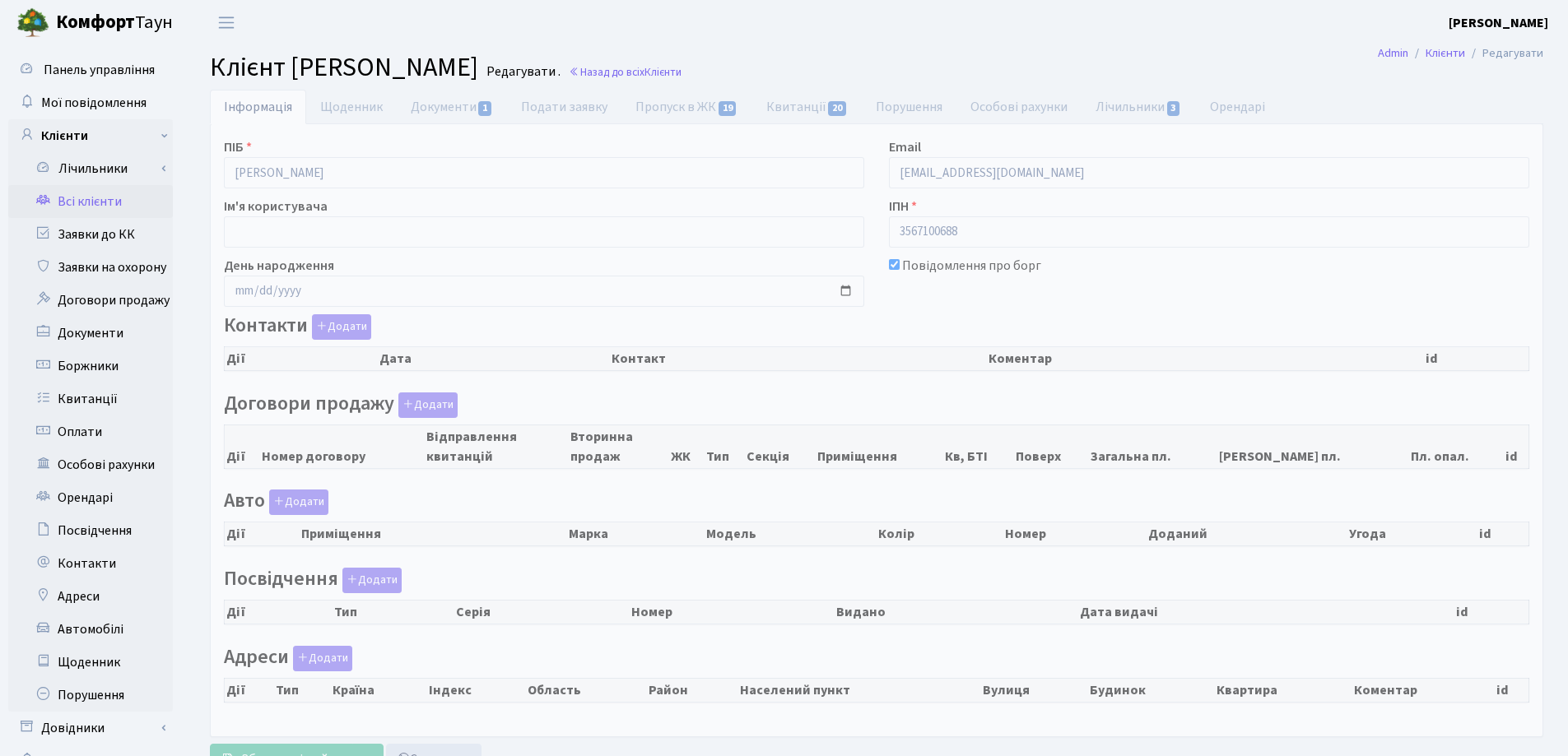
select select "25"
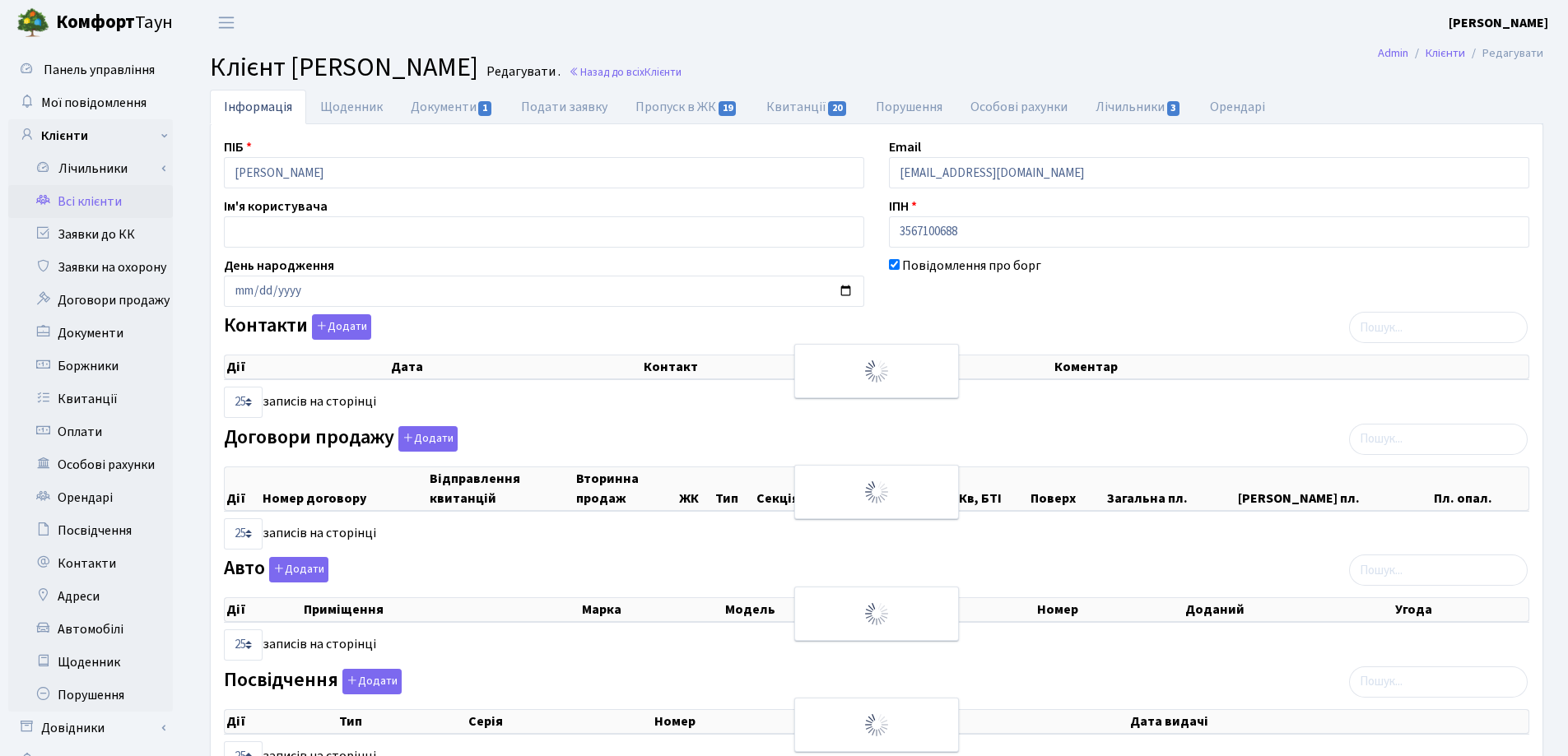
checkbox input "true"
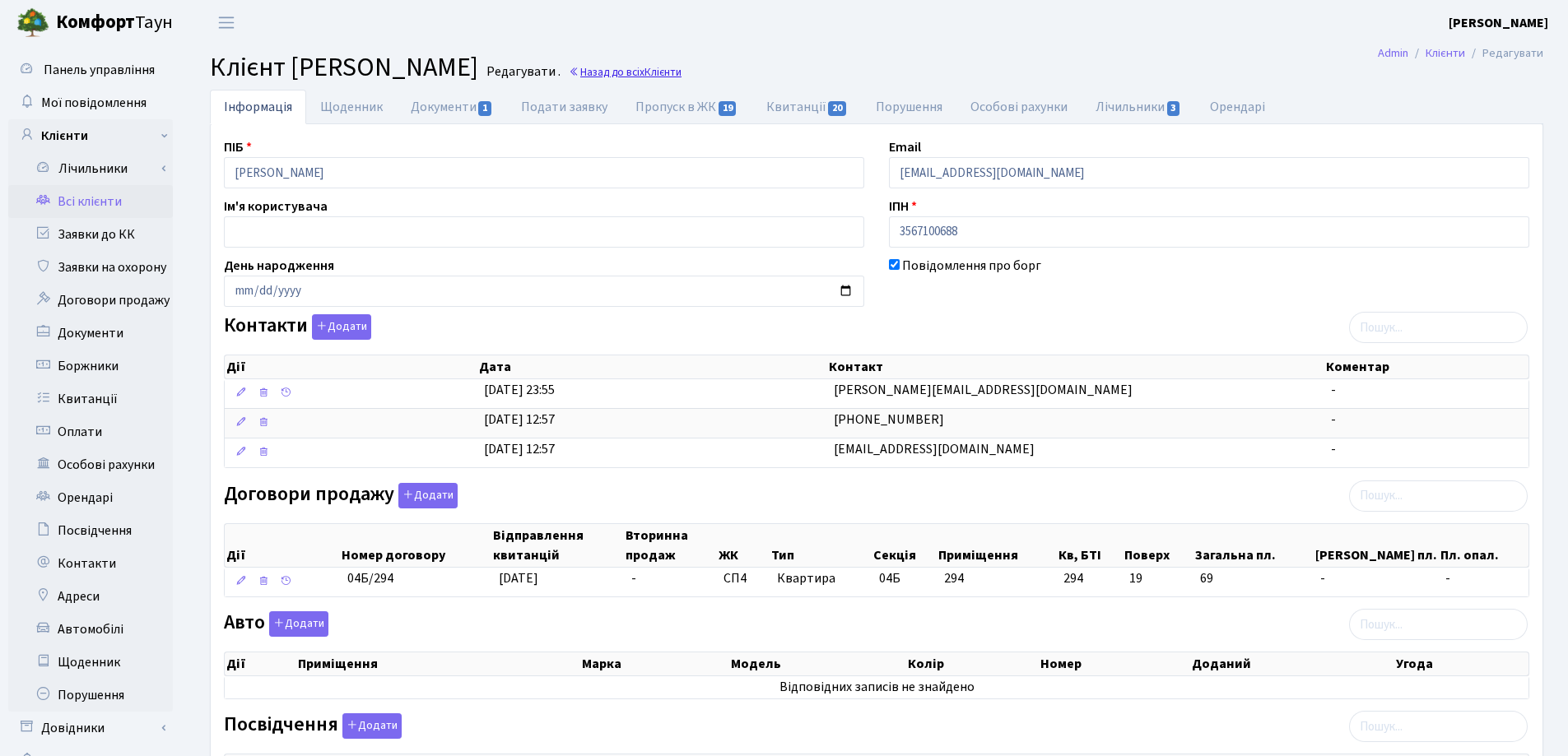
click at [681, 78] on link "Назад до всіх Клієнти" at bounding box center [625, 72] width 113 height 16
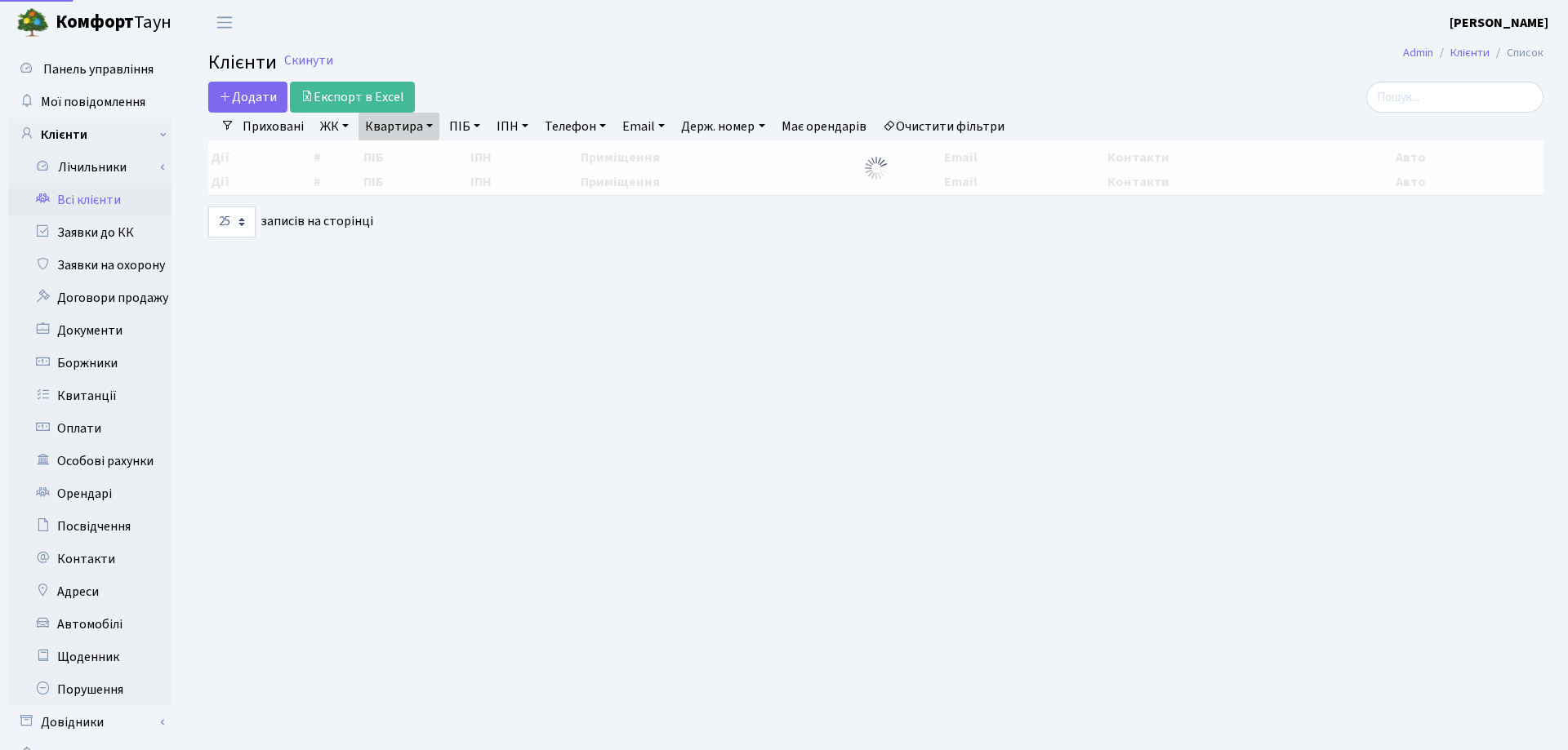
select select "25"
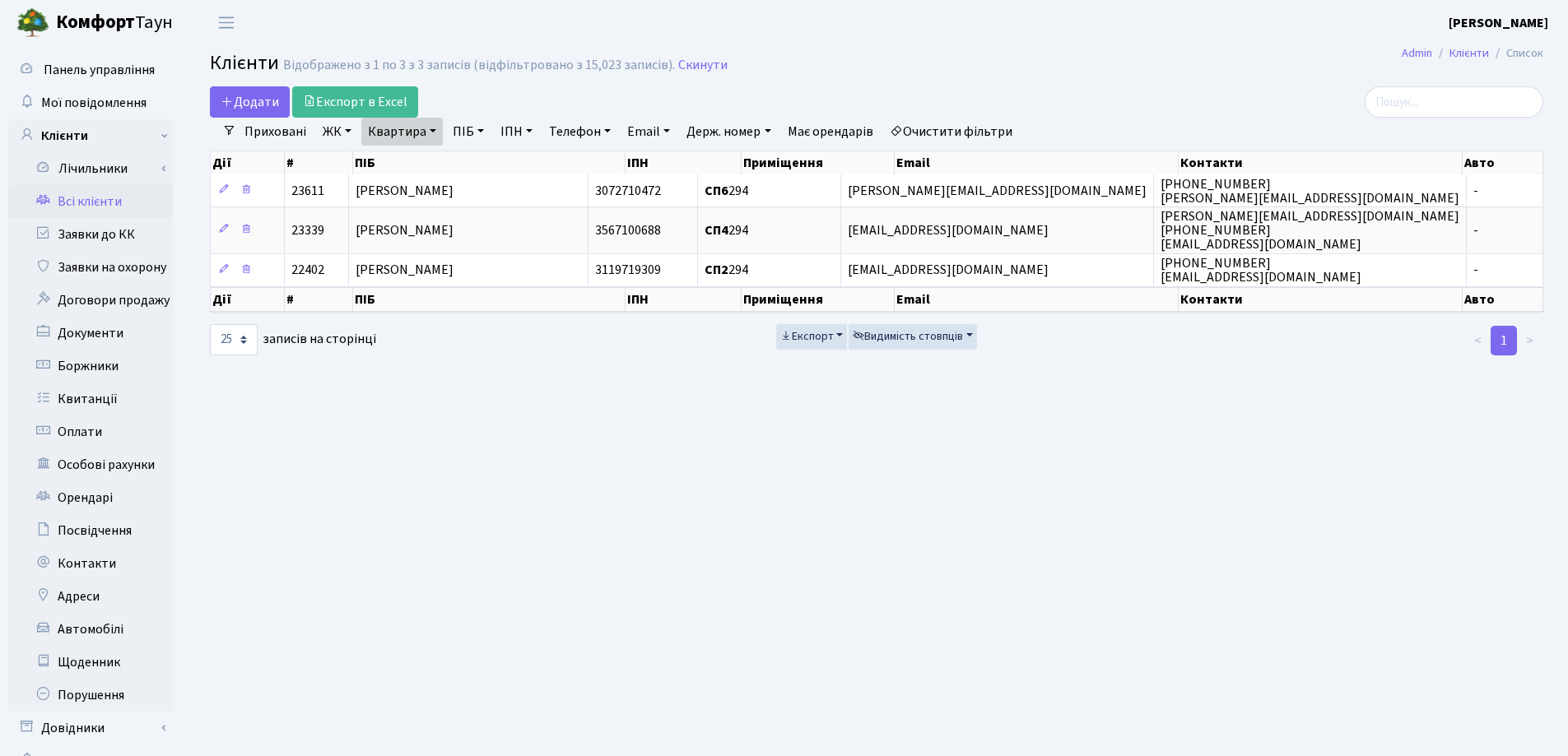
click at [431, 130] on link "Квартира" at bounding box center [401, 131] width 81 height 28
click at [440, 157] on input "294" at bounding box center [409, 163] width 96 height 31
type input "2"
type input "16"
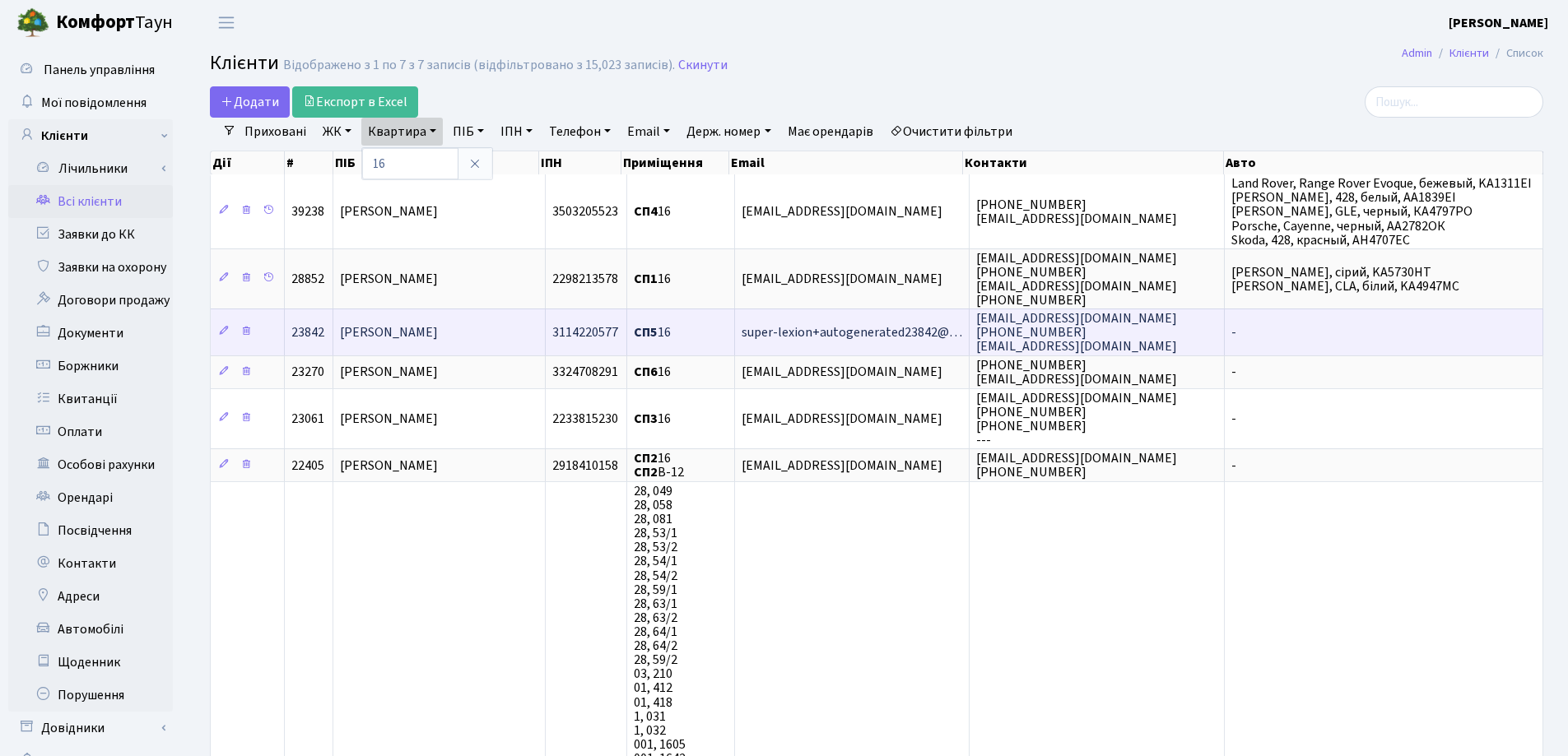
click at [438, 328] on span "[PERSON_NAME]" at bounding box center [388, 333] width 98 height 19
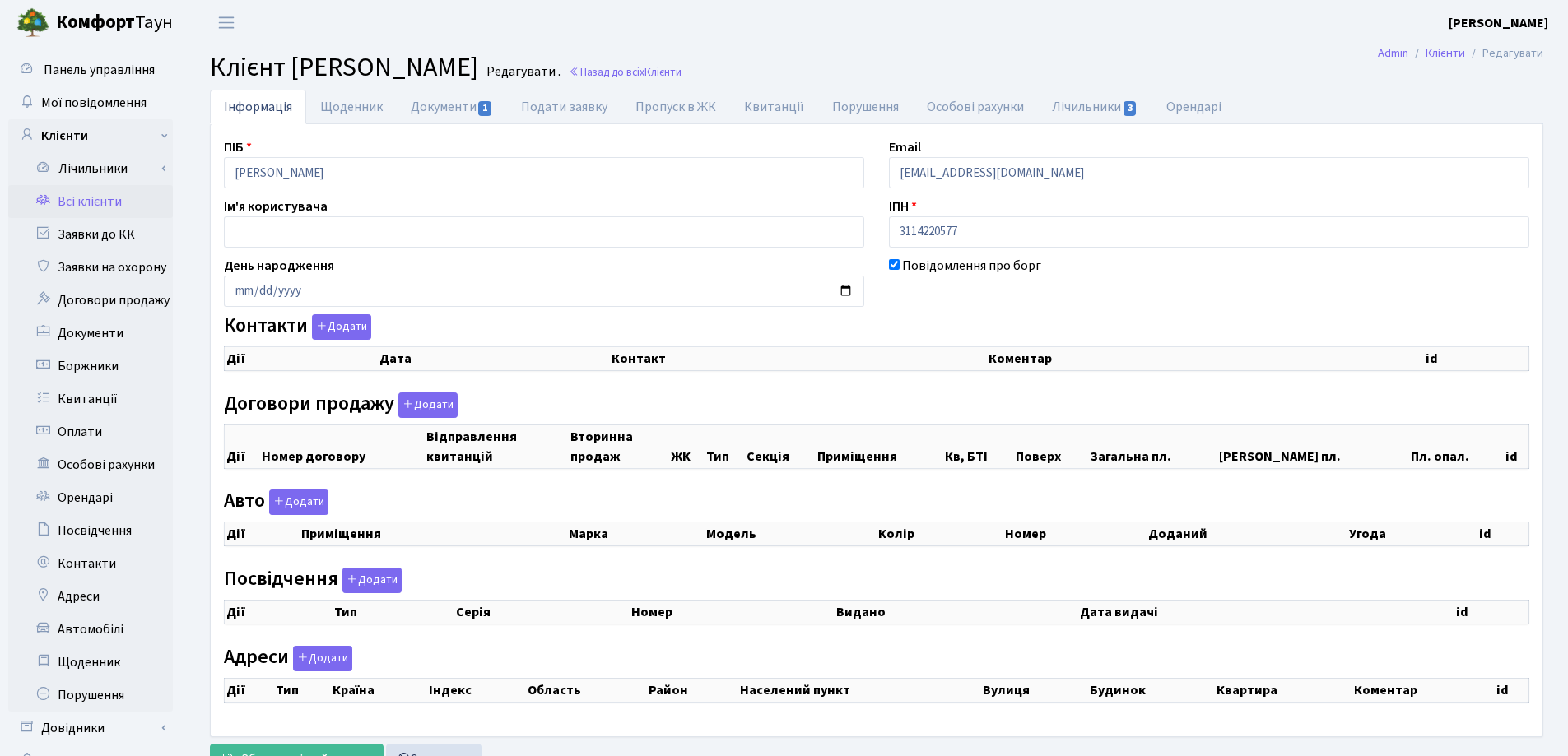
checkbox input "true"
select select "25"
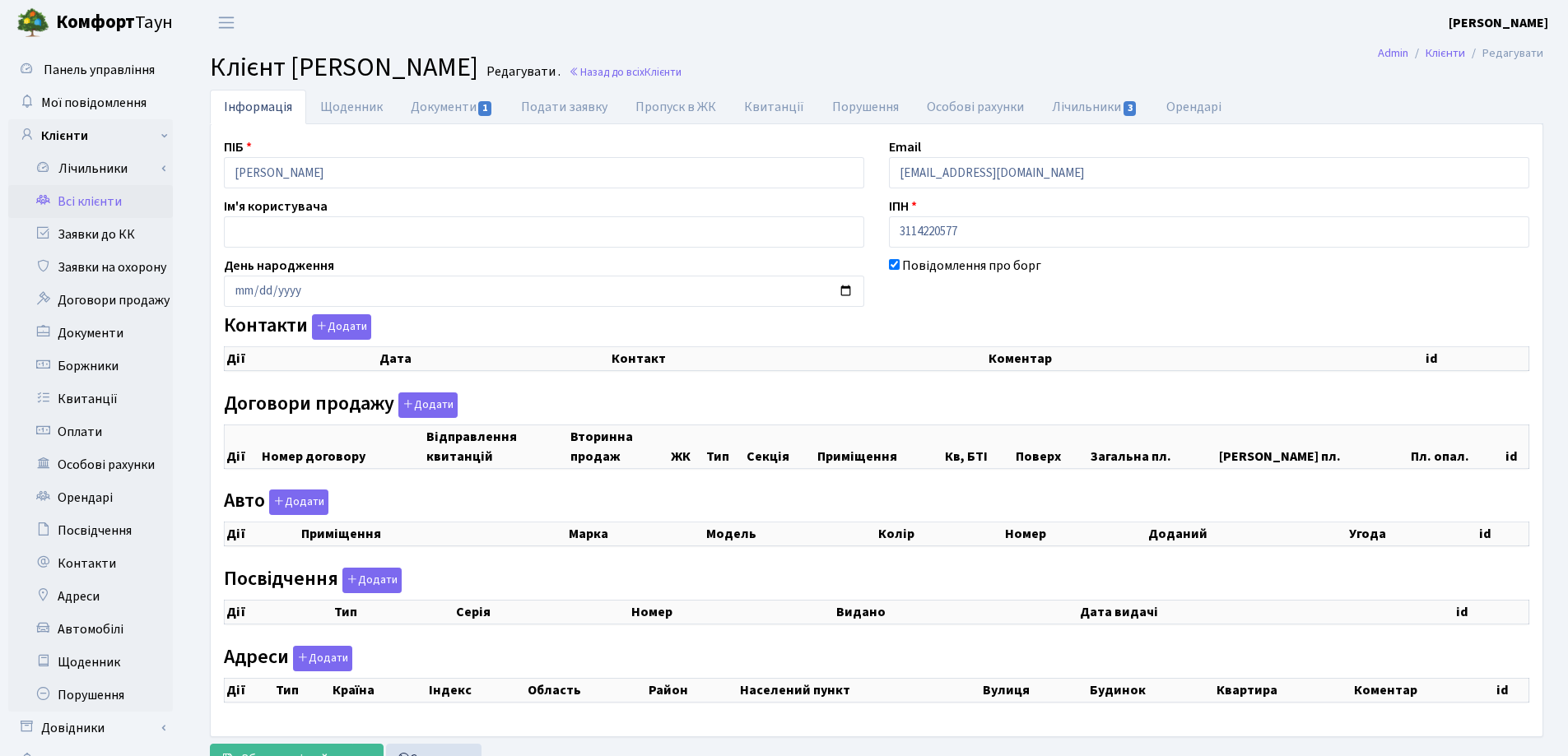
select select "25"
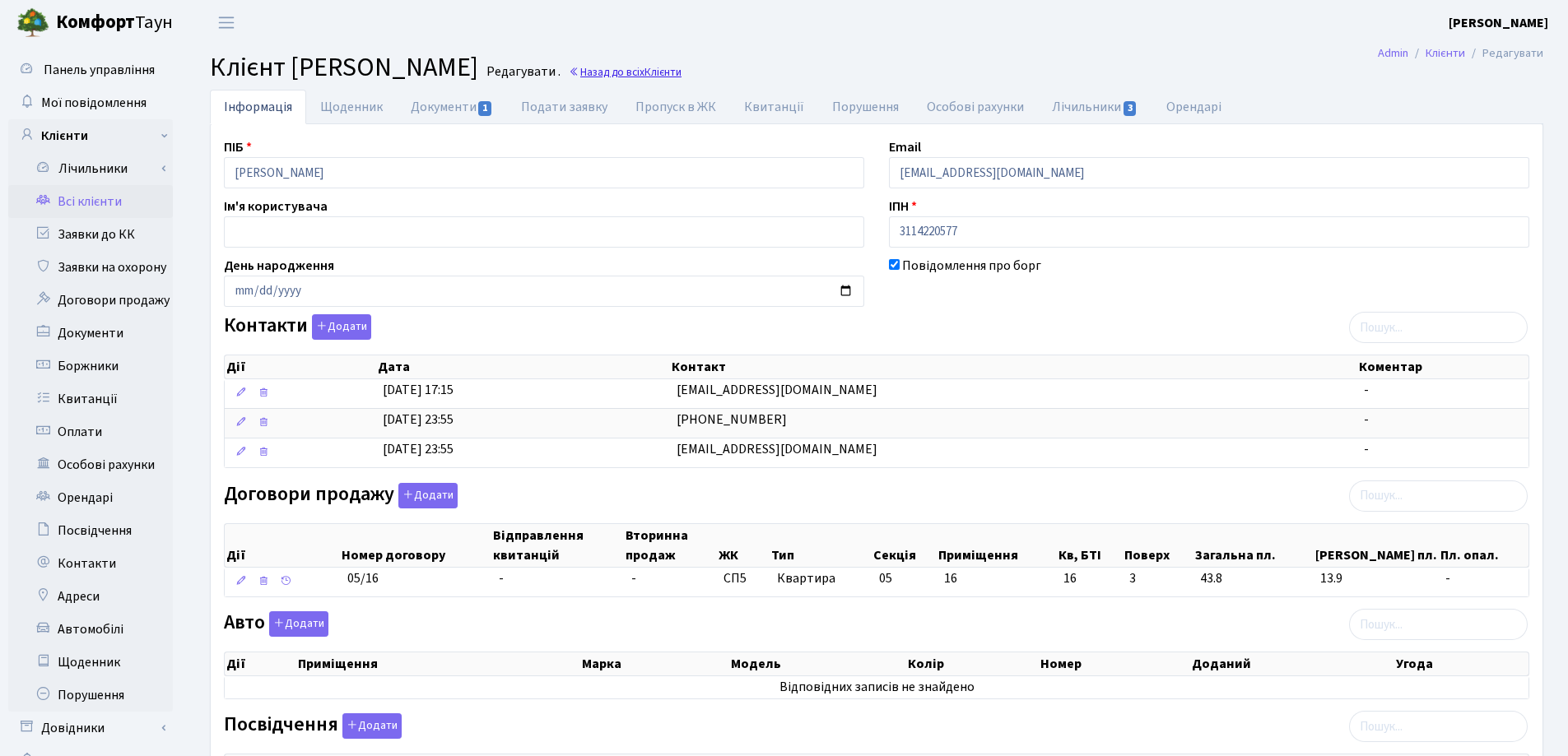
click at [681, 73] on link "Назад до всіх Клієнти" at bounding box center [625, 72] width 113 height 16
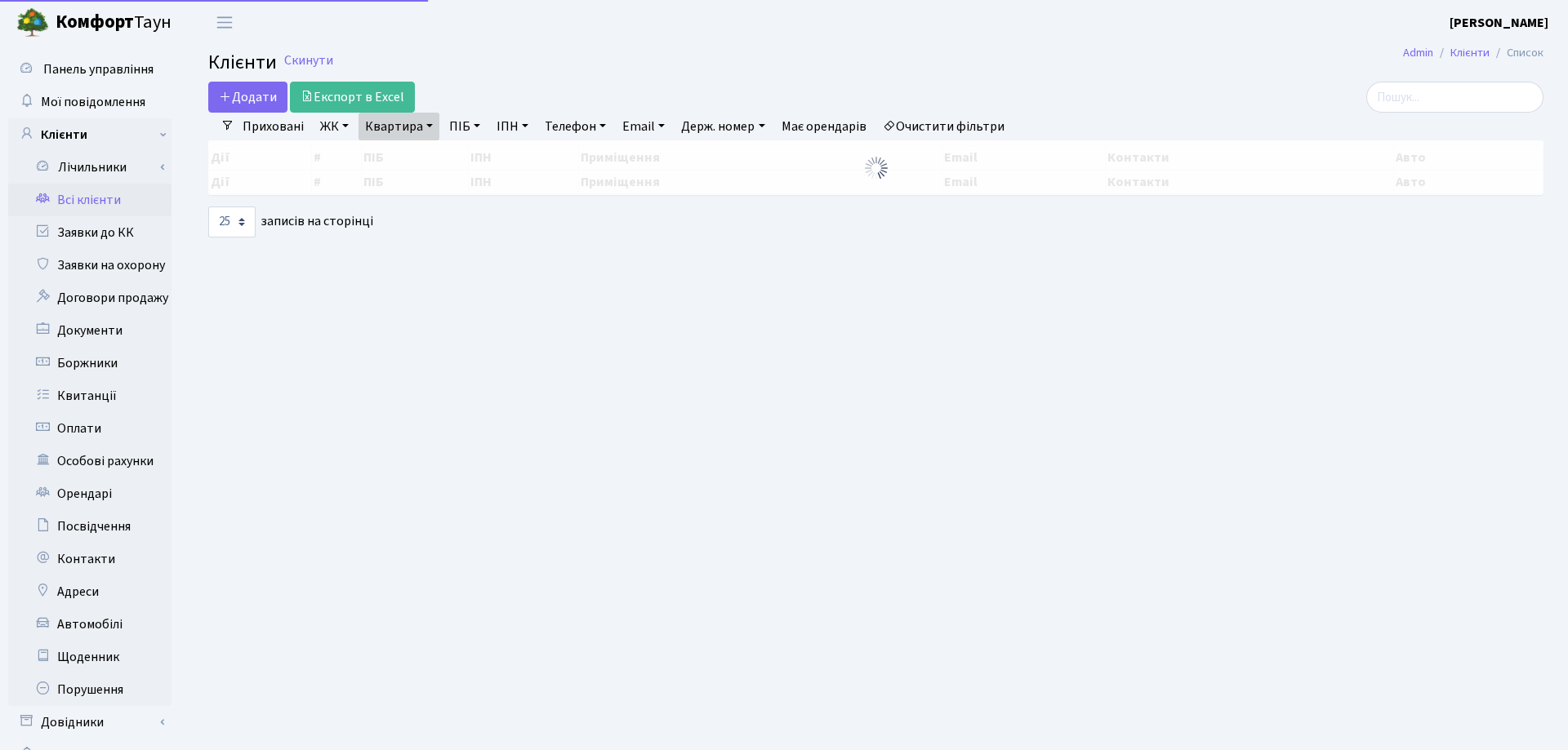
select select "25"
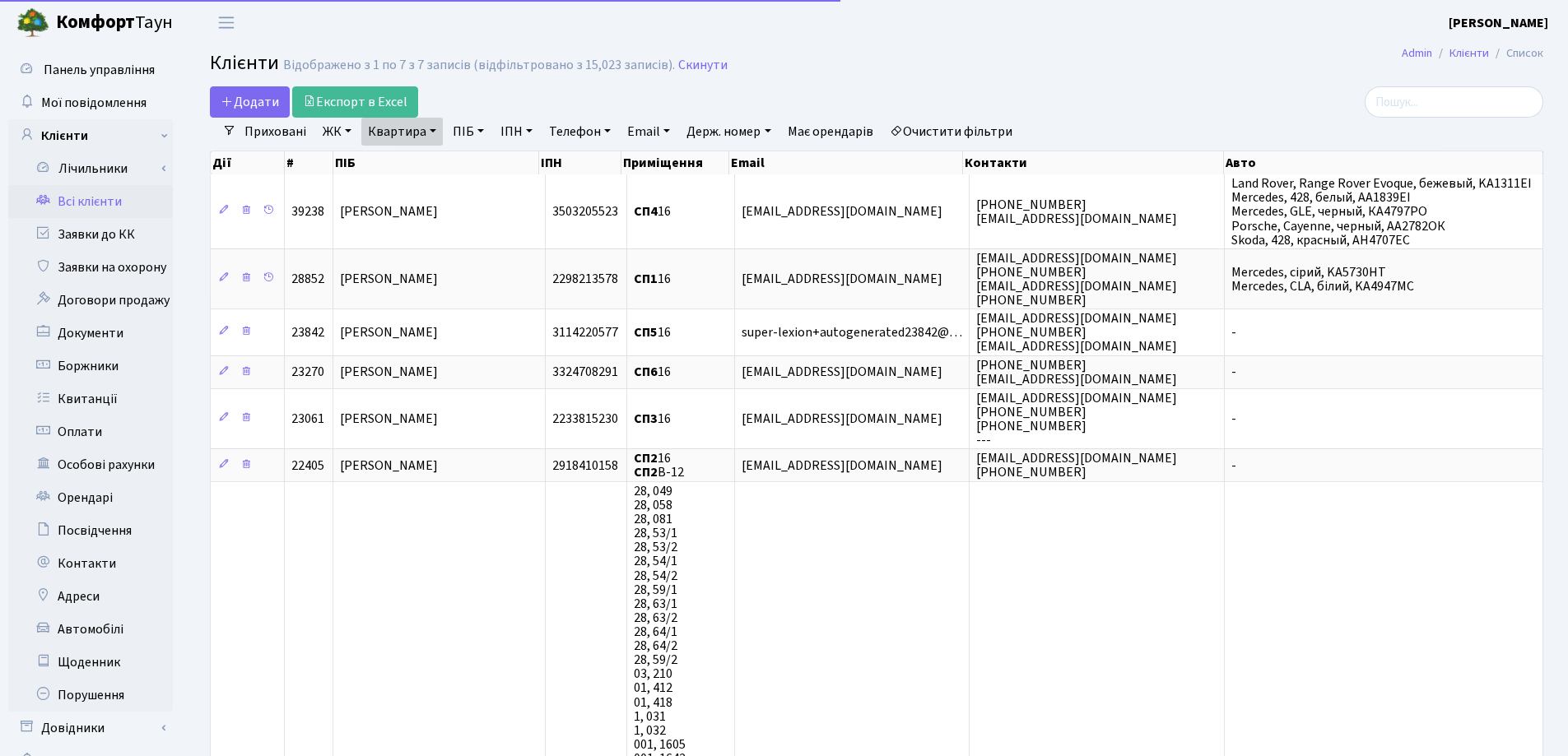
click at [431, 128] on link "Квартира" at bounding box center [401, 131] width 81 height 28
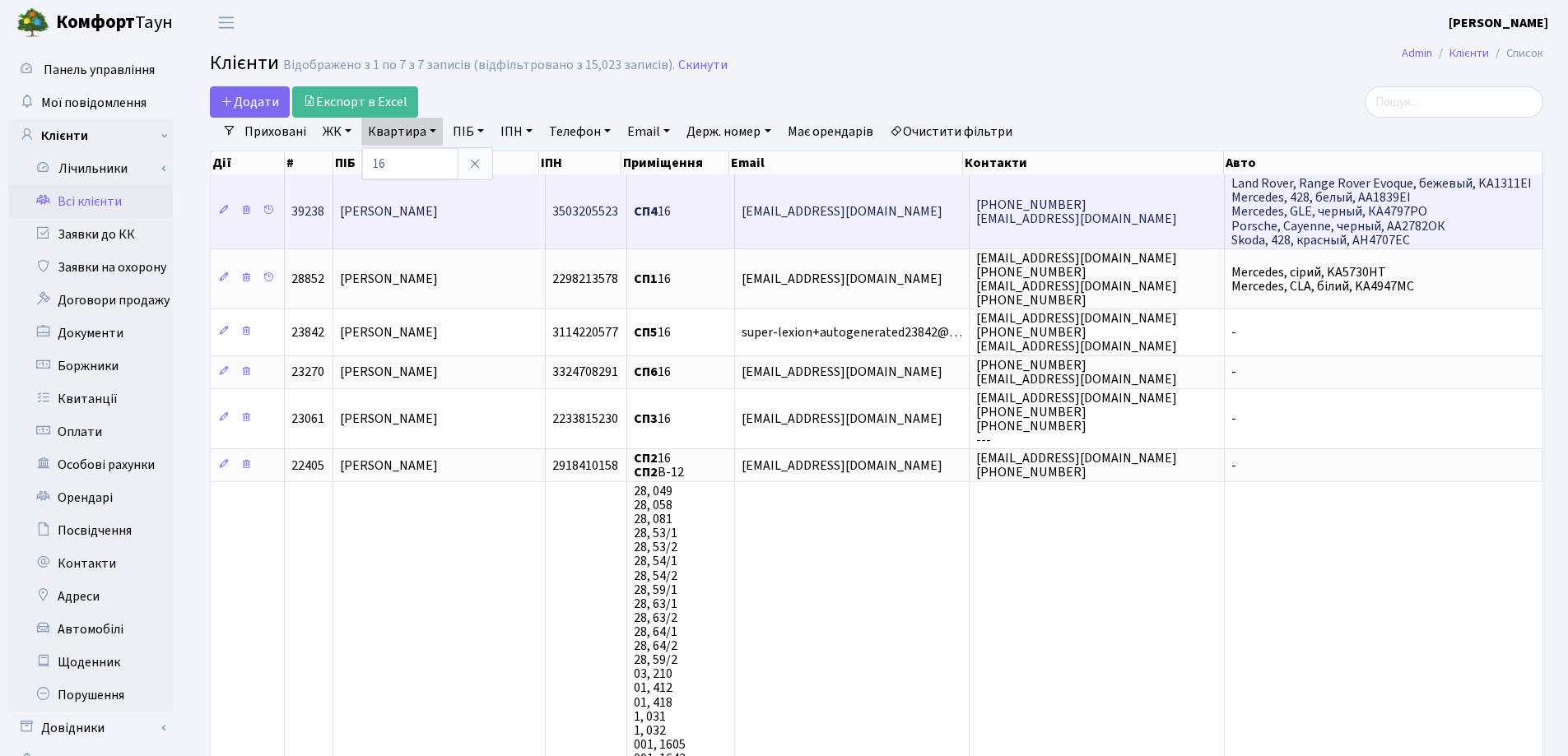
click at [506, 220] on td "Ходак Діана Ігорівна" at bounding box center [439, 212] width 213 height 74
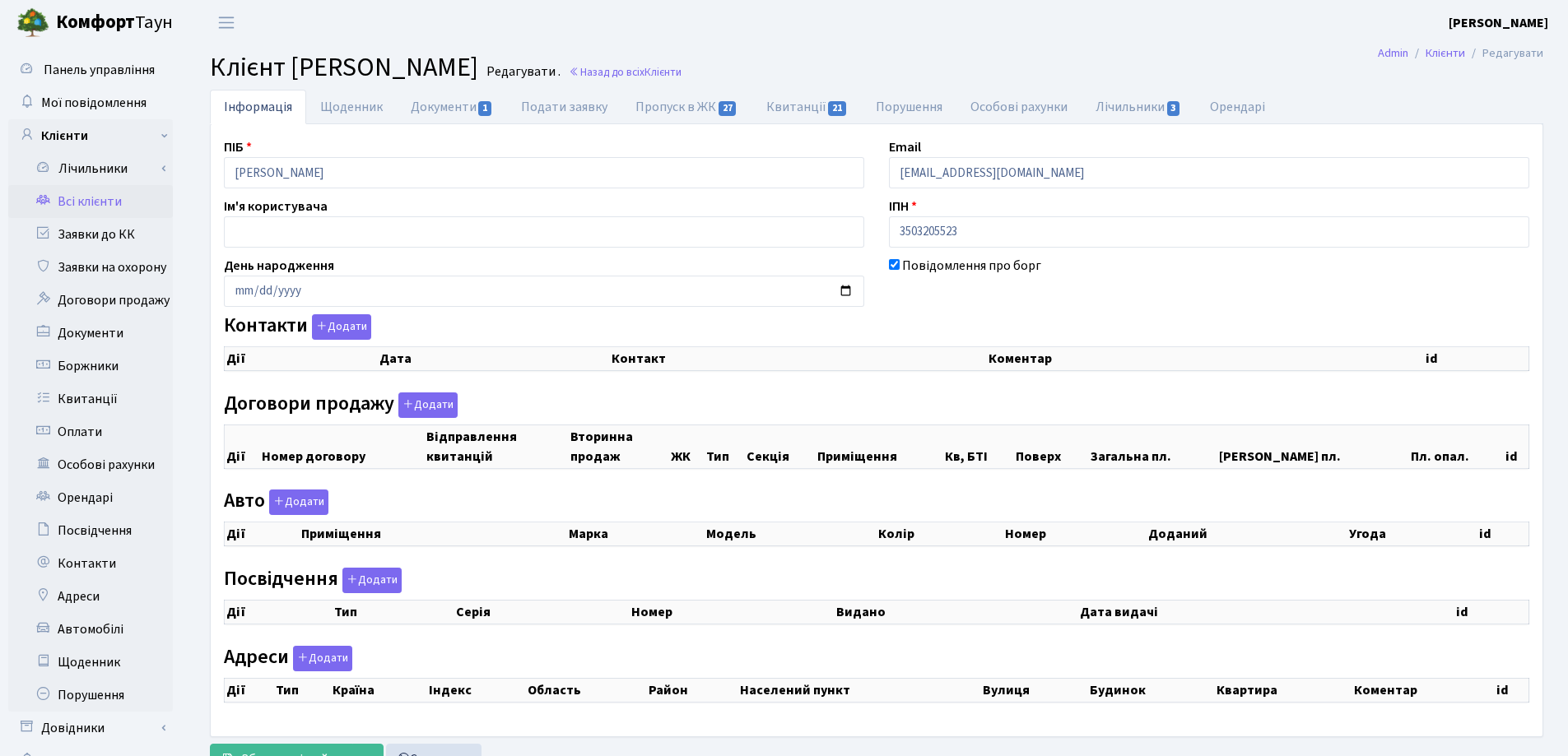
checkbox input "true"
select select "25"
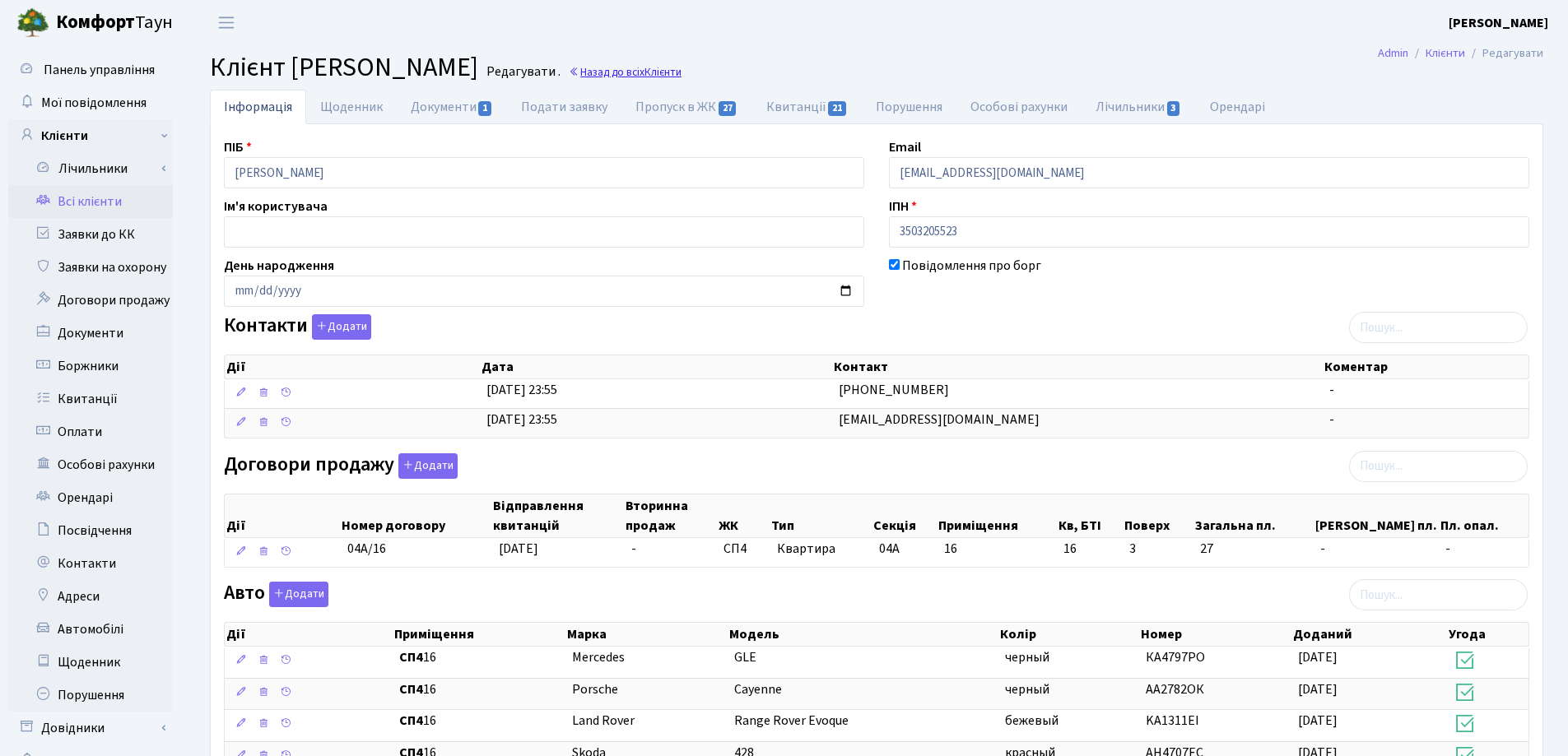
click at [646, 69] on link "Назад до всіх Клієнти" at bounding box center [625, 72] width 113 height 16
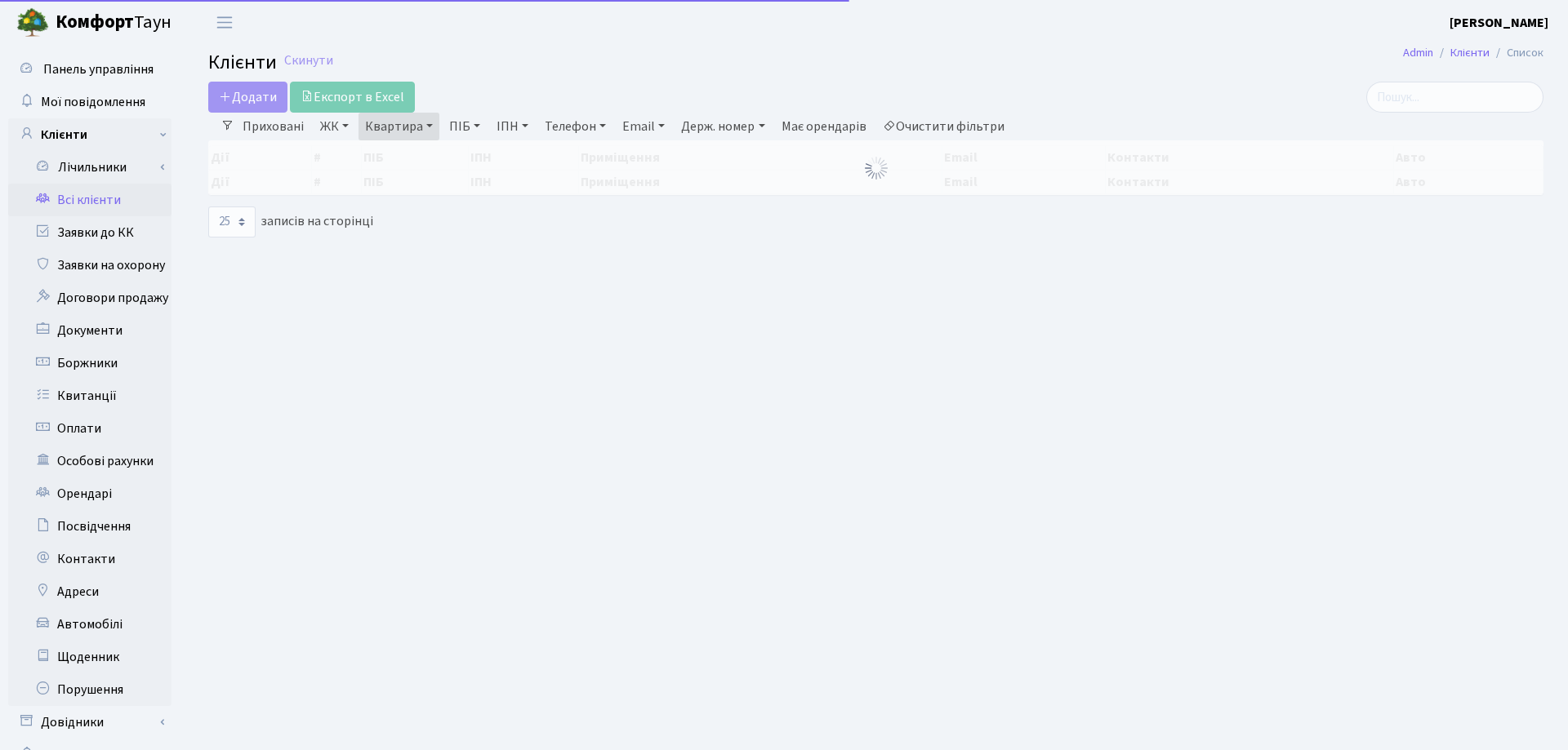
select select "25"
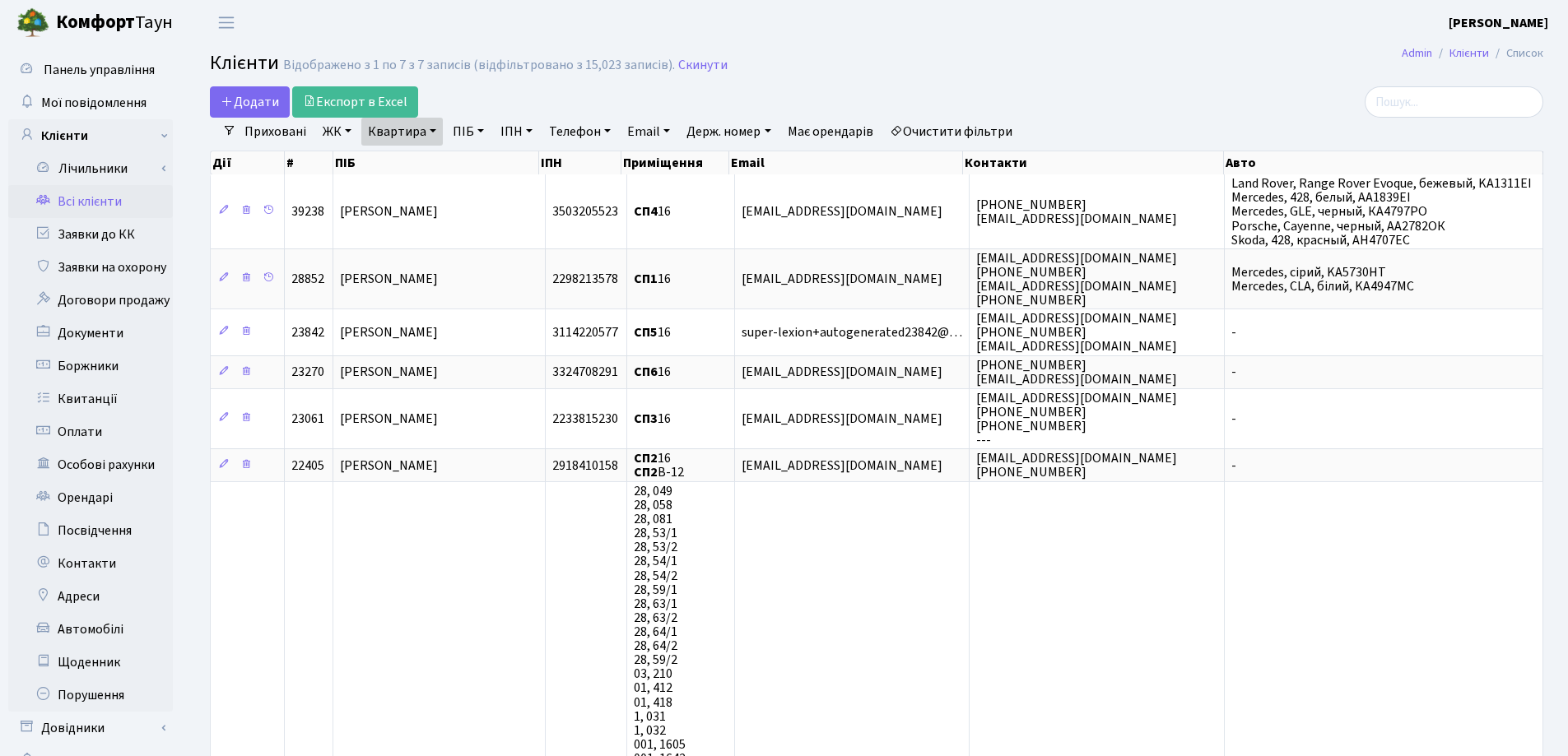
click at [431, 135] on link "Квартира" at bounding box center [401, 131] width 81 height 28
click at [430, 167] on input "16" at bounding box center [409, 163] width 96 height 31
type input "1"
type input "293"
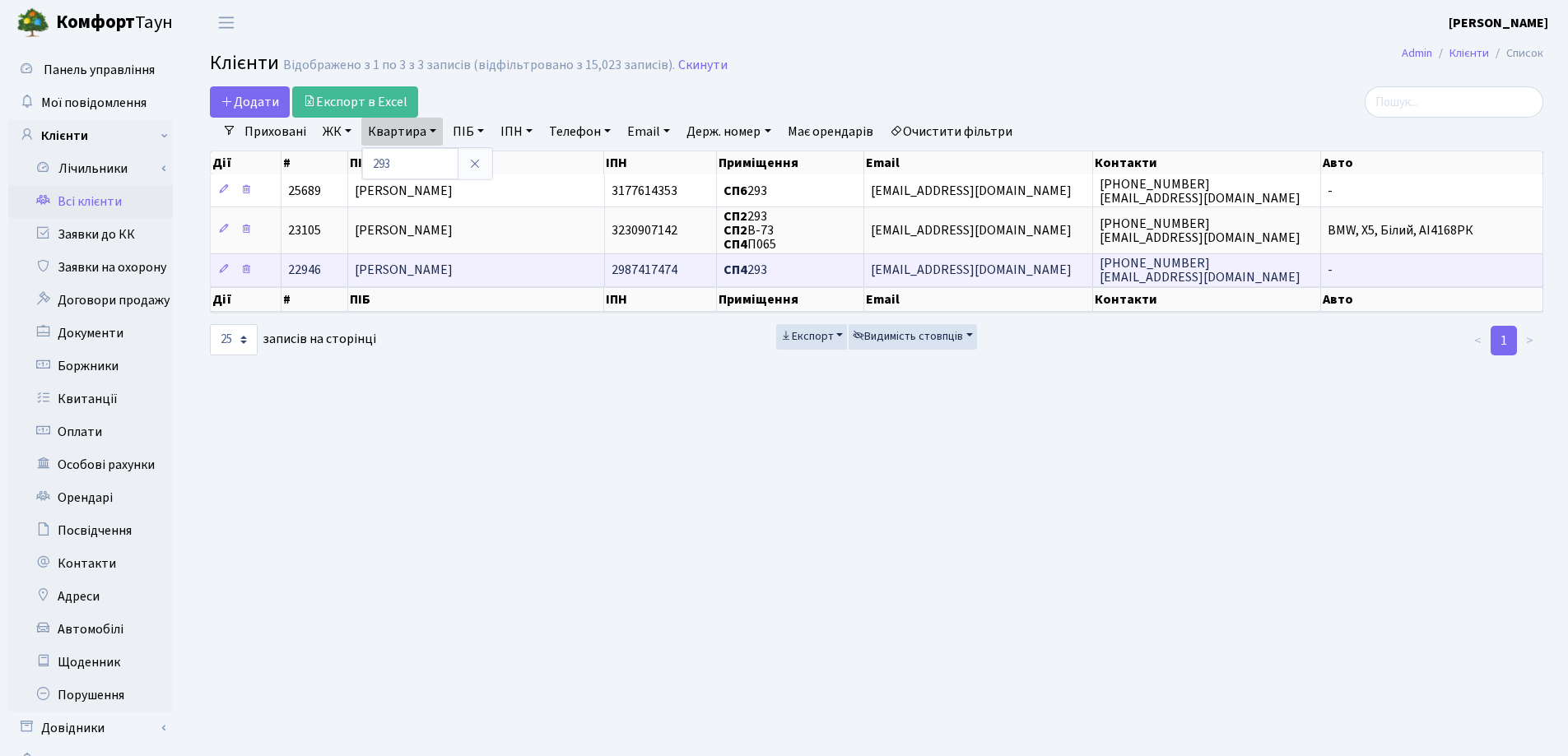
click at [453, 271] on span "[PERSON_NAME]" at bounding box center [403, 271] width 98 height 19
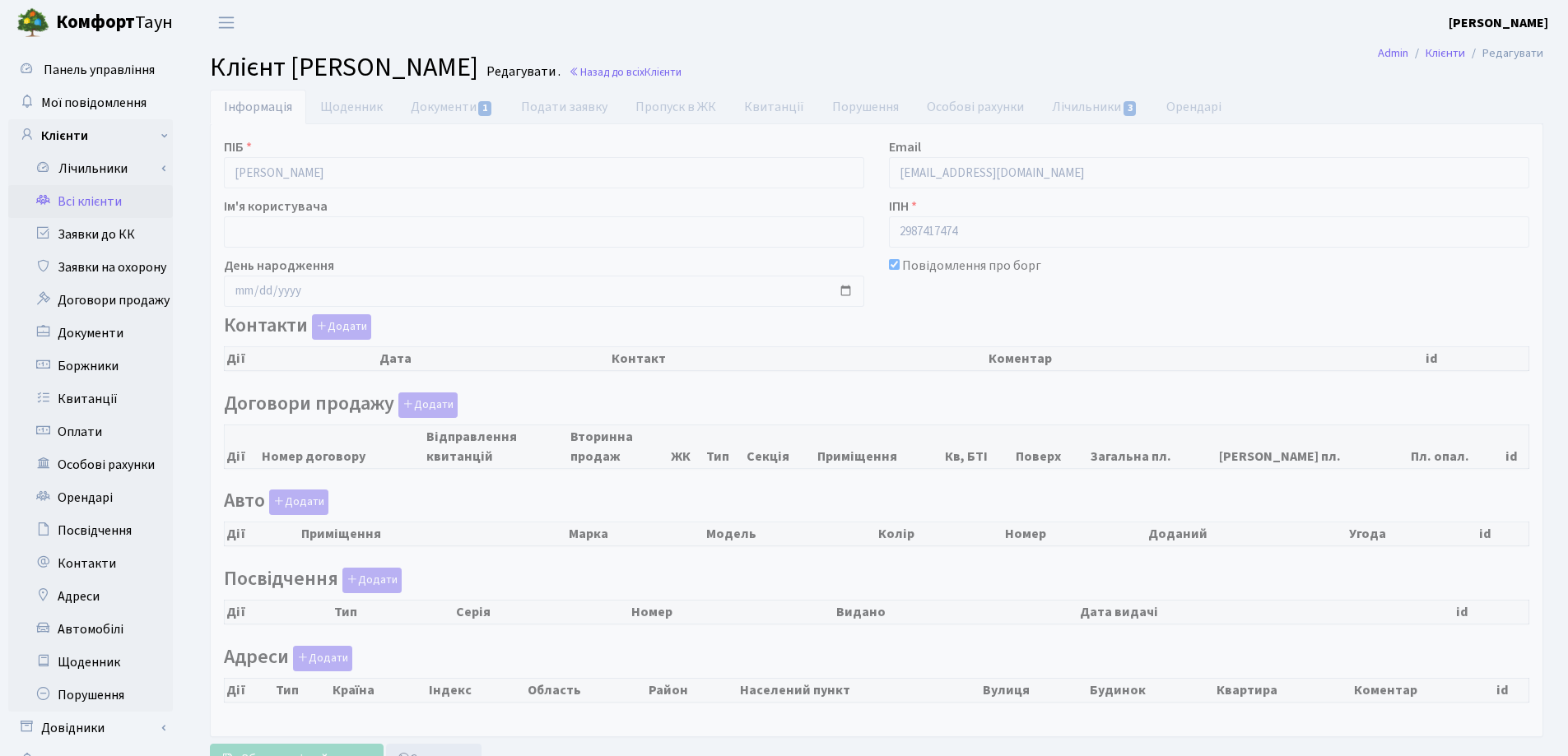
checkbox input "true"
select select "25"
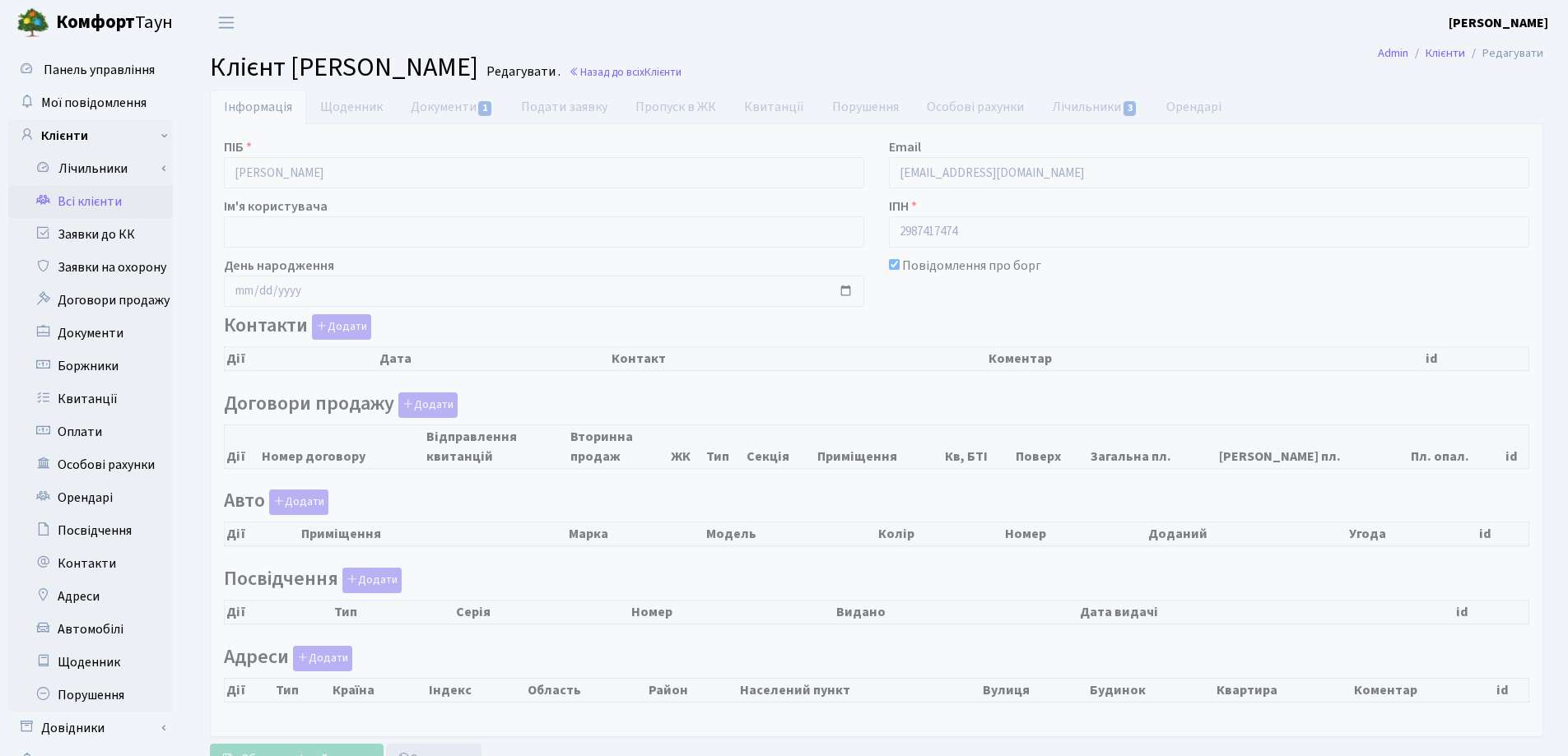
select select "25"
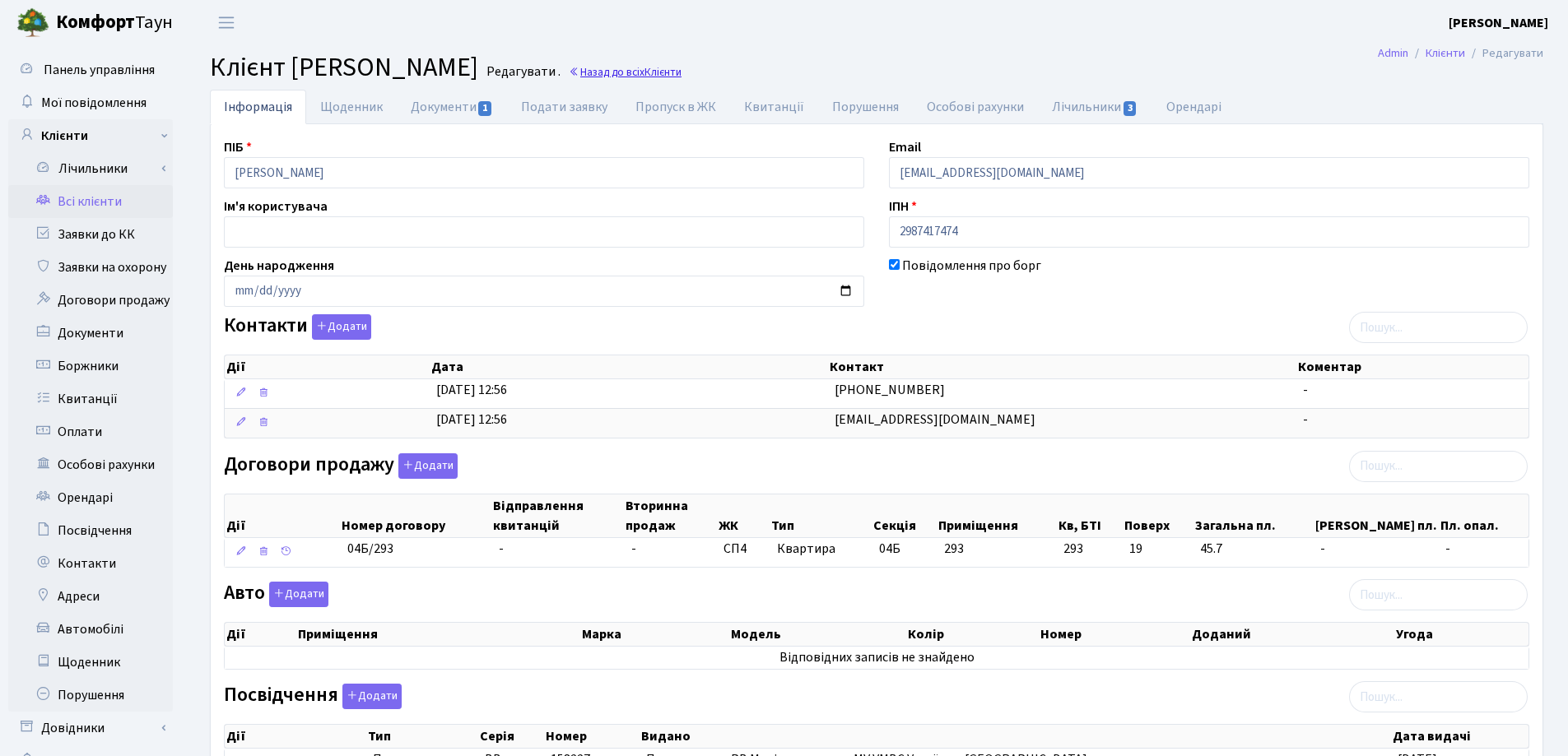
click at [681, 70] on link "Назад до всіх Клієнти" at bounding box center [625, 72] width 113 height 16
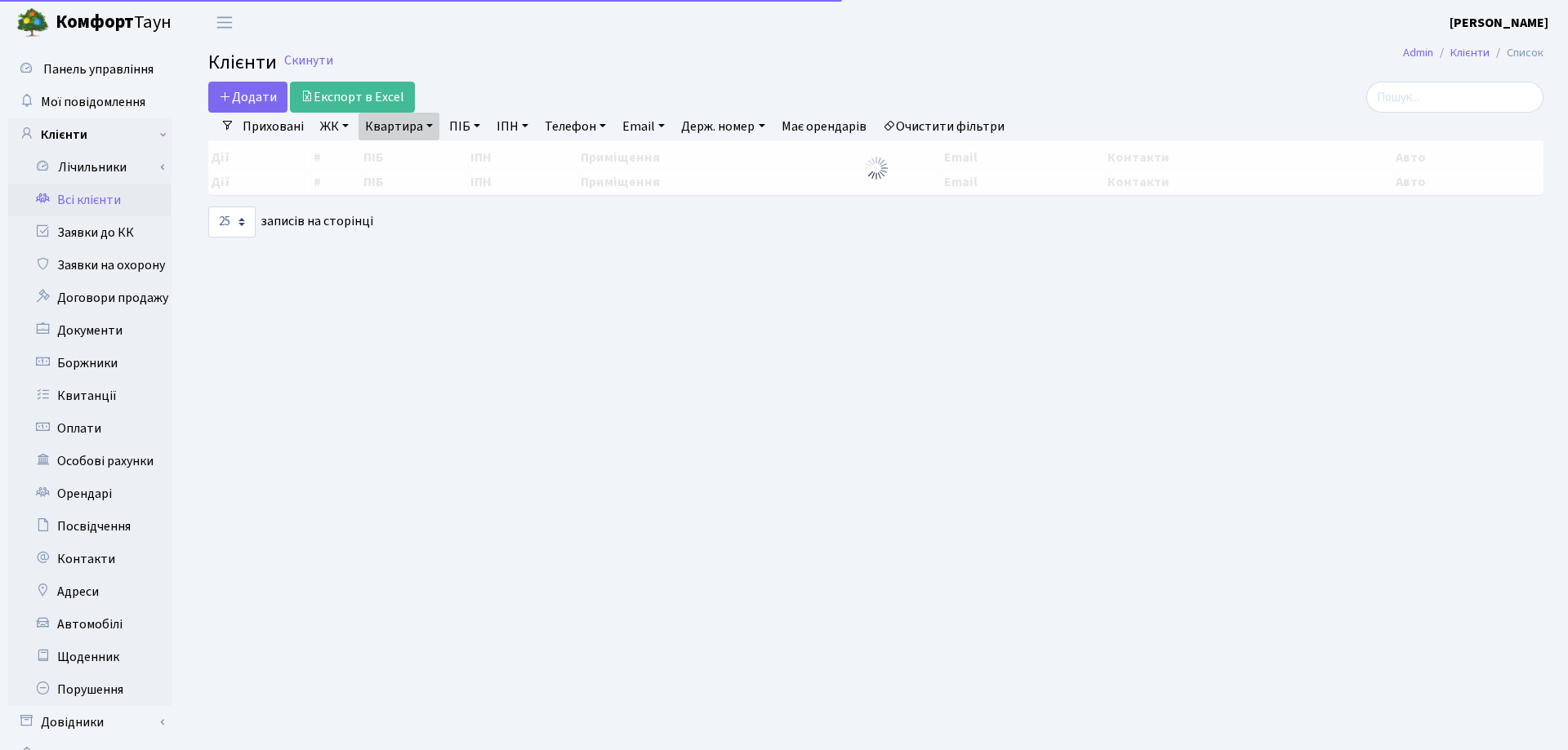
select select "25"
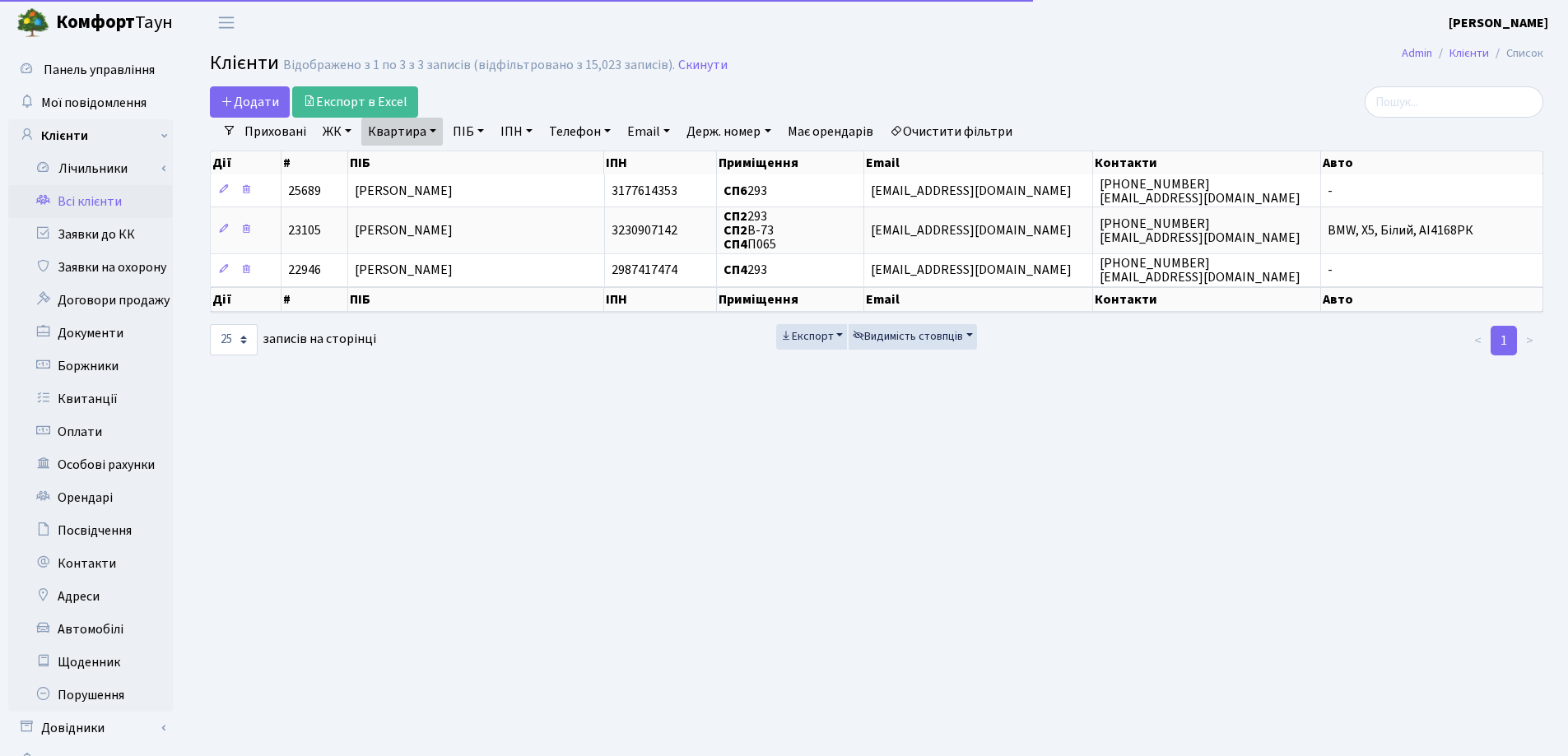
click at [427, 128] on link "Квартира" at bounding box center [401, 131] width 81 height 28
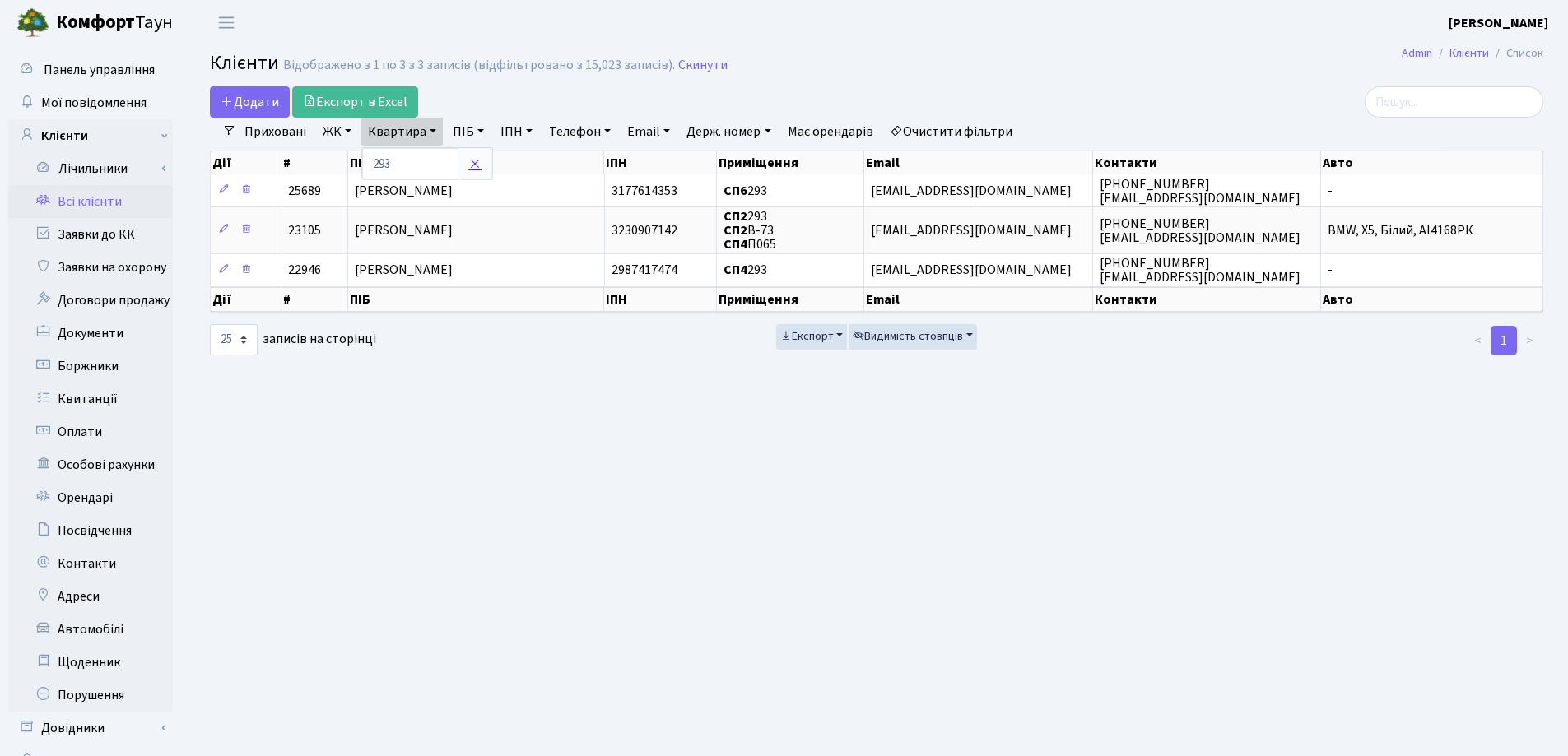
click at [484, 161] on link at bounding box center [475, 163] width 34 height 31
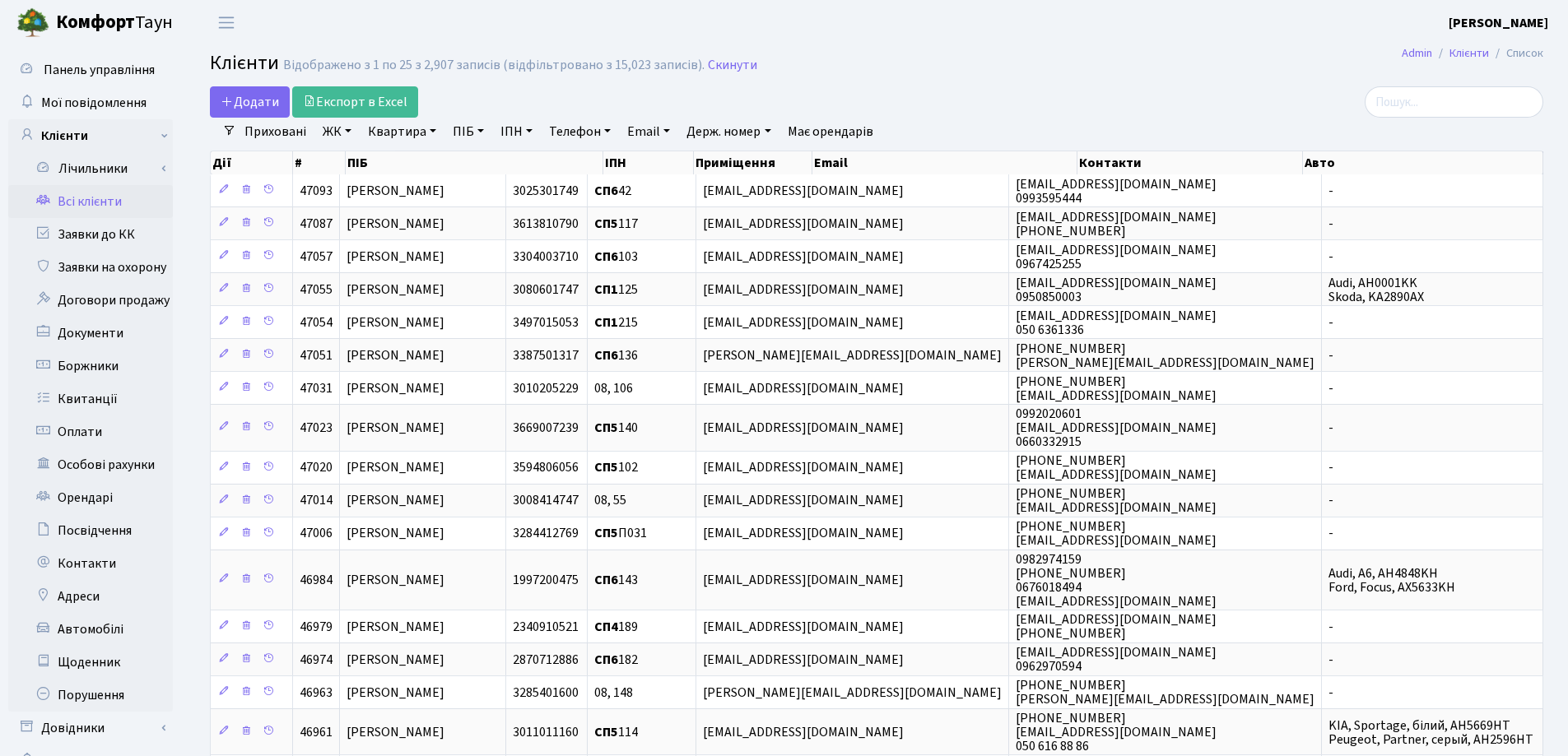
click at [426, 131] on link "Квартира" at bounding box center [401, 131] width 81 height 28
click at [426, 165] on input "text" at bounding box center [409, 163] width 96 height 31
type input "294"
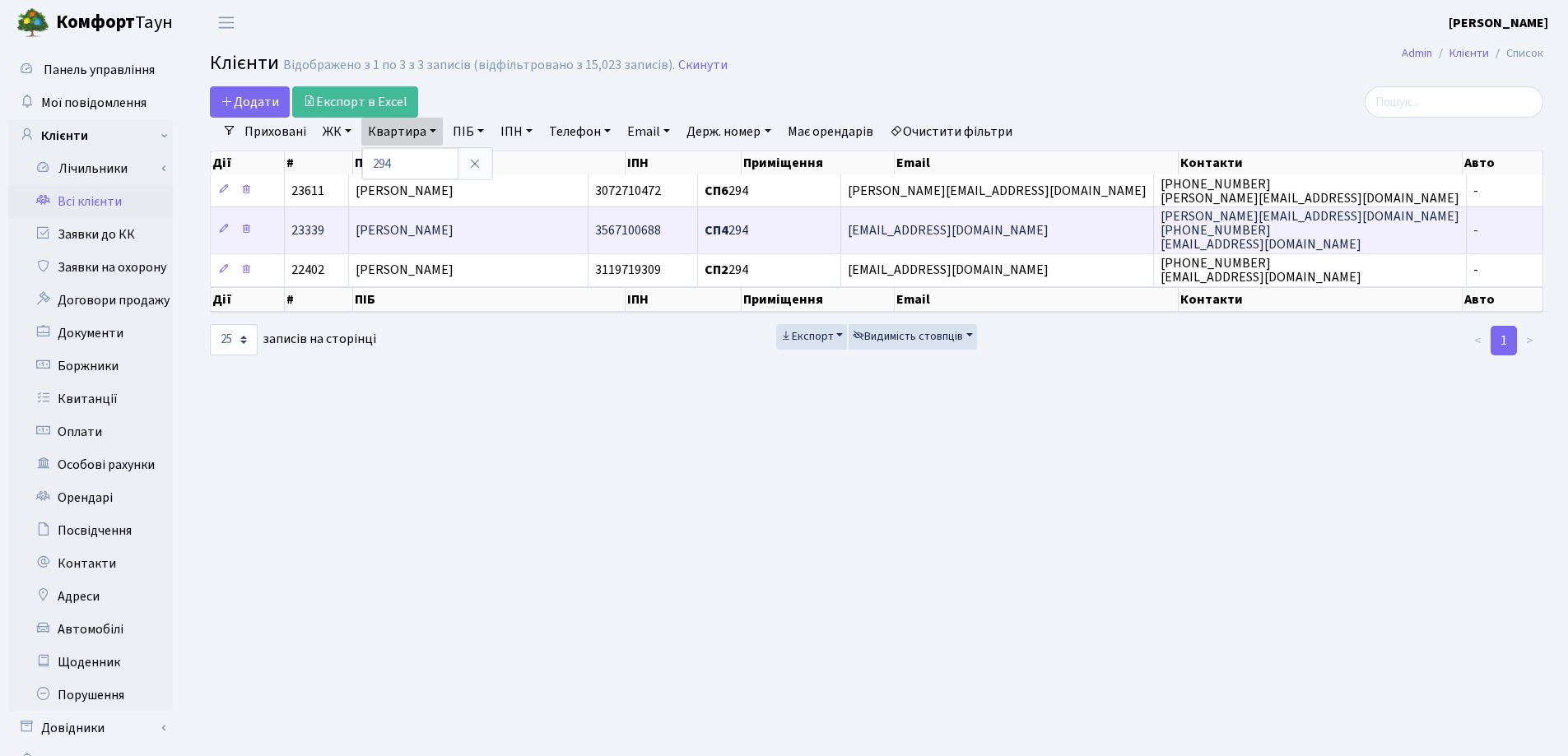
click at [447, 230] on span "[PERSON_NAME]" at bounding box center [404, 230] width 98 height 19
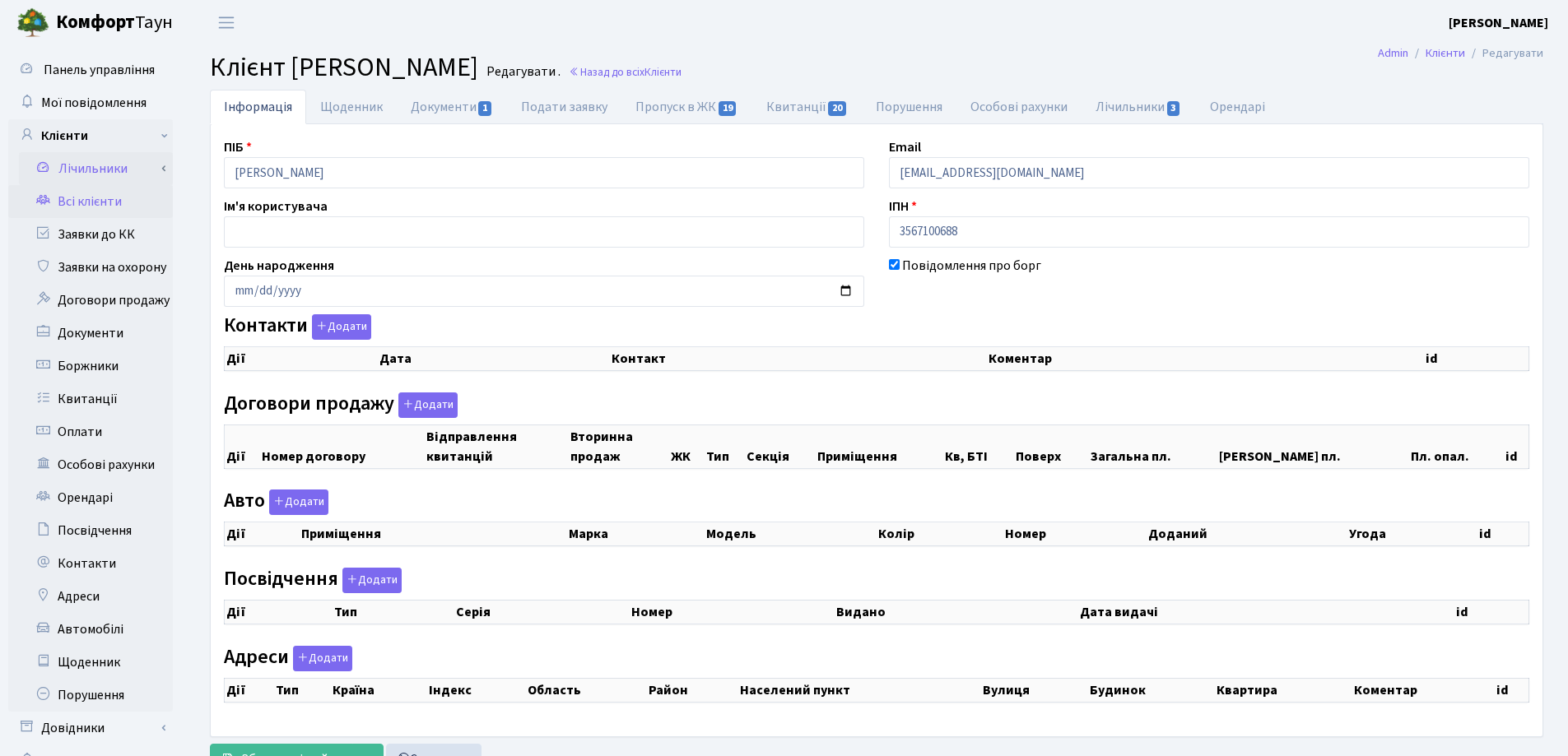
click at [144, 175] on div "Панель управління Мої повідомлення Клієнти Лічильники Показання" at bounding box center [784, 415] width 1568 height 740
select select "25"
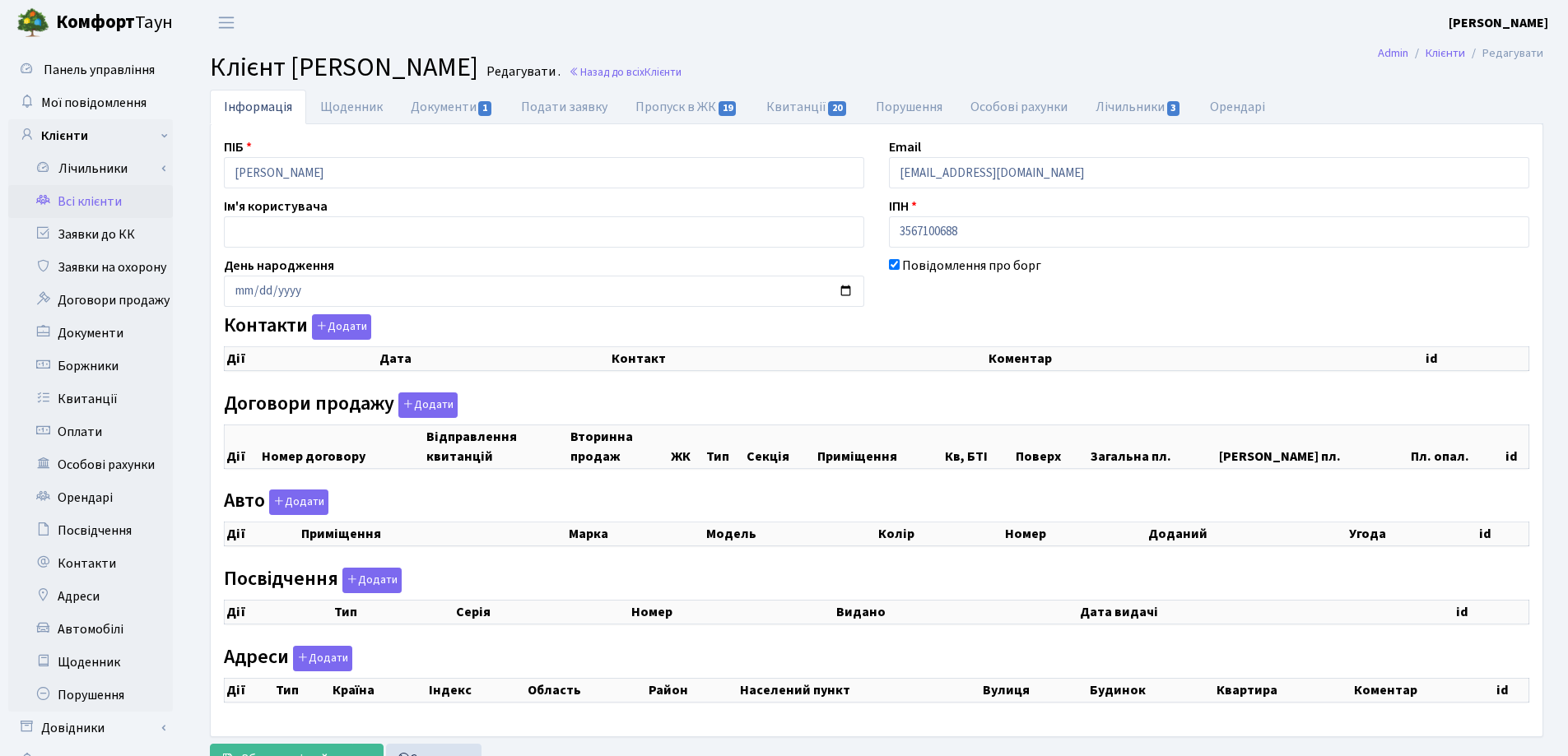
select select "25"
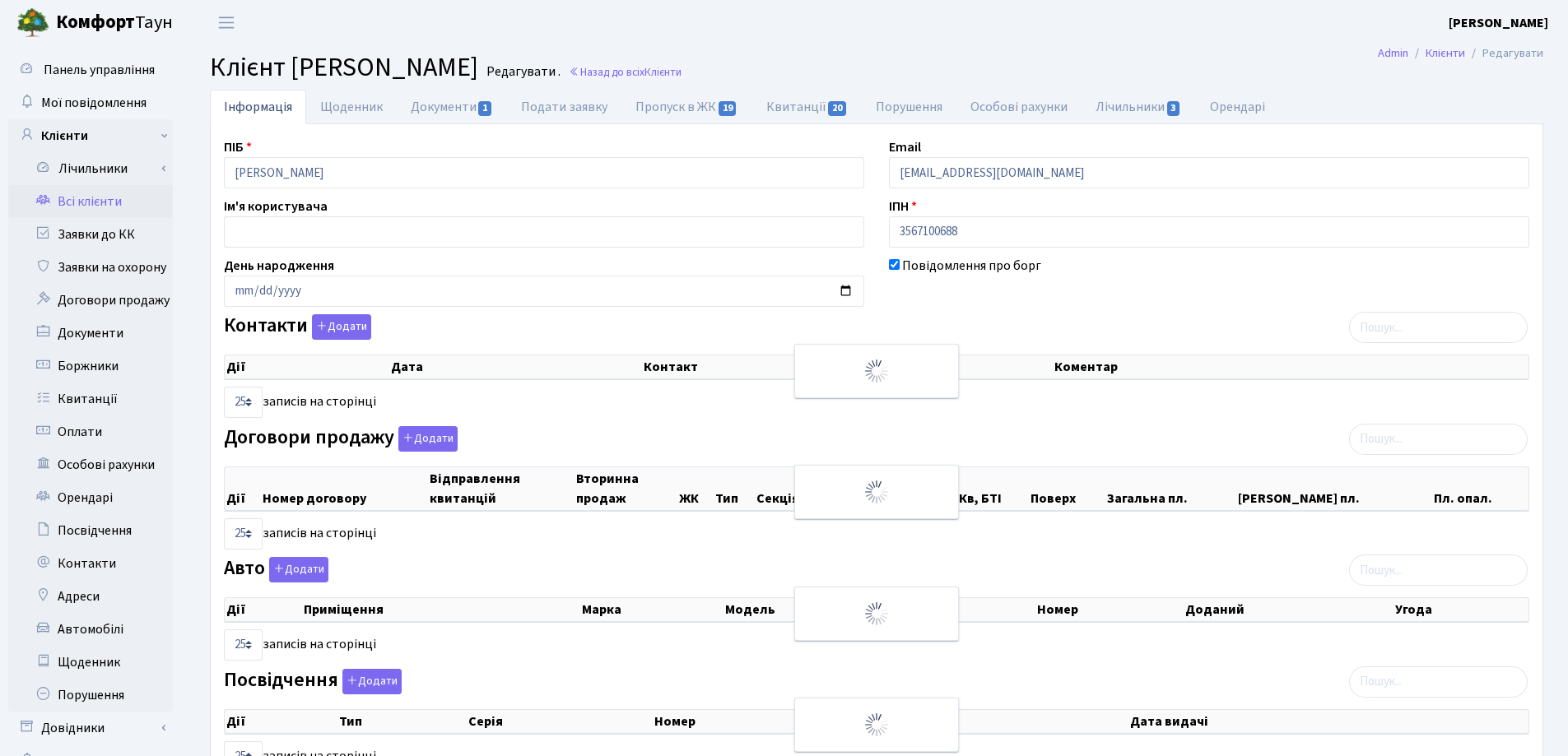
checkbox input "true"
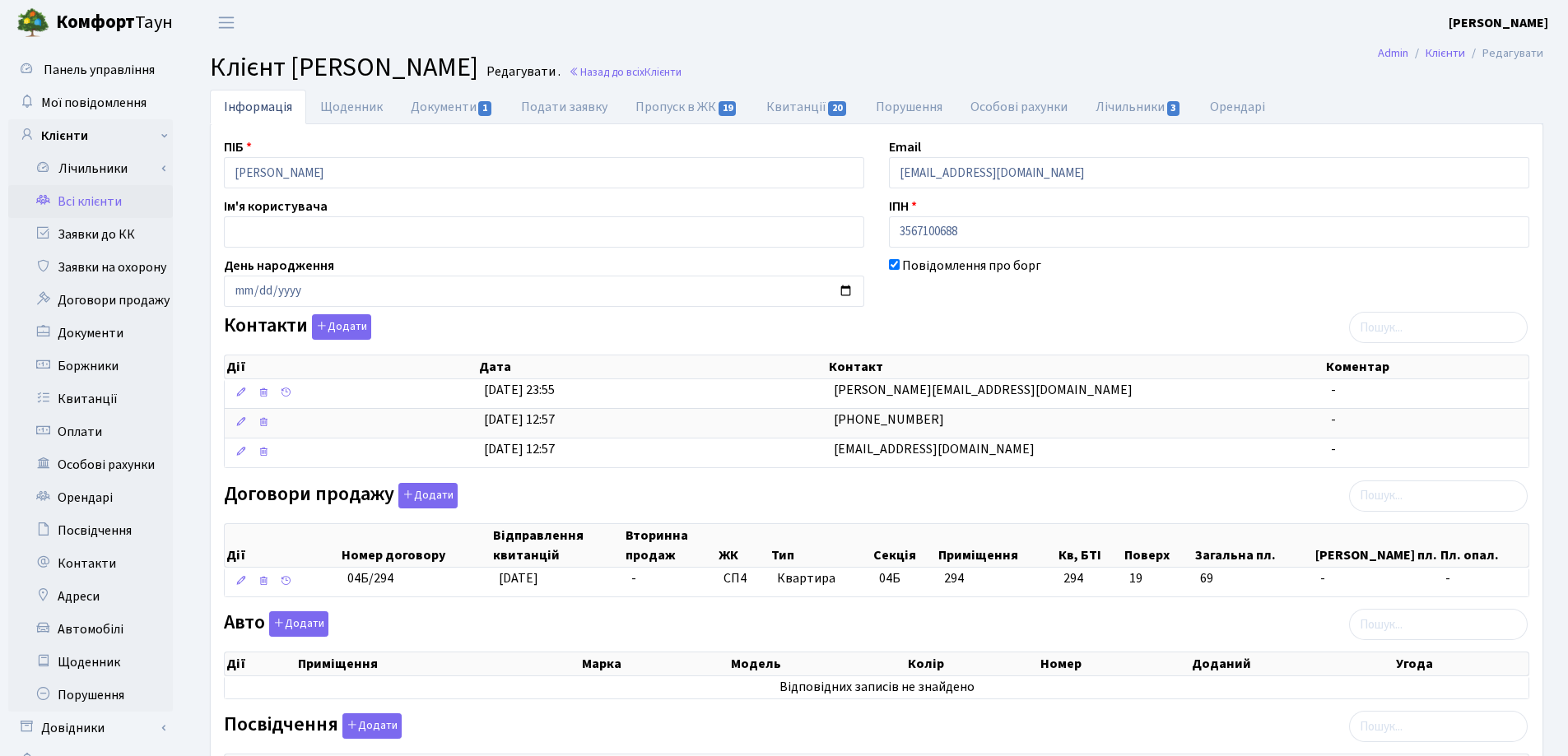
click at [834, 19] on header "Комфорт Таун Лоскутова В. С. Мій обліковий запис Вийти" at bounding box center [784, 22] width 1568 height 45
click at [681, 70] on link "Назад до всіх Клієнти" at bounding box center [625, 72] width 113 height 16
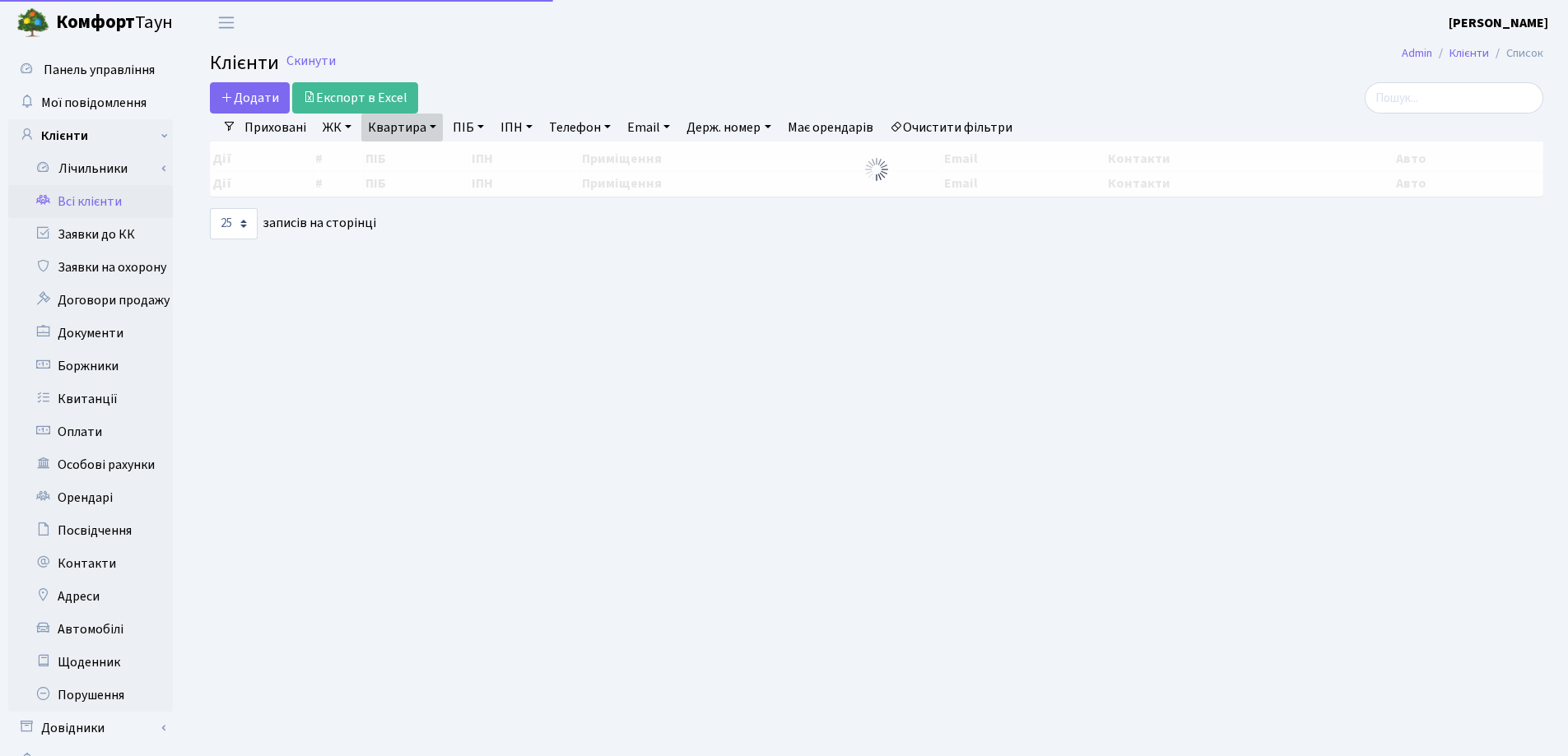
select select "25"
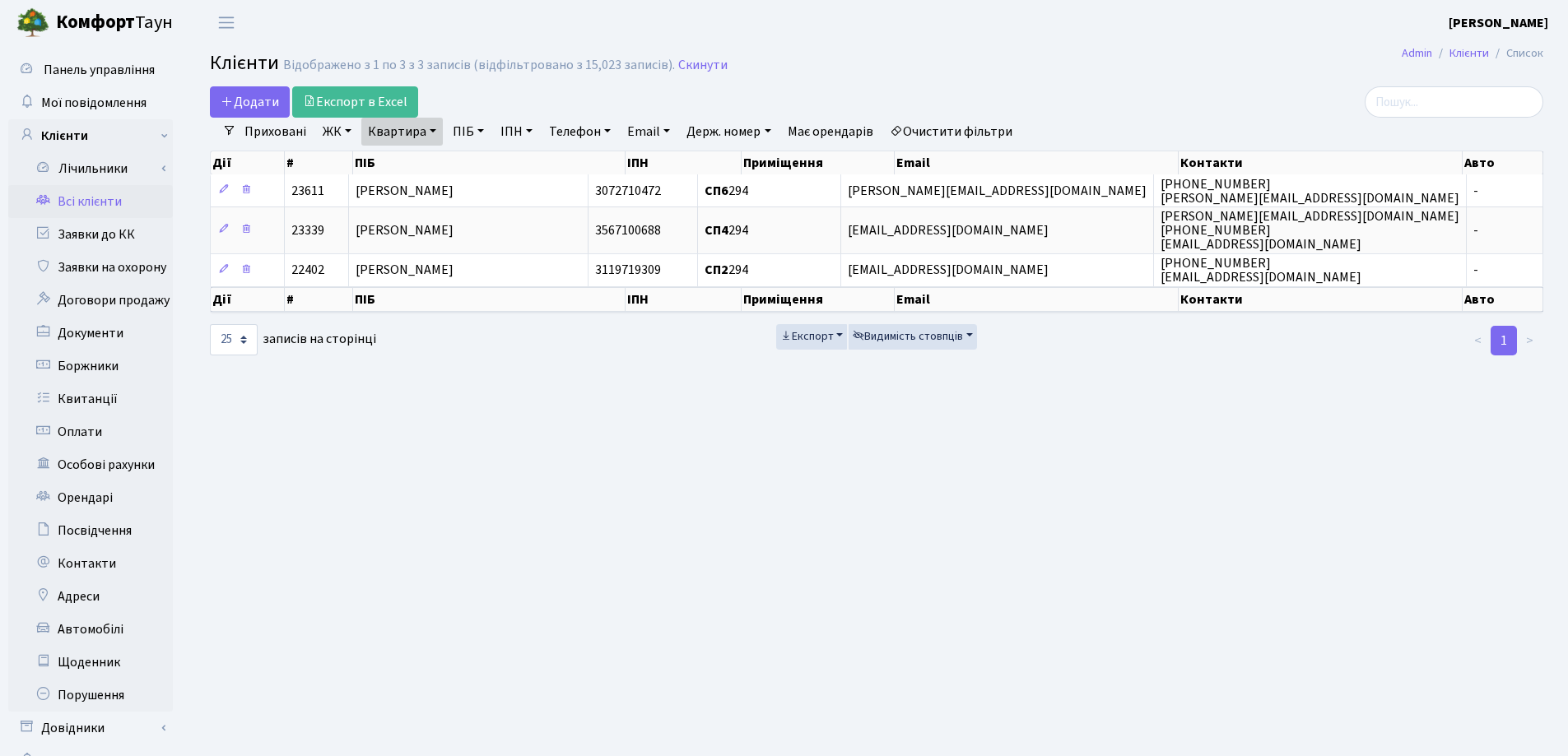
click at [433, 130] on link "Квартира" at bounding box center [401, 131] width 81 height 28
click at [476, 172] on link at bounding box center [475, 163] width 34 height 31
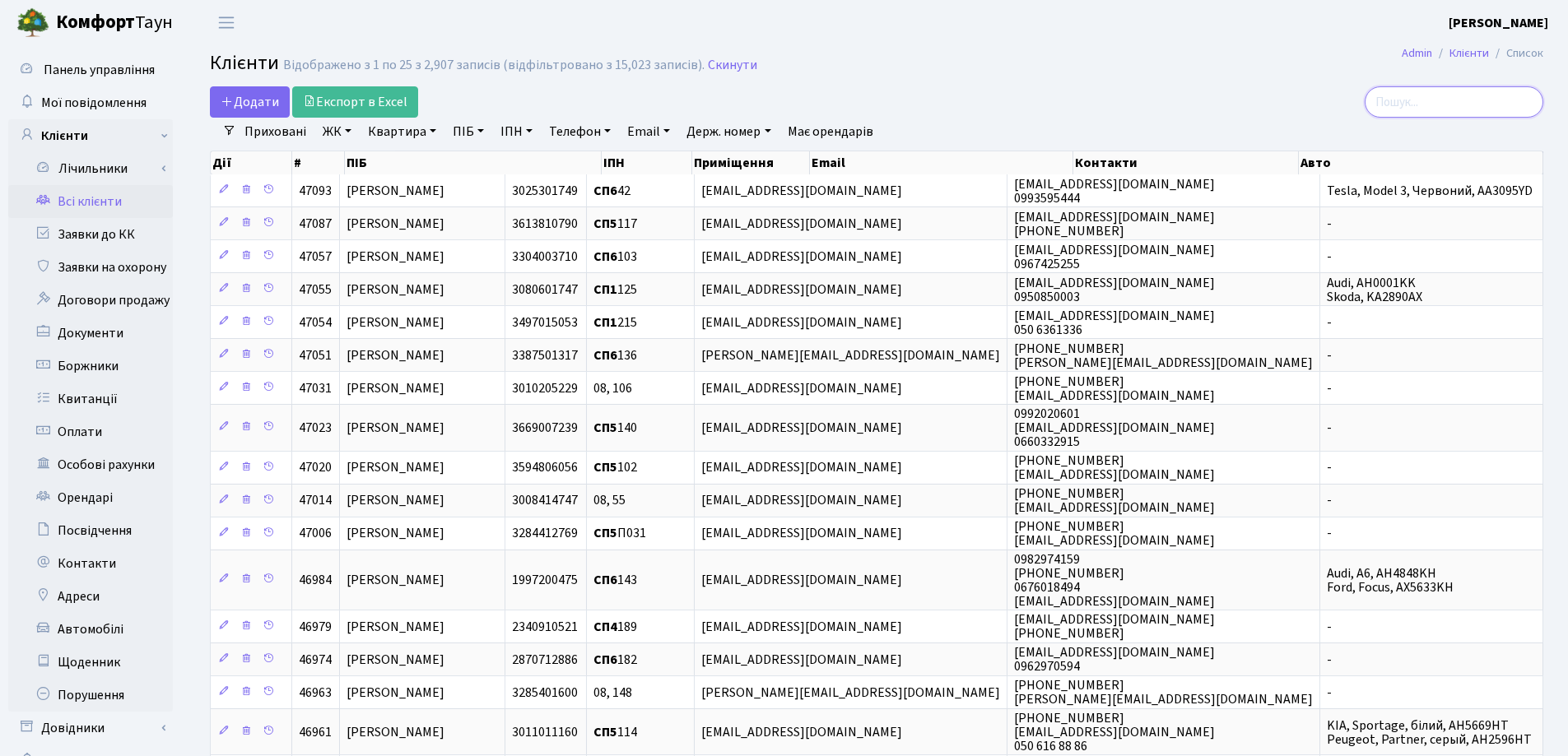
click at [1422, 108] on input "search" at bounding box center [1453, 101] width 178 height 31
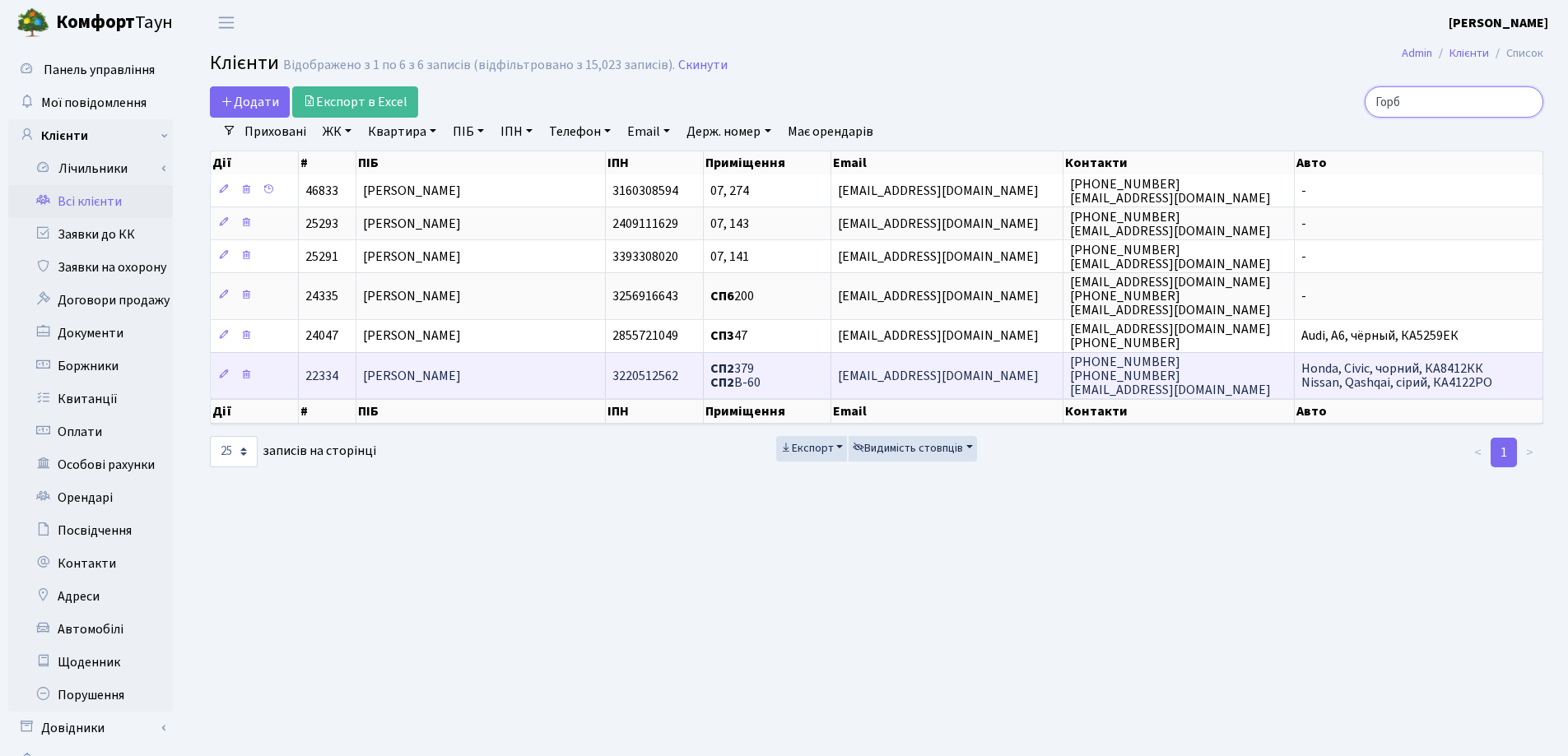
type input "Горб"
click at [459, 382] on span "[PERSON_NAME]" at bounding box center [411, 376] width 98 height 19
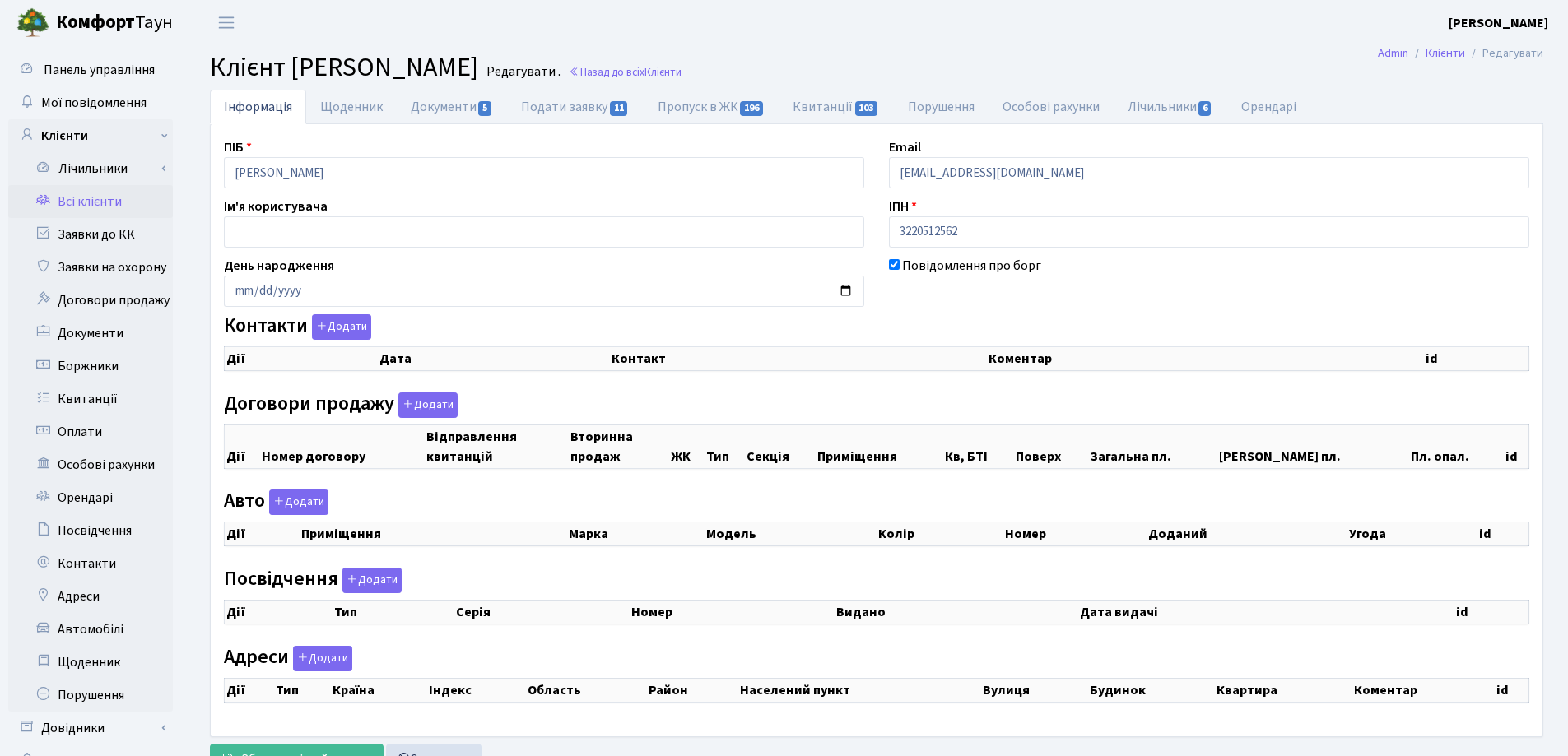
checkbox input "true"
select select "25"
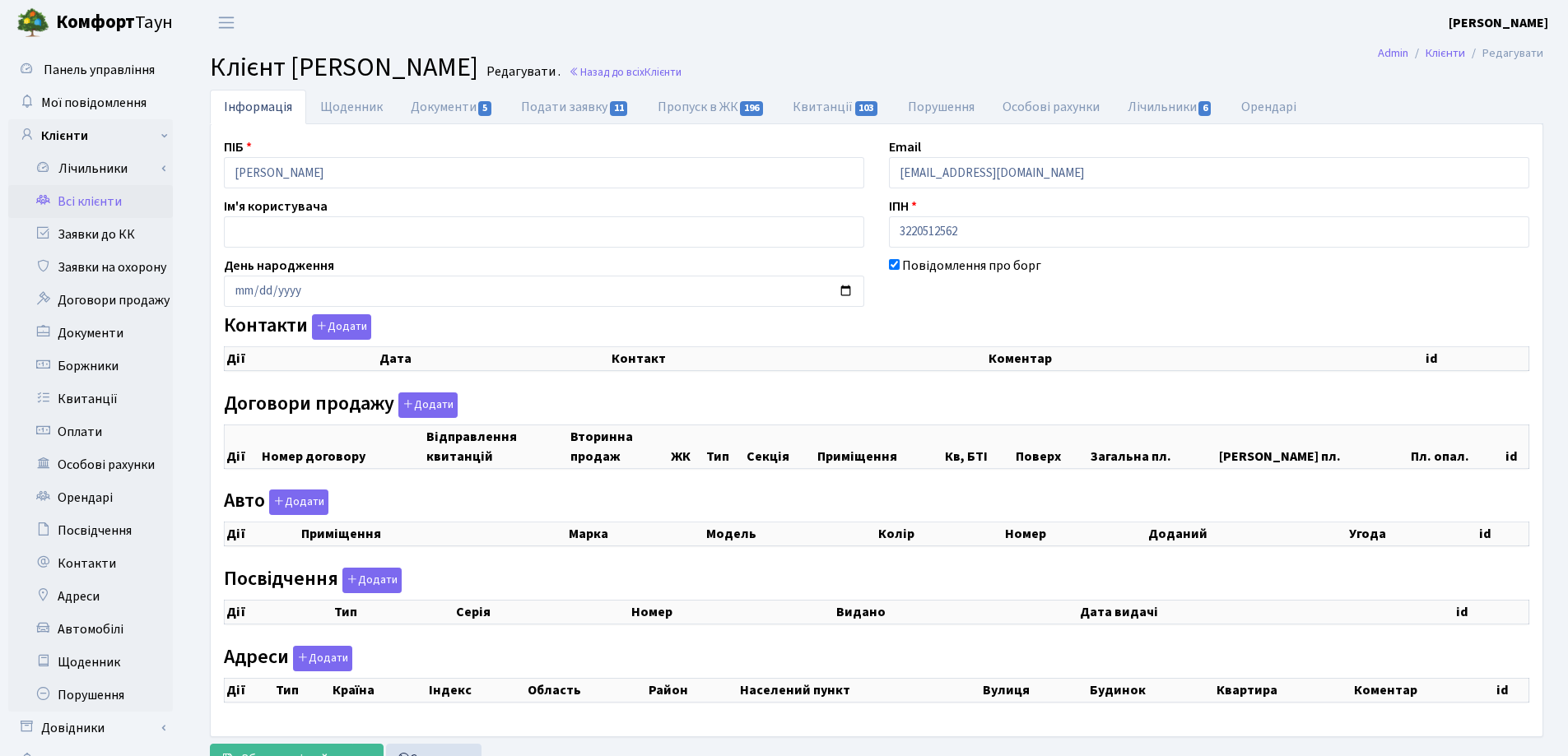
select select "25"
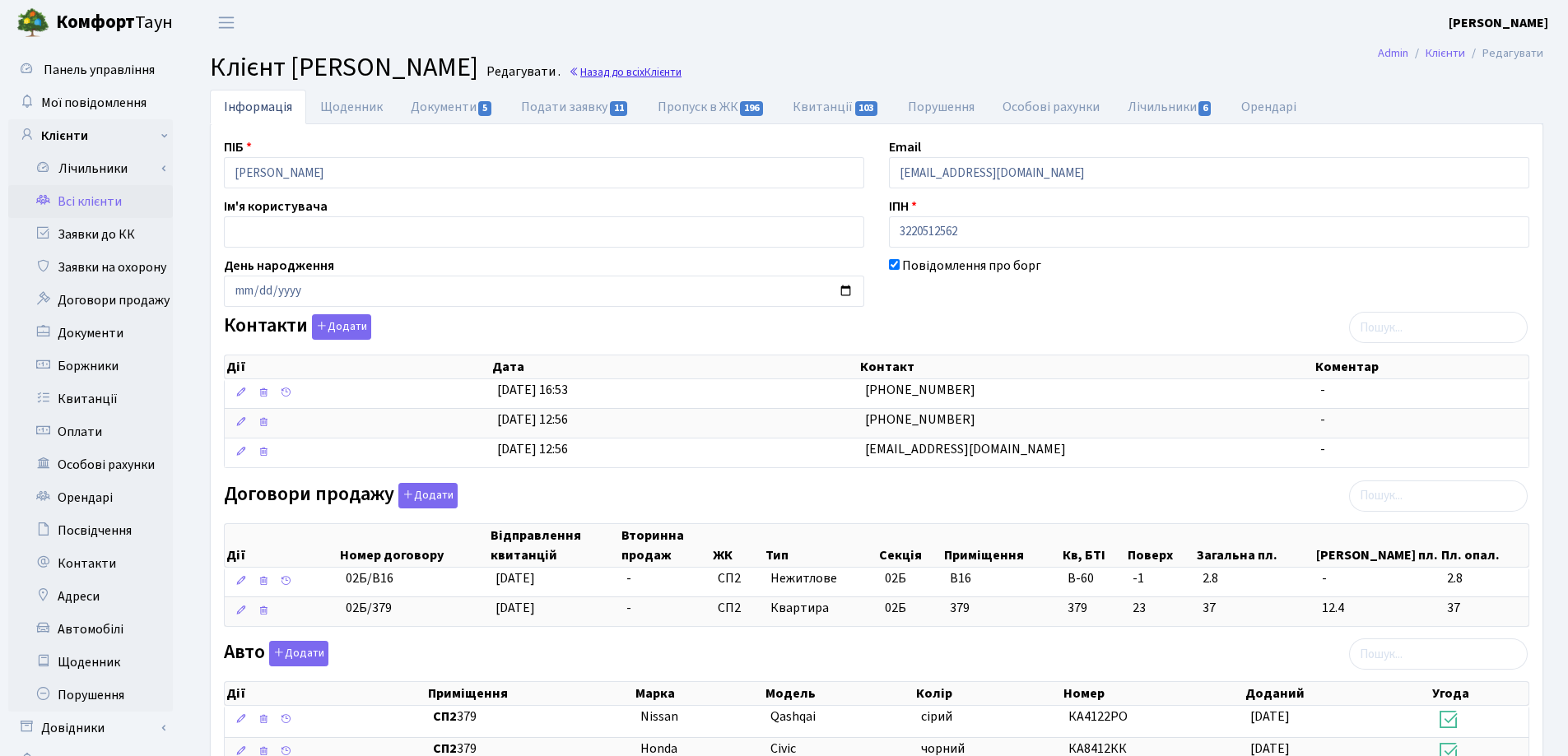
click at [681, 76] on link "Назад до всіх Клієнти" at bounding box center [625, 72] width 113 height 16
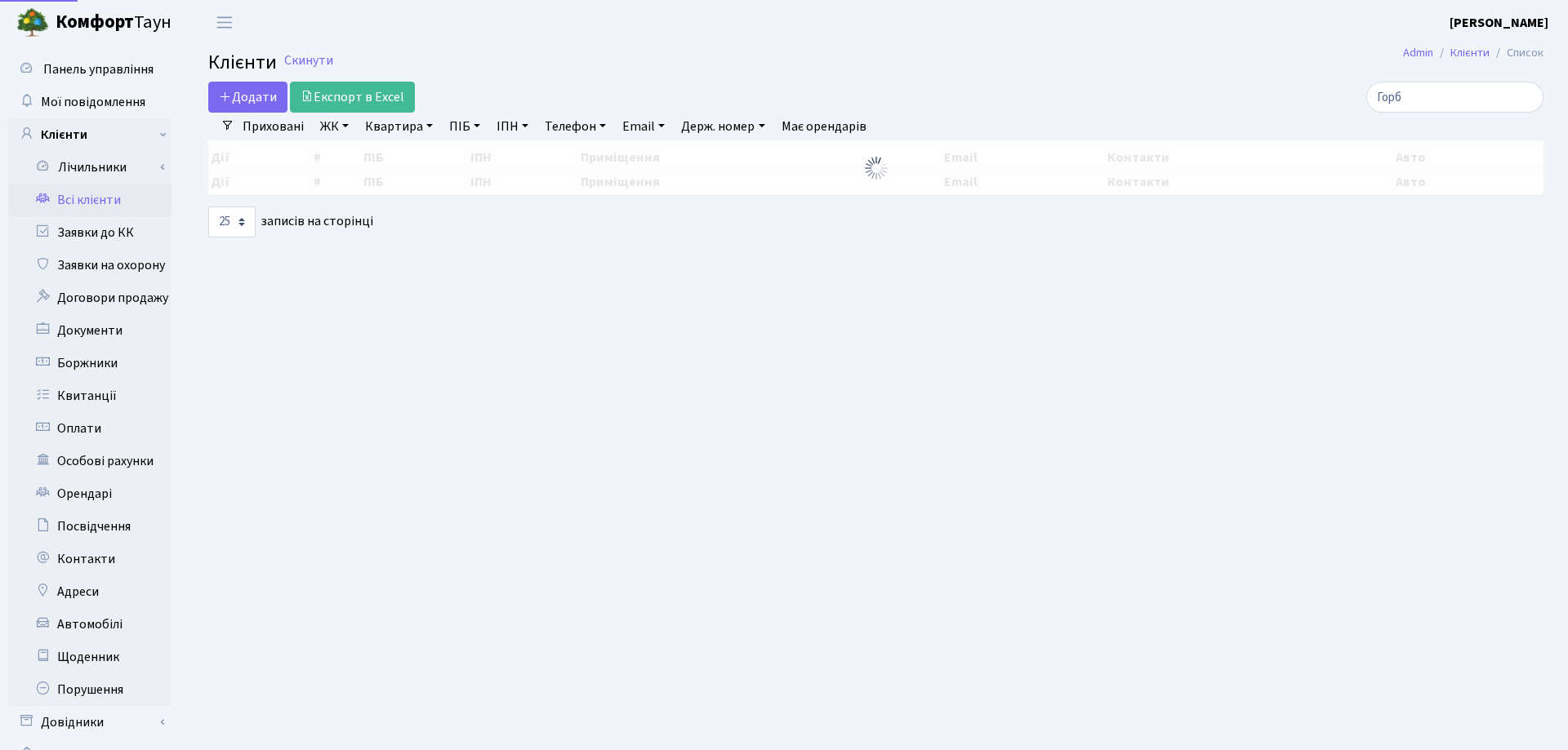
select select "25"
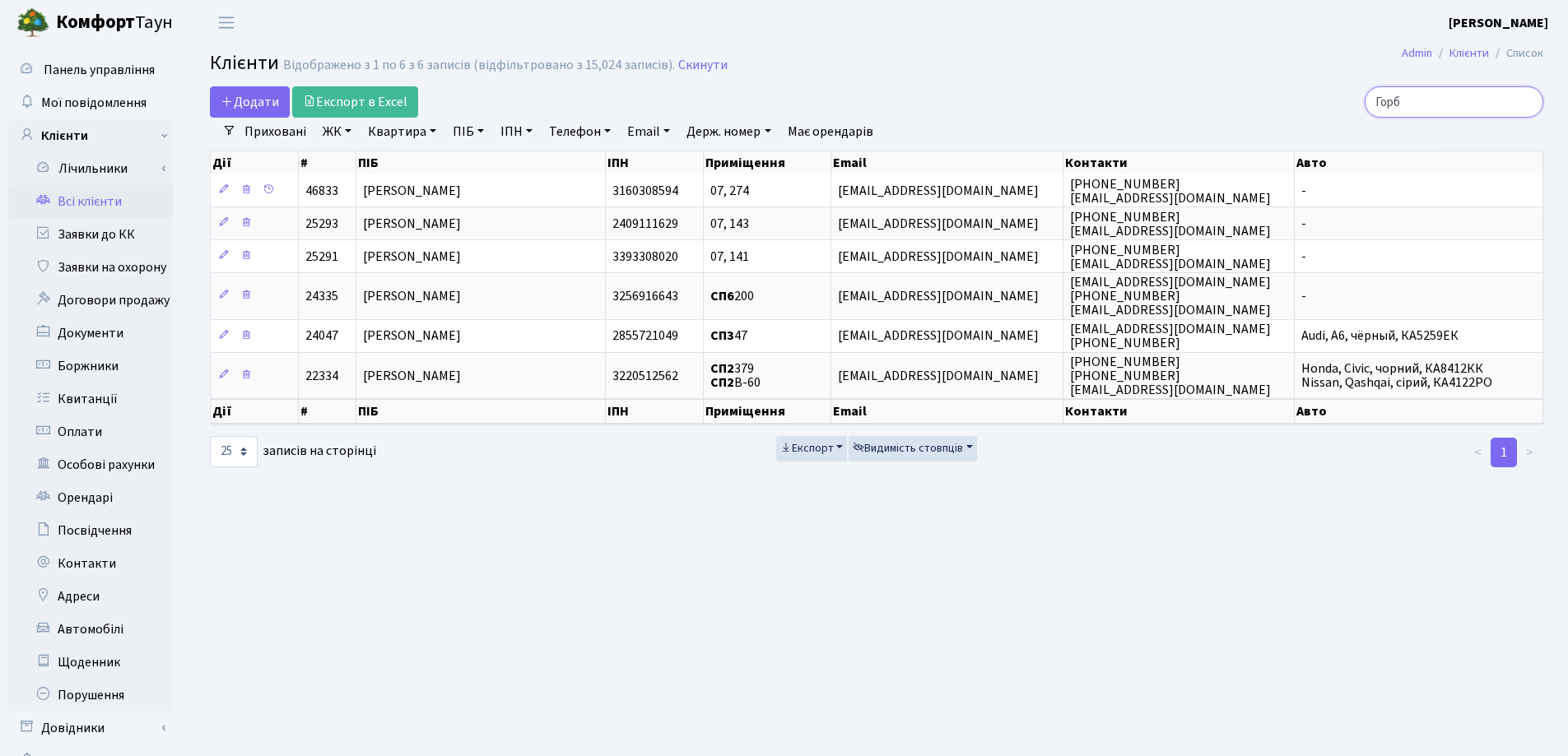
click at [1526, 105] on input "Горб" at bounding box center [1453, 101] width 178 height 31
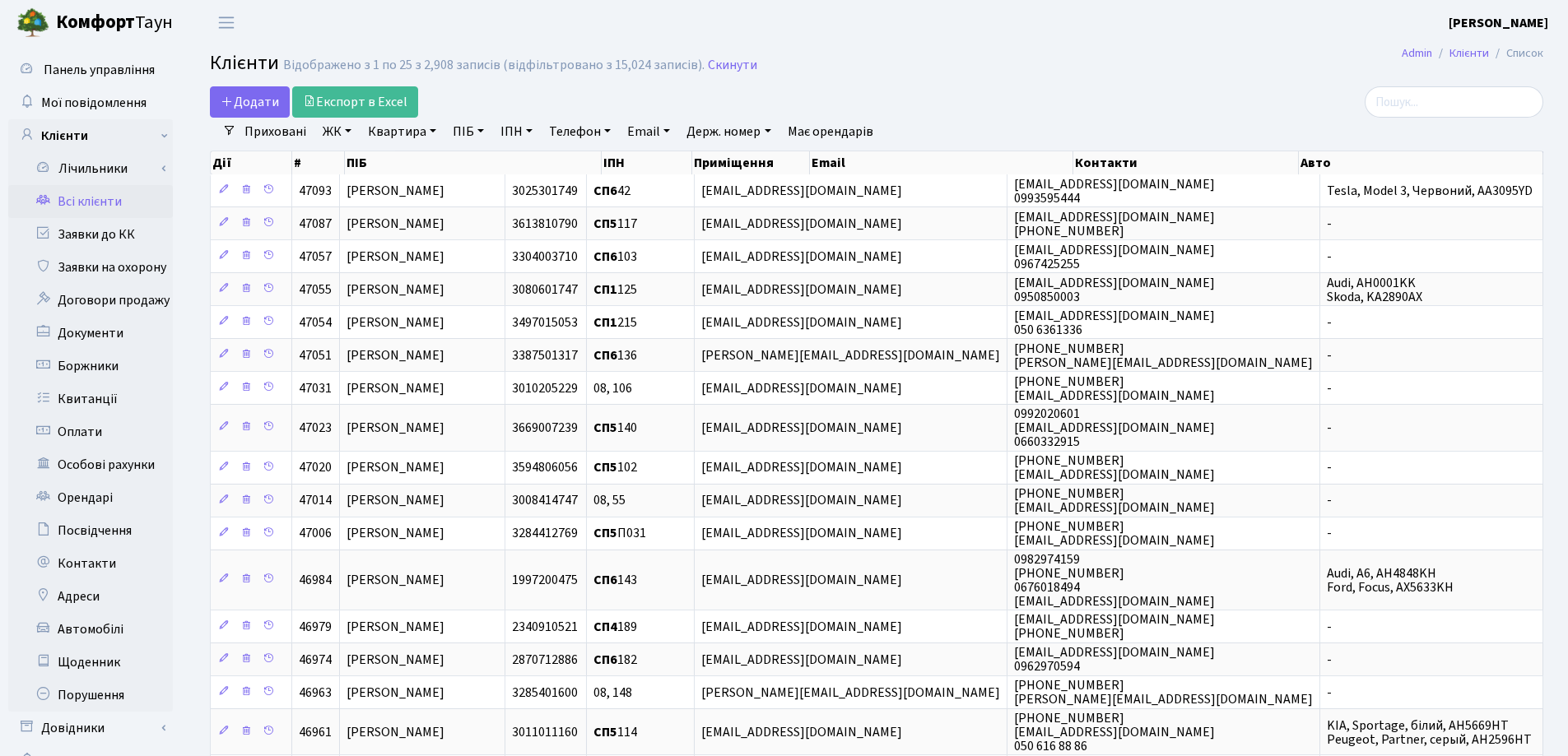
click at [433, 128] on link "Квартира" at bounding box center [401, 131] width 81 height 28
click at [426, 156] on input "text" at bounding box center [409, 163] width 96 height 31
type input "236"
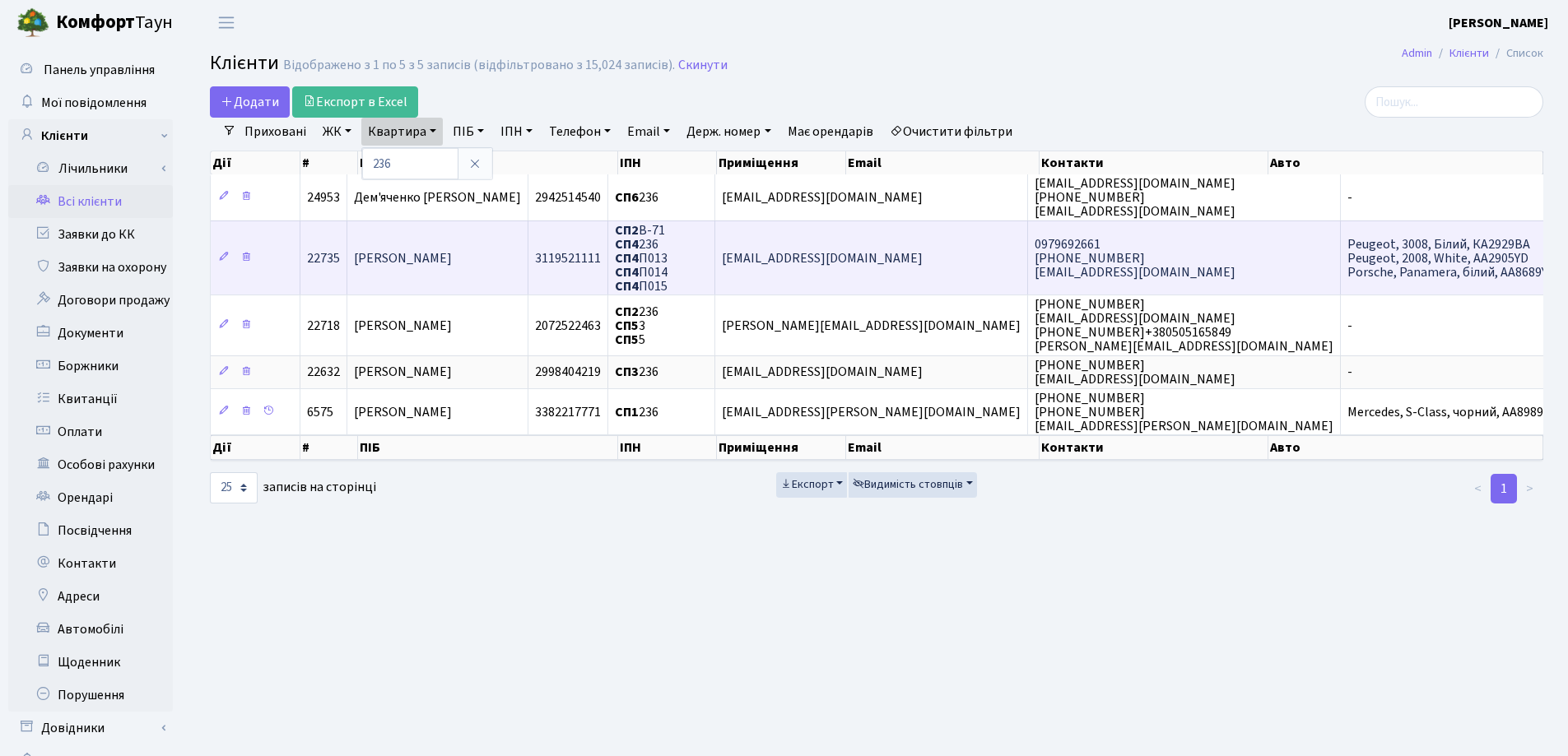
click at [529, 267] on td "[PERSON_NAME]" at bounding box center [438, 258] width 181 height 75
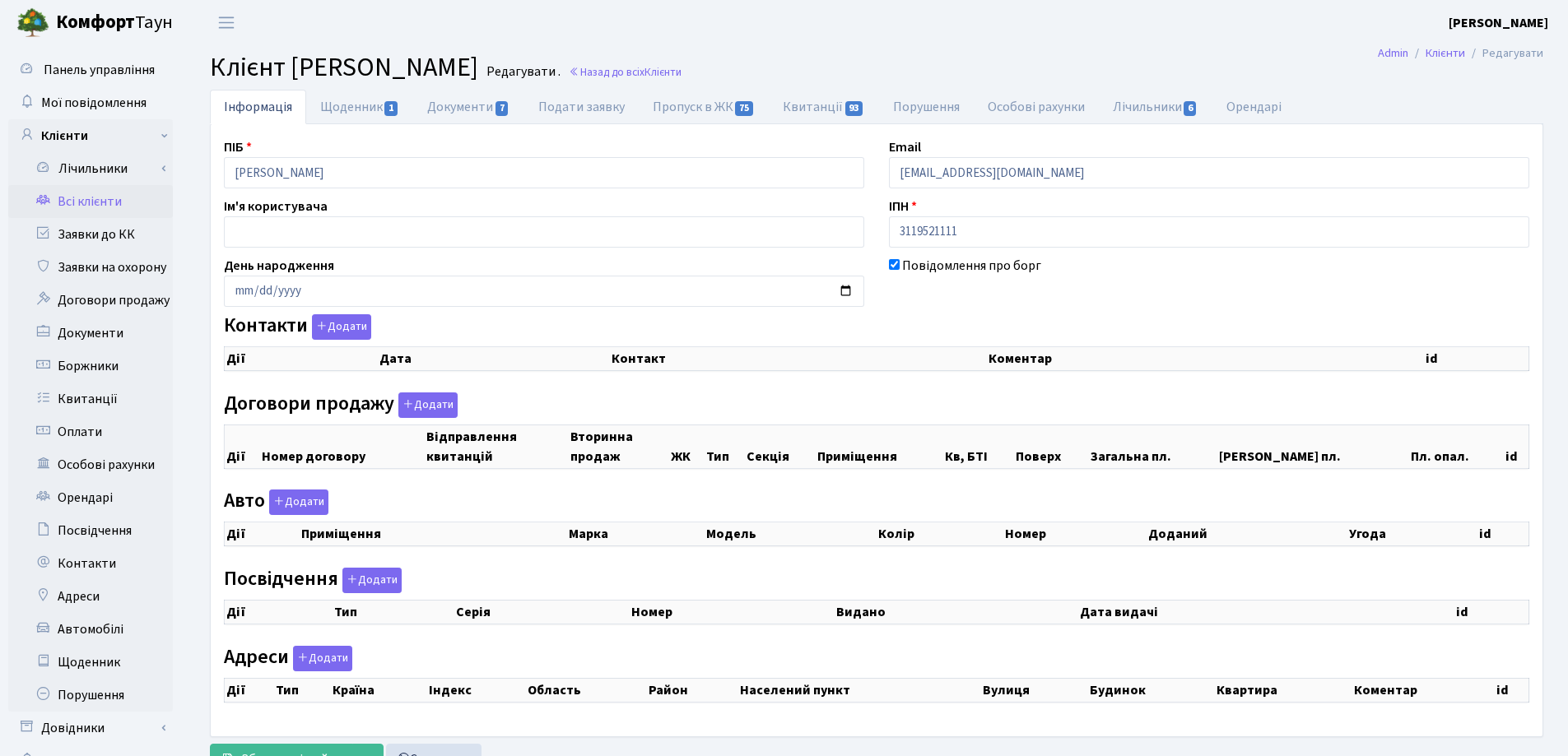
checkbox input "true"
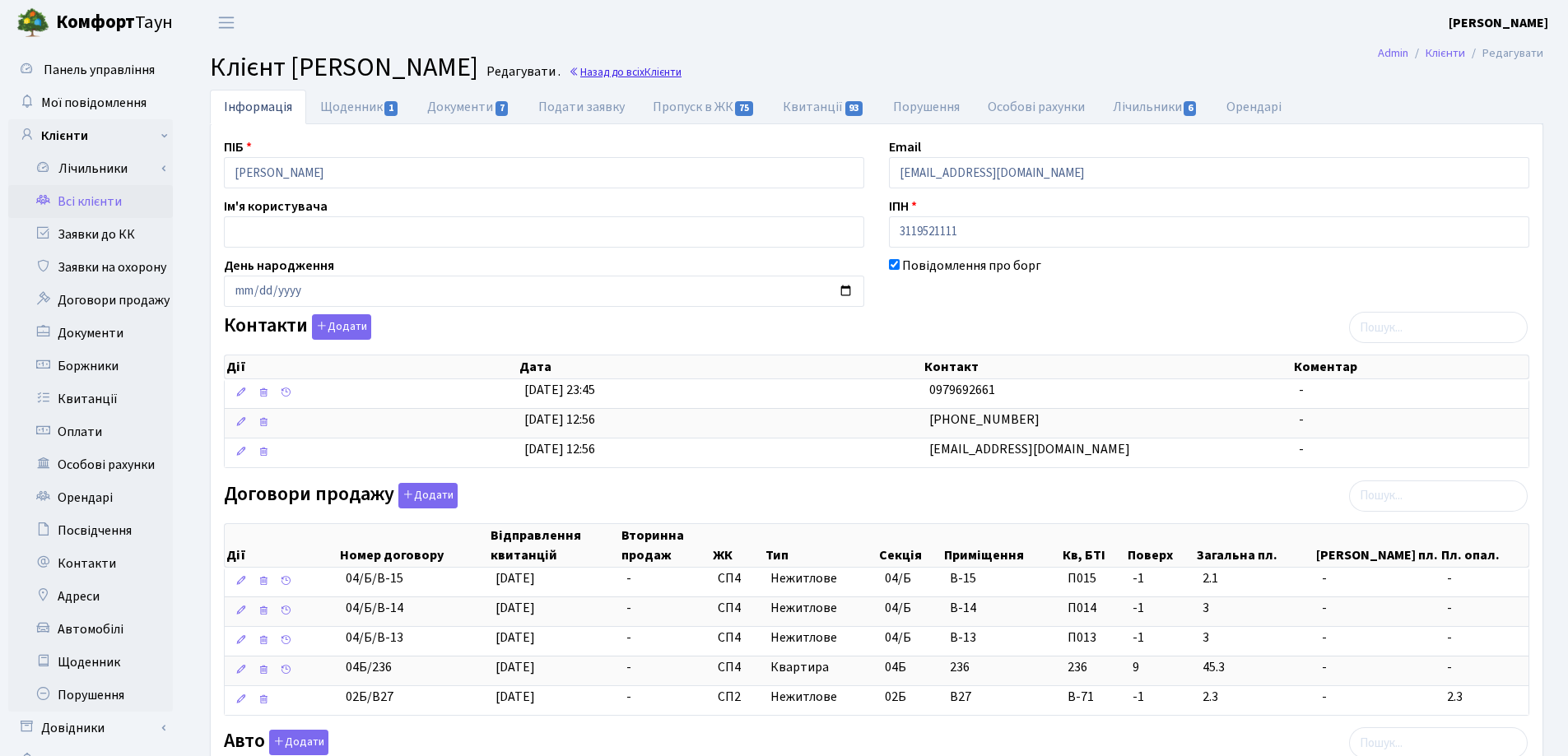
click at [681, 74] on link "Назад до всіх Клієнти" at bounding box center [625, 72] width 113 height 16
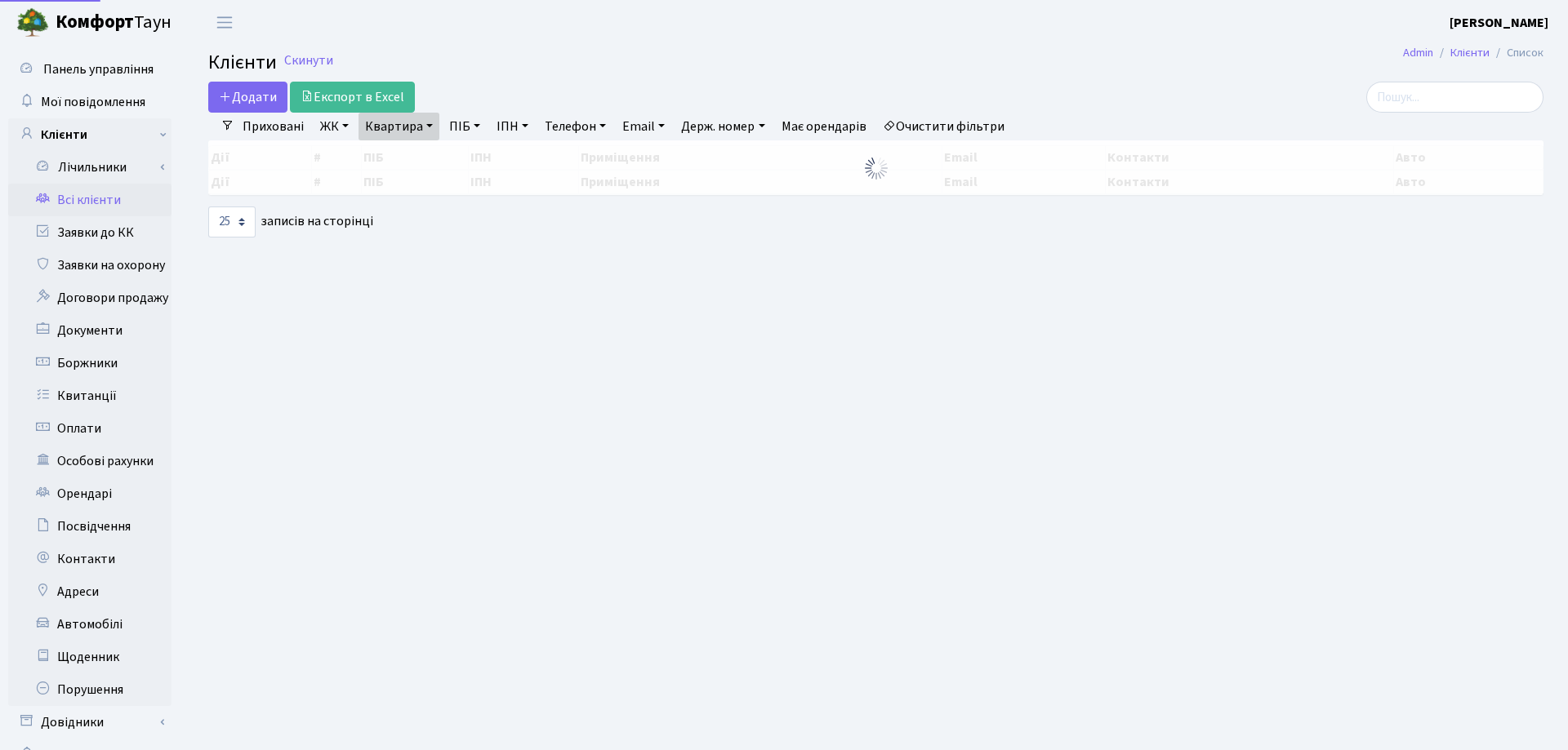
select select "25"
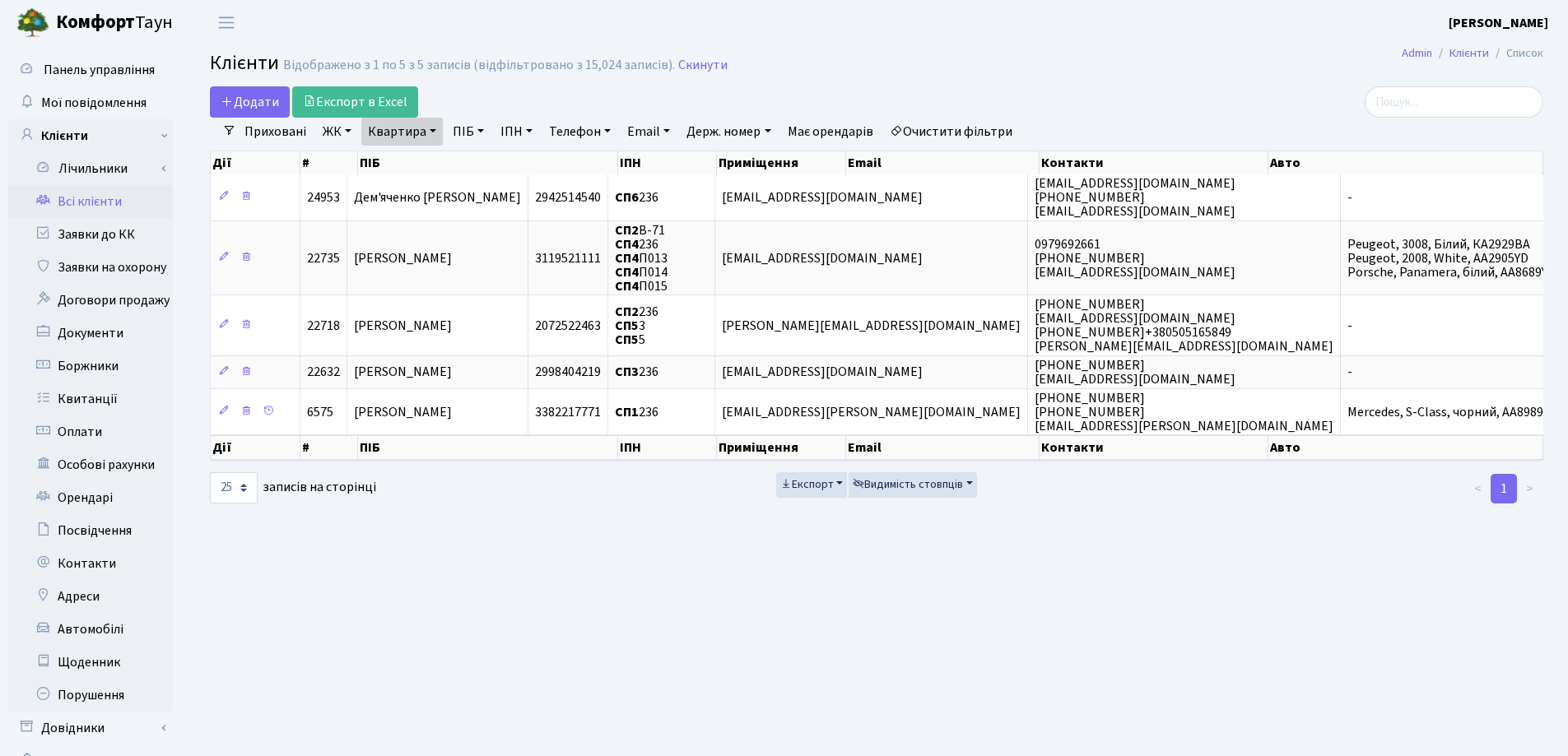
click at [434, 131] on link "Квартира" at bounding box center [401, 131] width 81 height 28
click at [482, 168] on link at bounding box center [475, 163] width 34 height 31
